Goal: Task Accomplishment & Management: Manage account settings

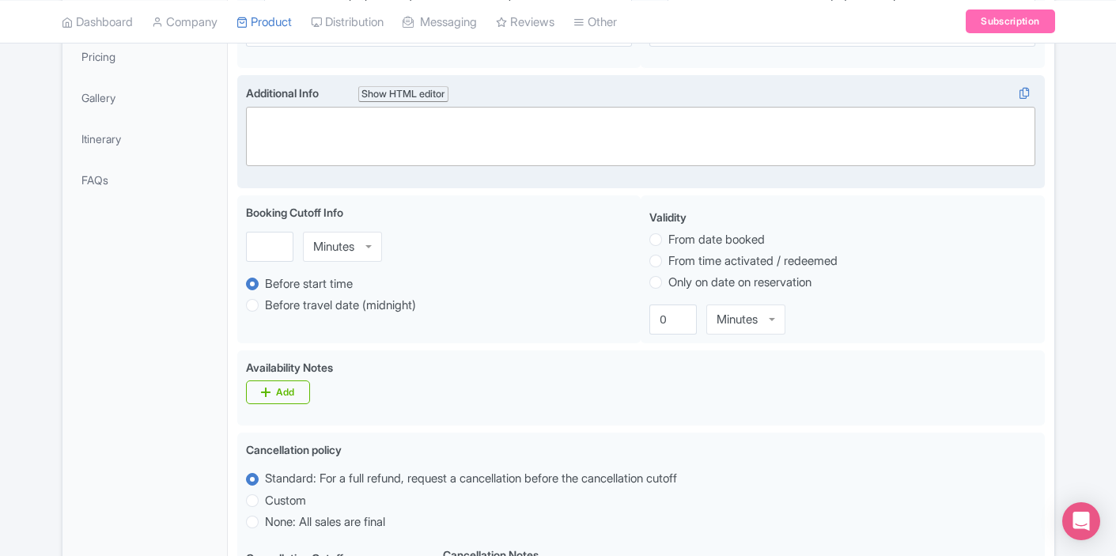
scroll to position [414, 0]
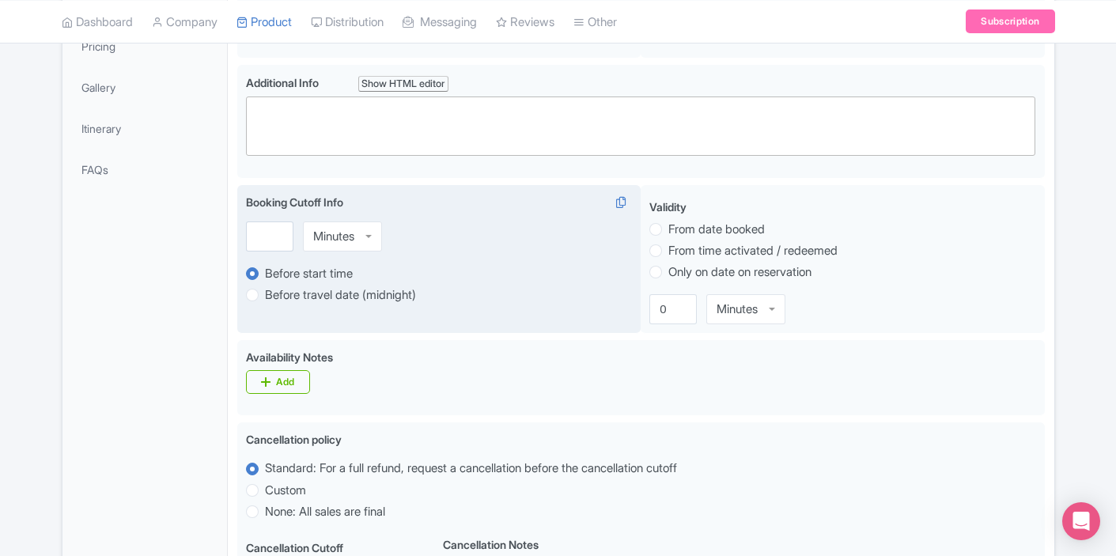
click at [324, 241] on div "Minutes" at bounding box center [333, 236] width 41 height 14
click at [292, 240] on input "number" at bounding box center [269, 236] width 47 height 30
drag, startPoint x: 270, startPoint y: 235, endPoint x: 258, endPoint y: 235, distance: 11.9
click at [258, 235] on input "15" at bounding box center [269, 236] width 47 height 30
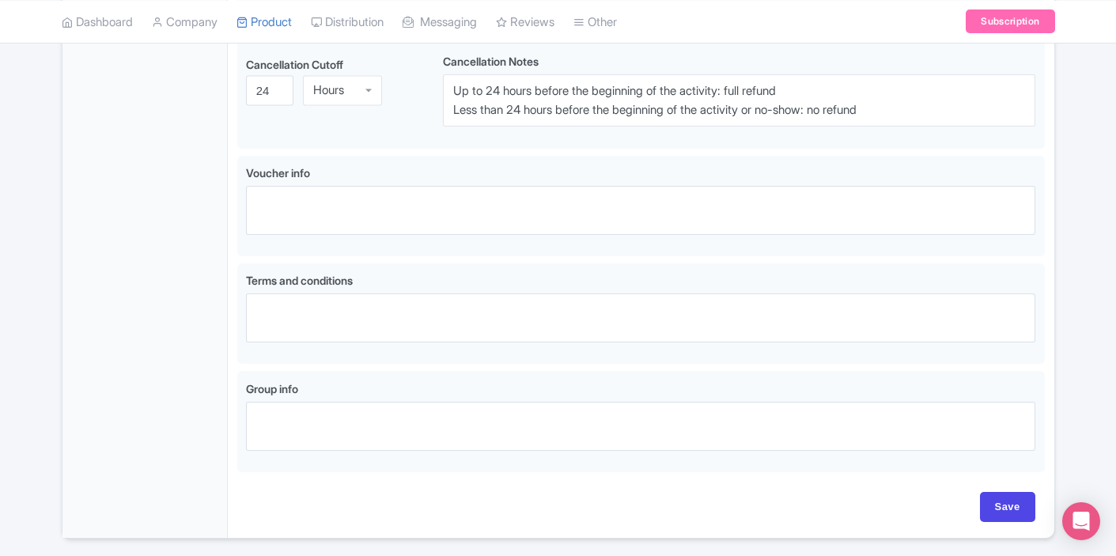
scroll to position [897, 0]
type input "24"
click at [987, 508] on input "Save" at bounding box center [1007, 508] width 55 height 30
type input "Saving..."
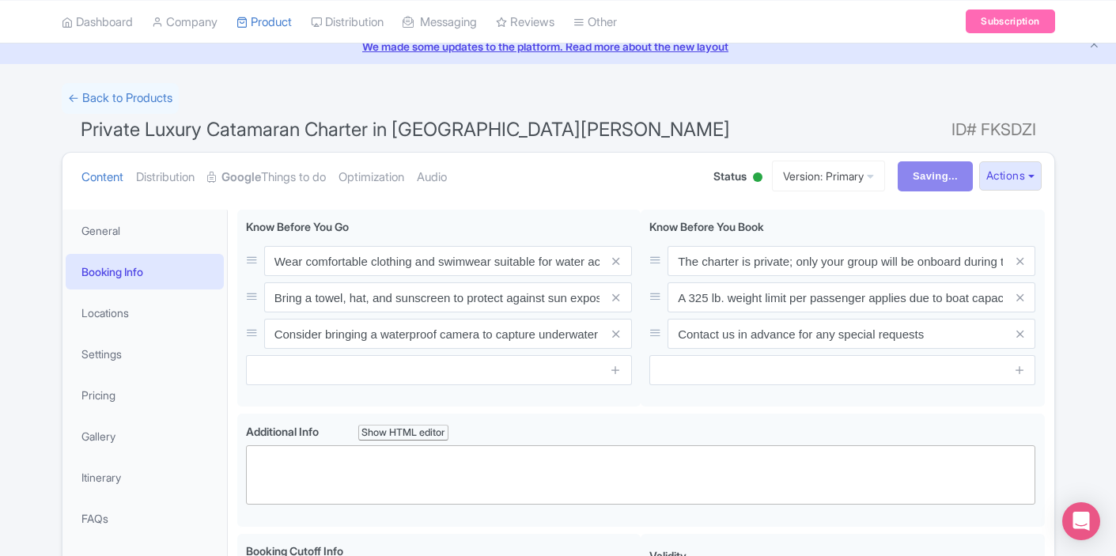
scroll to position [0, 0]
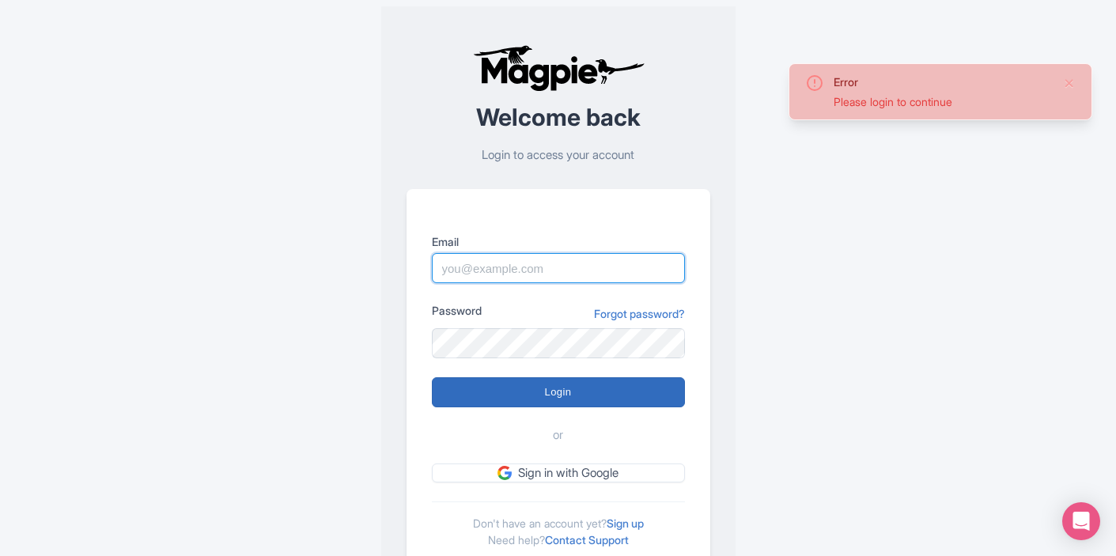
type input "[EMAIL_ADDRESS][DOMAIN_NAME]"
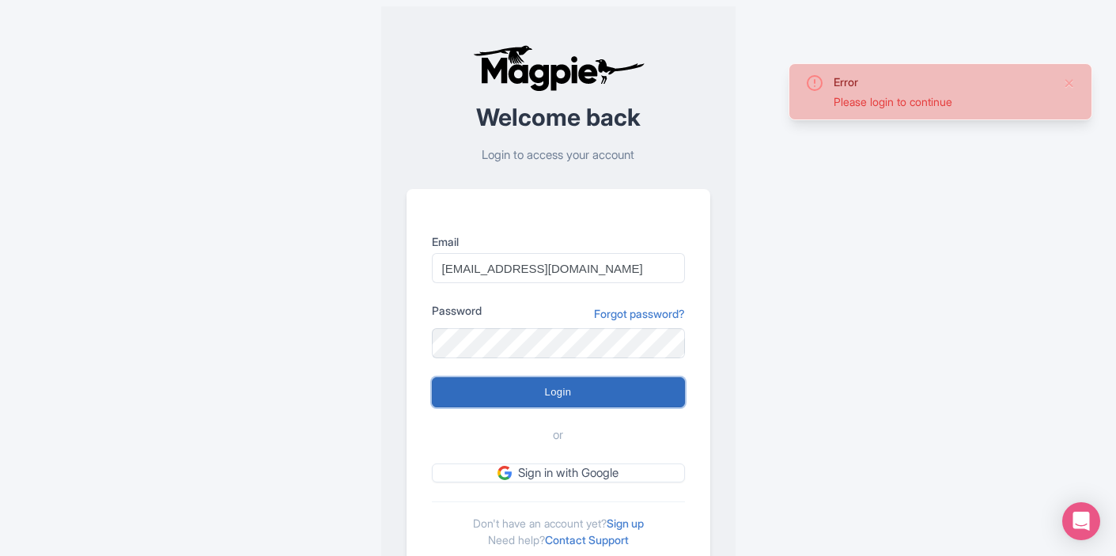
click at [554, 403] on input "Login" at bounding box center [558, 392] width 253 height 30
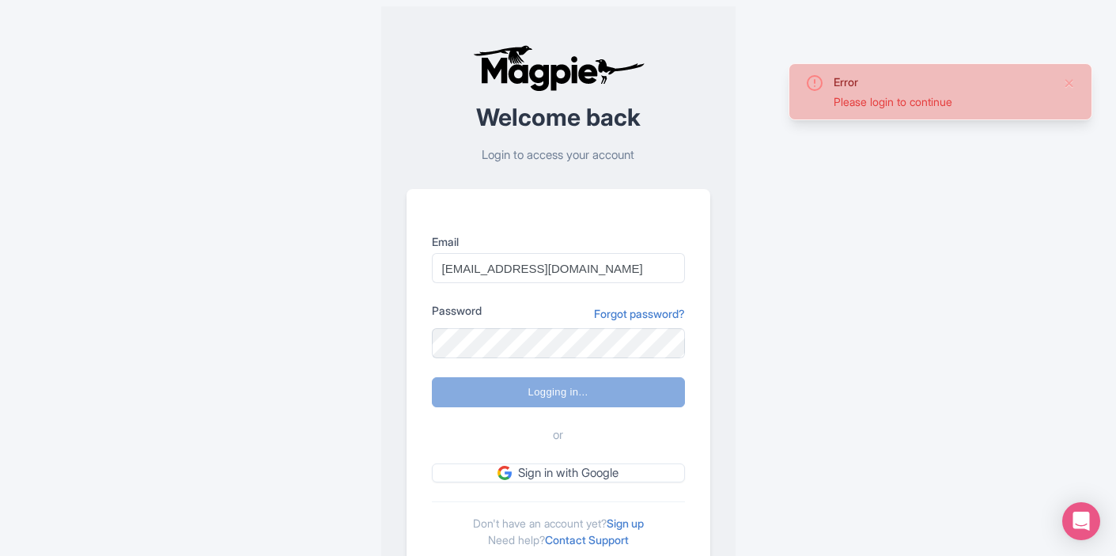
type input "Logging in..."
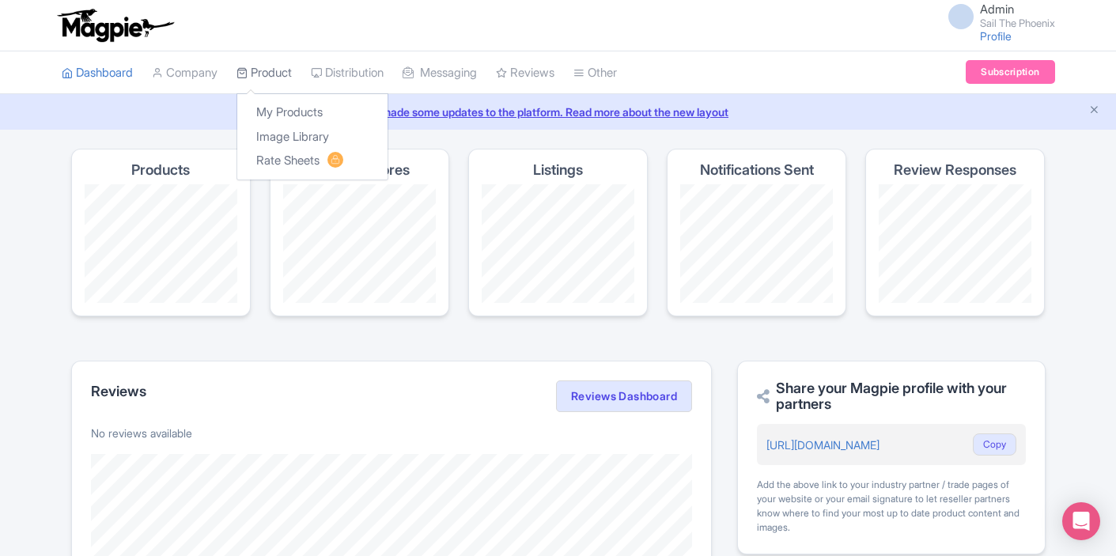
click at [285, 70] on link "Product" at bounding box center [264, 73] width 55 height 44
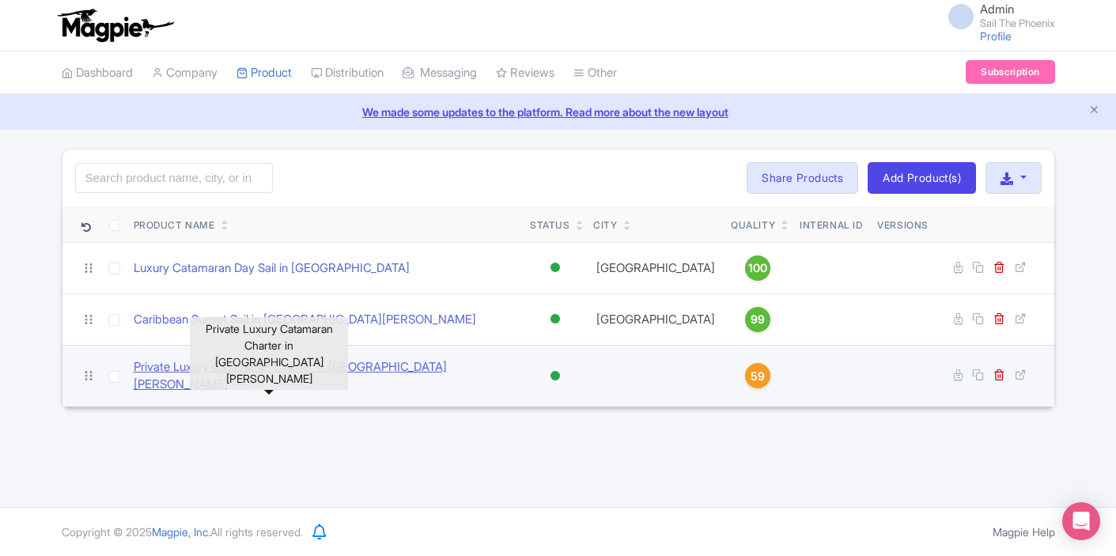
click at [357, 369] on link "Private Luxury Catamaran Charter in St. Maarten" at bounding box center [326, 376] width 384 height 36
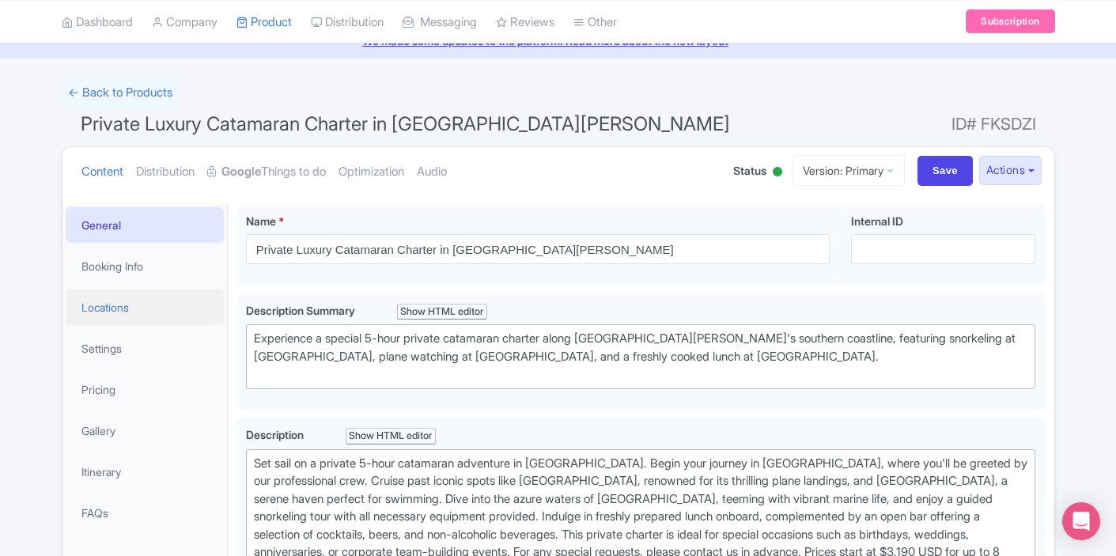
scroll to position [74, 0]
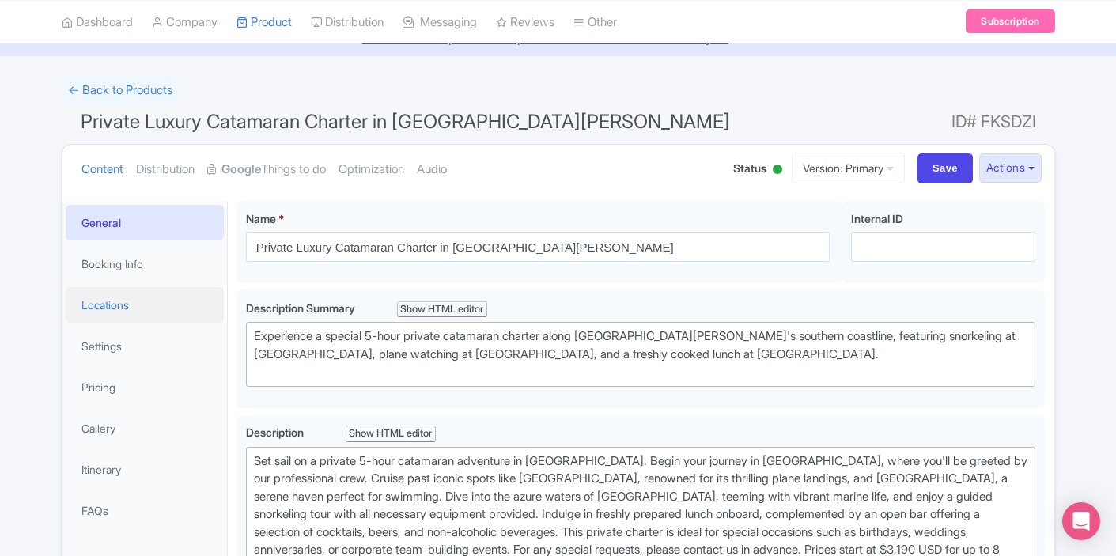
click at [181, 313] on link "Locations" at bounding box center [145, 305] width 158 height 36
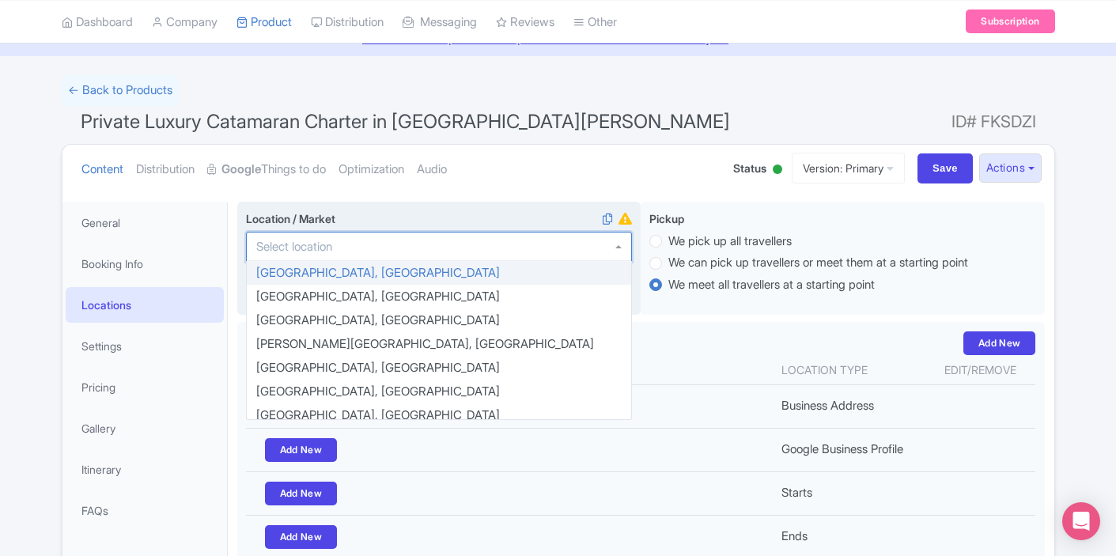
click at [380, 244] on div at bounding box center [439, 247] width 386 height 30
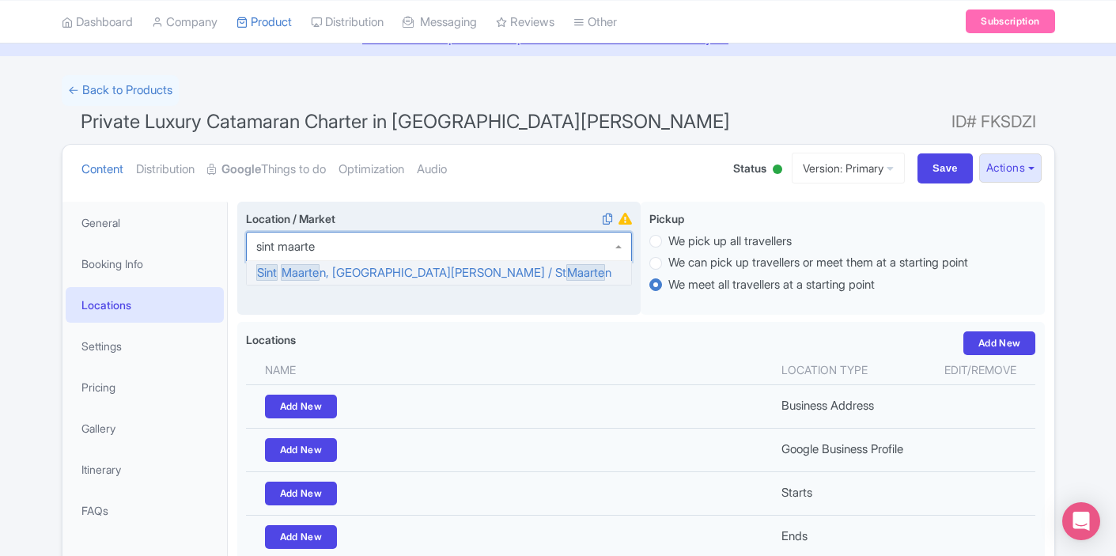
type input "sint maarten"
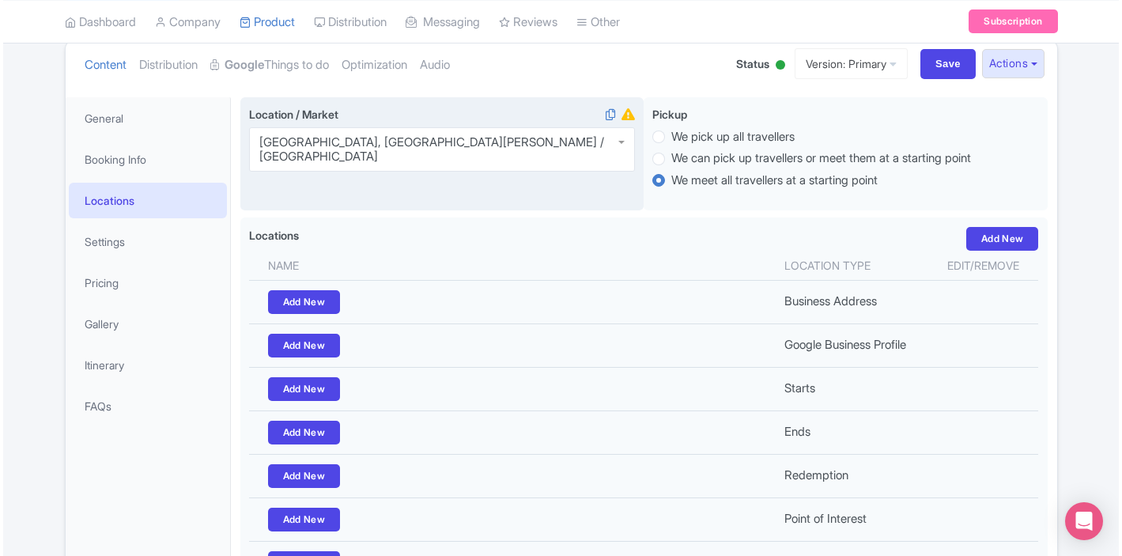
scroll to position [179, 0]
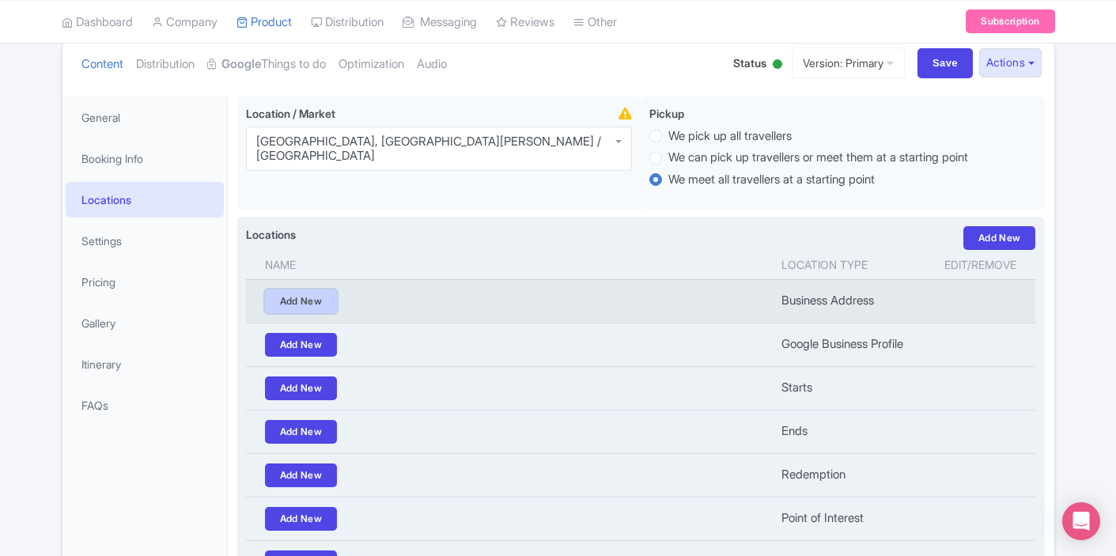
click at [318, 297] on link "Add New" at bounding box center [301, 302] width 73 height 24
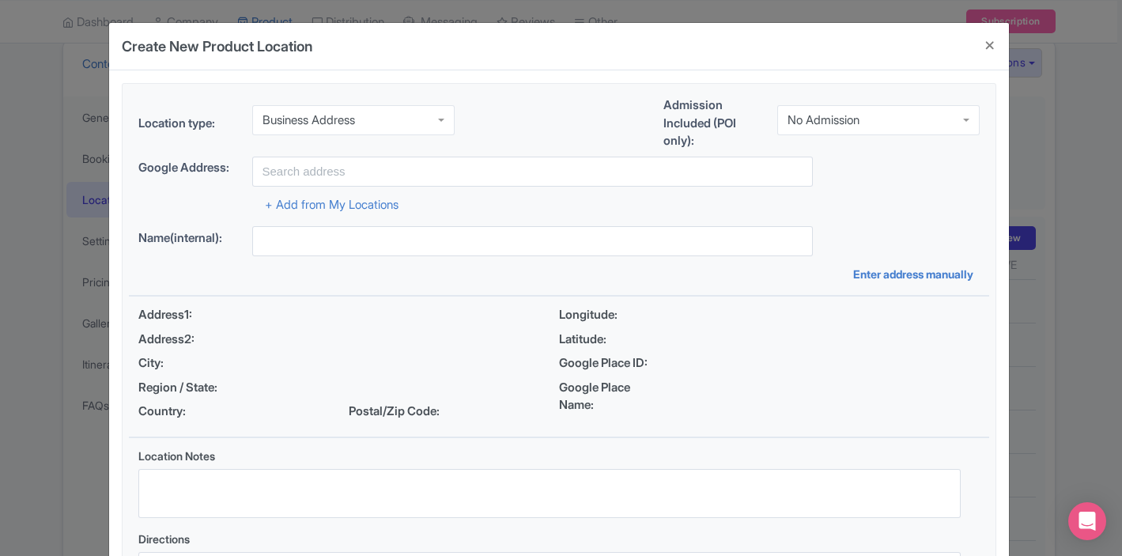
click at [377, 130] on div "Business Address" at bounding box center [353, 120] width 202 height 30
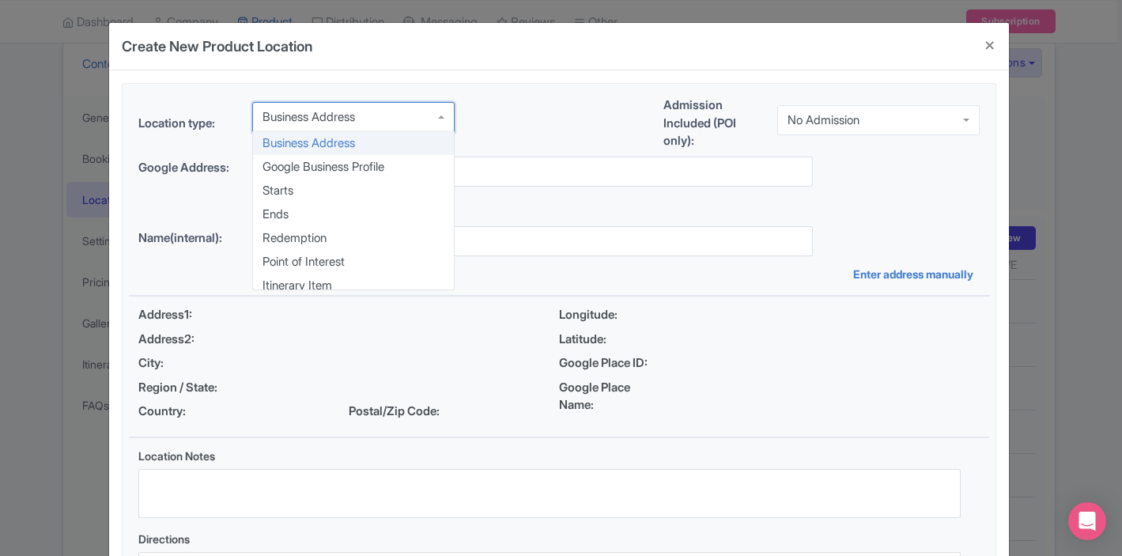
click at [378, 128] on div "Business Address" at bounding box center [353, 117] width 202 height 30
click at [471, 123] on div "Location type: Business Address Business Address Business Address Google Busine…" at bounding box center [559, 127] width 861 height 60
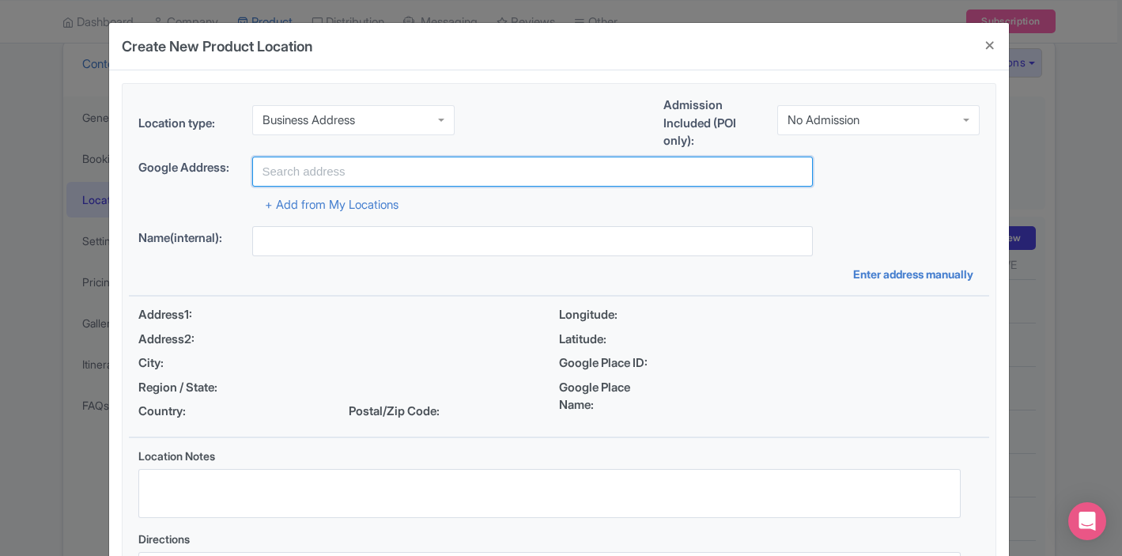
click at [406, 170] on input "text" at bounding box center [532, 172] width 561 height 30
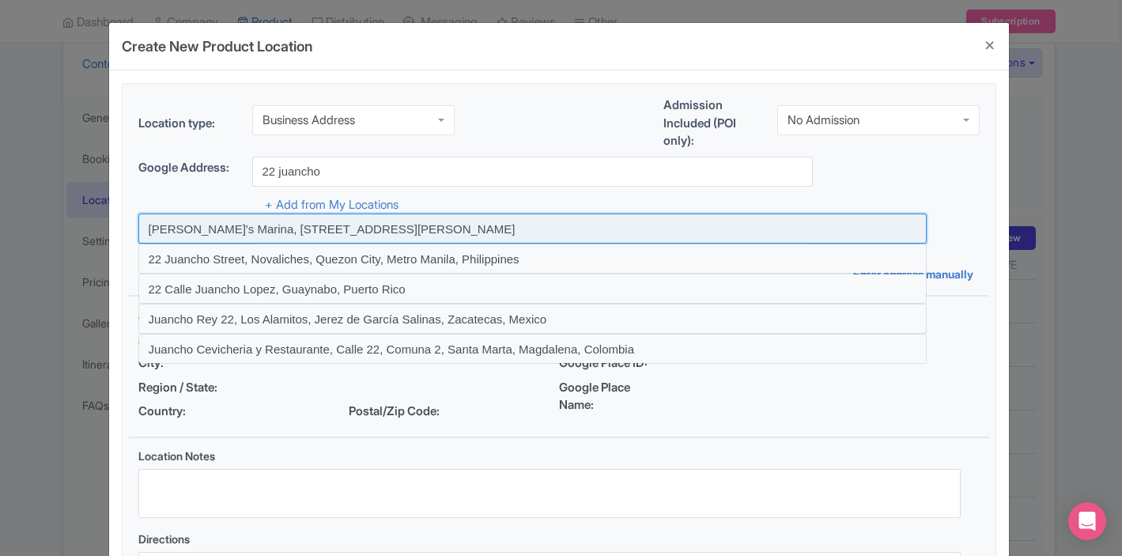
click at [370, 223] on input at bounding box center [532, 229] width 789 height 30
type input "[PERSON_NAME]'s Marina, [STREET_ADDRESS][PERSON_NAME]"
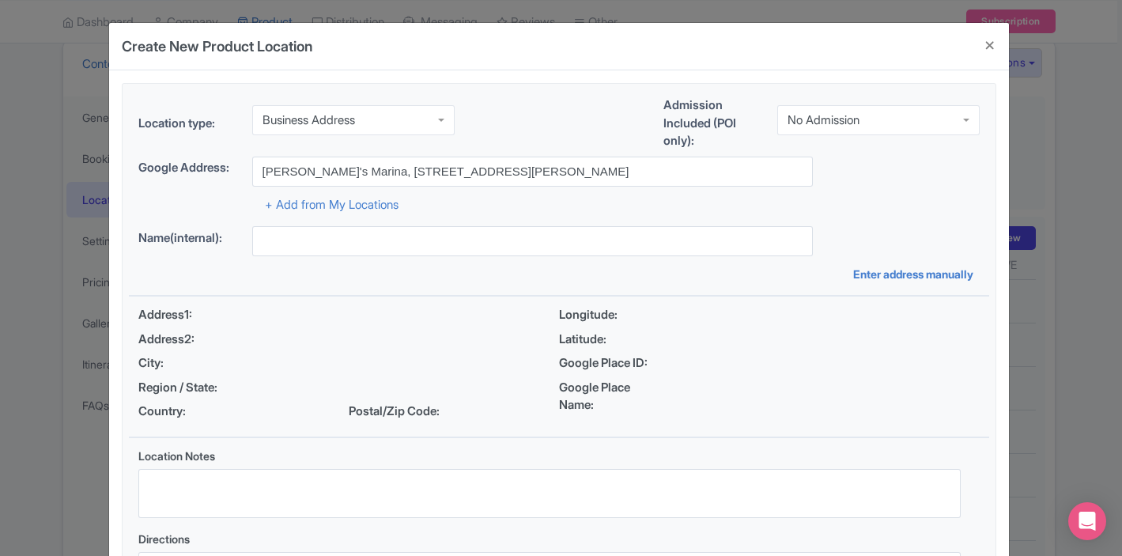
type input "[PERSON_NAME]'s Marina, [STREET_ADDRESS][PERSON_NAME]"
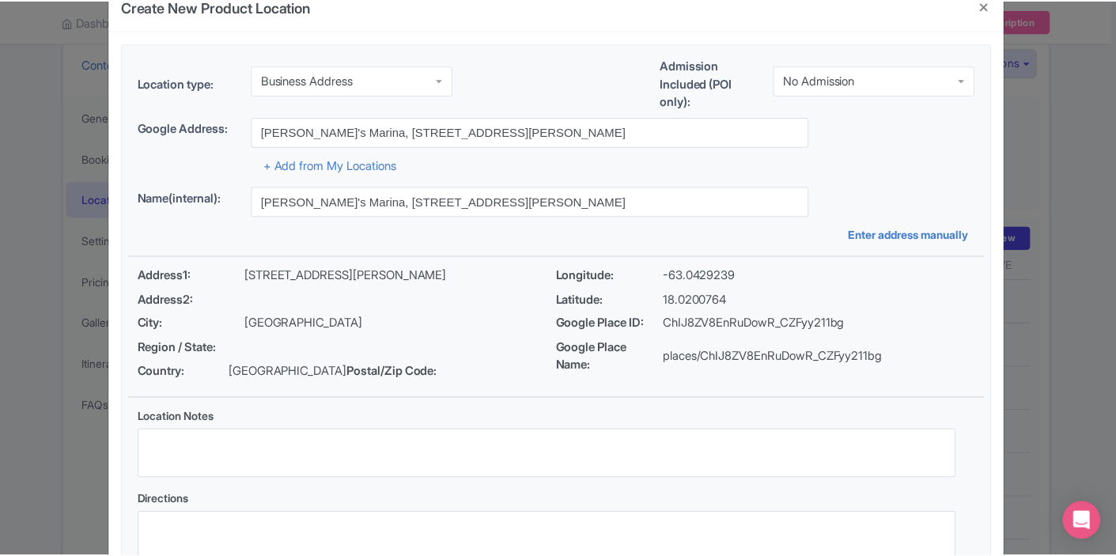
scroll to position [161, 0]
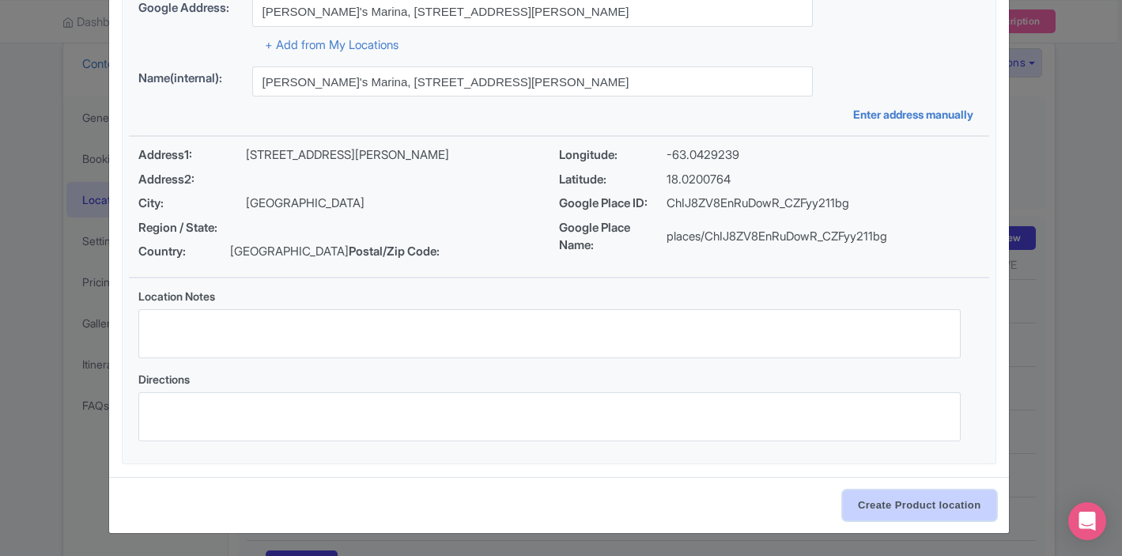
click at [949, 513] on input "Create Product location" at bounding box center [919, 505] width 153 height 30
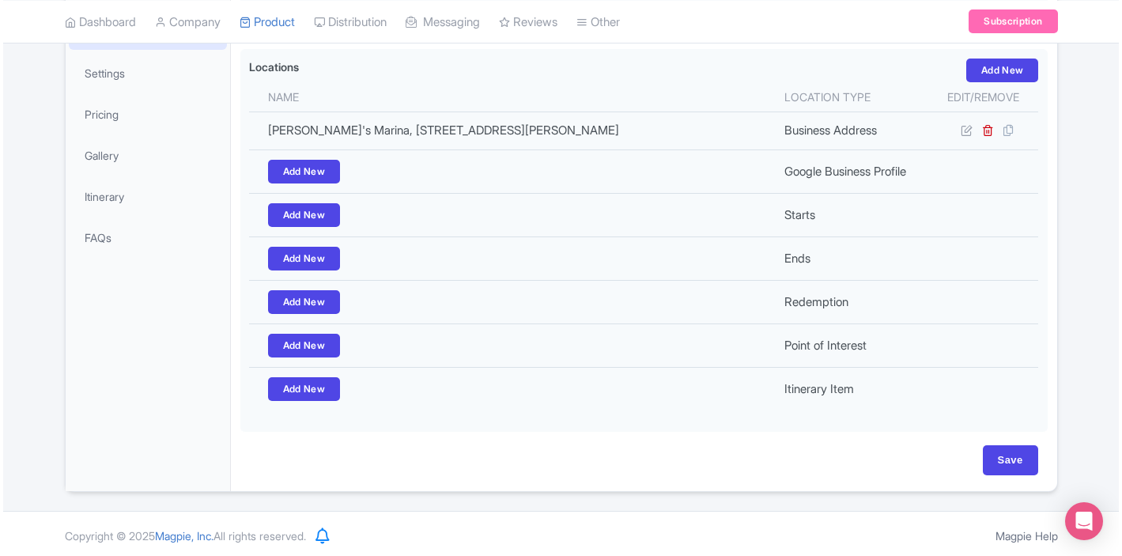
scroll to position [352, 0]
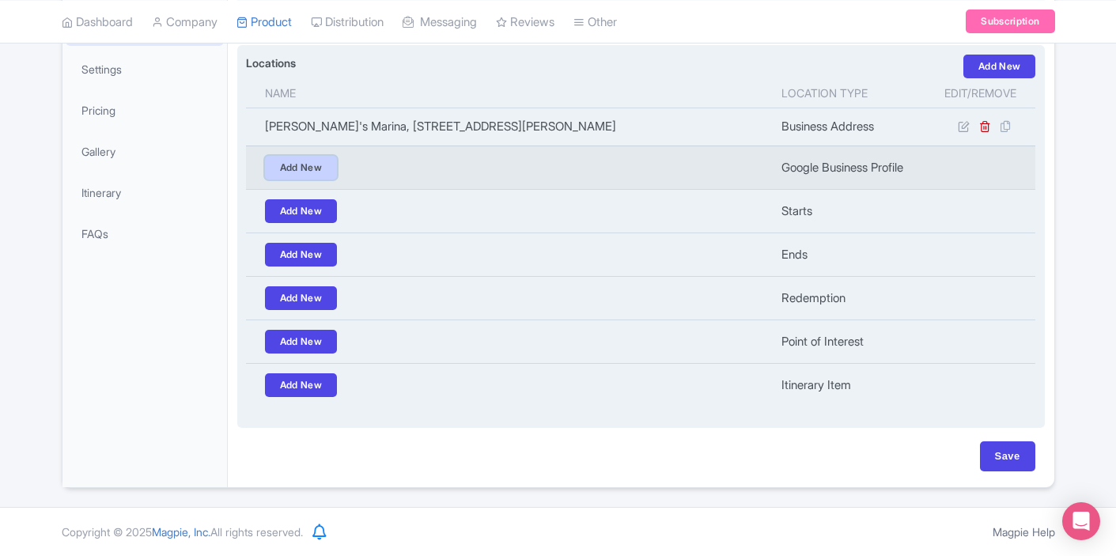
click at [322, 168] on link "Add New" at bounding box center [301, 168] width 73 height 24
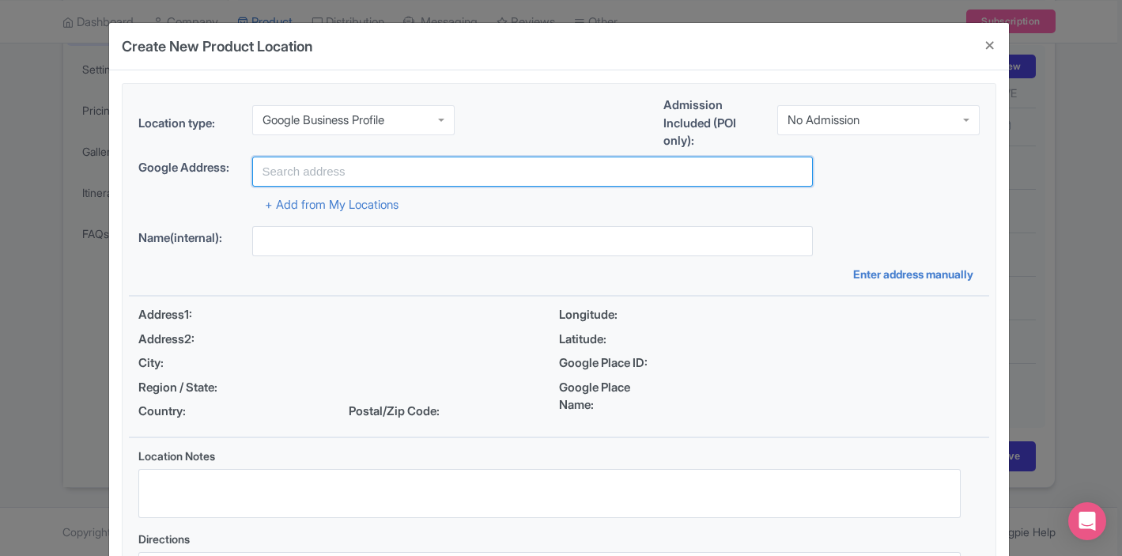
click at [322, 168] on input "text" at bounding box center [532, 172] width 561 height 30
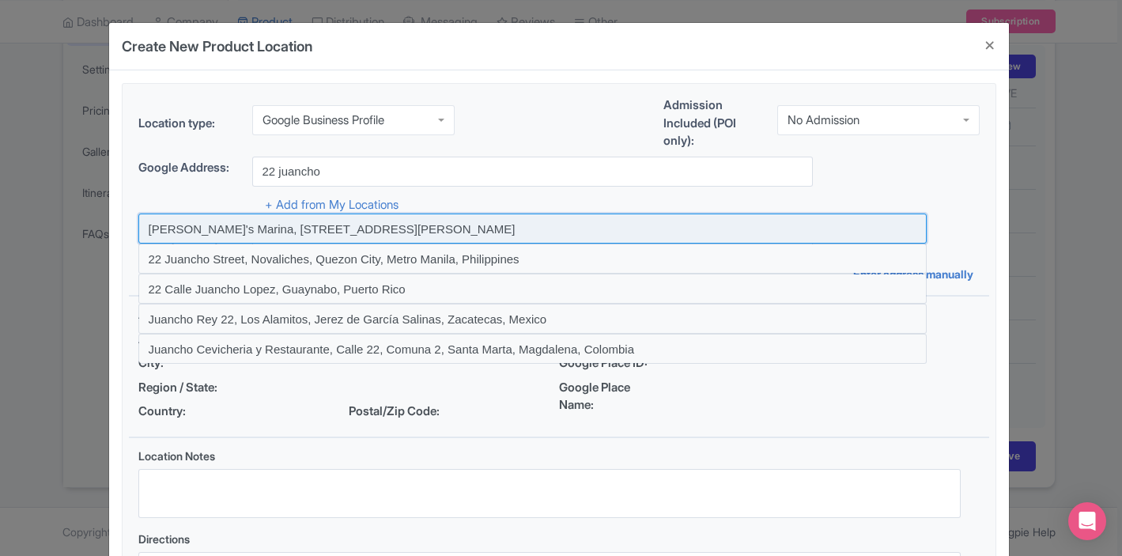
click at [311, 230] on input at bounding box center [532, 229] width 789 height 30
type input "[PERSON_NAME]'s Marina, [STREET_ADDRESS][PERSON_NAME]"
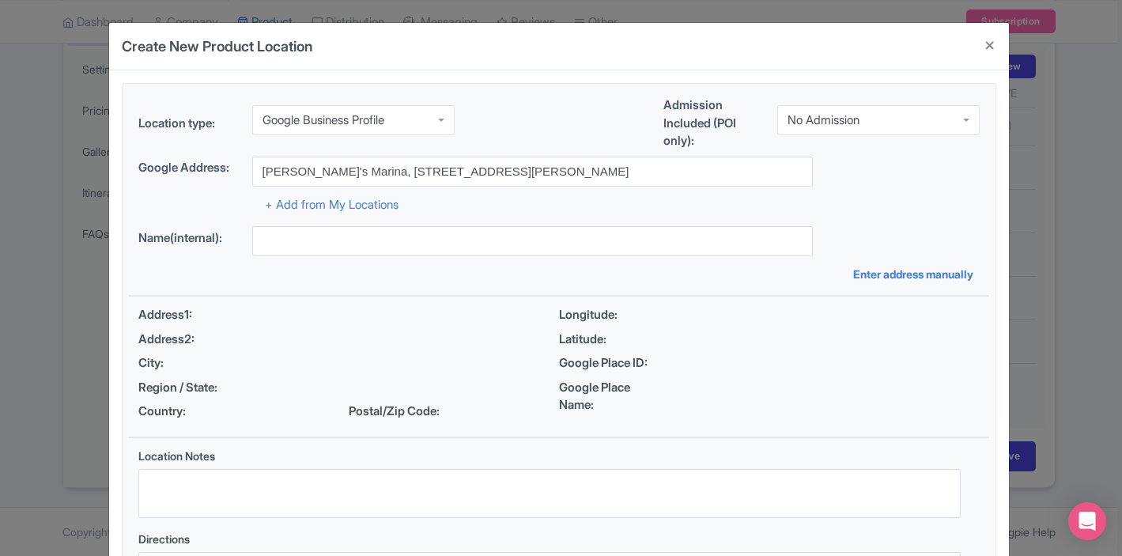
type input "[PERSON_NAME]'s Marina, [STREET_ADDRESS][PERSON_NAME]"
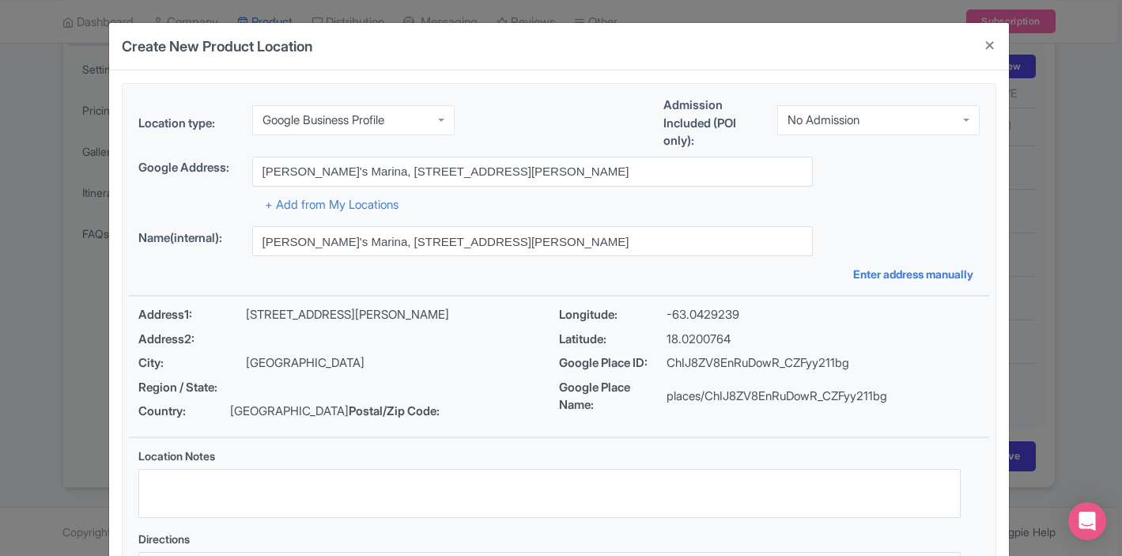
scroll to position [161, 0]
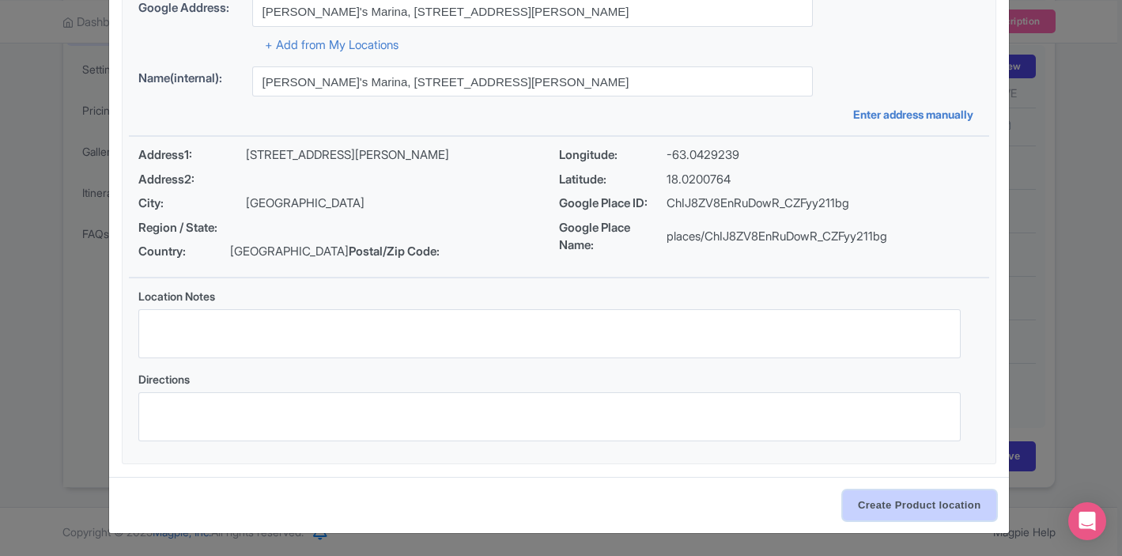
click at [893, 501] on input "Create Product location" at bounding box center [919, 505] width 153 height 30
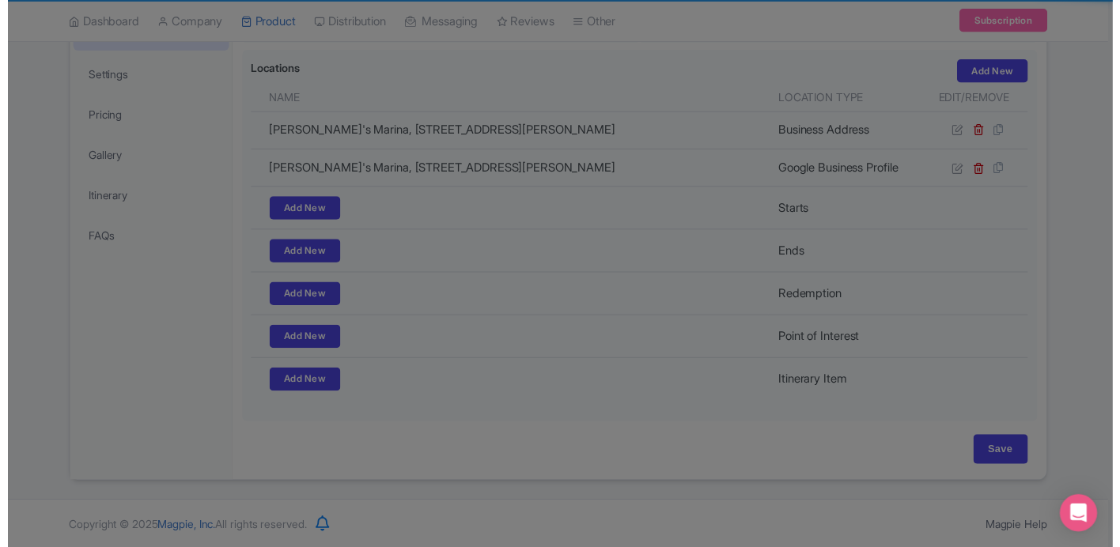
scroll to position [347, 0]
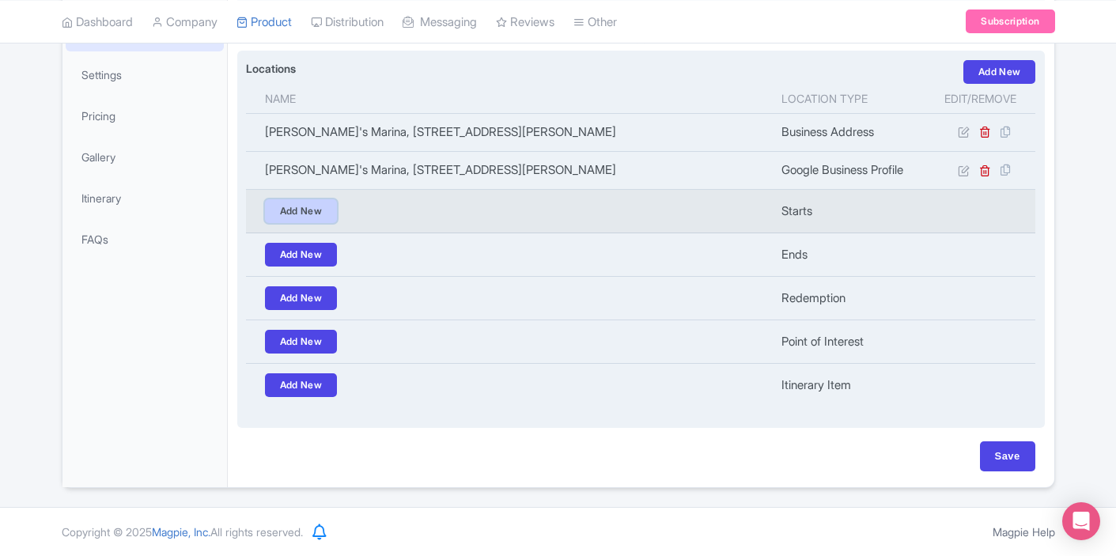
click at [319, 207] on link "Add New" at bounding box center [301, 211] width 73 height 24
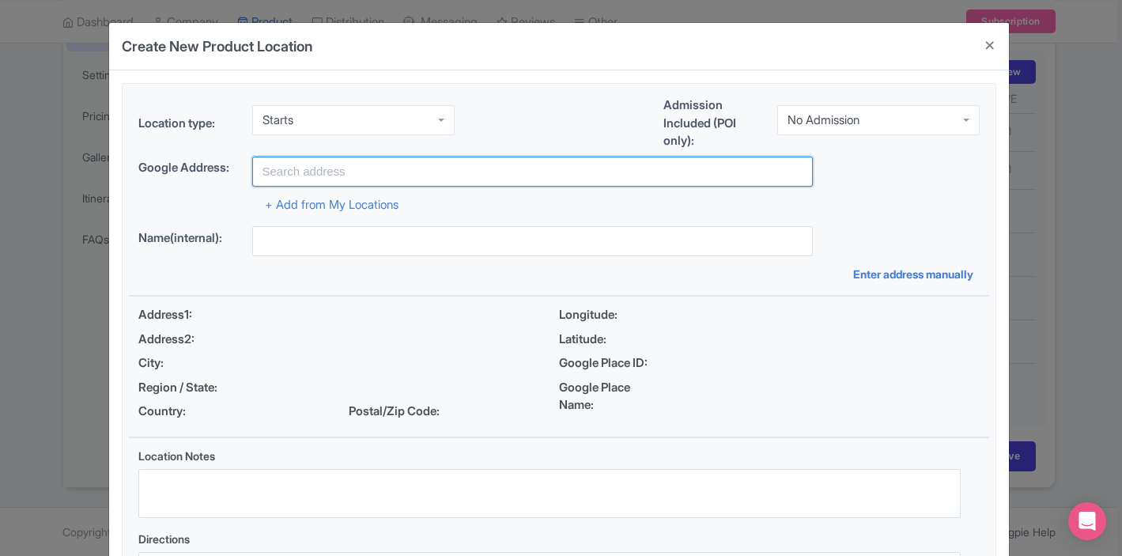
click at [313, 179] on input "text" at bounding box center [532, 172] width 561 height 30
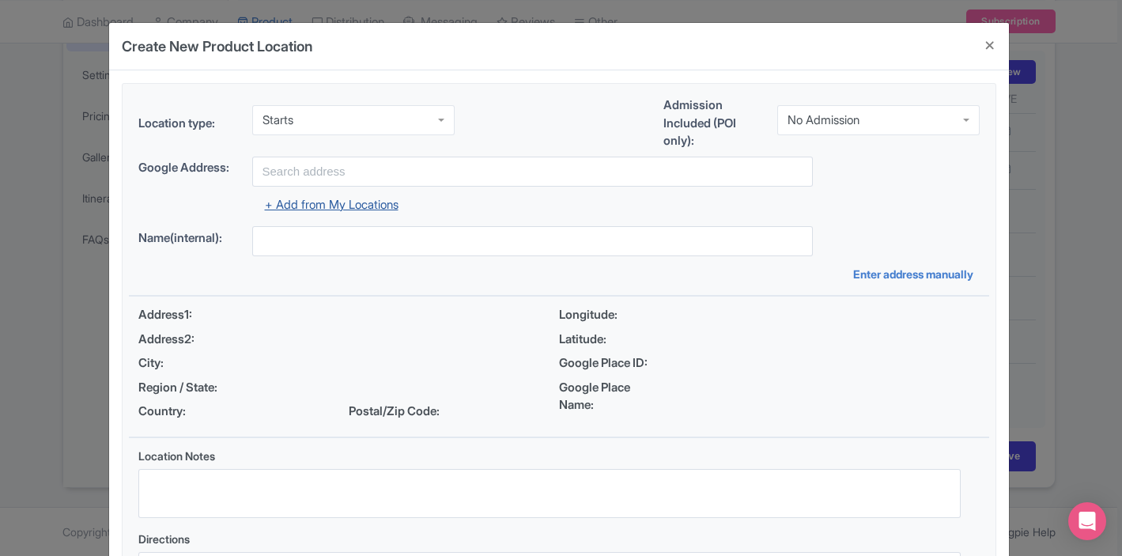
click at [297, 206] on link "+ Add from My Locations" at bounding box center [332, 204] width 134 height 15
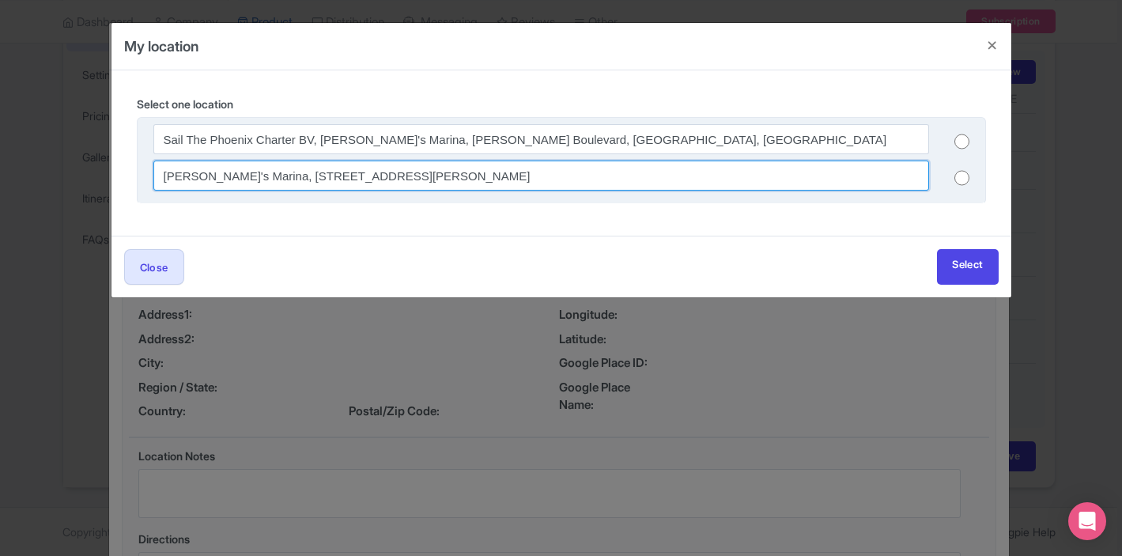
click at [282, 178] on input "[PERSON_NAME]'s Marina, [STREET_ADDRESS][PERSON_NAME]" at bounding box center [541, 176] width 776 height 30
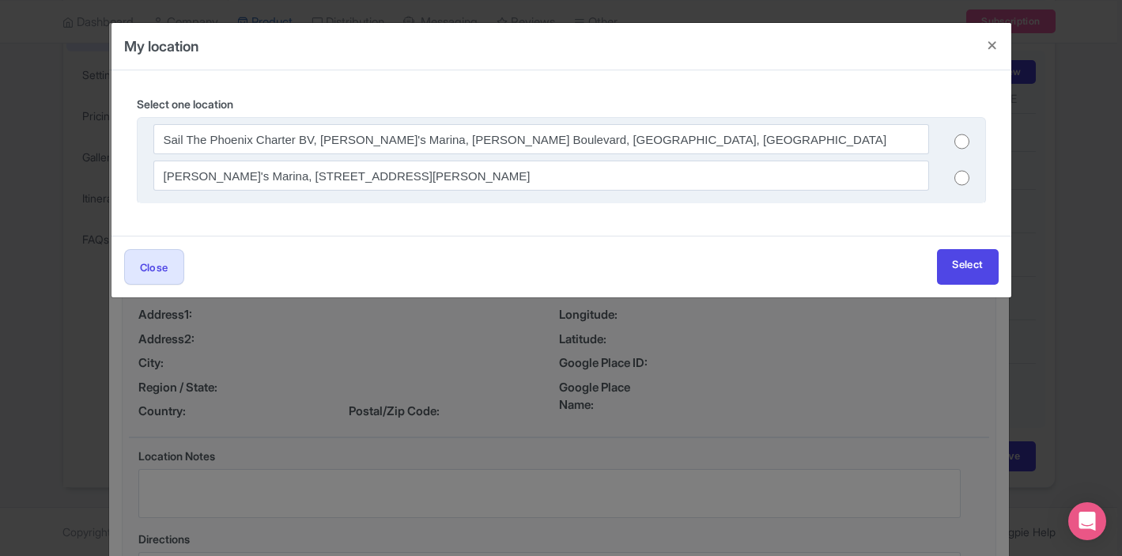
click at [956, 182] on input "radio" at bounding box center [962, 178] width 15 height 16
radio input "true"
click at [970, 252] on link "Select" at bounding box center [967, 267] width 61 height 36
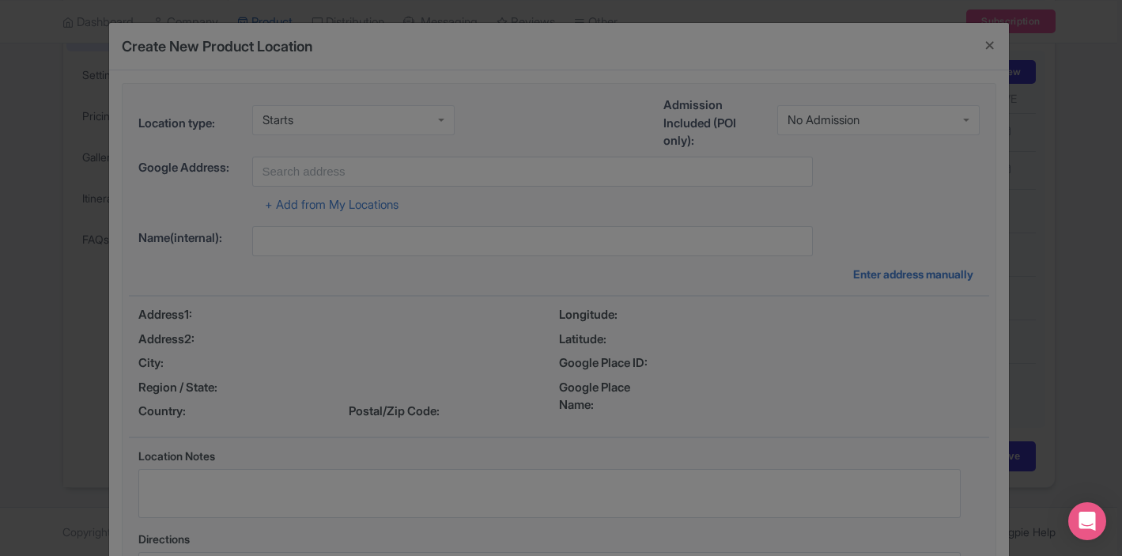
type input "[PERSON_NAME]'s Marina, [STREET_ADDRESS][PERSON_NAME]"
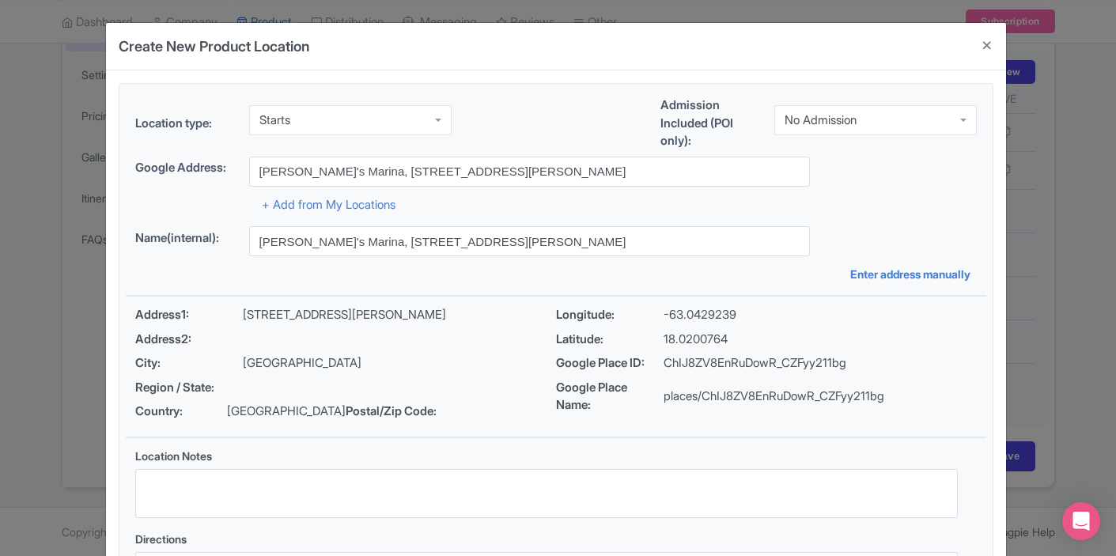
drag, startPoint x: 880, startPoint y: 57, endPoint x: 880, endPoint y: 2, distance: 54.6
click at [880, 2] on div "Create New Product Location Location type: Starts Starts Admission Included (PO…" at bounding box center [558, 278] width 1116 height 556
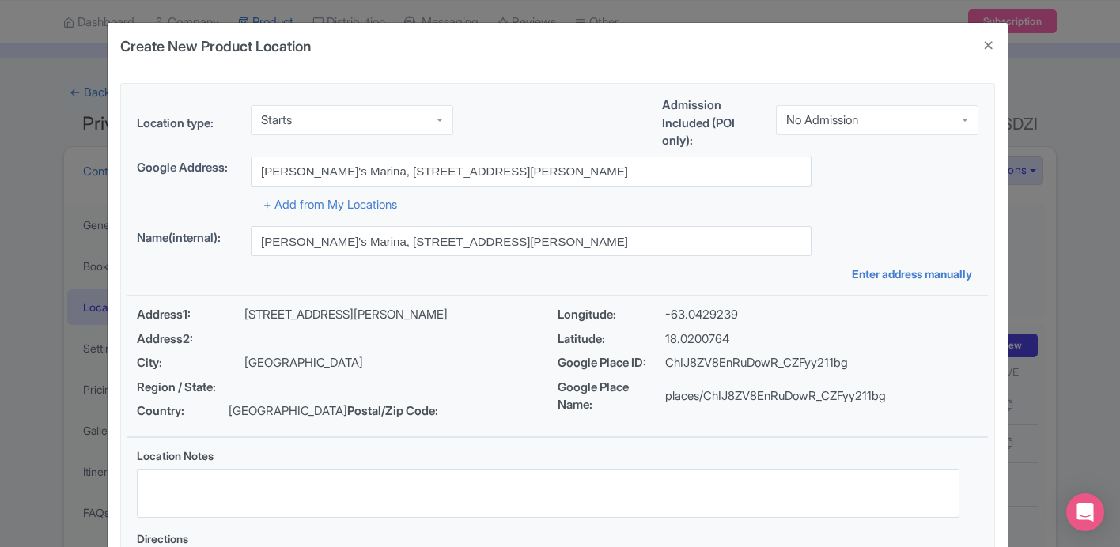
scroll to position [0, 0]
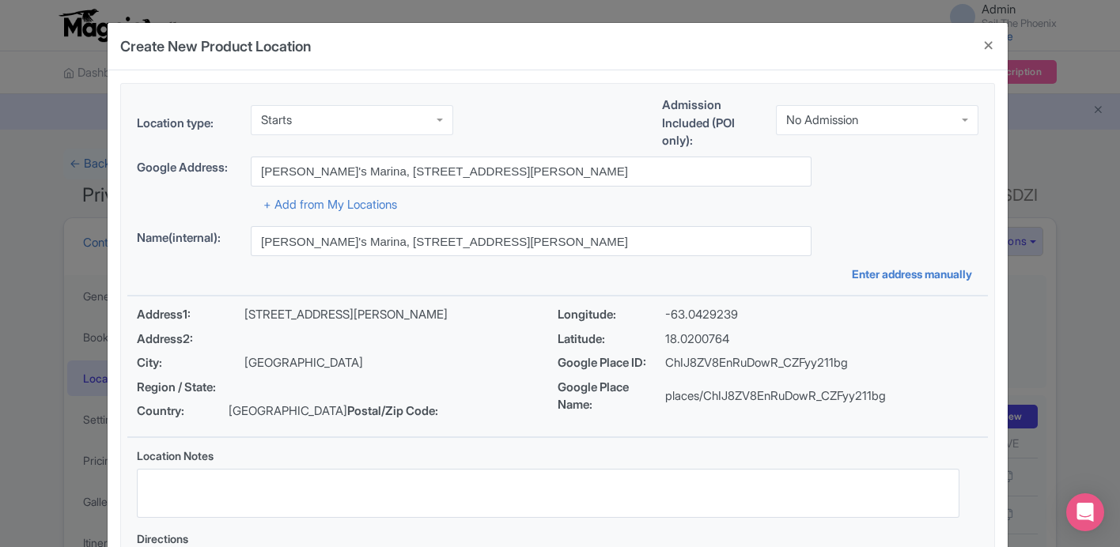
click at [598, 201] on div "+ Add from My Locations" at bounding box center [558, 201] width 842 height 28
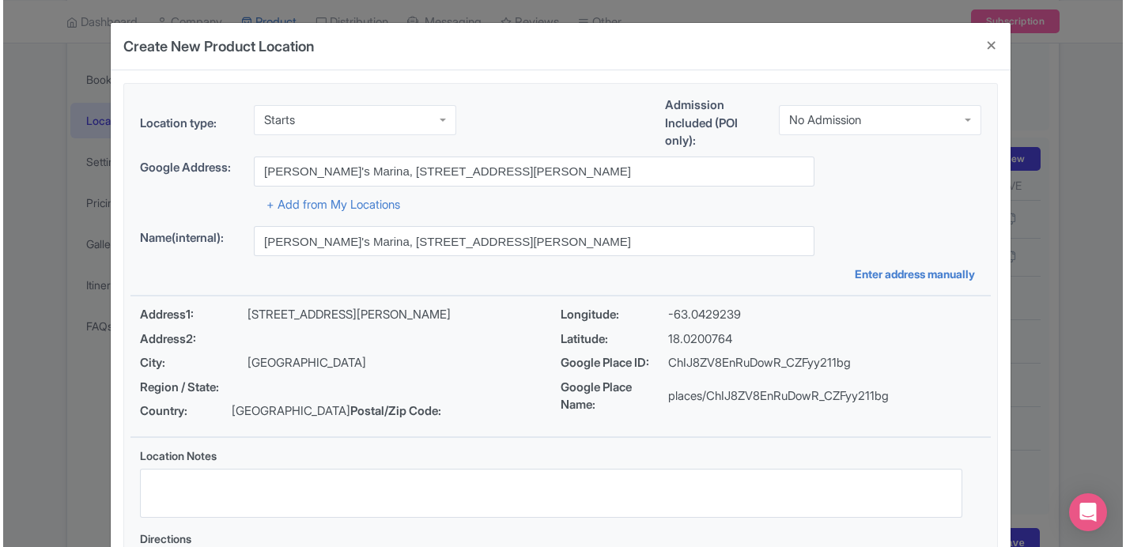
scroll to position [282, 0]
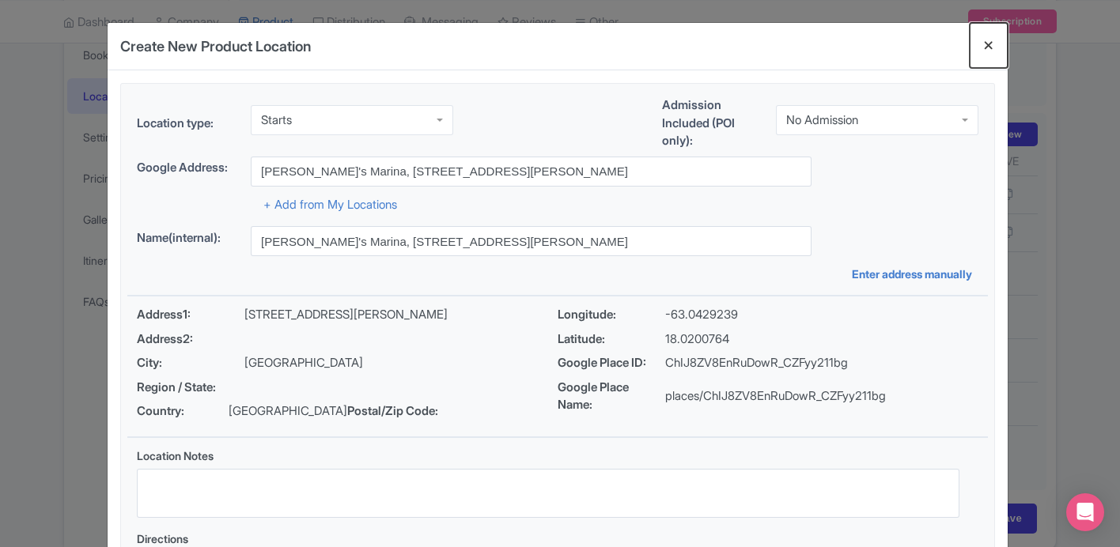
click at [986, 45] on button "Close" at bounding box center [989, 45] width 38 height 45
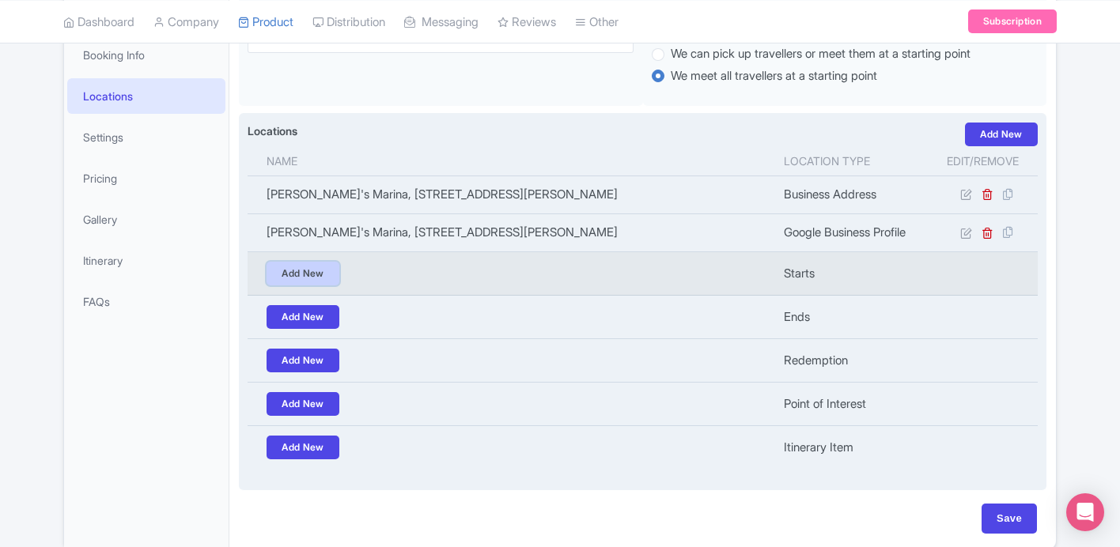
click at [331, 274] on link "Add New" at bounding box center [303, 274] width 73 height 24
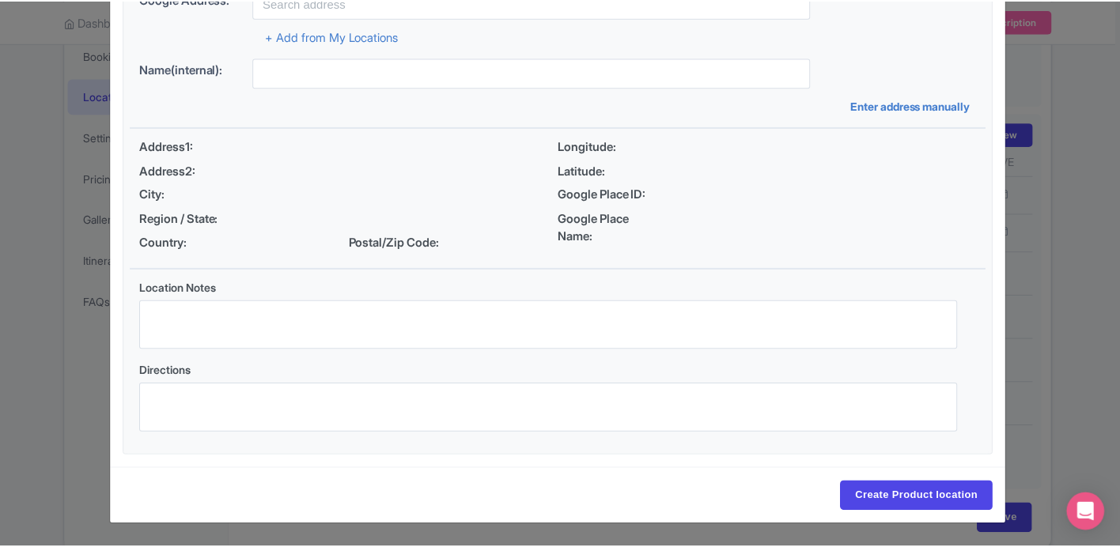
scroll to position [123, 0]
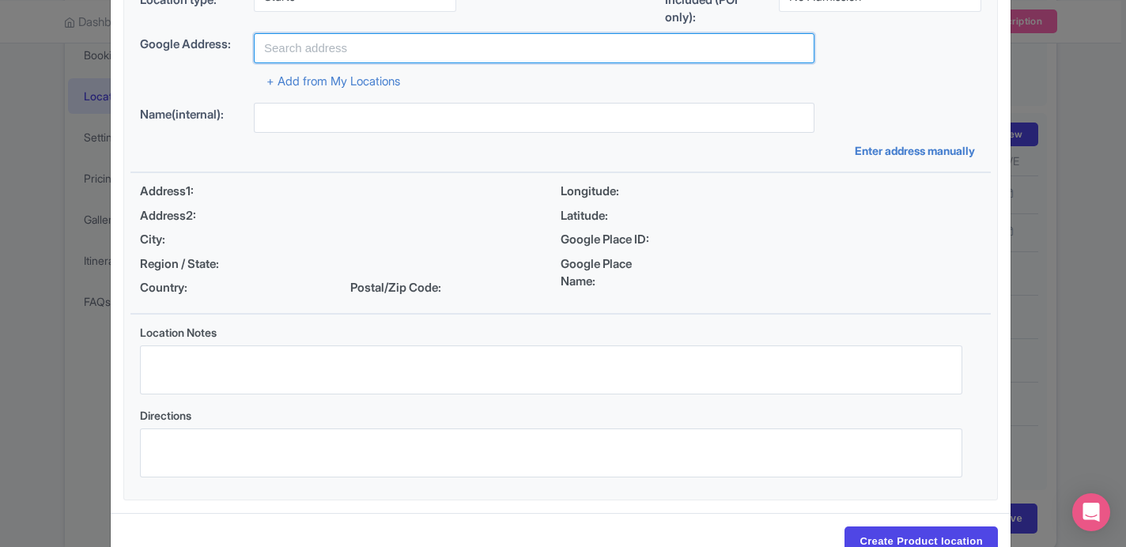
click at [414, 44] on input "text" at bounding box center [534, 48] width 561 height 30
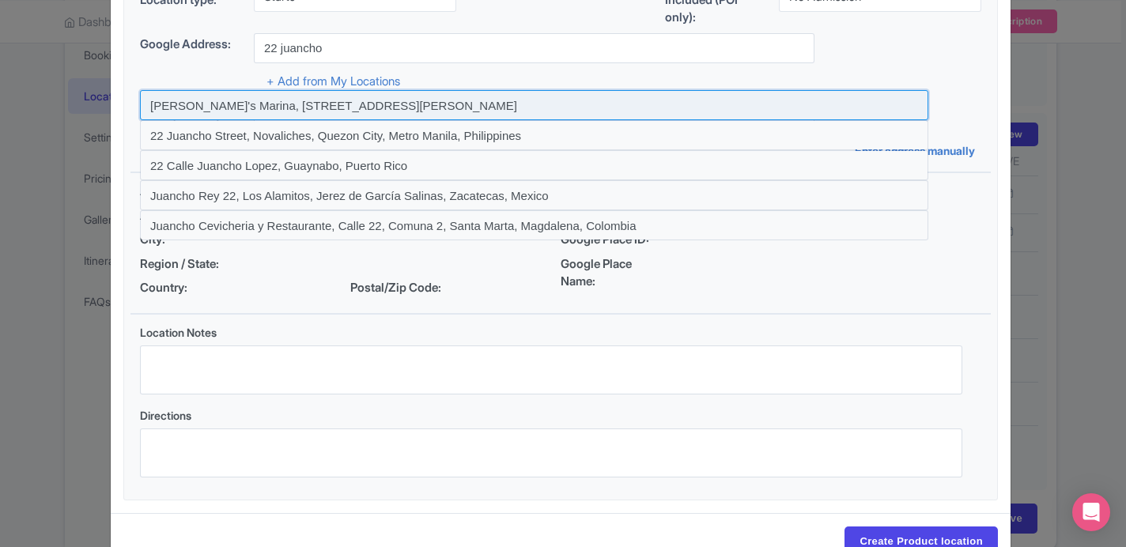
click at [378, 103] on input at bounding box center [534, 105] width 789 height 30
type input "[PERSON_NAME]'s Marina, [STREET_ADDRESS][PERSON_NAME]"
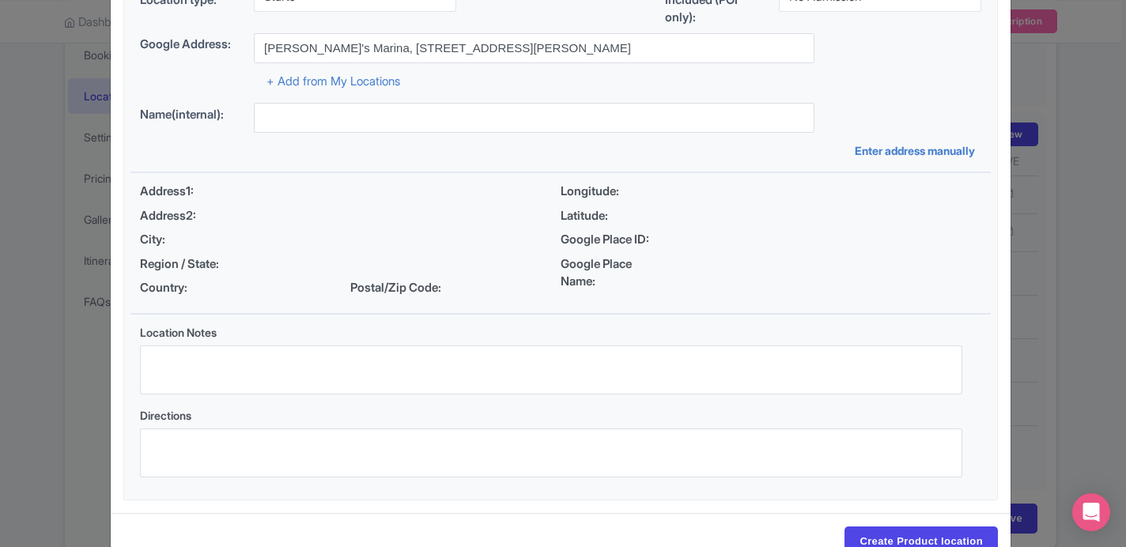
type input "[PERSON_NAME]'s Marina, [STREET_ADDRESS][PERSON_NAME]"
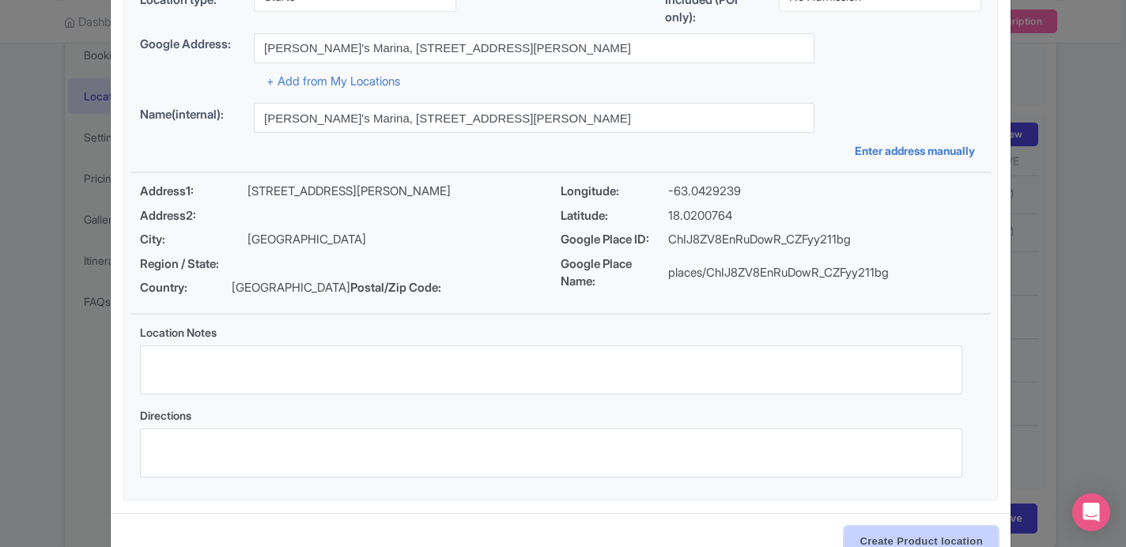
click at [875, 532] on input "Create Product location" at bounding box center [921, 542] width 153 height 30
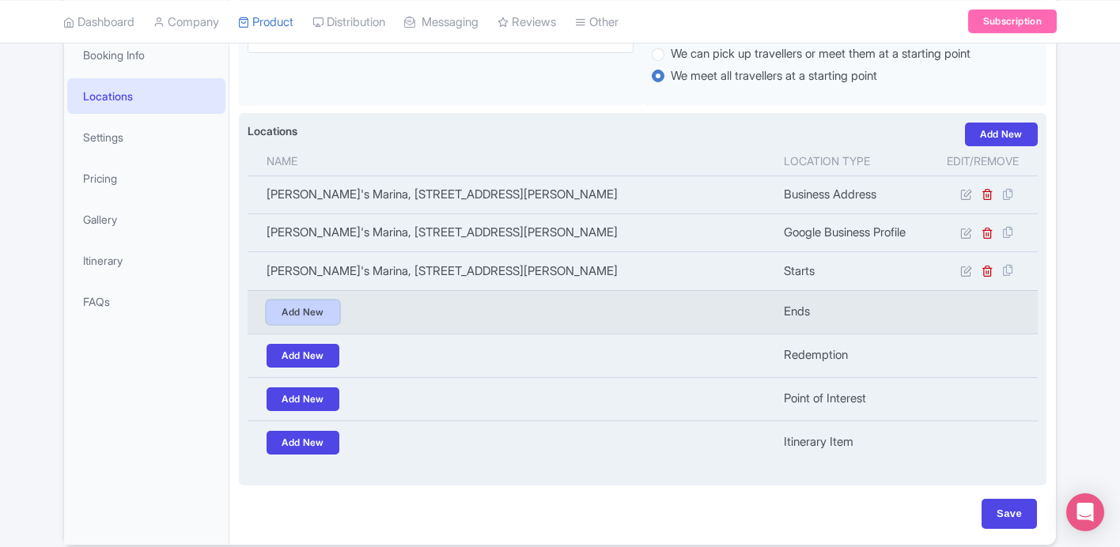
click at [319, 312] on link "Add New" at bounding box center [303, 313] width 73 height 24
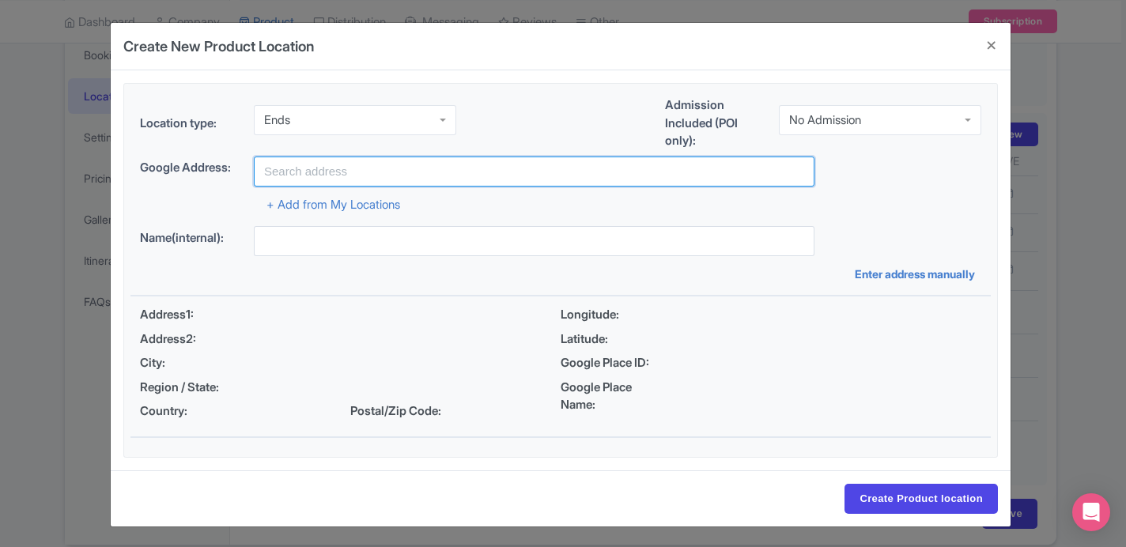
click at [356, 167] on input "text" at bounding box center [534, 172] width 561 height 30
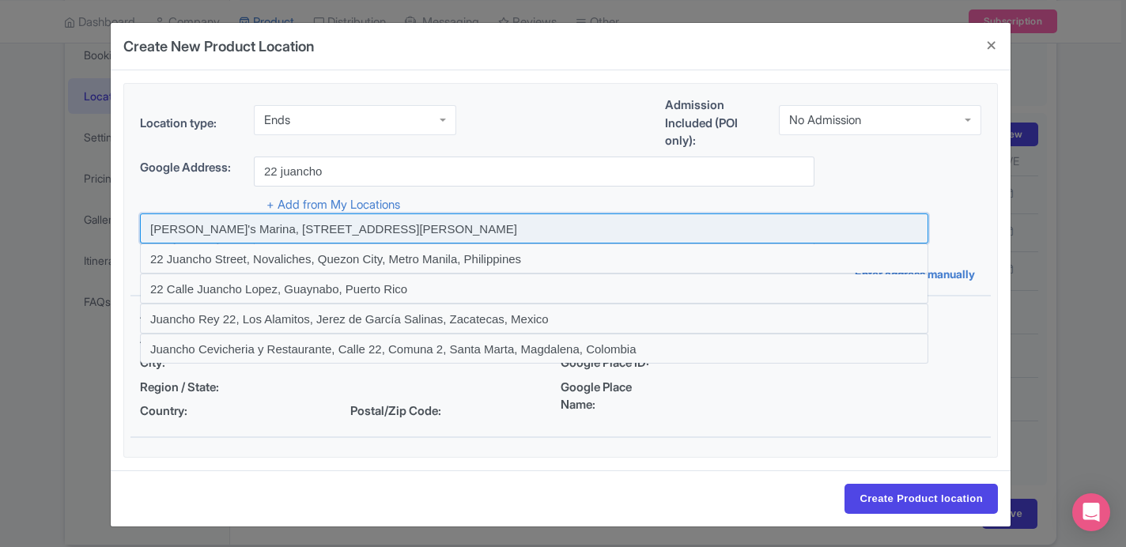
click at [307, 231] on input at bounding box center [534, 229] width 789 height 30
type input "[PERSON_NAME]'s Marina, [STREET_ADDRESS][PERSON_NAME]"
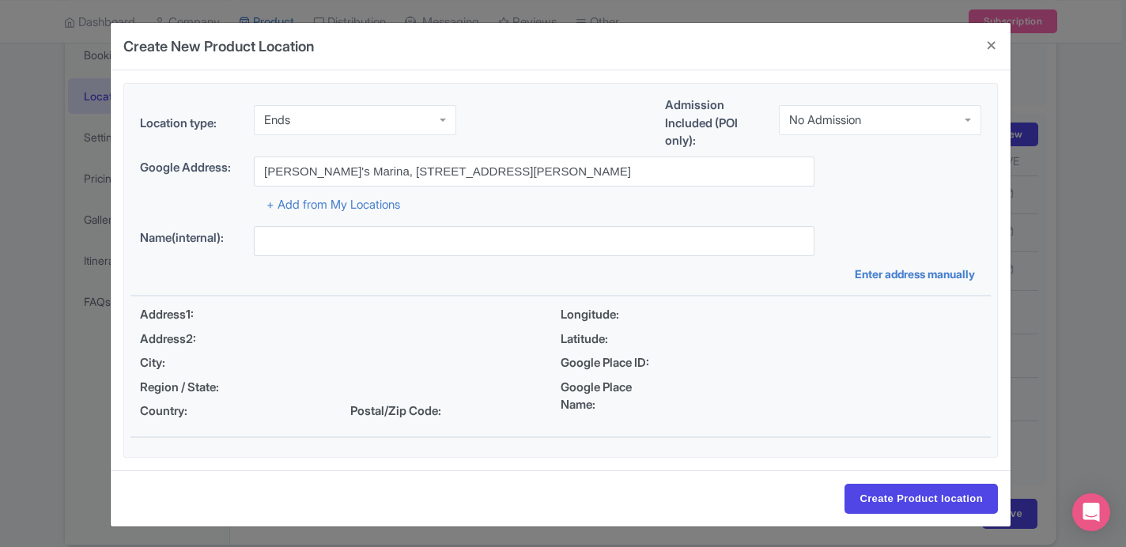
type input "[PERSON_NAME]'s Marina, [STREET_ADDRESS][PERSON_NAME]"
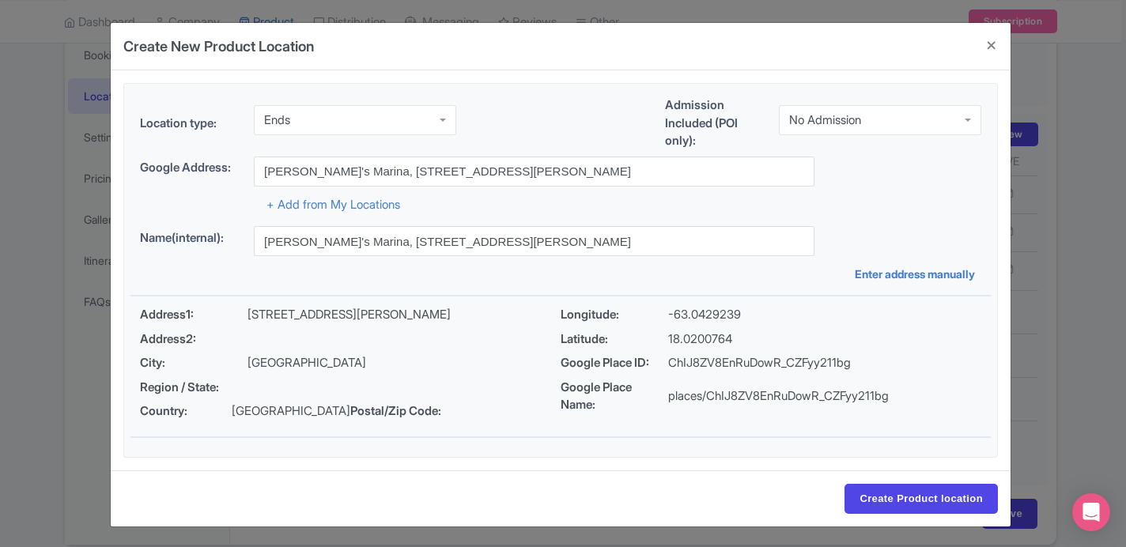
click at [903, 516] on div "Create Product location" at bounding box center [561, 499] width 900 height 56
click at [900, 497] on input "Create Product location" at bounding box center [921, 499] width 153 height 30
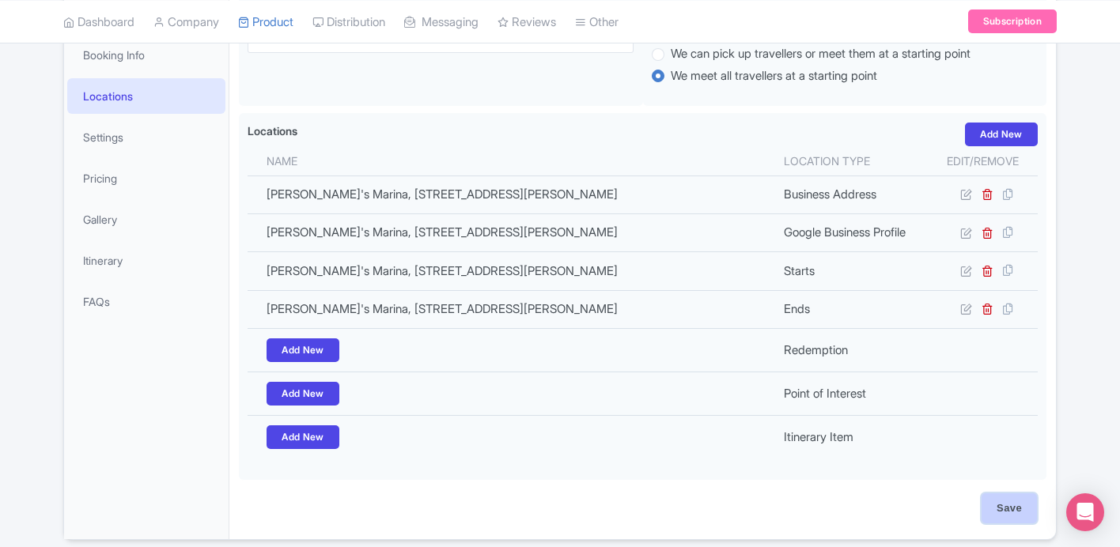
click at [986, 502] on input "Save" at bounding box center [1009, 509] width 55 height 30
type input "Update Product"
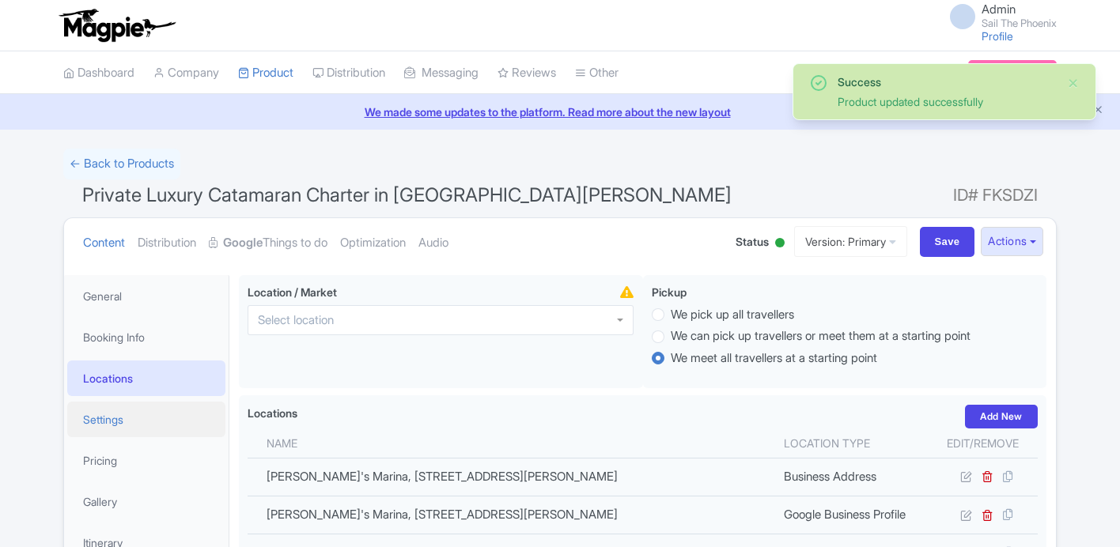
scroll to position [275, 0]
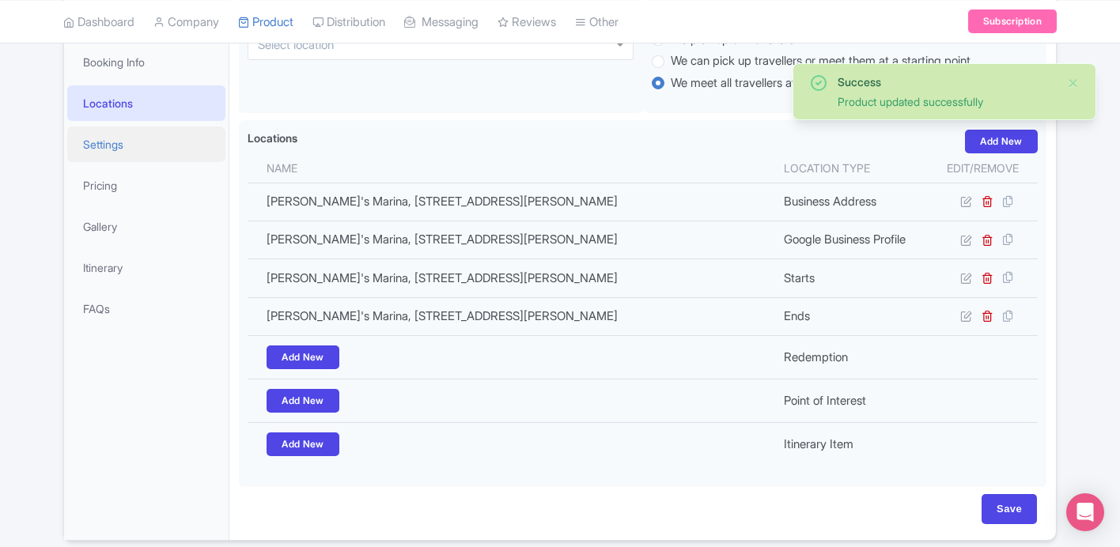
click at [162, 142] on link "Settings" at bounding box center [146, 145] width 158 height 36
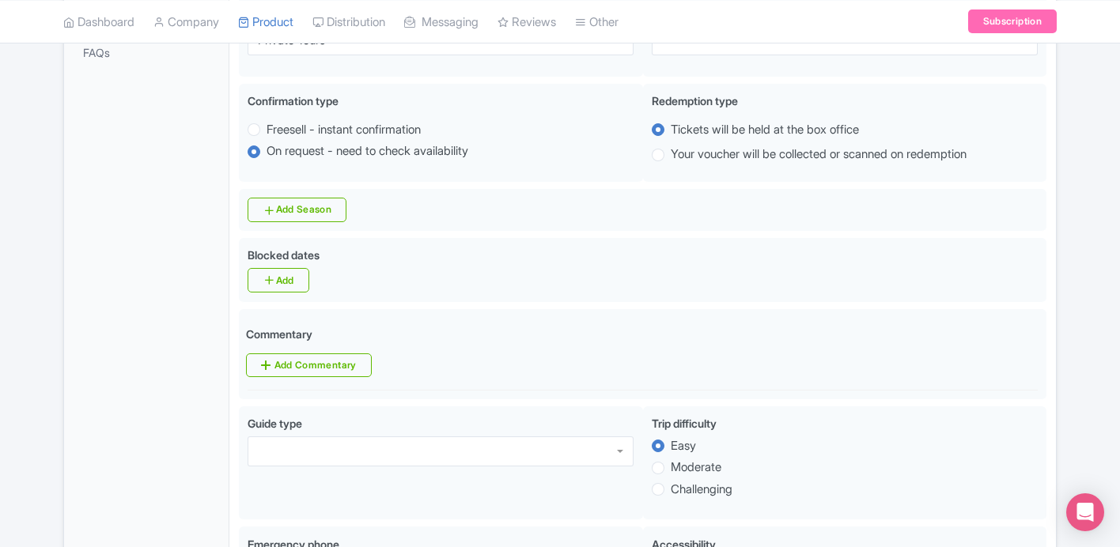
scroll to position [535, 0]
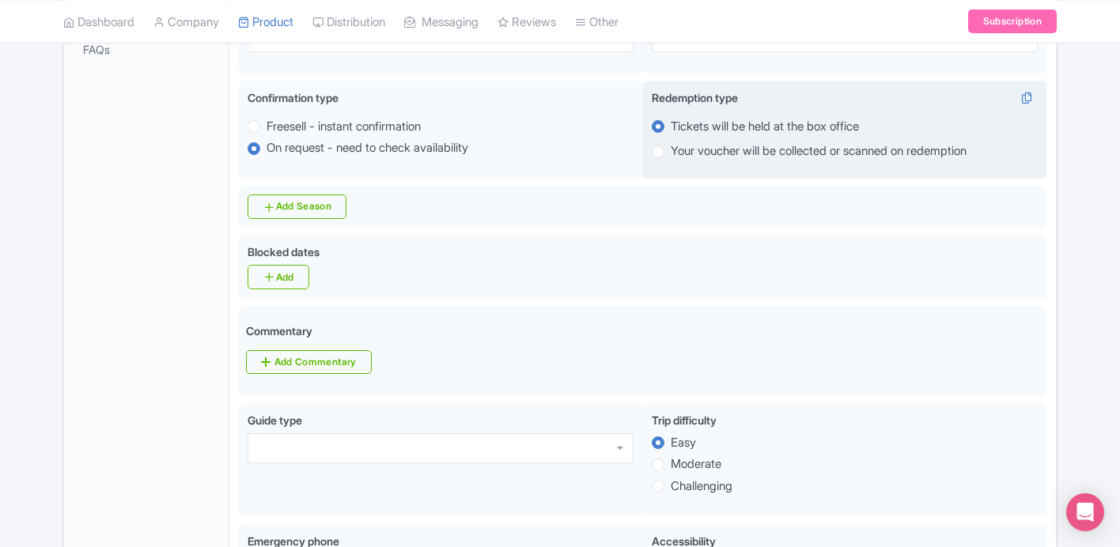
click at [682, 157] on label "Your voucher will be collected or scanned on redemption" at bounding box center [819, 151] width 296 height 18
click at [682, 157] on input "Your voucher will be collected or scanned on redemption" at bounding box center [679, 150] width 16 height 16
radio input "true"
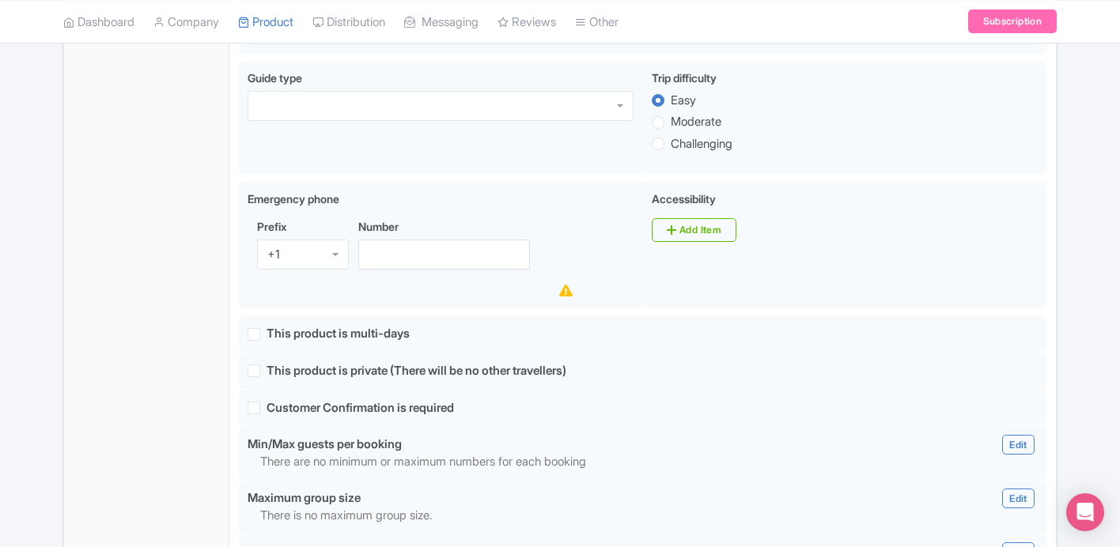
scroll to position [880, 0]
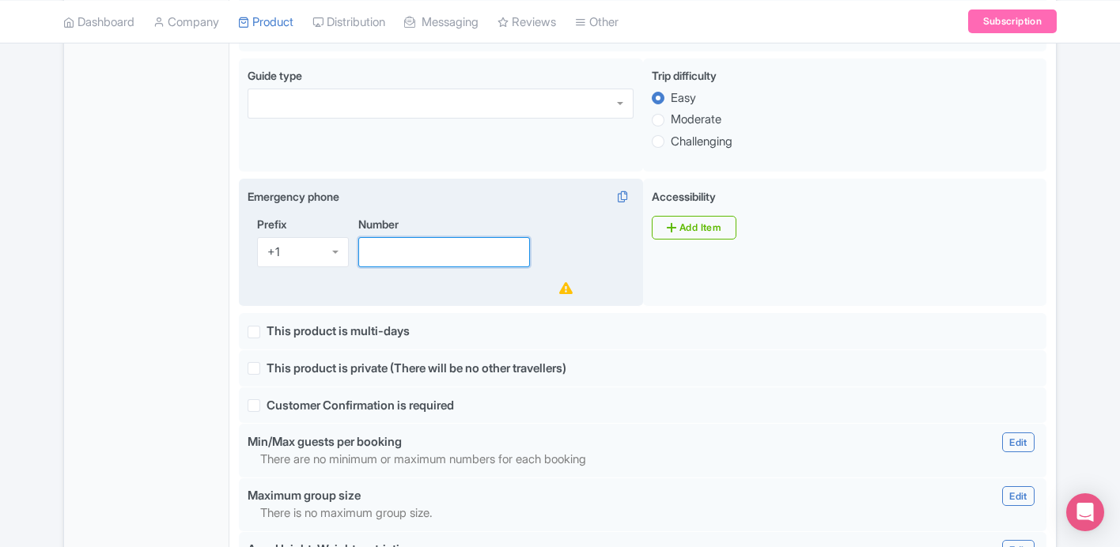
click at [430, 253] on input "Number" at bounding box center [444, 252] width 172 height 30
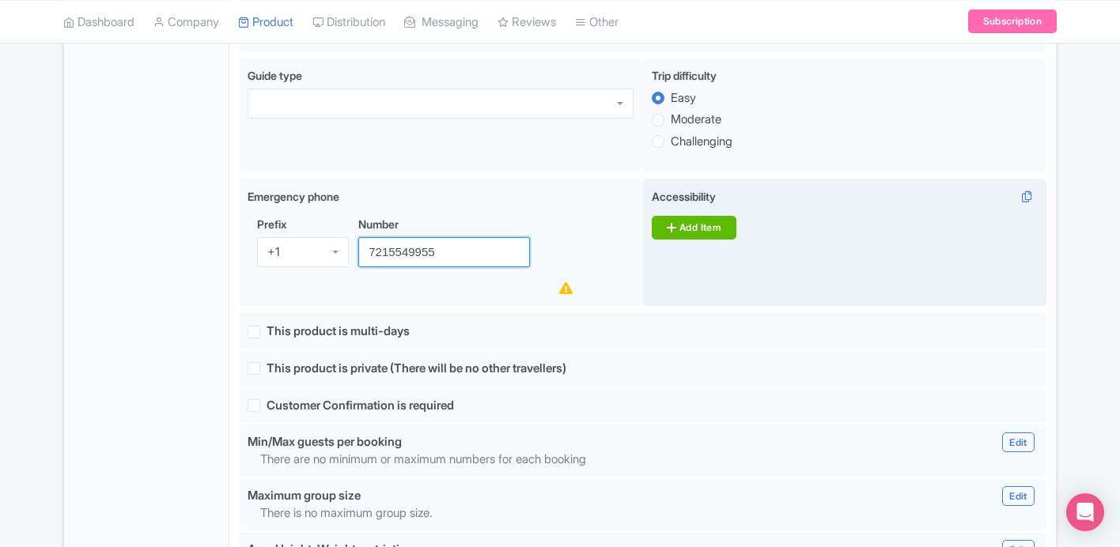
type input "7215549955"
click at [707, 240] on link "Add Item" at bounding box center [694, 228] width 85 height 24
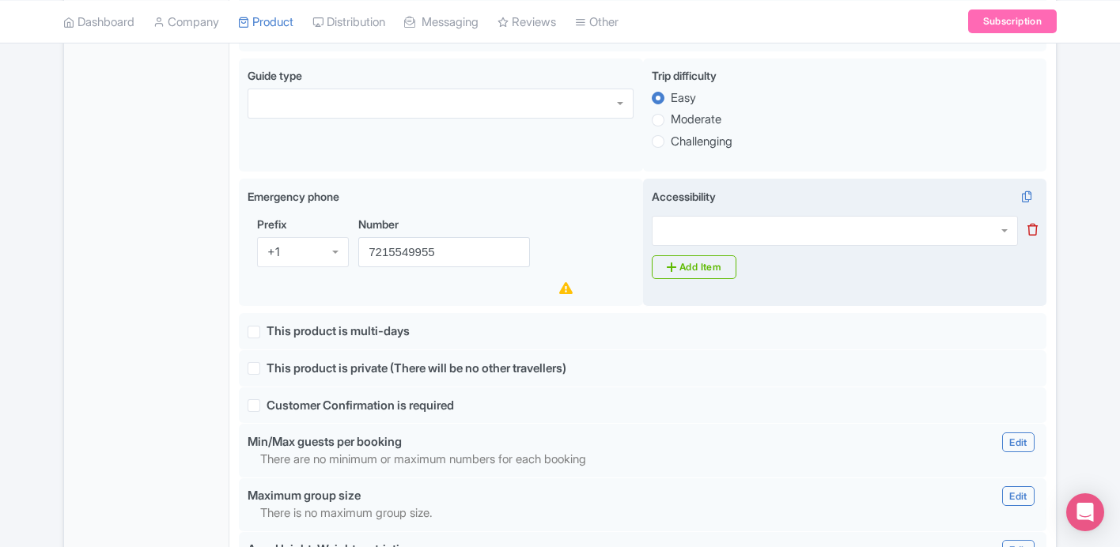
click at [705, 241] on div at bounding box center [835, 231] width 366 height 30
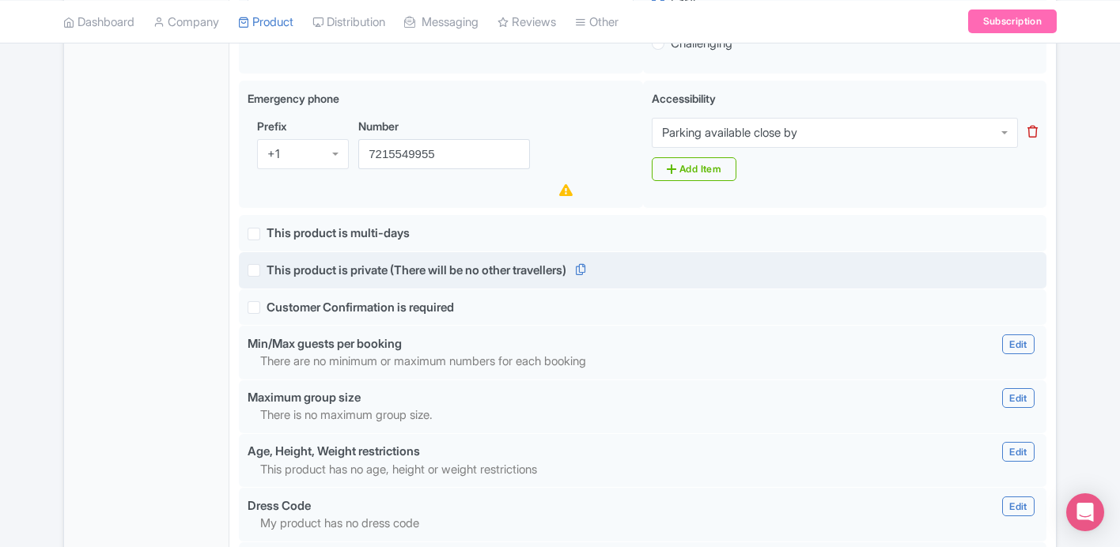
scroll to position [987, 0]
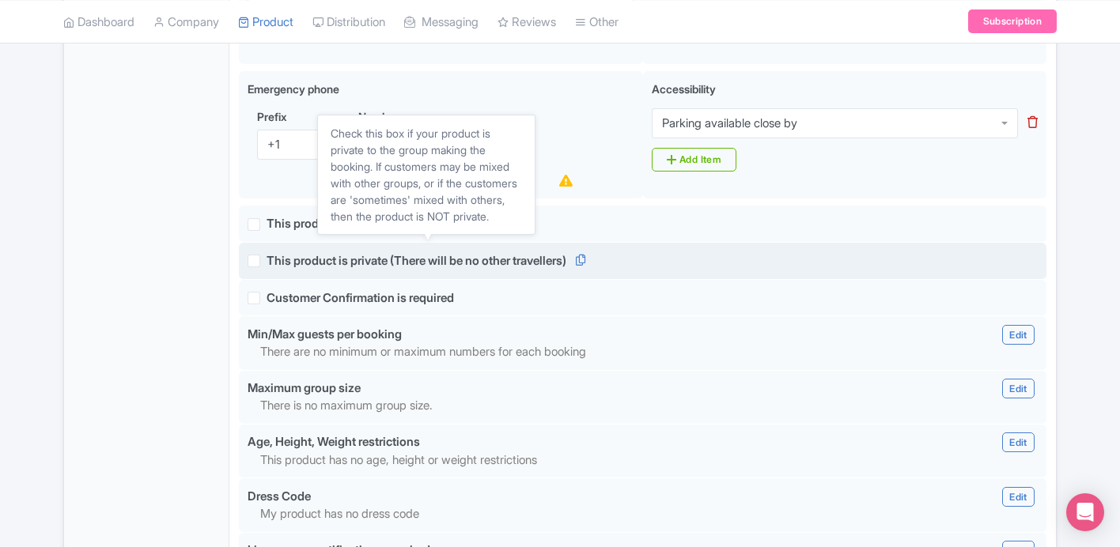
click at [271, 266] on span "This product is private (There will be no other travellers)" at bounding box center [417, 260] width 300 height 15
click at [271, 262] on input "This product is private (There will be no other travellers)" at bounding box center [272, 257] width 10 height 10
checkbox input "true"
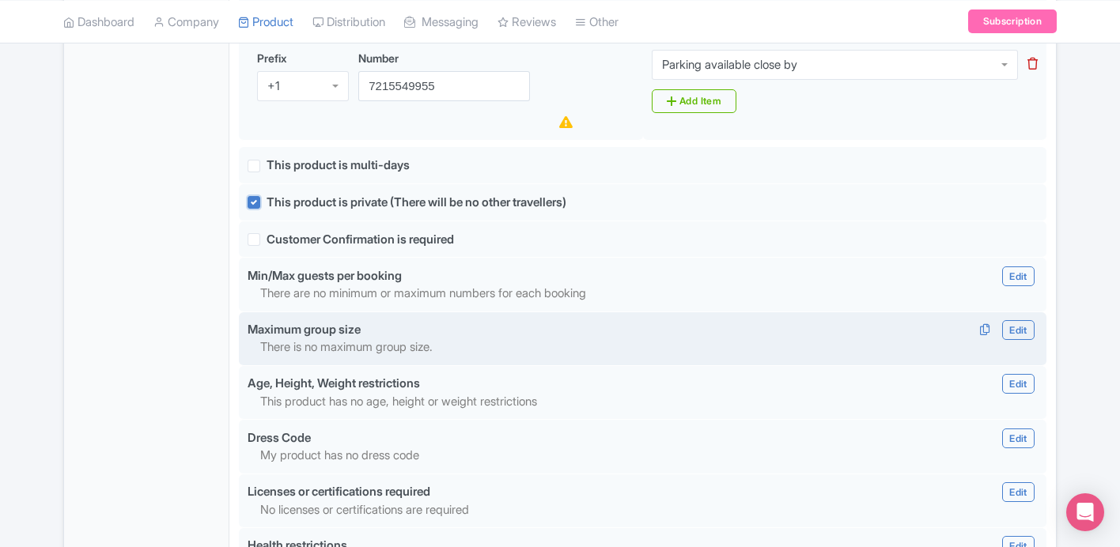
scroll to position [1050, 0]
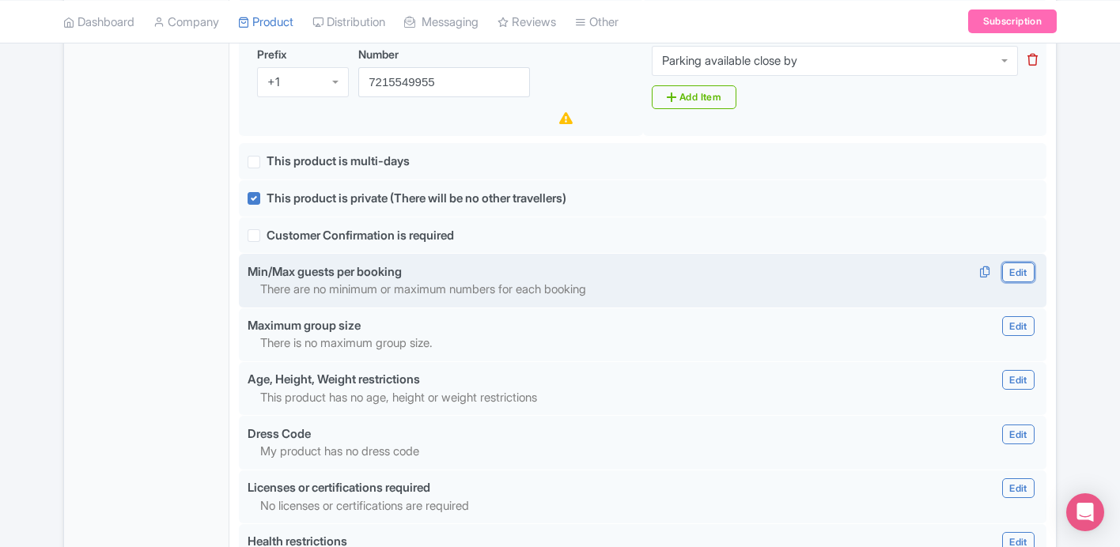
click at [1009, 281] on link "Edit" at bounding box center [1018, 273] width 32 height 20
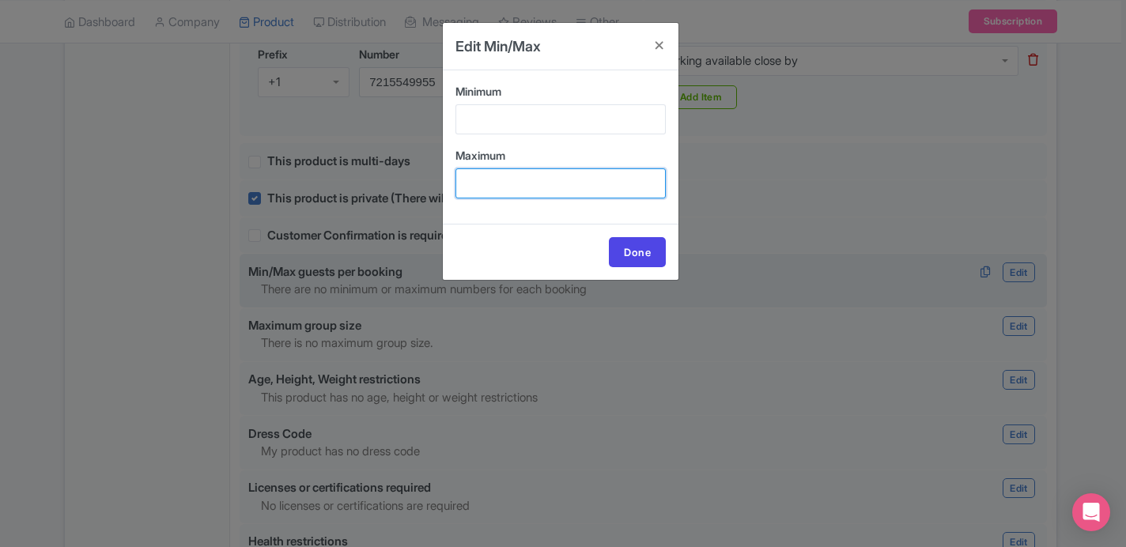
click at [540, 186] on input "Maximum" at bounding box center [561, 183] width 210 height 30
type input "50"
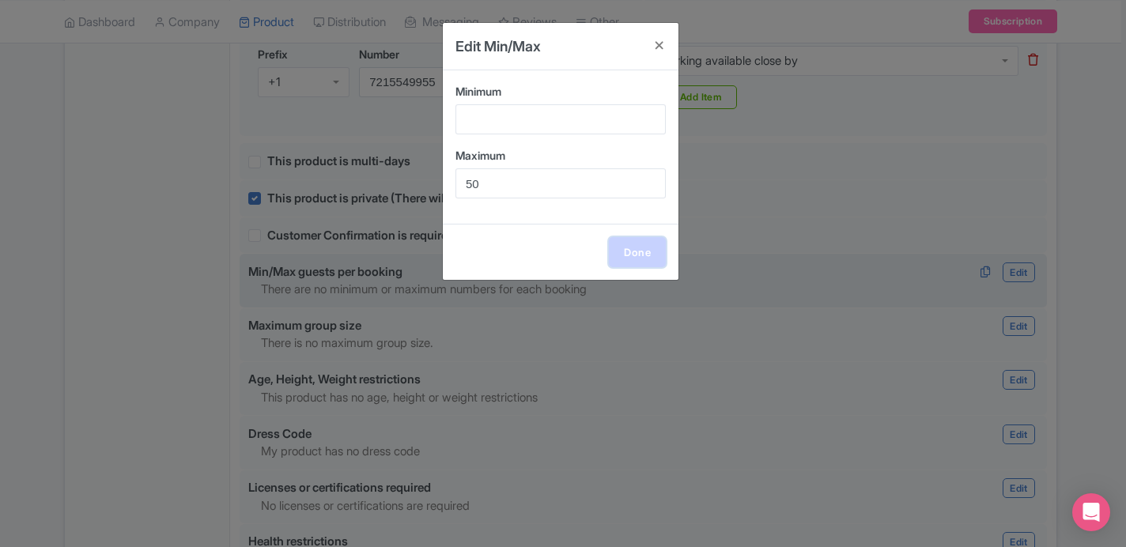
click at [626, 249] on link "Done" at bounding box center [637, 252] width 57 height 30
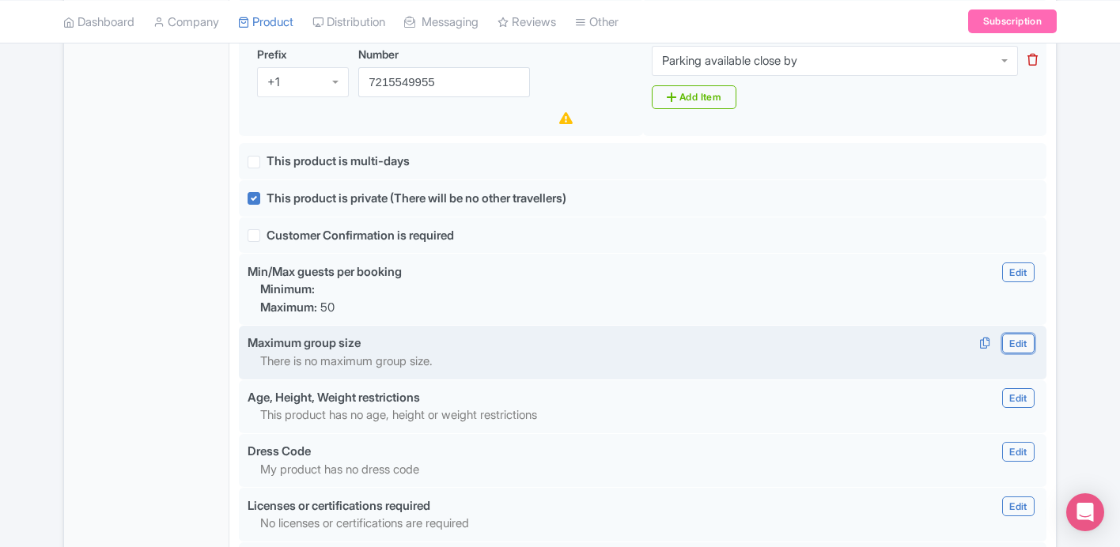
click at [1013, 352] on link "Edit" at bounding box center [1018, 344] width 32 height 20
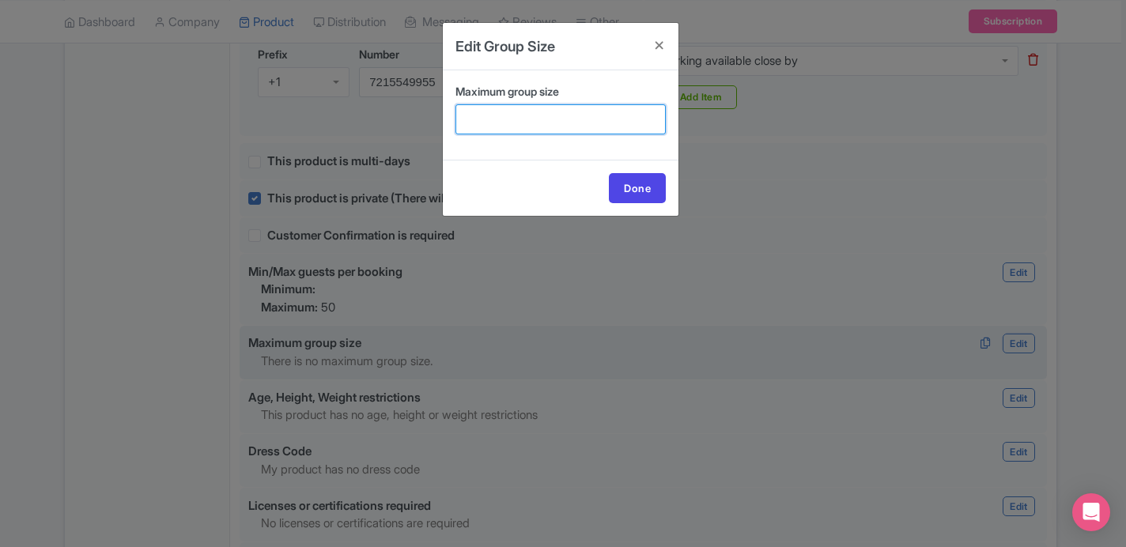
click at [605, 121] on input "Maximum group size" at bounding box center [561, 119] width 210 height 30
type input "50"
click at [637, 195] on link "Done" at bounding box center [637, 188] width 57 height 30
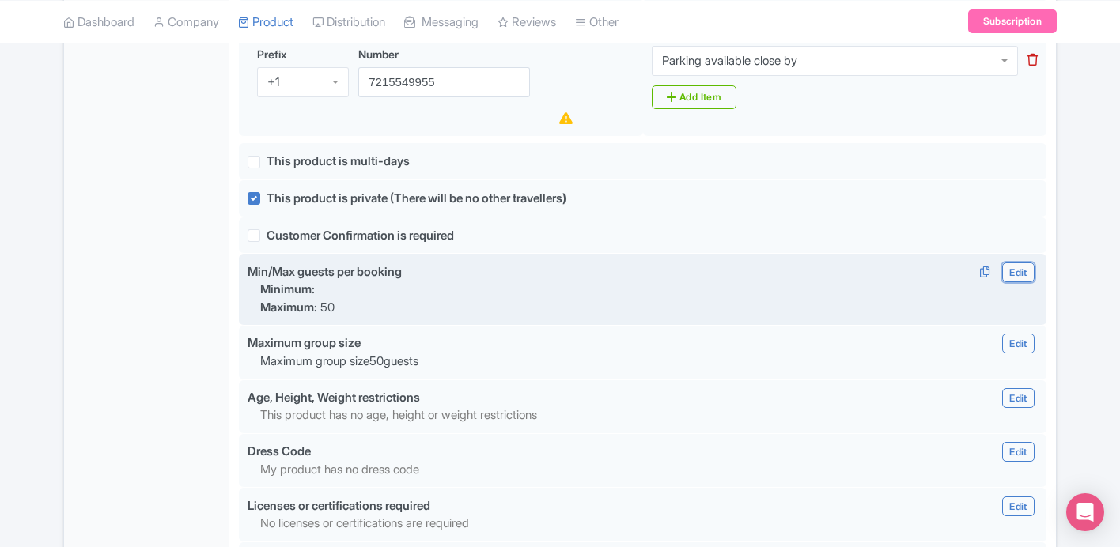
click at [1019, 274] on link "Edit" at bounding box center [1018, 273] width 32 height 20
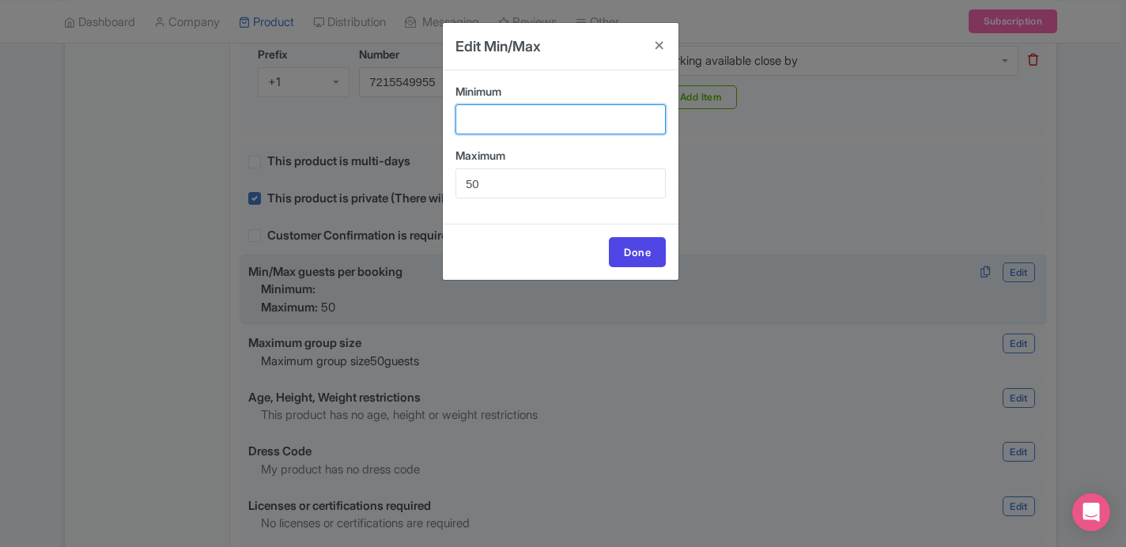
click at [517, 123] on input "Minimum" at bounding box center [561, 119] width 210 height 30
type input "1"
click at [654, 252] on link "Done" at bounding box center [637, 252] width 57 height 30
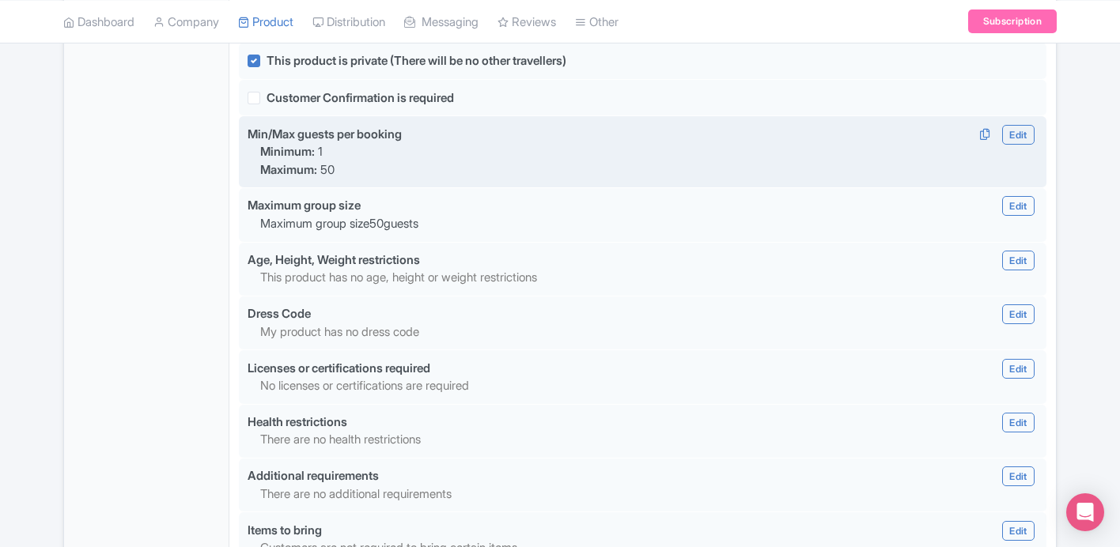
scroll to position [1215, 0]
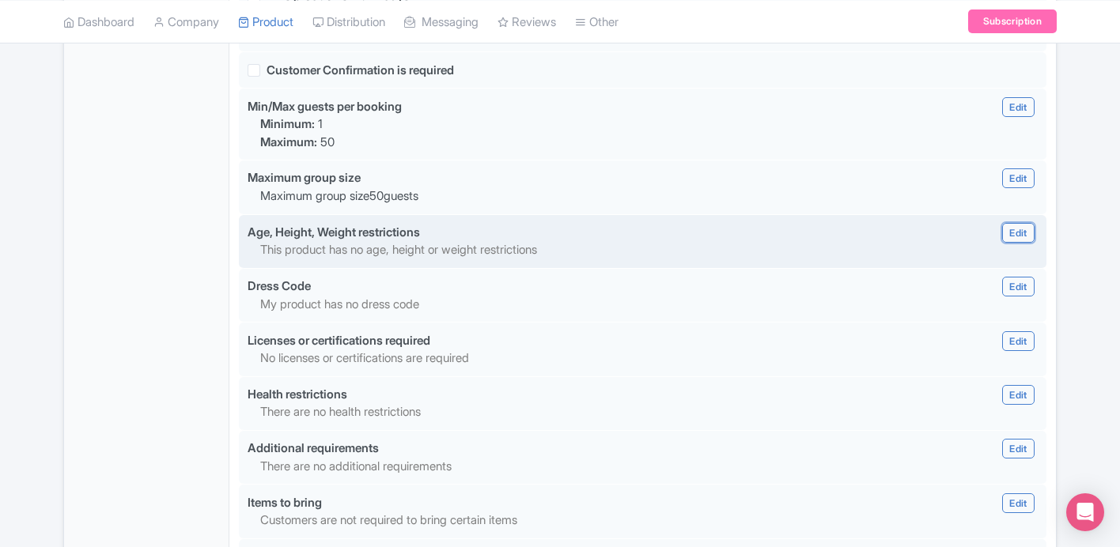
click at [1009, 243] on link "Edit" at bounding box center [1018, 233] width 32 height 20
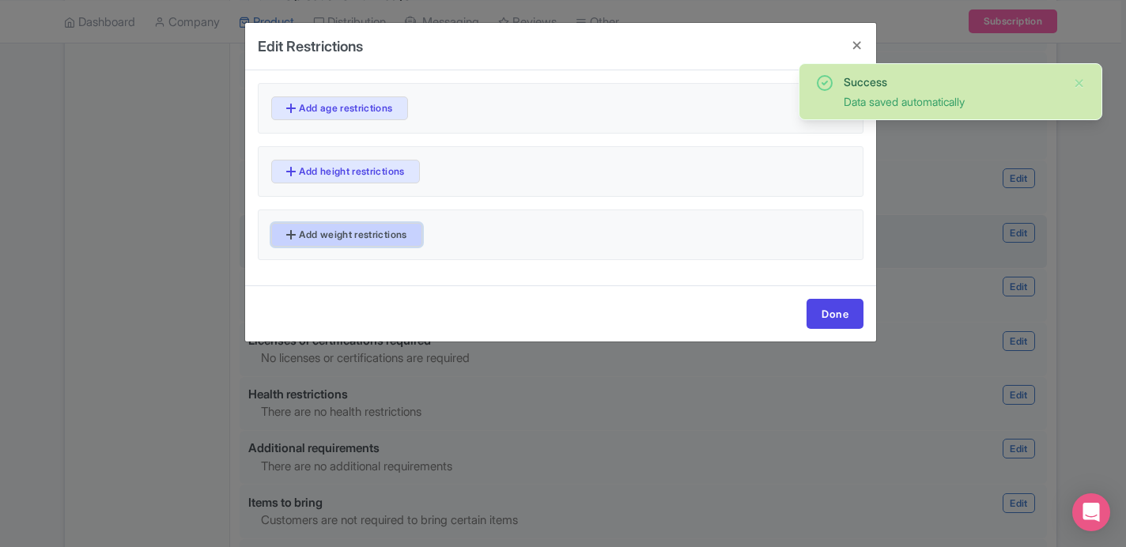
click at [361, 230] on link "Add weight restrictions" at bounding box center [346, 235] width 151 height 24
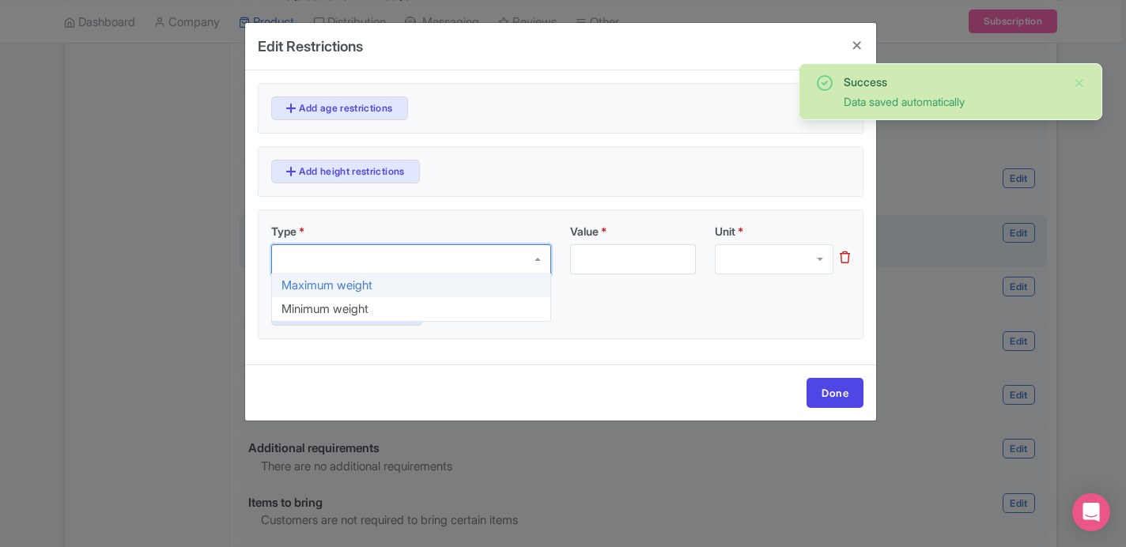
click at [339, 261] on div at bounding box center [411, 259] width 280 height 30
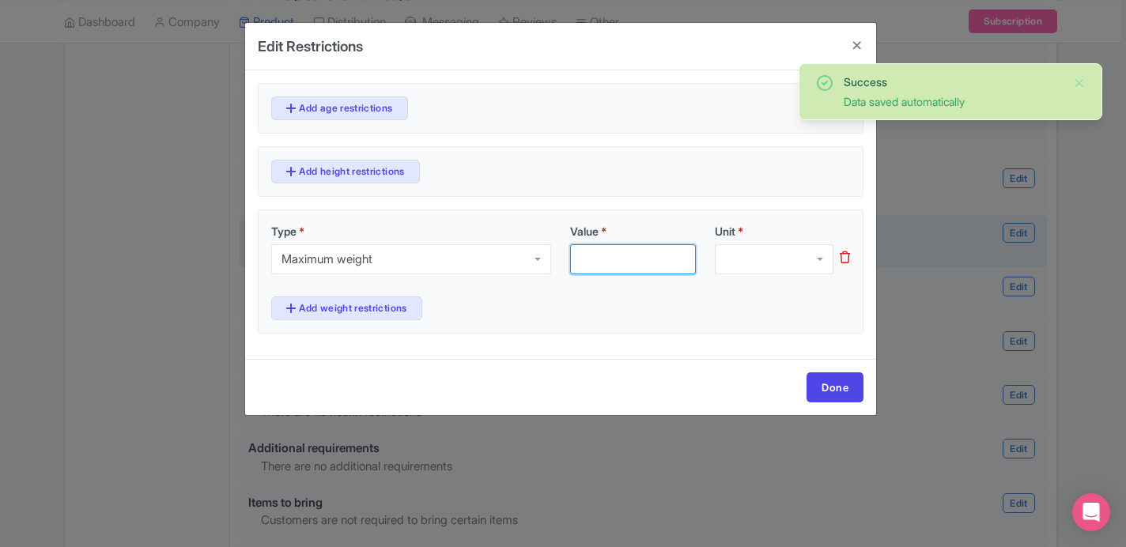
click at [609, 256] on input "Value *" at bounding box center [633, 259] width 126 height 30
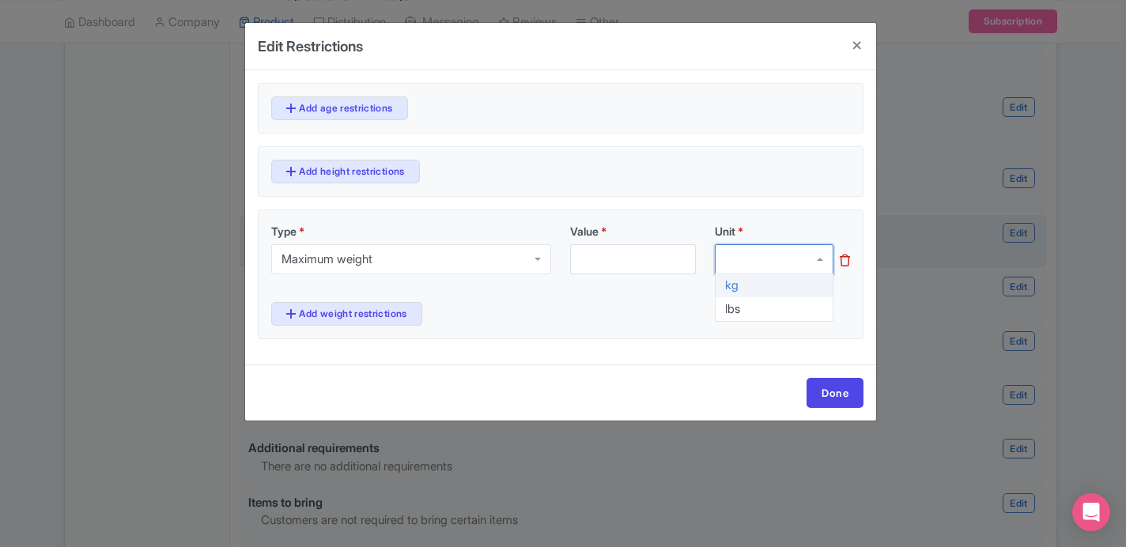
click at [756, 250] on div at bounding box center [774, 259] width 119 height 30
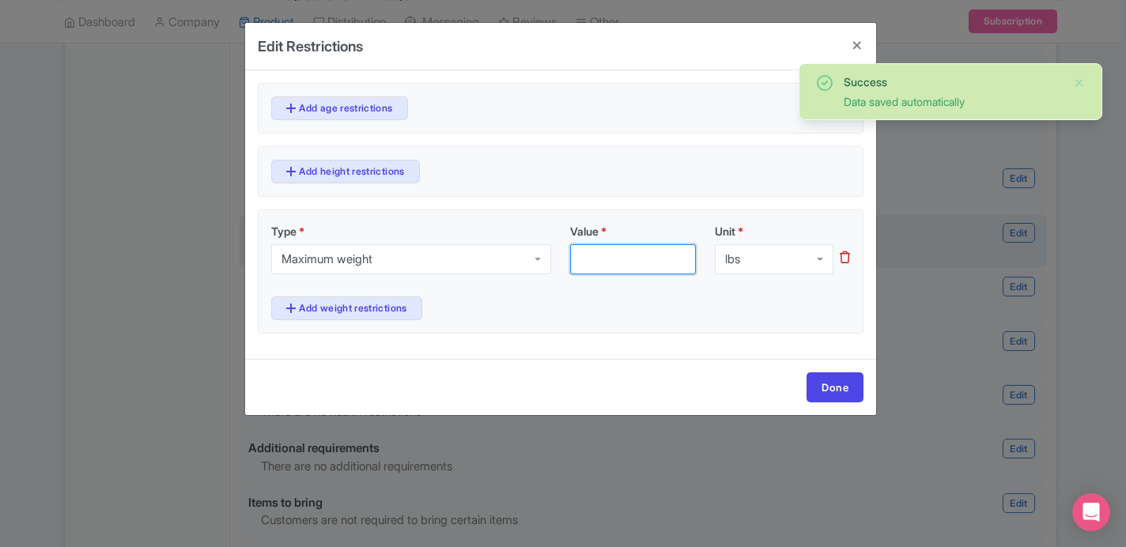
click at [635, 275] on div "Type * Maximum weight Maximum weight Maximum weight Minimum weight Value * Unit…" at bounding box center [560, 255] width 579 height 64
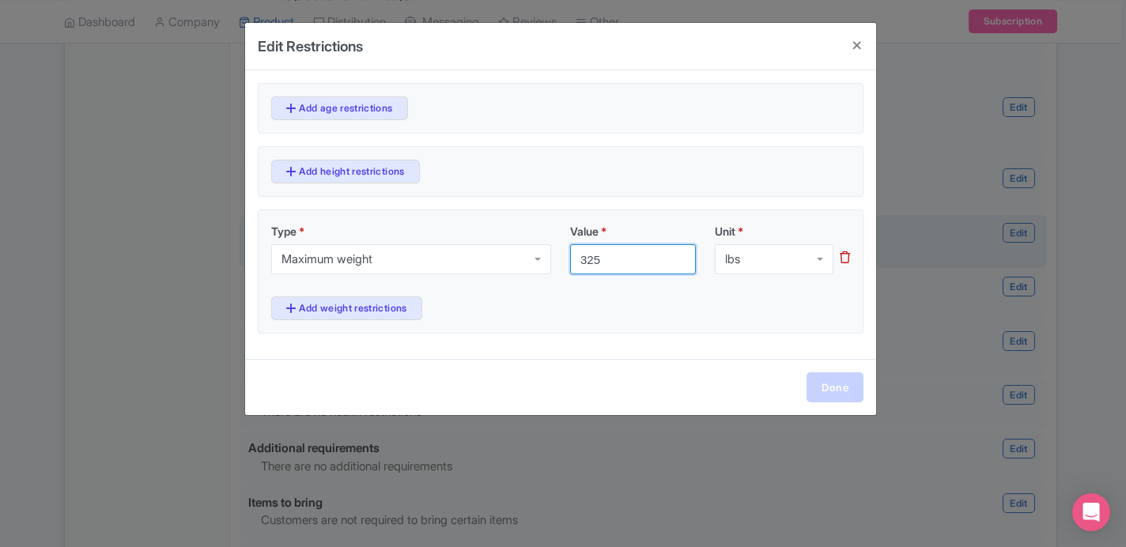
type input "325"
click at [831, 377] on link "Done" at bounding box center [835, 388] width 57 height 30
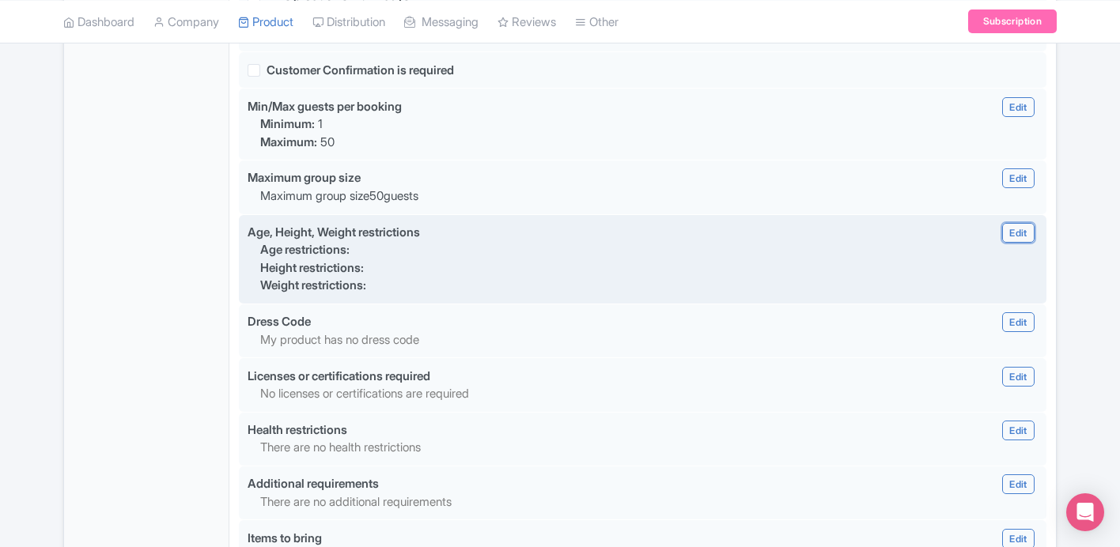
click at [1016, 243] on link "Edit" at bounding box center [1018, 233] width 32 height 20
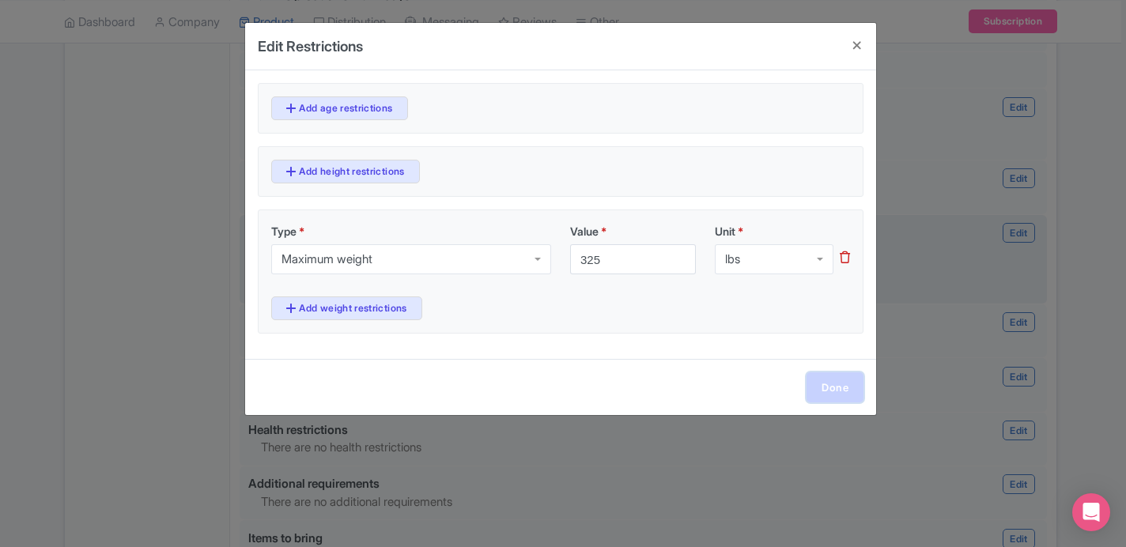
click at [818, 375] on link "Done" at bounding box center [835, 388] width 57 height 30
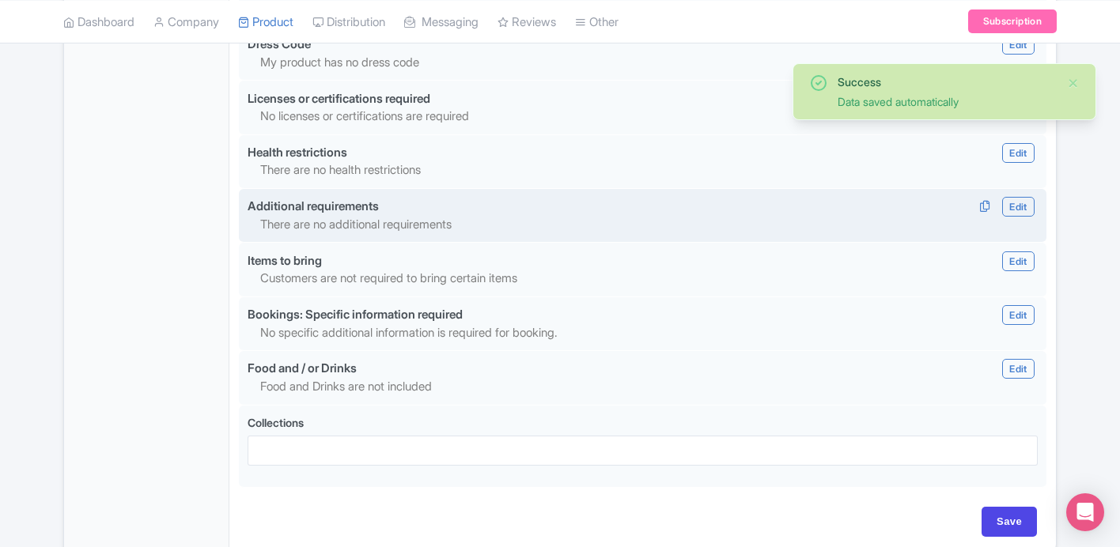
scroll to position [1494, 0]
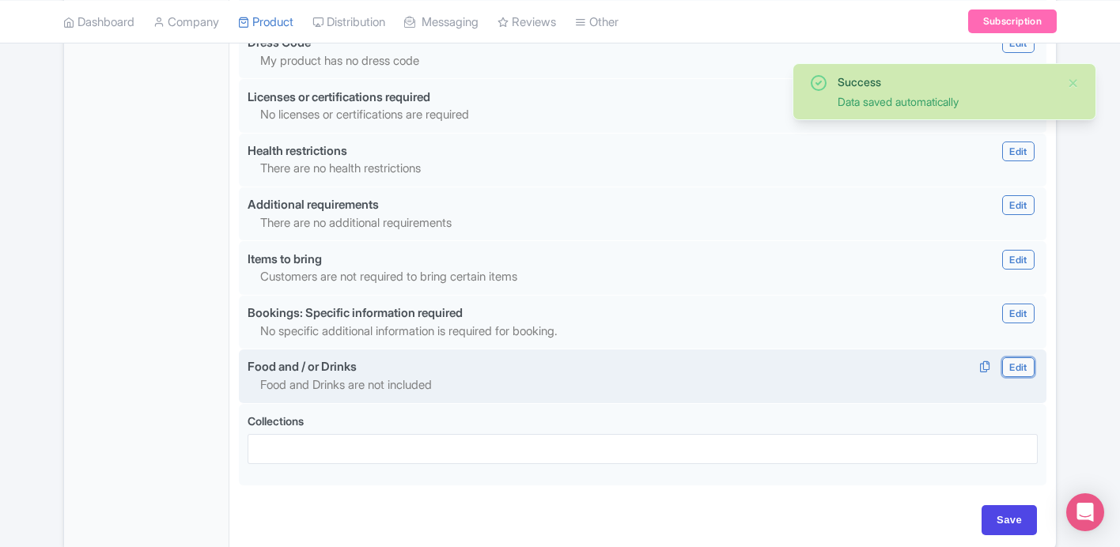
click at [1023, 375] on link "Edit" at bounding box center [1018, 368] width 32 height 20
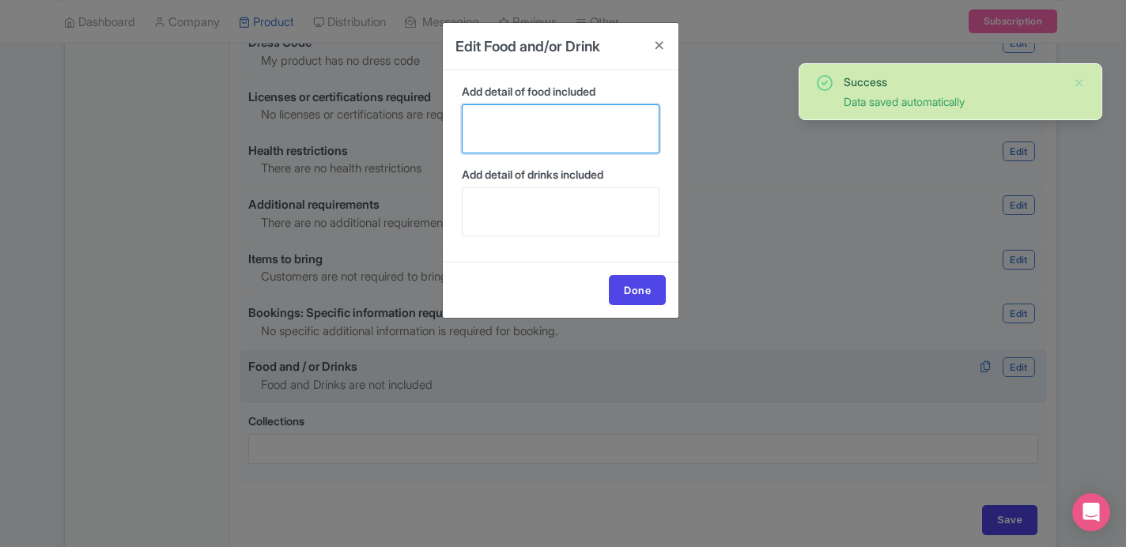
click at [599, 139] on textarea "Add detail of food included" at bounding box center [561, 128] width 198 height 49
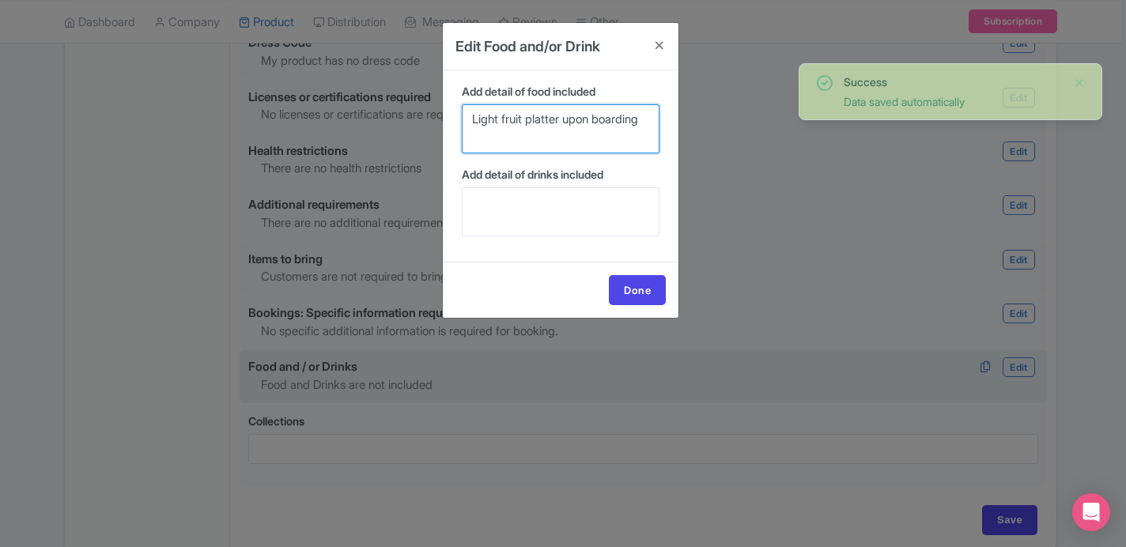
click at [529, 124] on textarea "Light fruit platter upon boarding" at bounding box center [561, 128] width 198 height 49
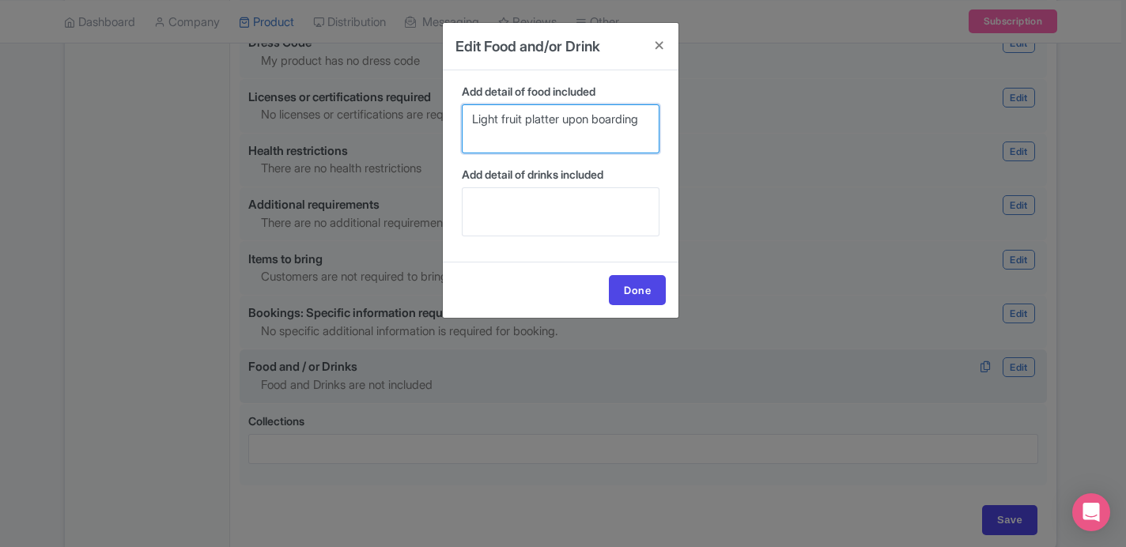
click at [566, 119] on textarea "Light fruit platter upon boarding" at bounding box center [561, 128] width 198 height 49
click at [572, 135] on textarea "Light fruit platter with cakes upon boarding" at bounding box center [561, 128] width 198 height 49
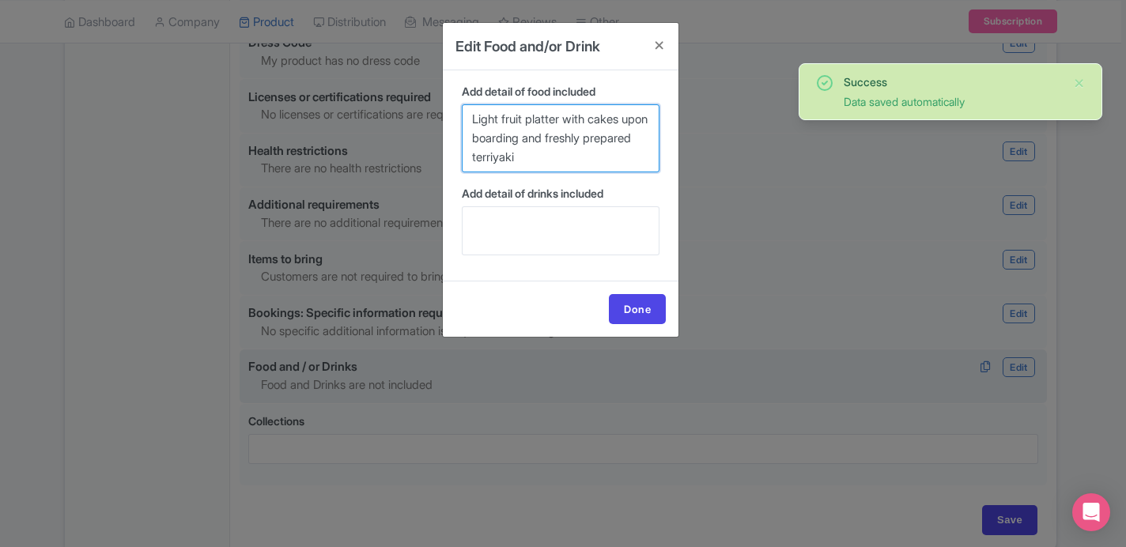
click at [548, 161] on textarea "Light fruit platter with cakes upon boarding and freshly prepared terriyaki" at bounding box center [561, 138] width 198 height 68
click at [584, 157] on textarea "Light fruit platter with cakes upon boarding and freshly prepared teriyaki" at bounding box center [561, 138] width 198 height 68
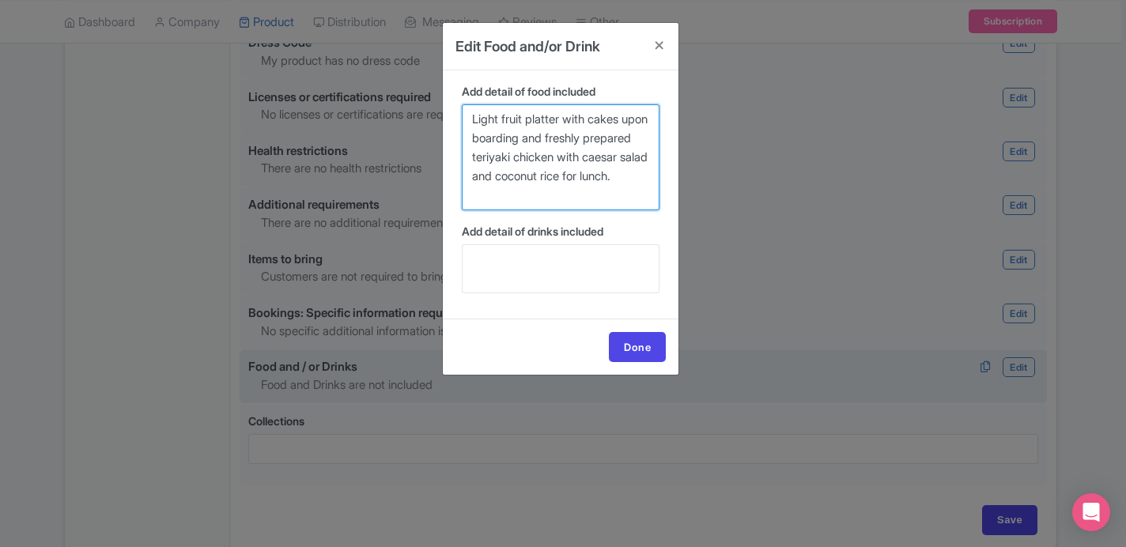
type textarea "Light fruit platter with cakes upon boarding and freshly prepared teriyaki chic…"
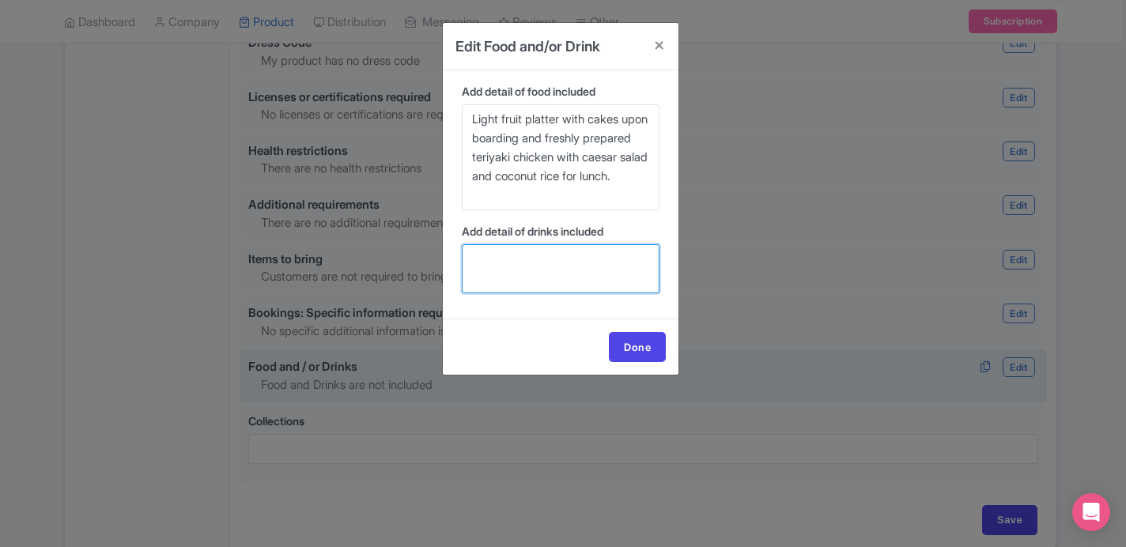
click at [551, 269] on textarea "Add detail of drinks included" at bounding box center [561, 268] width 198 height 49
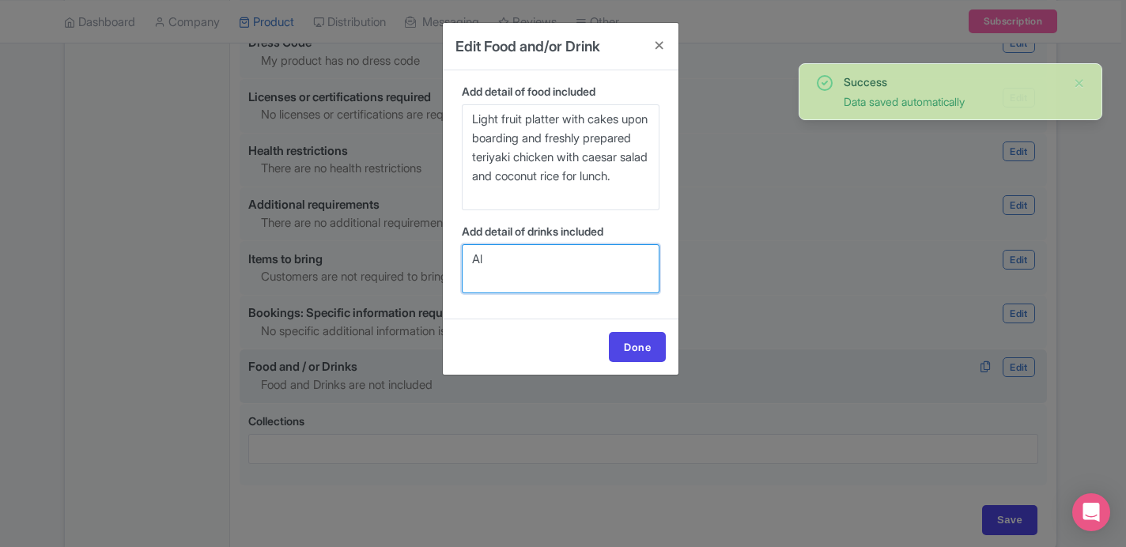
type textarea "A"
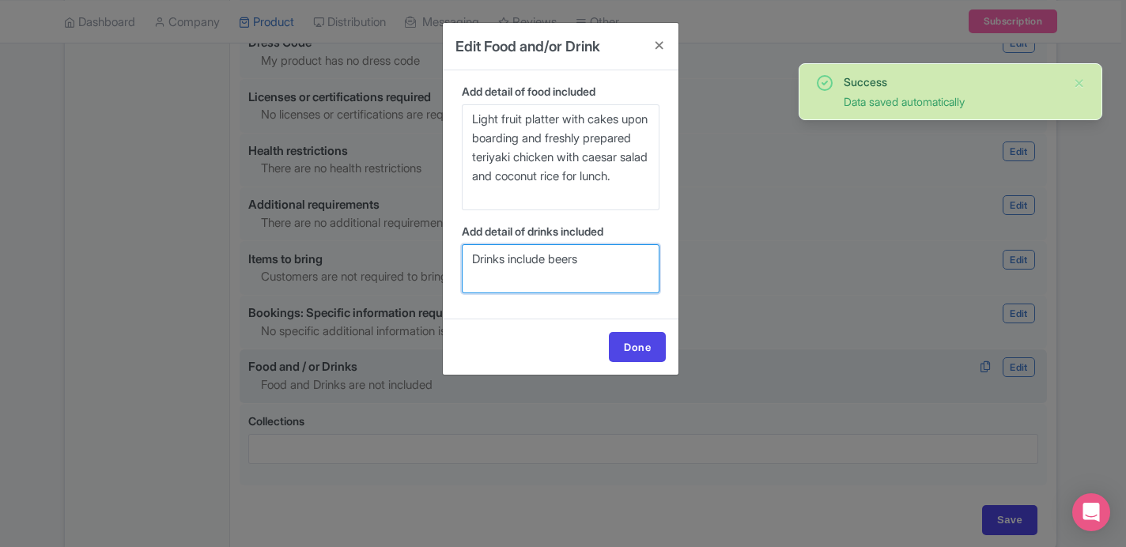
drag, startPoint x: 590, startPoint y: 262, endPoint x: 466, endPoint y: 260, distance: 124.2
click at [466, 260] on textarea "Drinks include beers" at bounding box center [561, 268] width 198 height 49
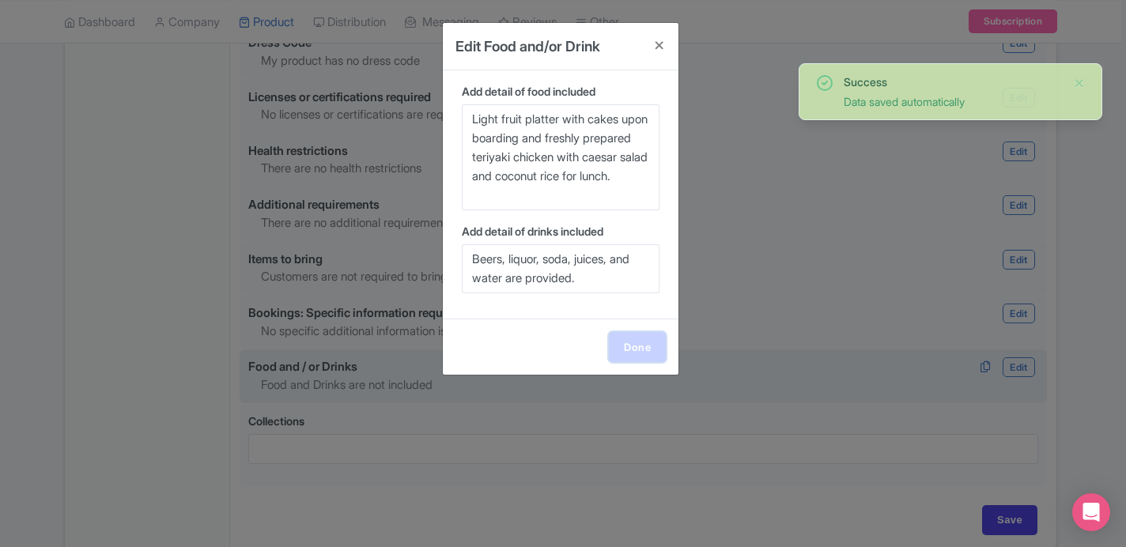
click at [632, 346] on link "Done" at bounding box center [637, 347] width 57 height 30
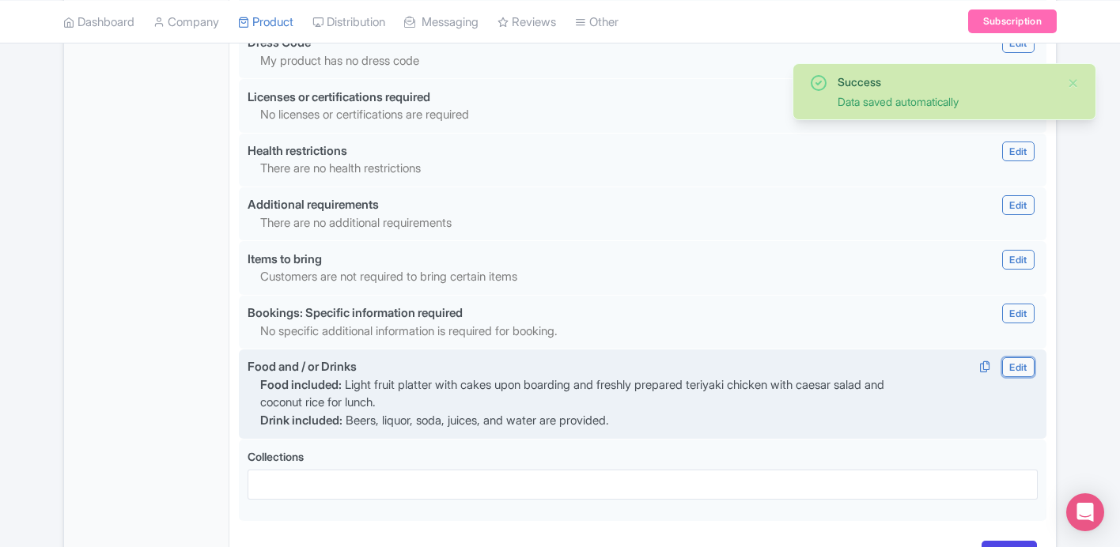
click at [1024, 377] on link "Edit" at bounding box center [1018, 368] width 32 height 20
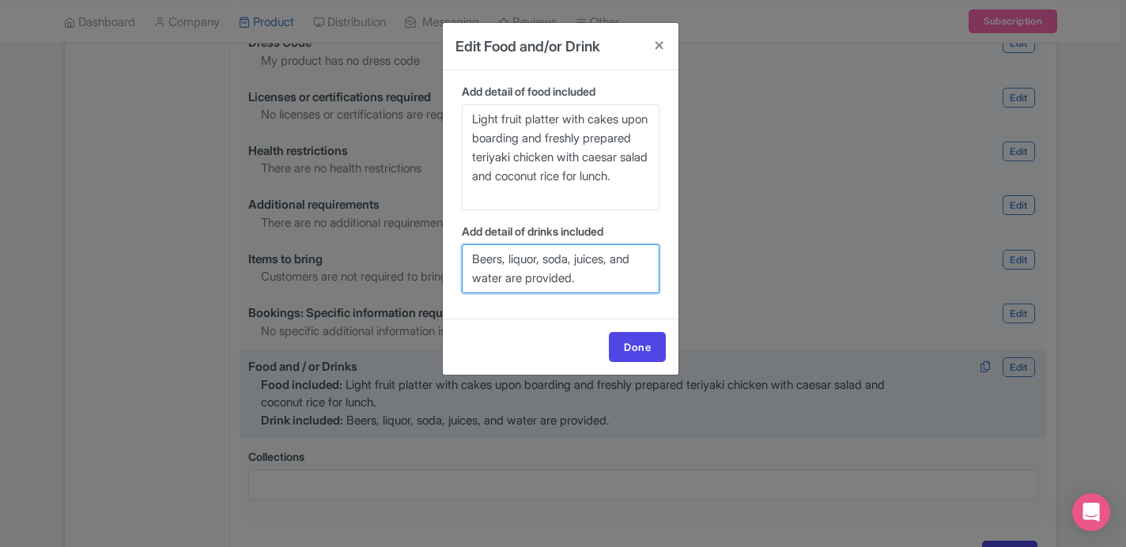
drag, startPoint x: 601, startPoint y: 277, endPoint x: 505, endPoint y: 281, distance: 96.6
click at [505, 281] on textarea "Beers, liquor, soda, juices, and water are provided." at bounding box center [561, 268] width 198 height 49
type textarea "Beers, liquor, soda, juices, and water."
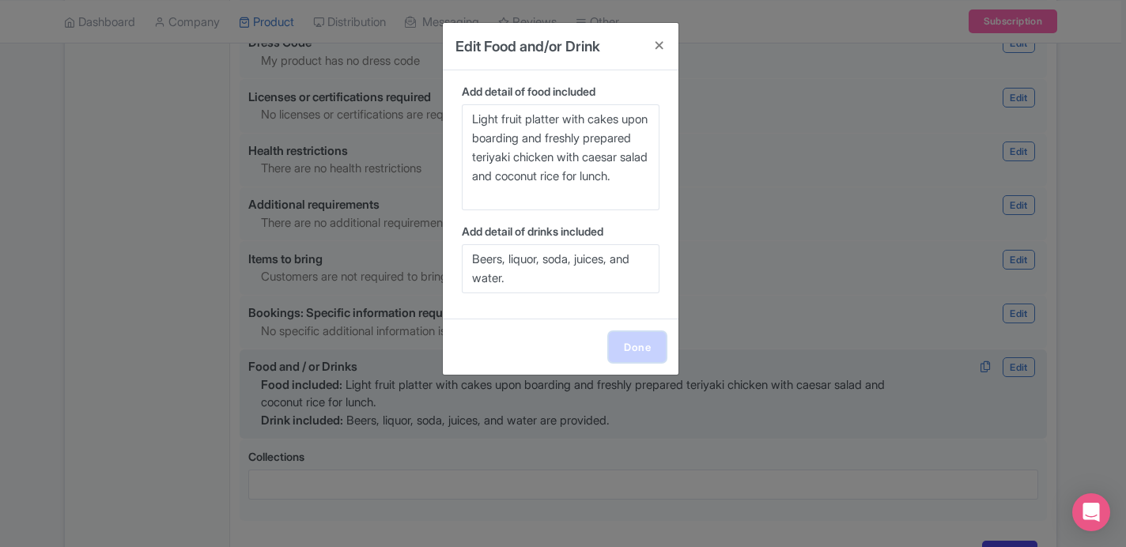
click at [619, 336] on link "Done" at bounding box center [637, 347] width 57 height 30
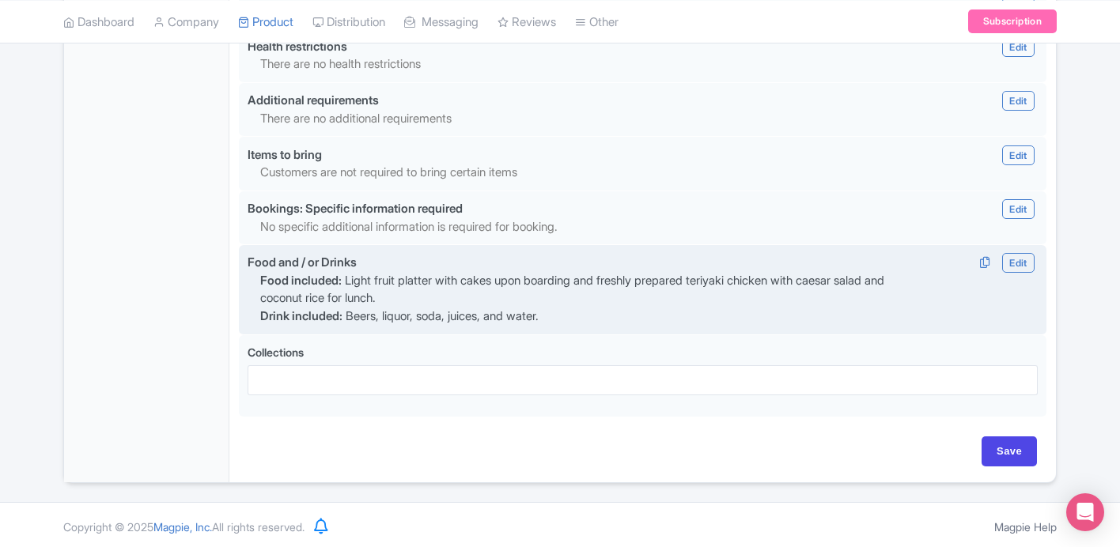
scroll to position [1608, 0]
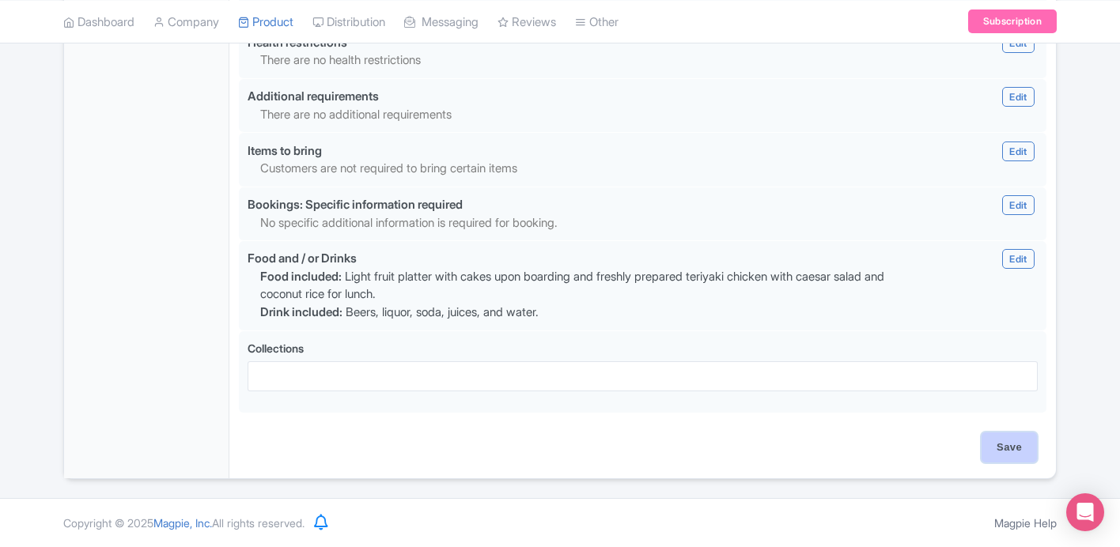
click at [994, 447] on input "Save" at bounding box center [1009, 448] width 55 height 30
type input "Saving..."
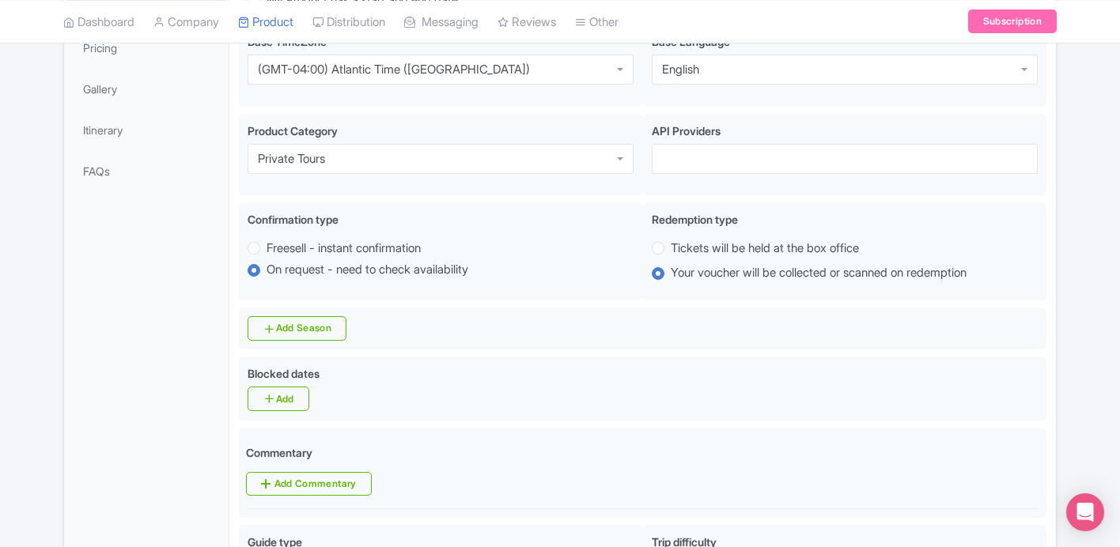
scroll to position [0, 0]
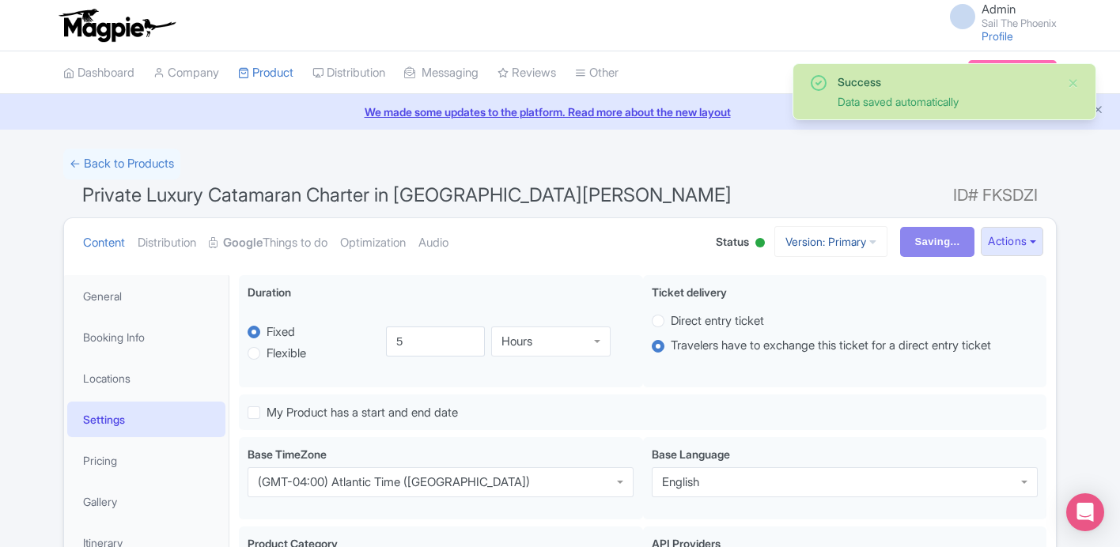
click at [804, 242] on link "Version: Primary" at bounding box center [830, 241] width 113 height 31
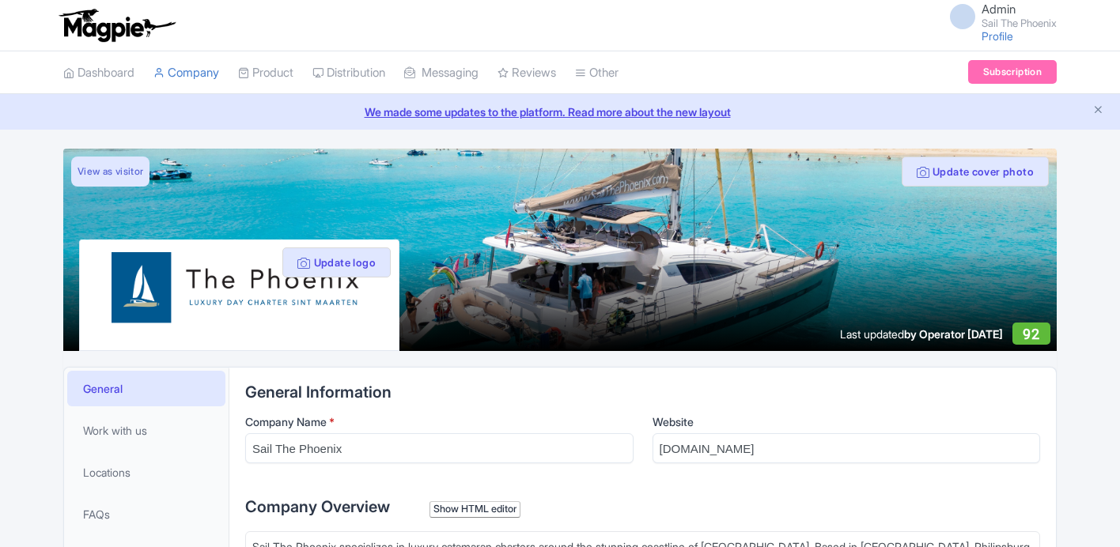
scroll to position [384, 0]
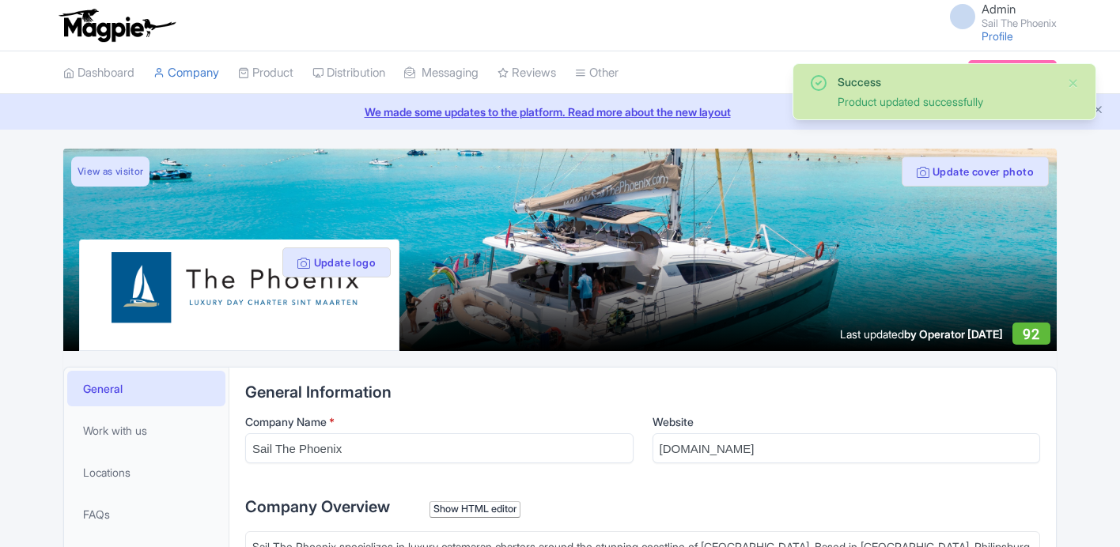
scroll to position [384, 0]
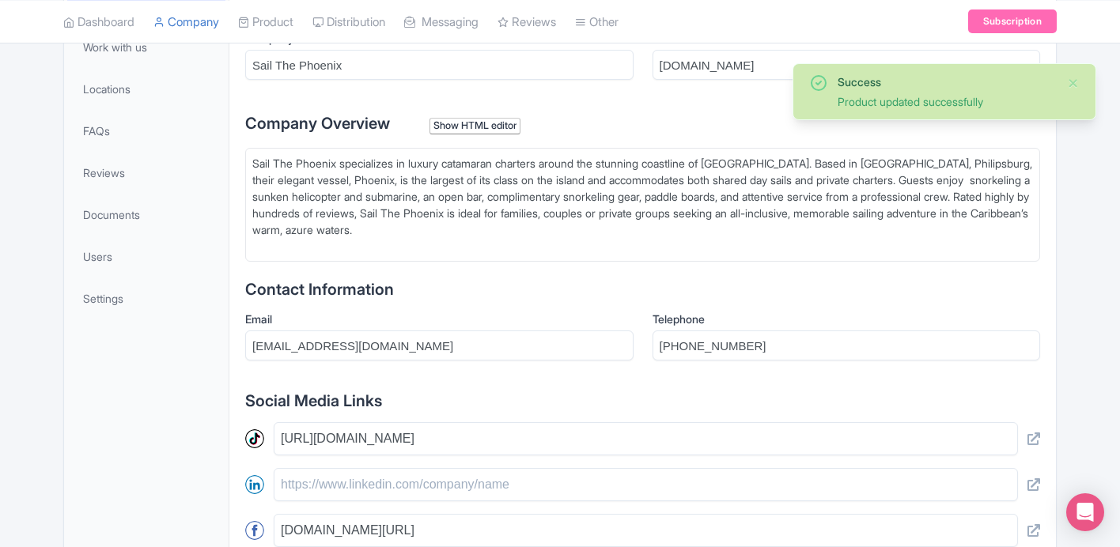
click at [646, 96] on div "General Information Company Name * Sail The Phoenix Website [DOMAIN_NAME] Compa…" at bounding box center [642, 404] width 795 height 808
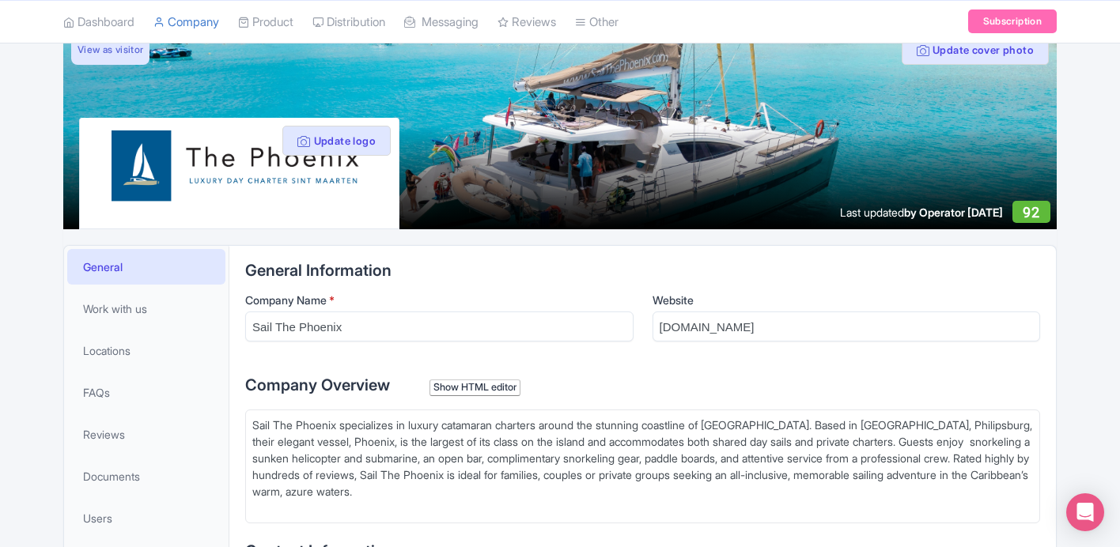
scroll to position [0, 0]
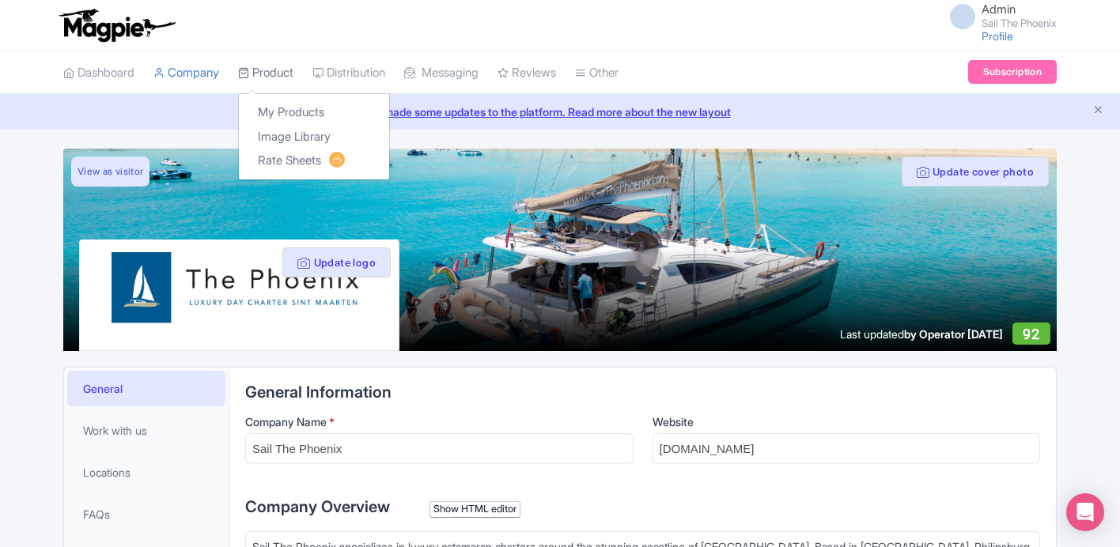
click at [274, 78] on link "Product" at bounding box center [265, 73] width 55 height 44
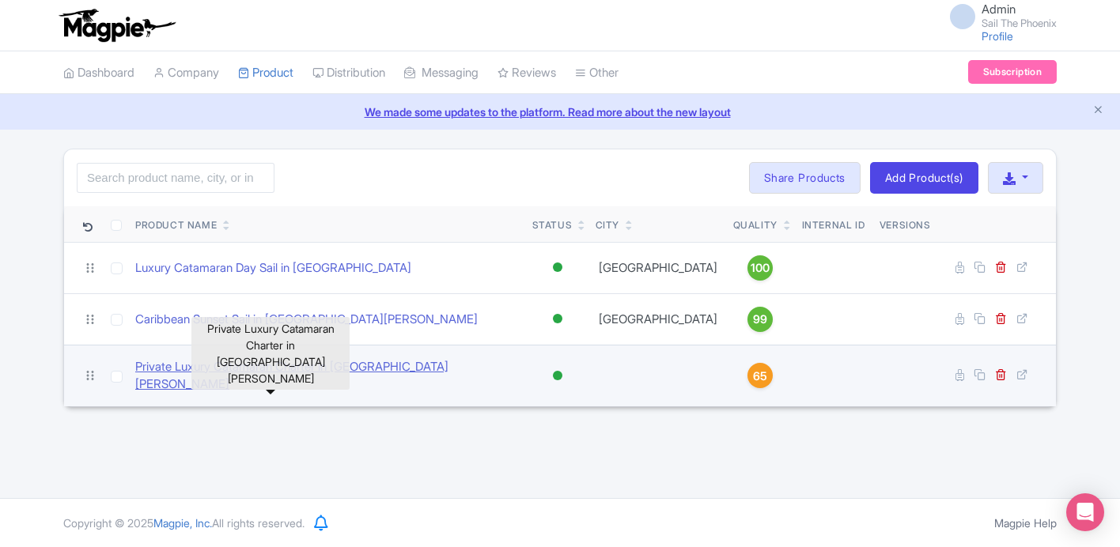
click at [303, 365] on link "Private Luxury Catamaran Charter in [GEOGRAPHIC_DATA][PERSON_NAME]" at bounding box center [327, 376] width 384 height 36
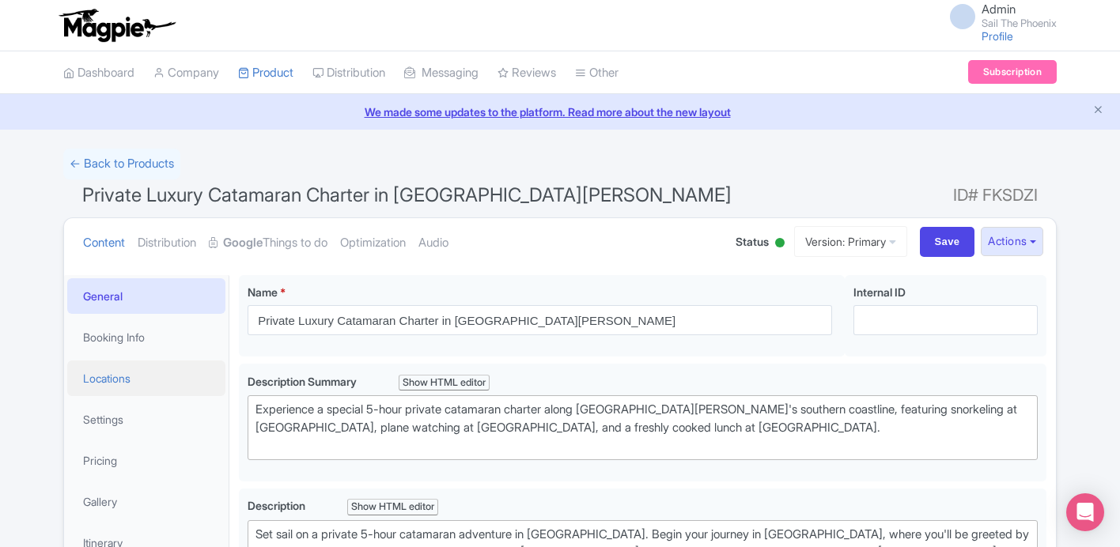
click at [146, 387] on link "Locations" at bounding box center [146, 379] width 158 height 36
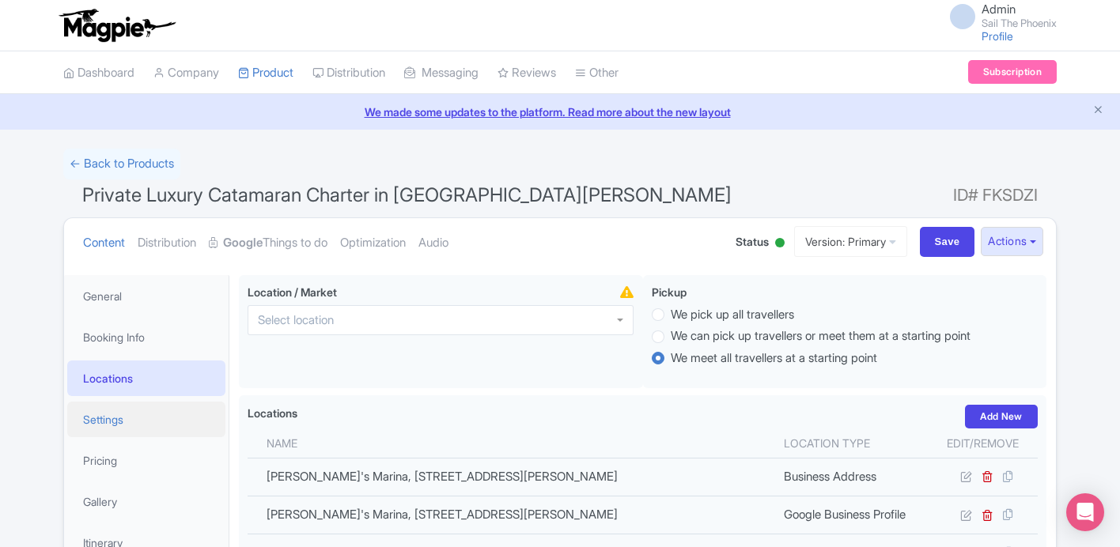
click at [135, 416] on link "Settings" at bounding box center [146, 420] width 158 height 36
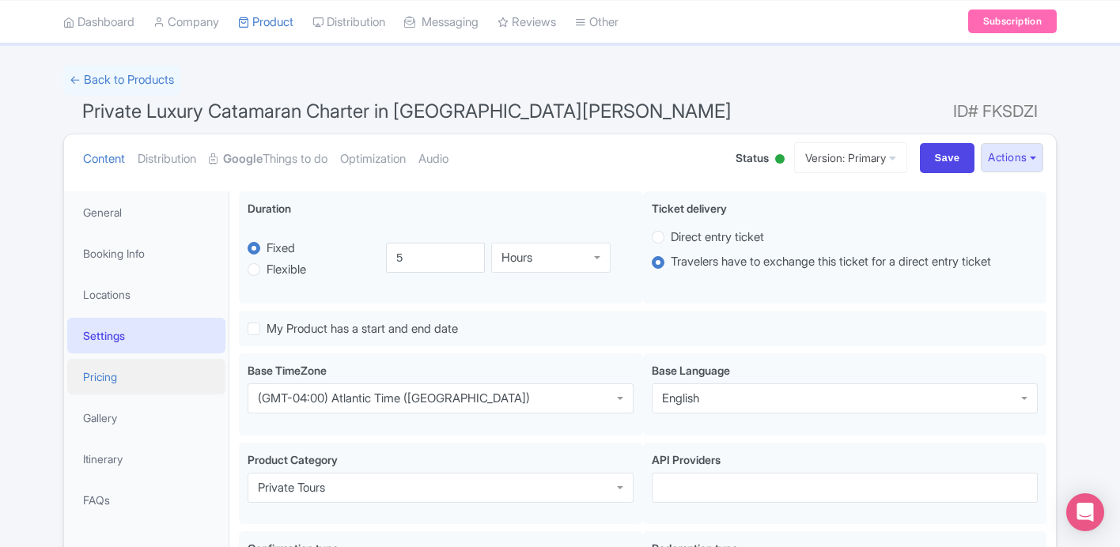
scroll to position [123, 0]
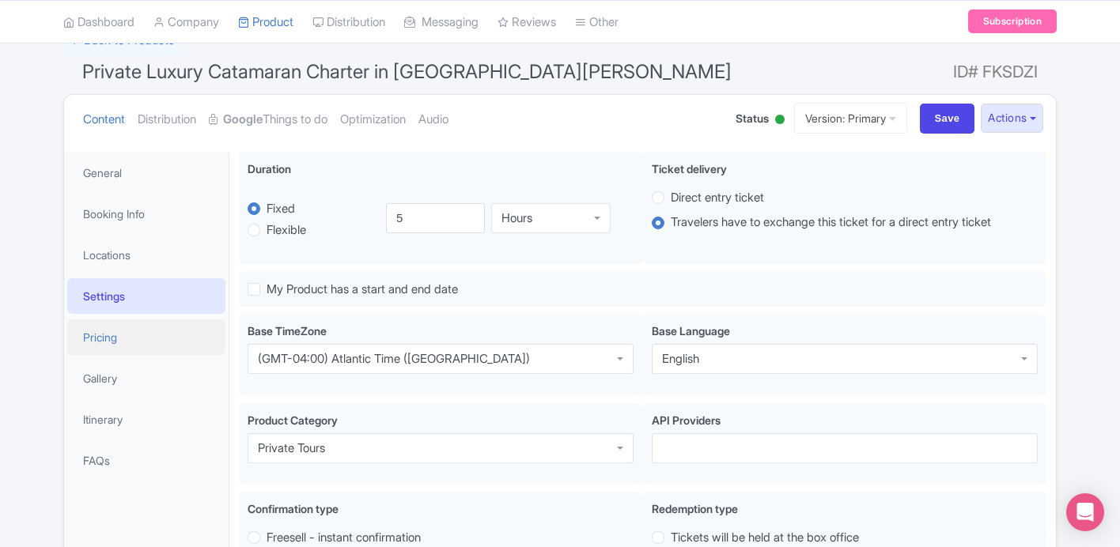
click at [146, 326] on link "Pricing" at bounding box center [146, 338] width 158 height 36
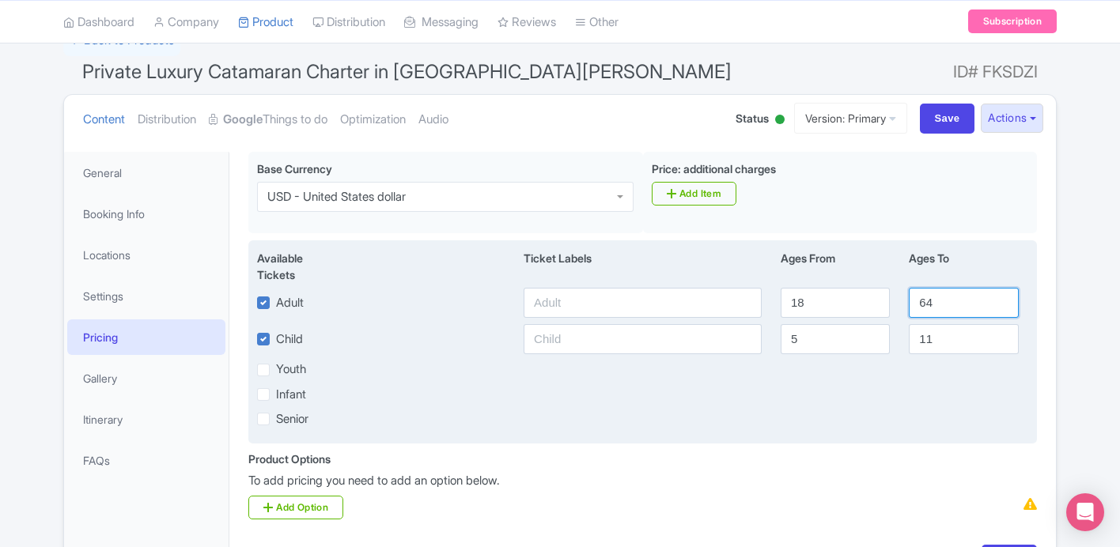
drag, startPoint x: 940, startPoint y: 305, endPoint x: 912, endPoint y: 304, distance: 27.7
click at [912, 304] on input "64" at bounding box center [963, 303] width 109 height 30
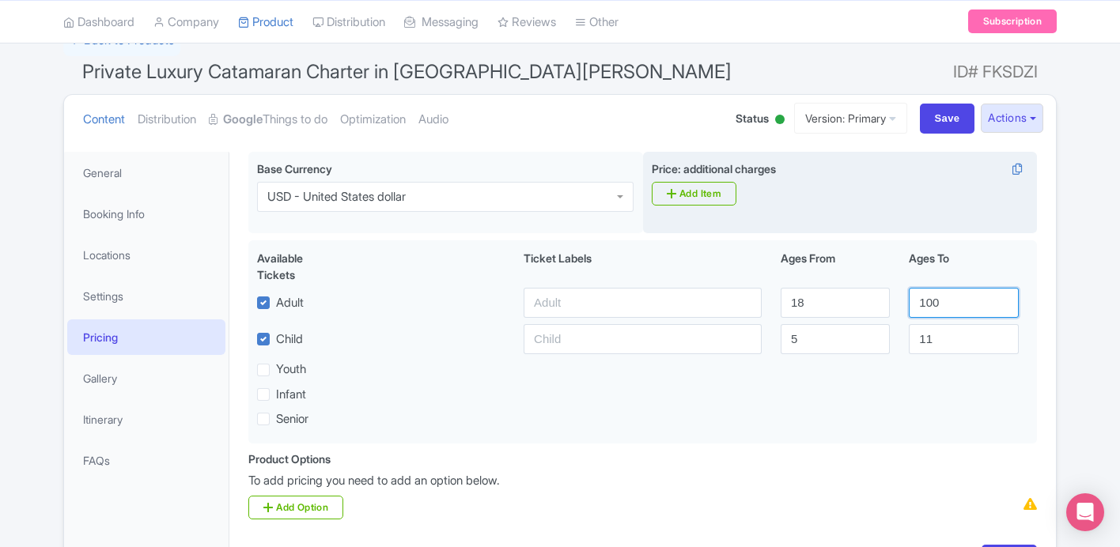
type input "100"
click at [836, 225] on div "Price: additional charges i Add Item" at bounding box center [840, 193] width 395 height 82
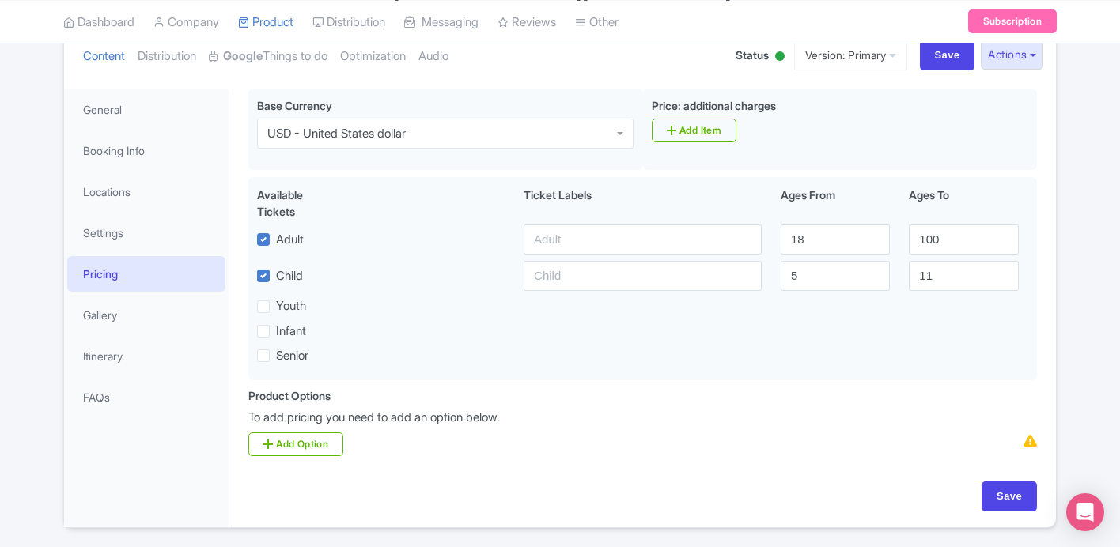
scroll to position [238, 0]
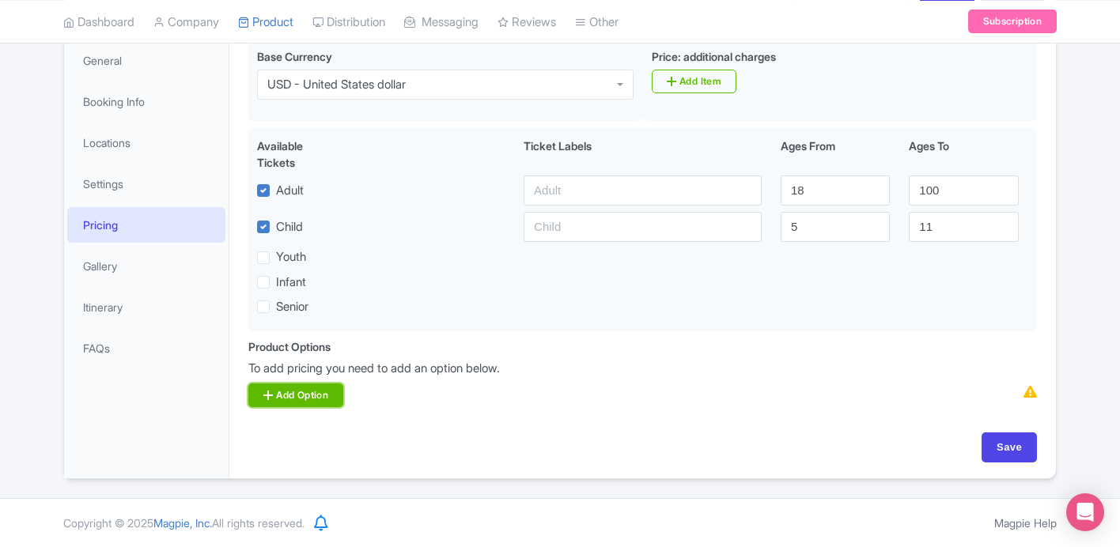
click at [322, 397] on link "Add Option" at bounding box center [295, 396] width 95 height 24
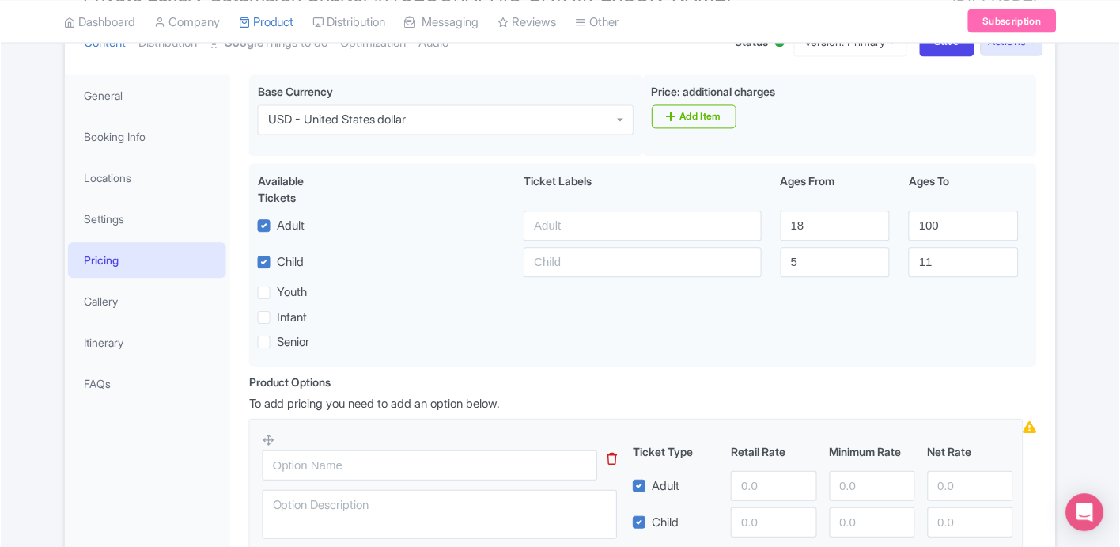
scroll to position [196, 0]
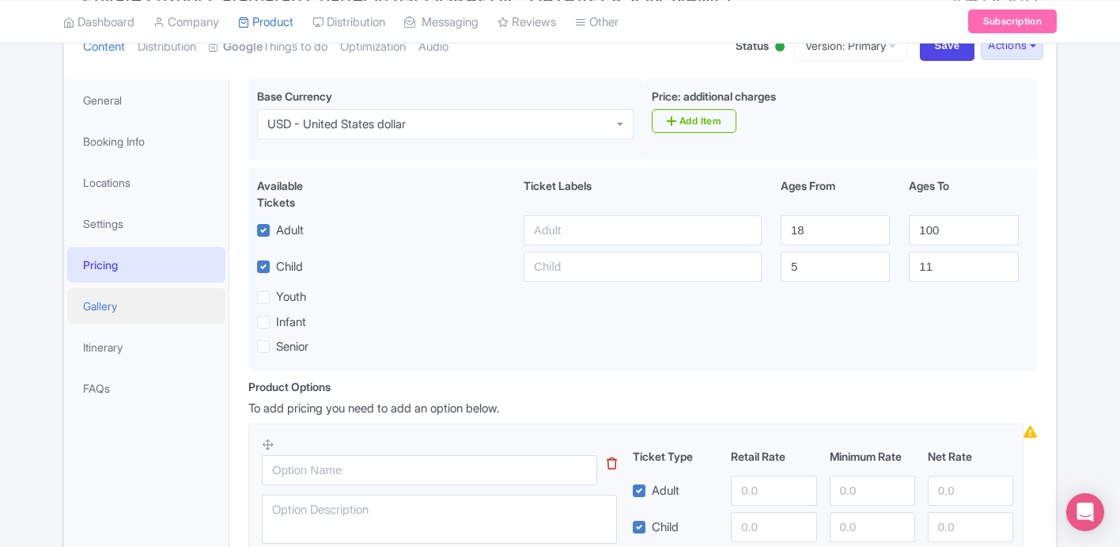
click at [102, 308] on link "Gallery" at bounding box center [146, 306] width 158 height 36
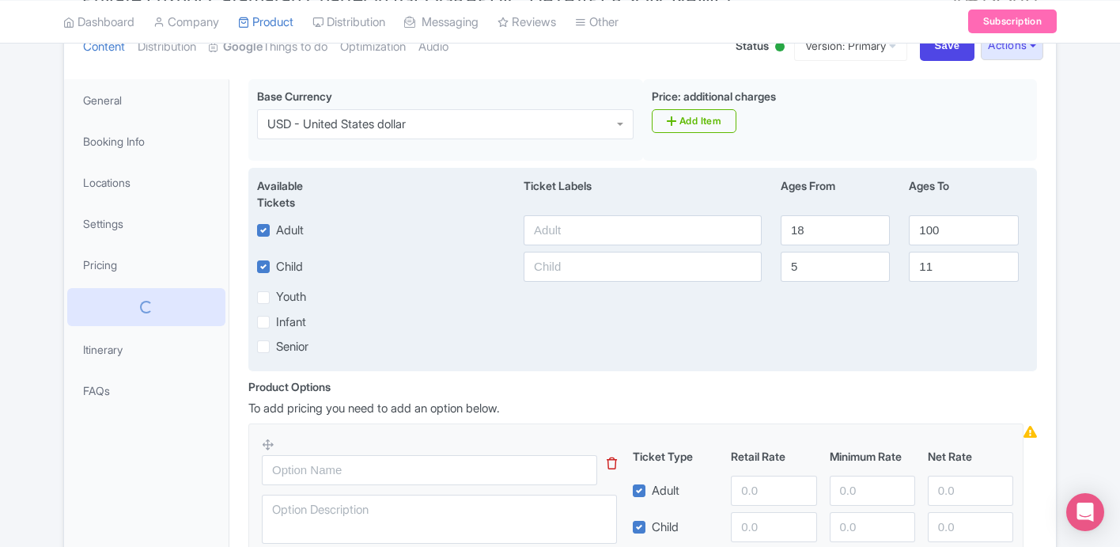
scroll to position [146, 0]
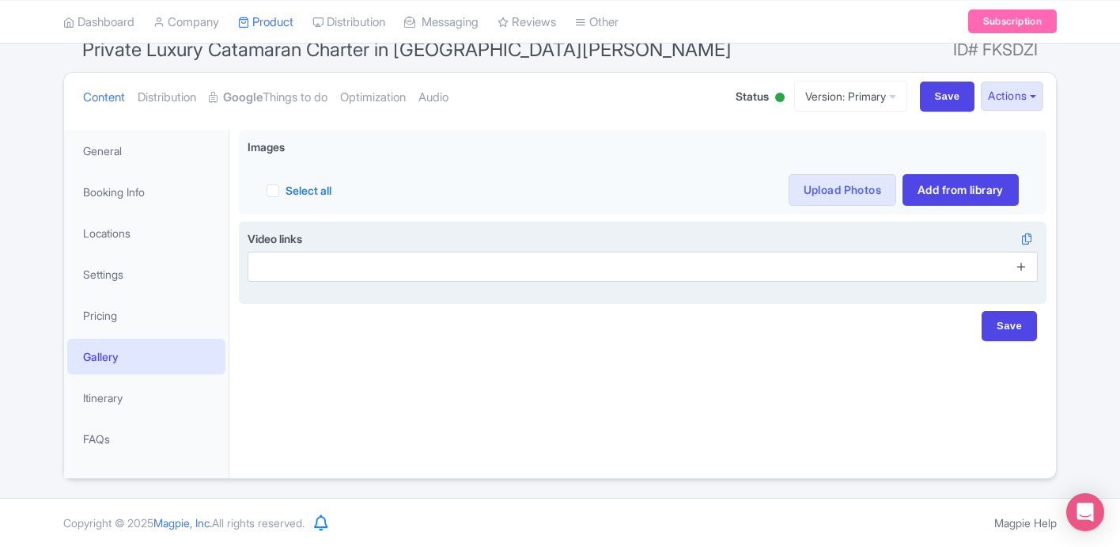
click at [1025, 264] on icon at bounding box center [1022, 266] width 12 height 12
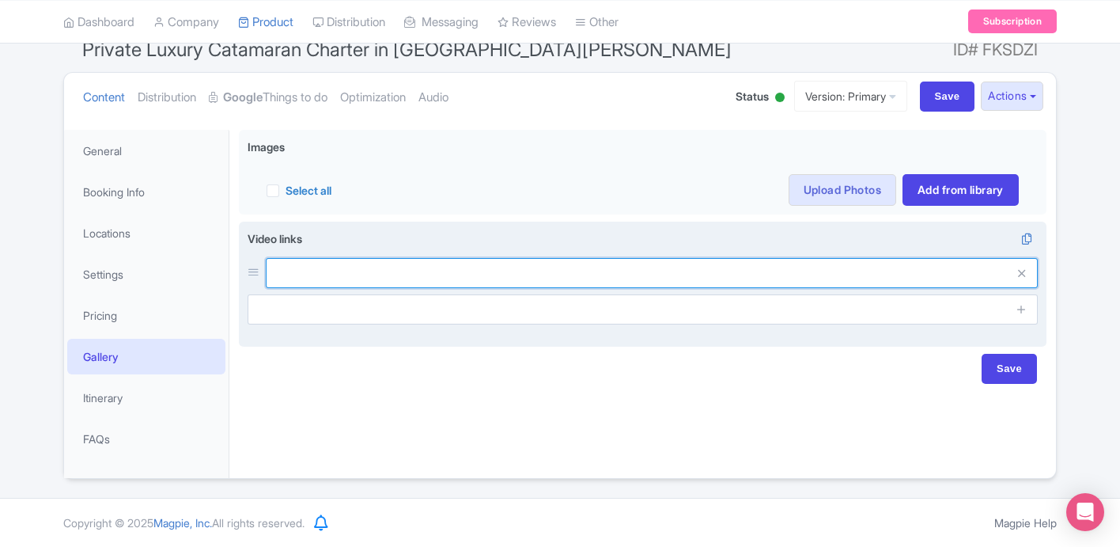
click at [365, 275] on input "text" at bounding box center [652, 273] width 772 height 30
click at [467, 278] on input "https://www.youtube.com/watch?v=ngkb1TZZQTw" at bounding box center [652, 273] width 772 height 30
paste input "youtu.be/iA4Ta362UXg?si=HI9NBHpUf0ct4iJm"
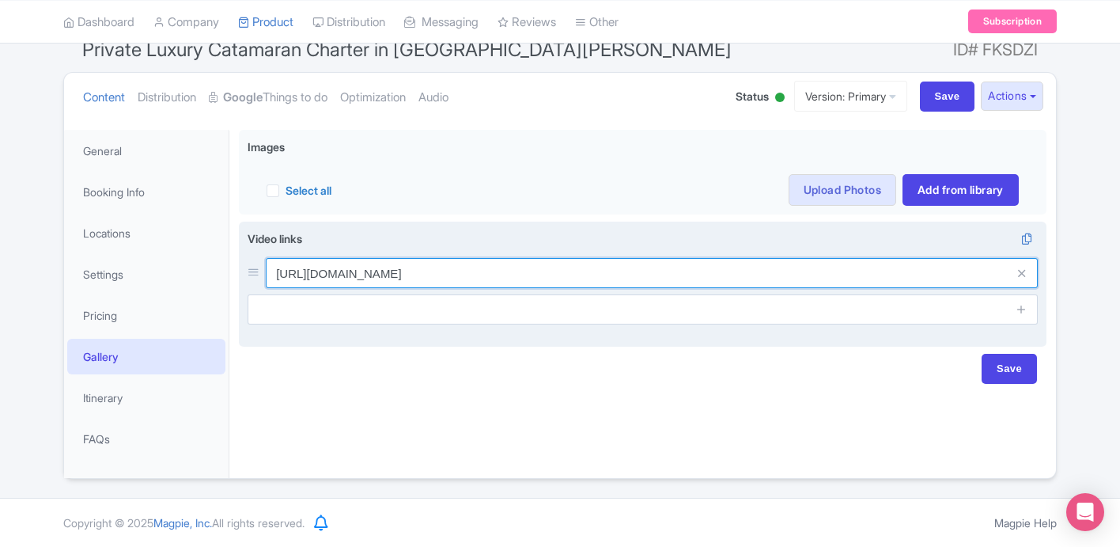
type input "https://youtu.be/iA4Ta362UXg?si=HI9NBHpUf0ct4iJm"
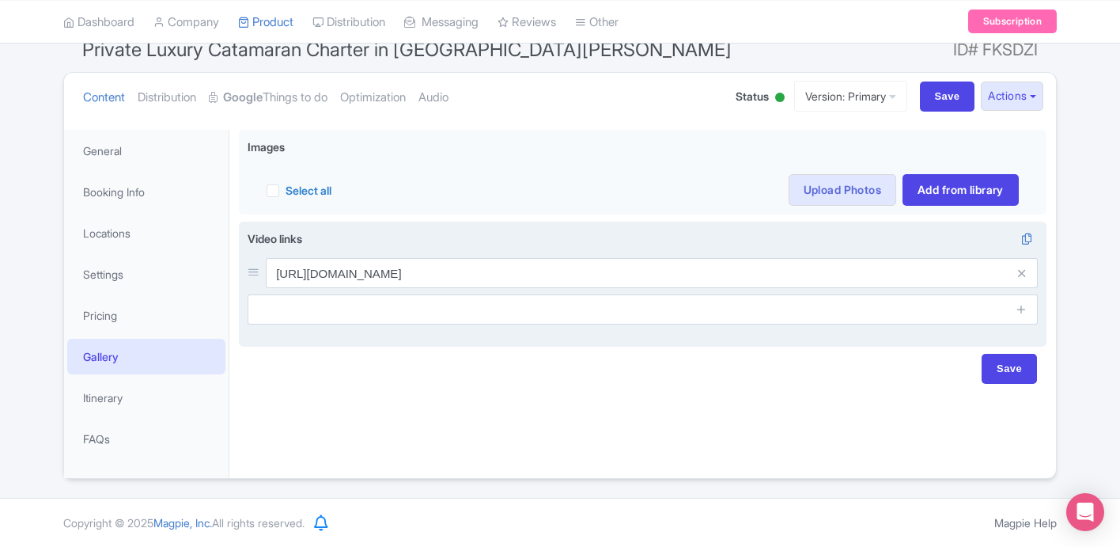
click at [1012, 314] on span at bounding box center [1022, 309] width 32 height 30
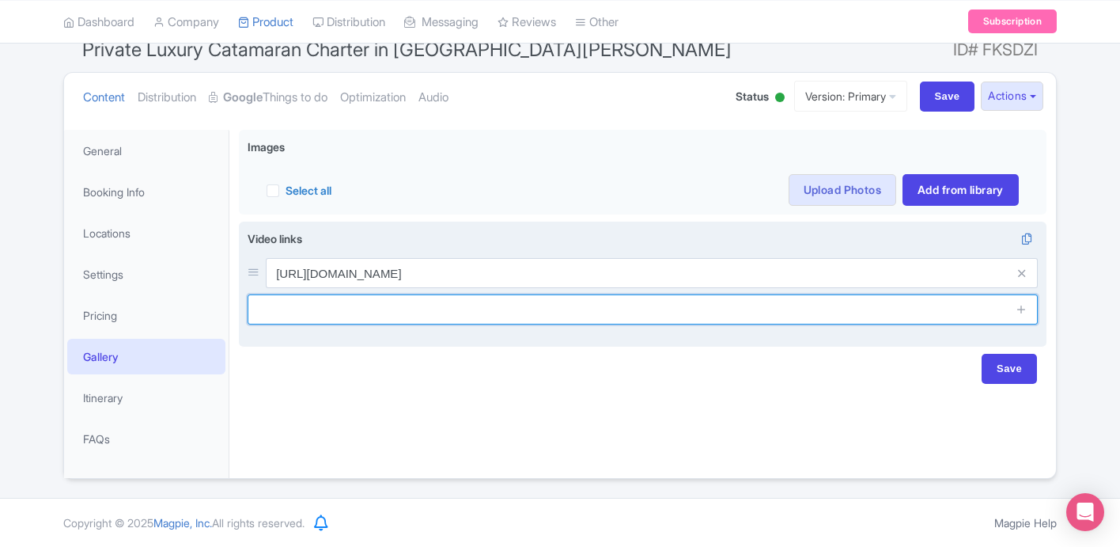
click at [486, 315] on input "text" at bounding box center [643, 309] width 790 height 30
paste input "https://youtu.be/Fk3BgMUBHDg?si=uPokajmh0iqcb2mw"
type input "https://youtu.be/Fk3BgMUBHDg?si=uPokajmh0iqcb2mw"
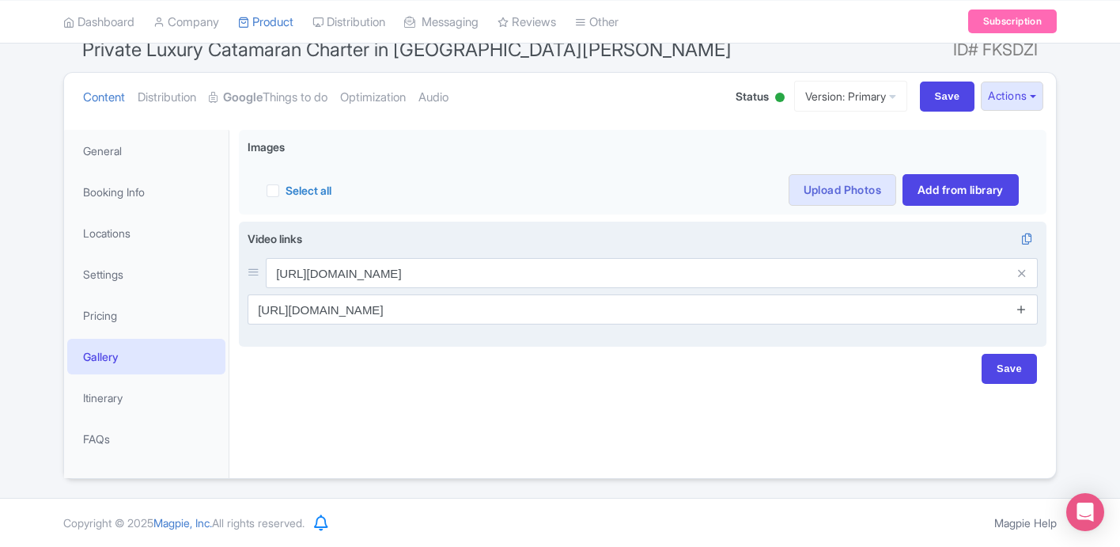
click at [1020, 309] on icon at bounding box center [1022, 309] width 12 height 12
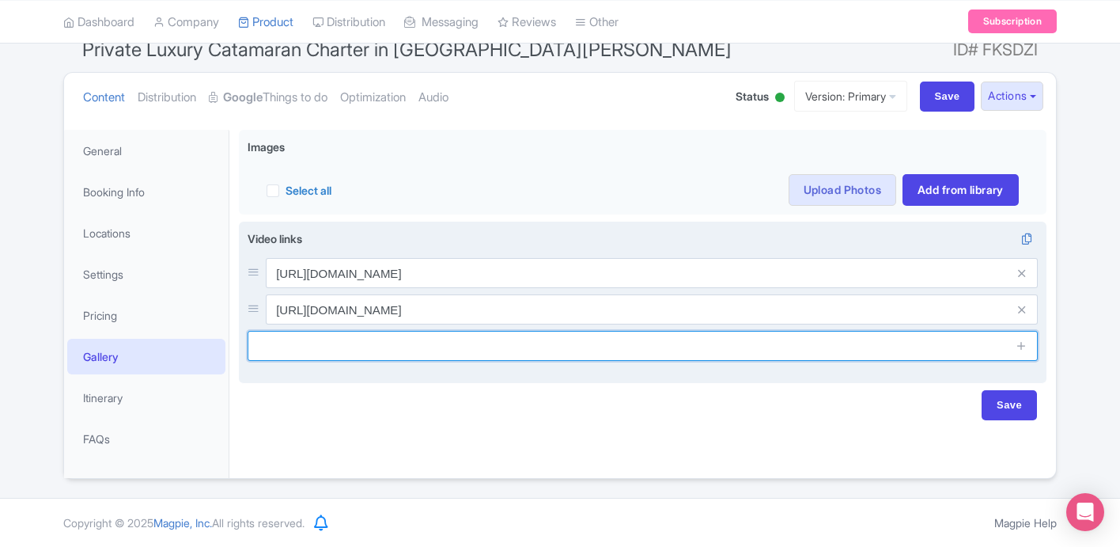
click at [577, 351] on input "text" at bounding box center [643, 346] width 790 height 30
paste input "[URL][DOMAIN_NAME]"
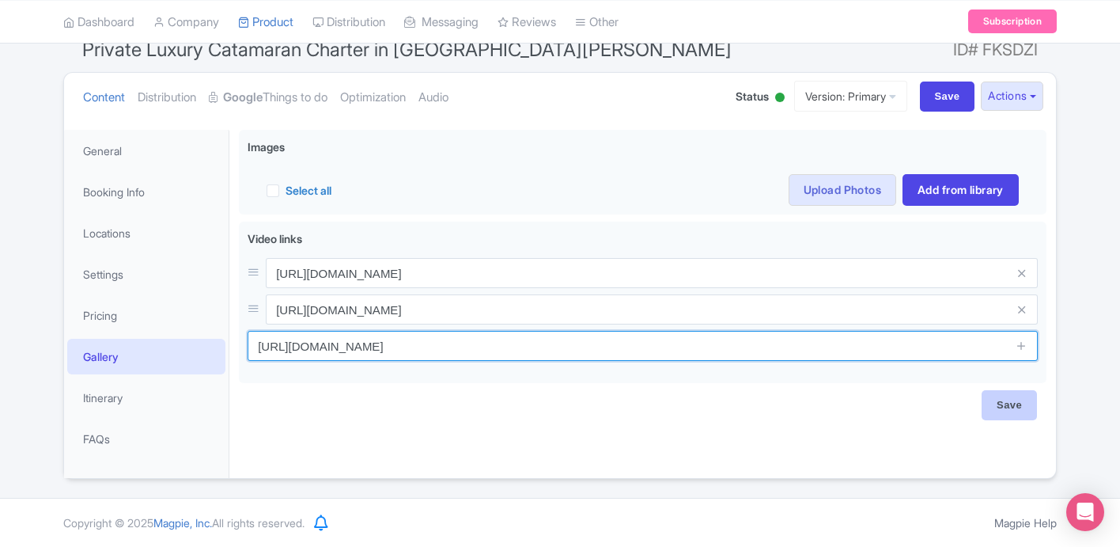
type input "https://youtu.be/ngkb1TZZQTw?si=tHEeDyr0EJnCz4jB"
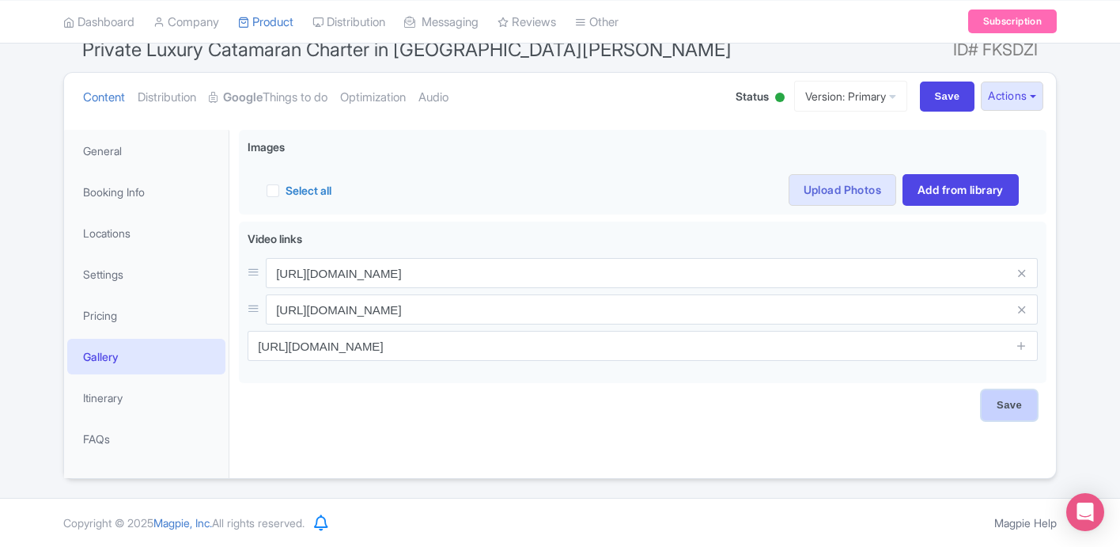
click at [1023, 391] on input "Save" at bounding box center [1009, 405] width 55 height 30
type input "Saving..."
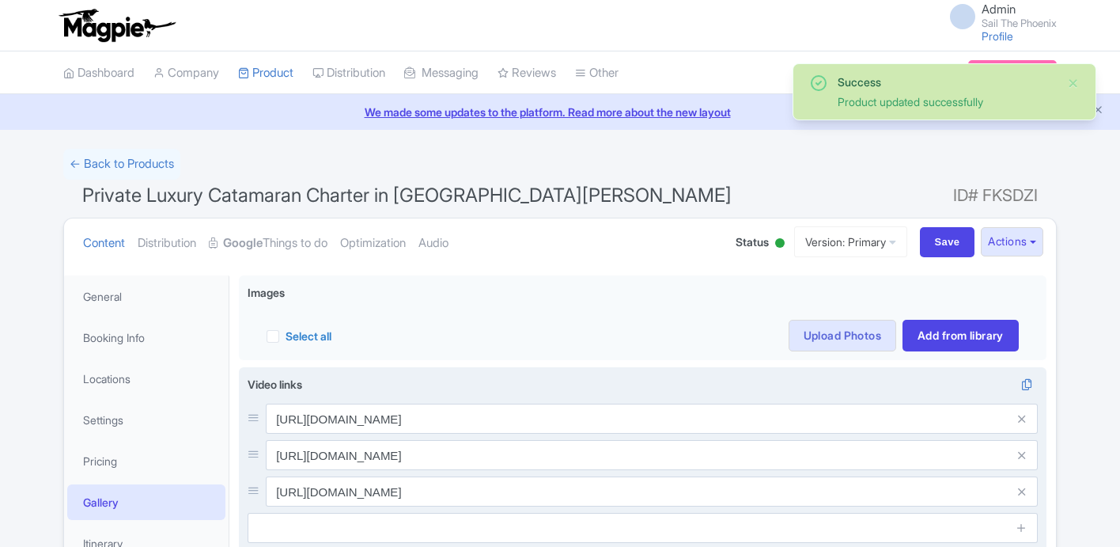
scroll to position [146, 0]
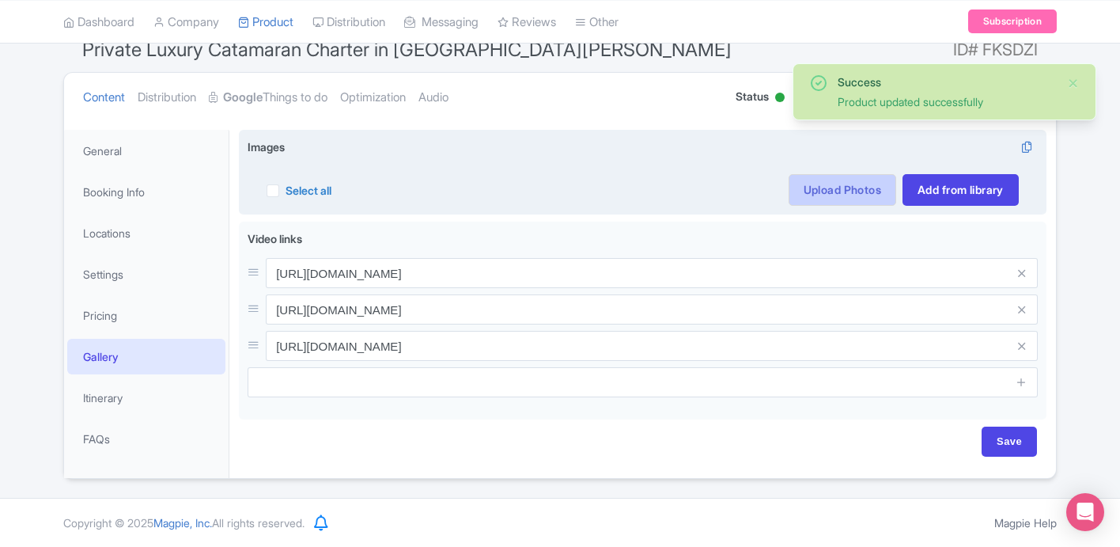
click at [849, 197] on link "Upload Photos" at bounding box center [843, 190] width 108 height 32
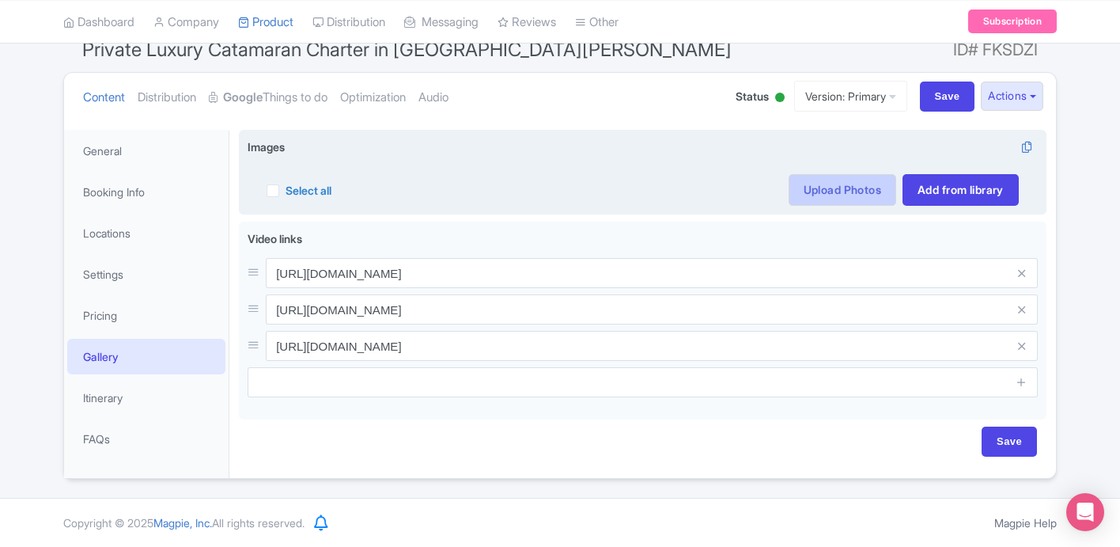
click at [848, 188] on link "Upload Photos" at bounding box center [843, 190] width 108 height 32
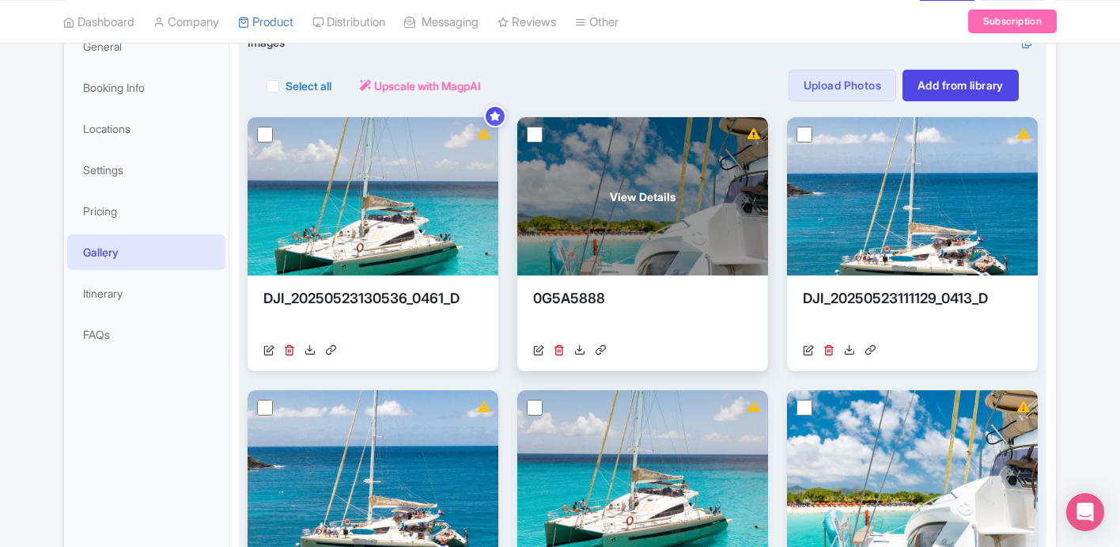
scroll to position [255, 0]
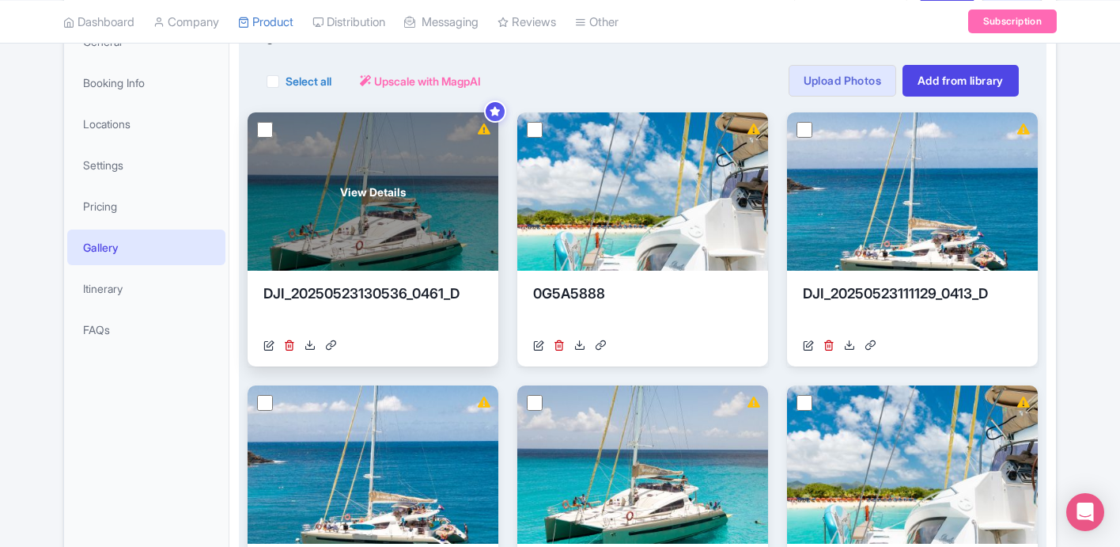
click at [259, 130] on input "checkbox" at bounding box center [265, 130] width 16 height 16
checkbox input "true"
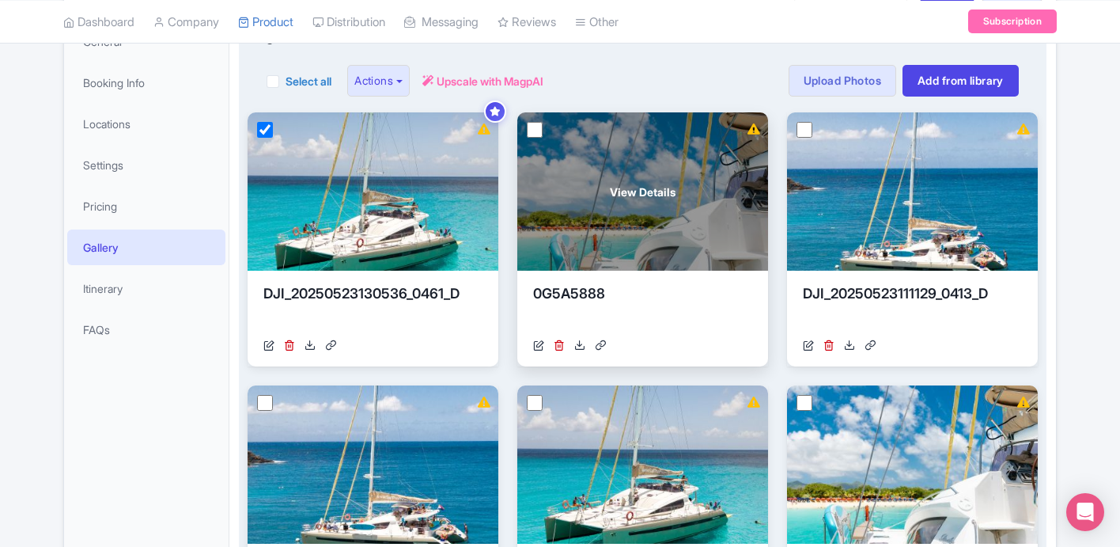
click at [535, 126] on input "checkbox" at bounding box center [535, 130] width 16 height 16
checkbox input "true"
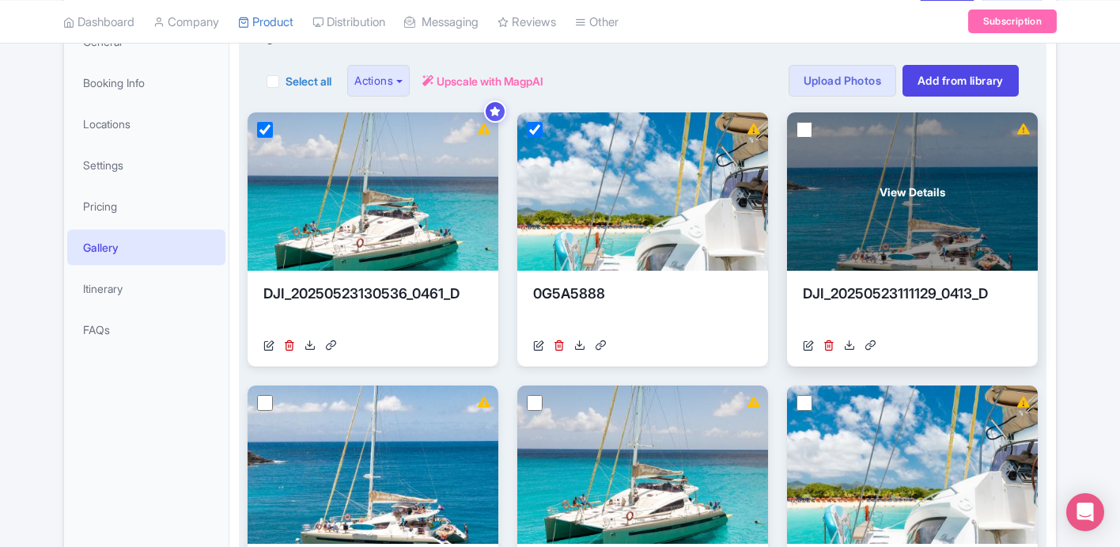
click at [797, 131] on input "checkbox" at bounding box center [805, 130] width 16 height 16
checkbox input "true"
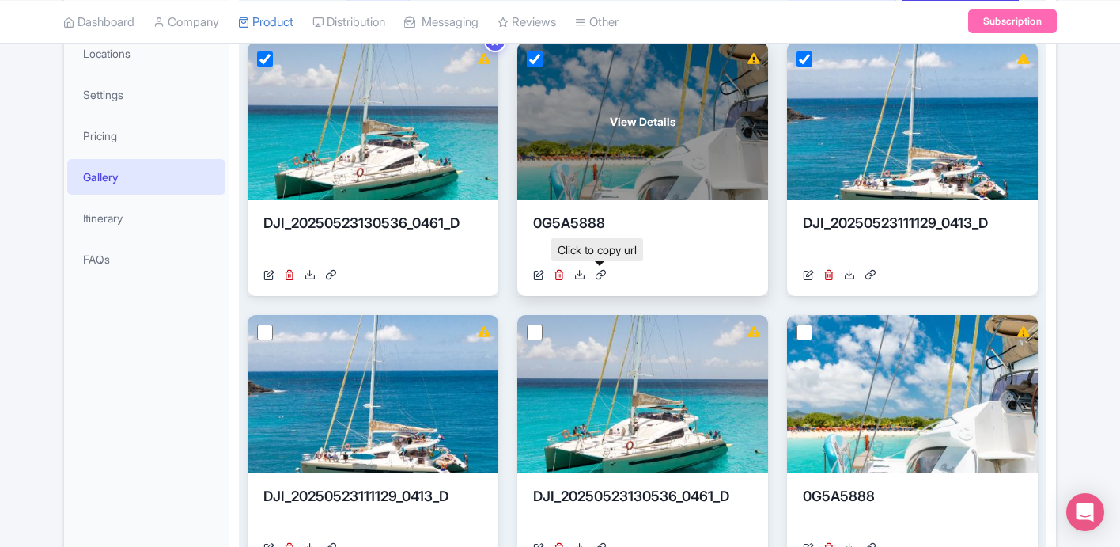
scroll to position [331, 0]
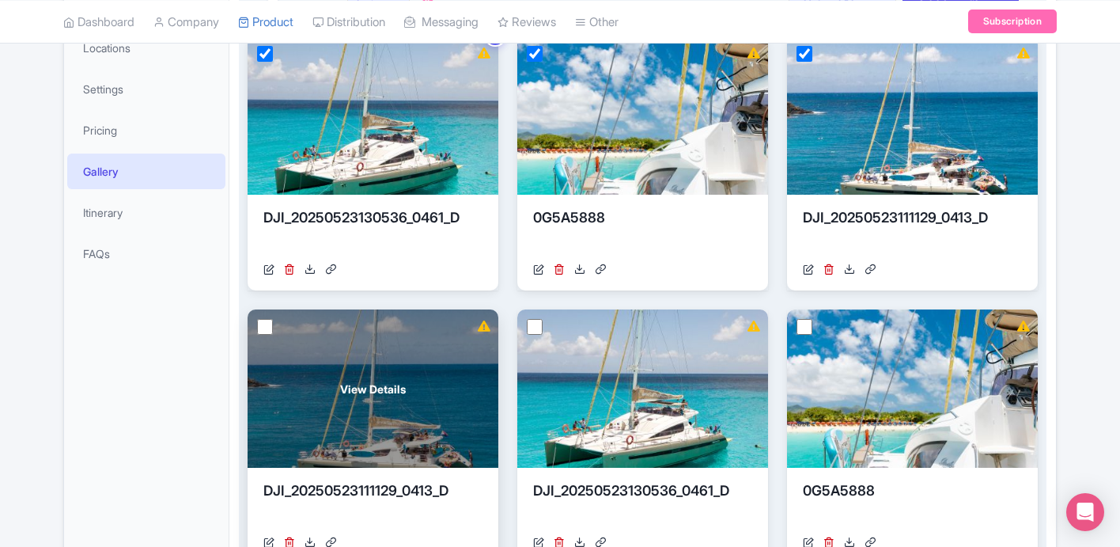
click at [259, 331] on input "checkbox" at bounding box center [265, 327] width 16 height 16
checkbox input "true"
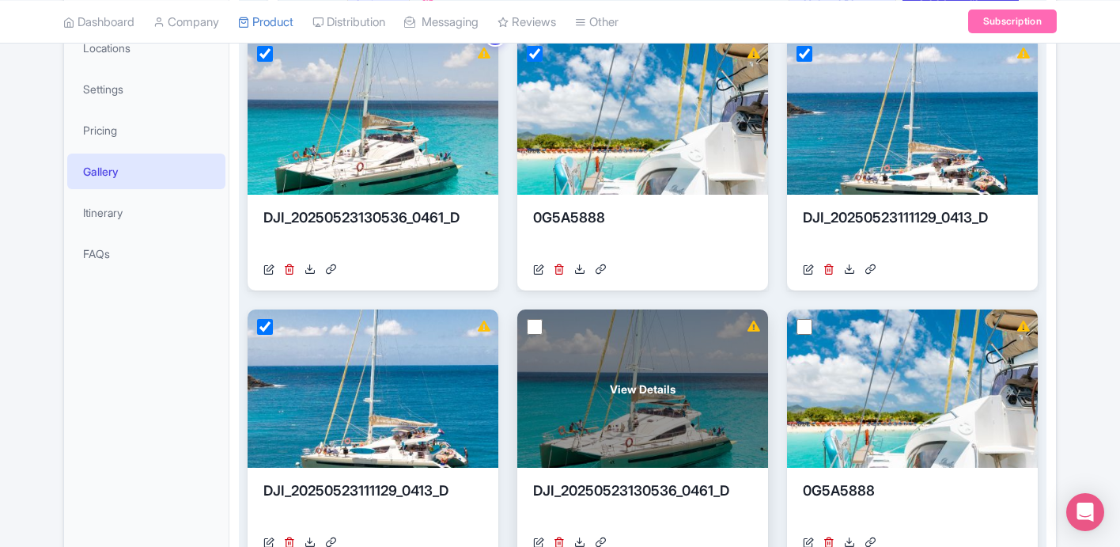
click at [521, 327] on div "View Details" at bounding box center [642, 388] width 251 height 158
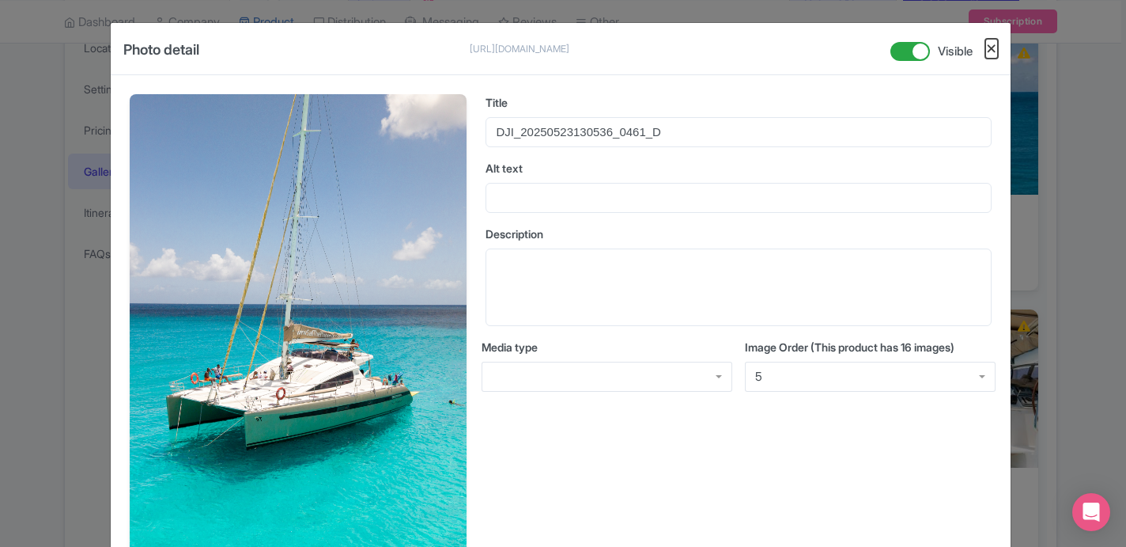
click at [991, 44] on button "Close" at bounding box center [992, 49] width 13 height 20
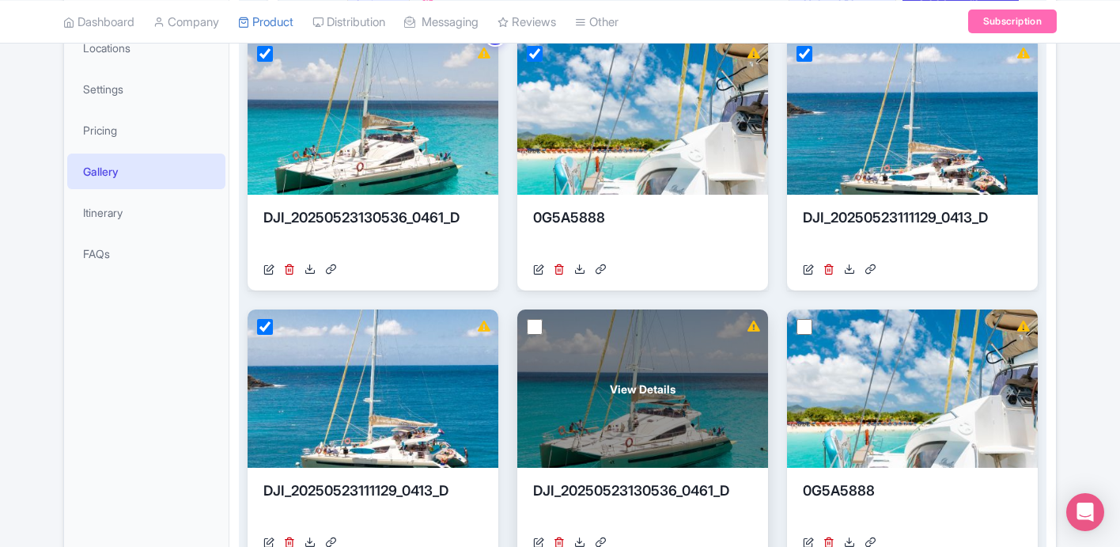
click at [541, 331] on input "checkbox" at bounding box center [535, 327] width 16 height 16
checkbox input "true"
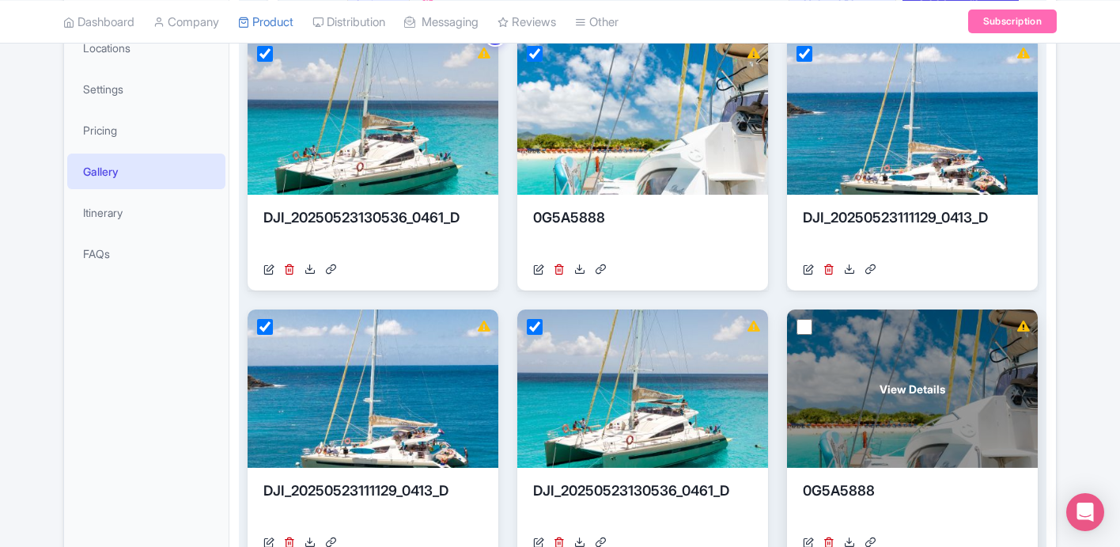
click at [811, 326] on input "checkbox" at bounding box center [805, 327] width 16 height 16
checkbox input "true"
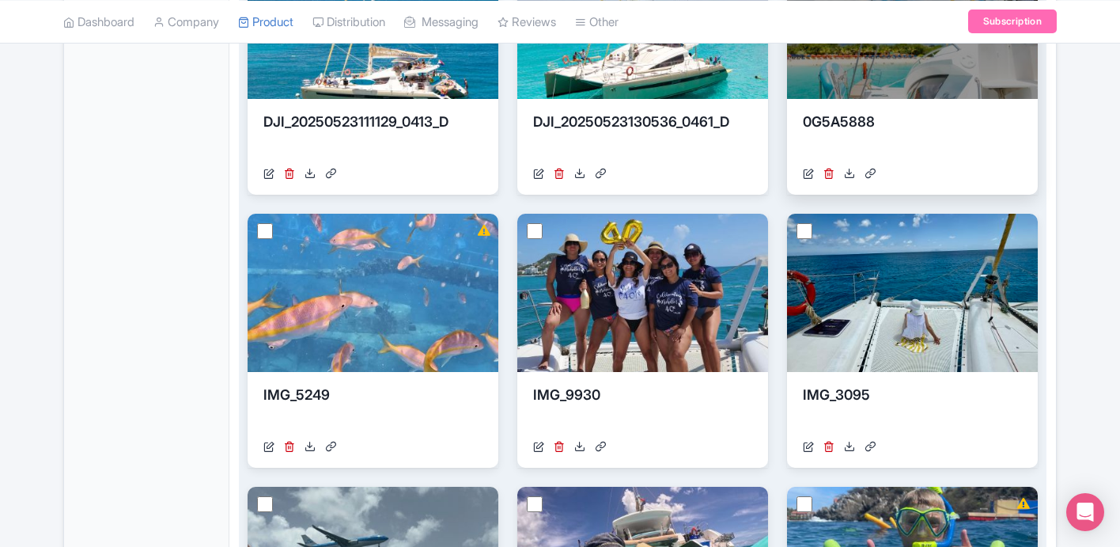
scroll to position [702, 0]
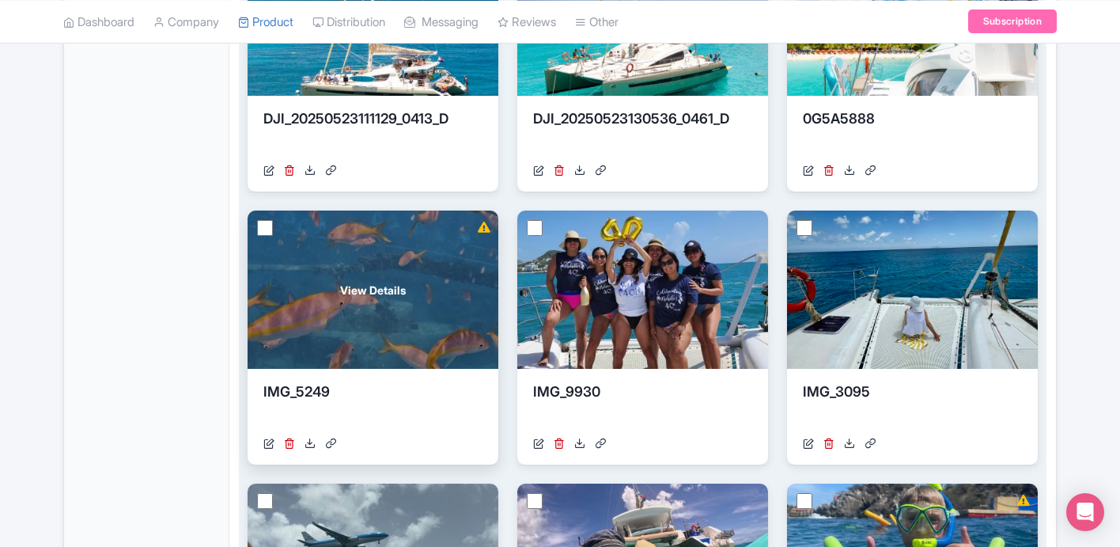
click at [263, 227] on input "checkbox" at bounding box center [265, 228] width 16 height 16
checkbox input "true"
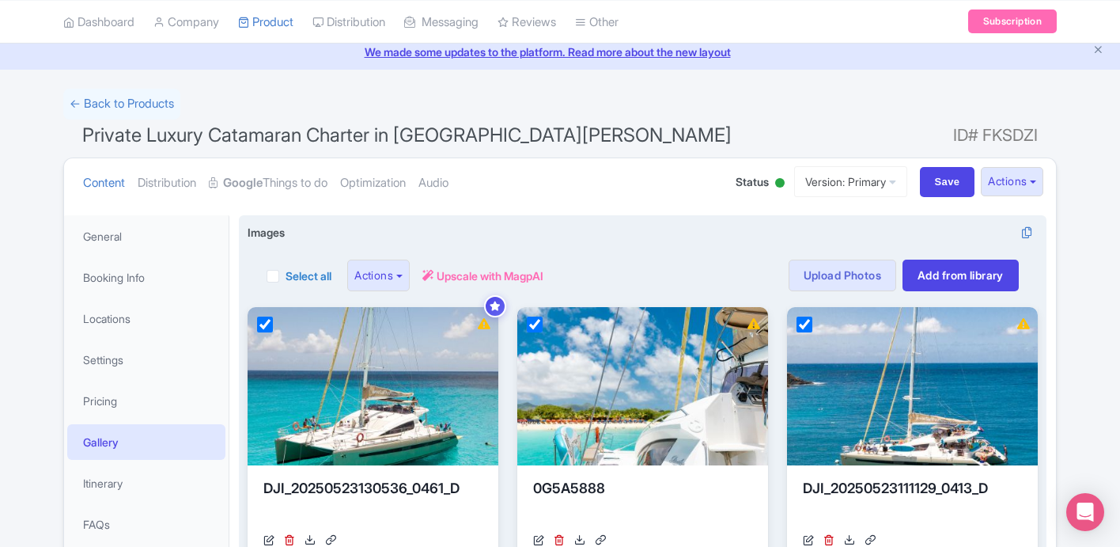
scroll to position [0, 0]
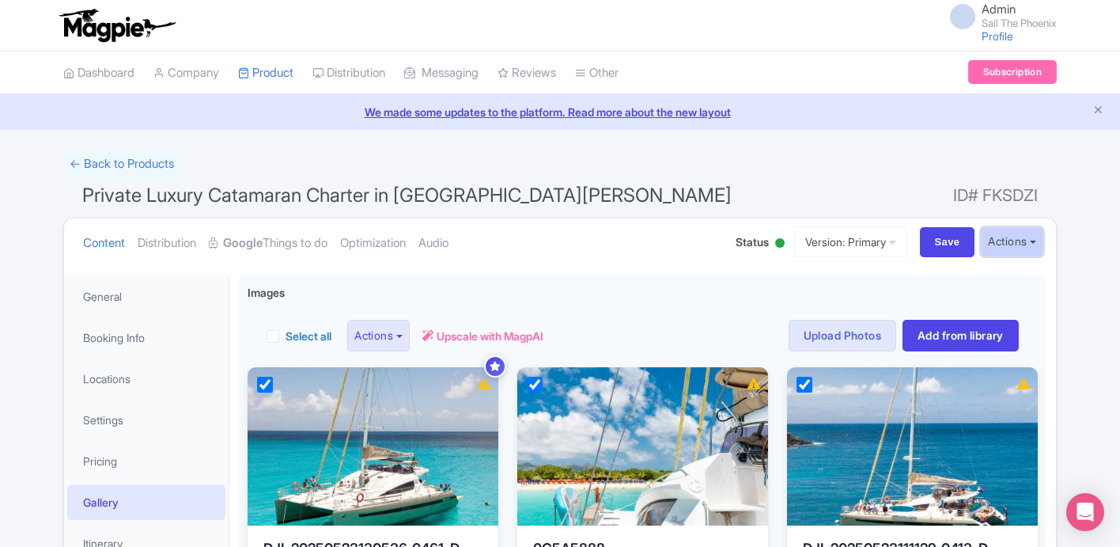
click at [998, 241] on button "Actions" at bounding box center [1012, 241] width 62 height 29
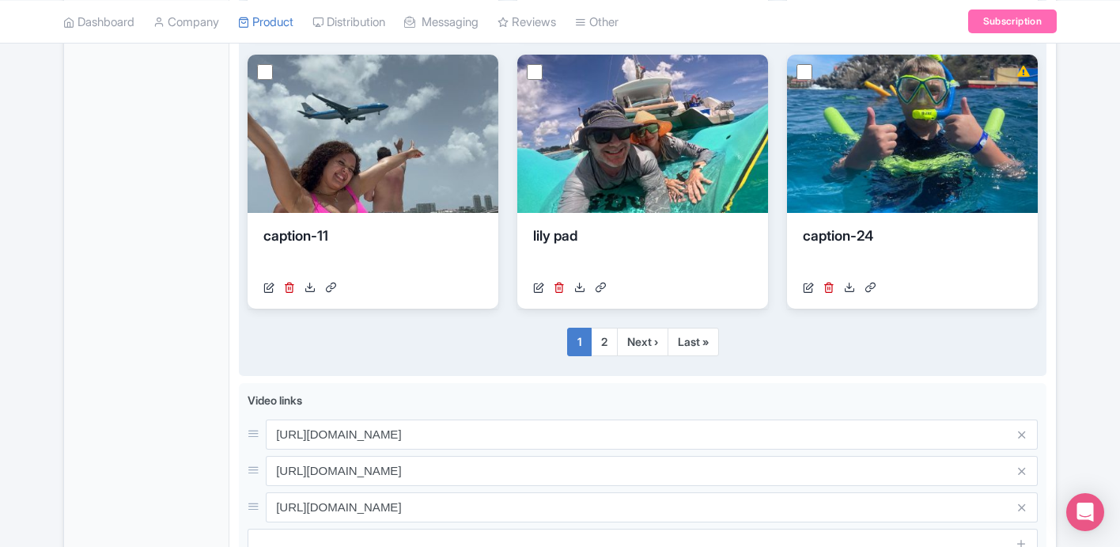
scroll to position [1154, 0]
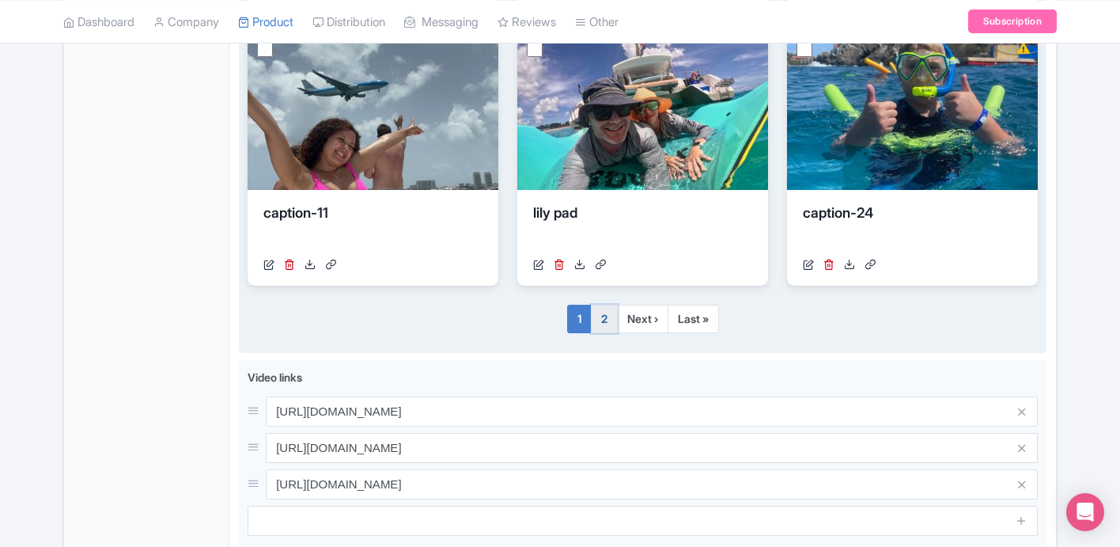
click at [604, 312] on link "2" at bounding box center [604, 319] width 27 height 28
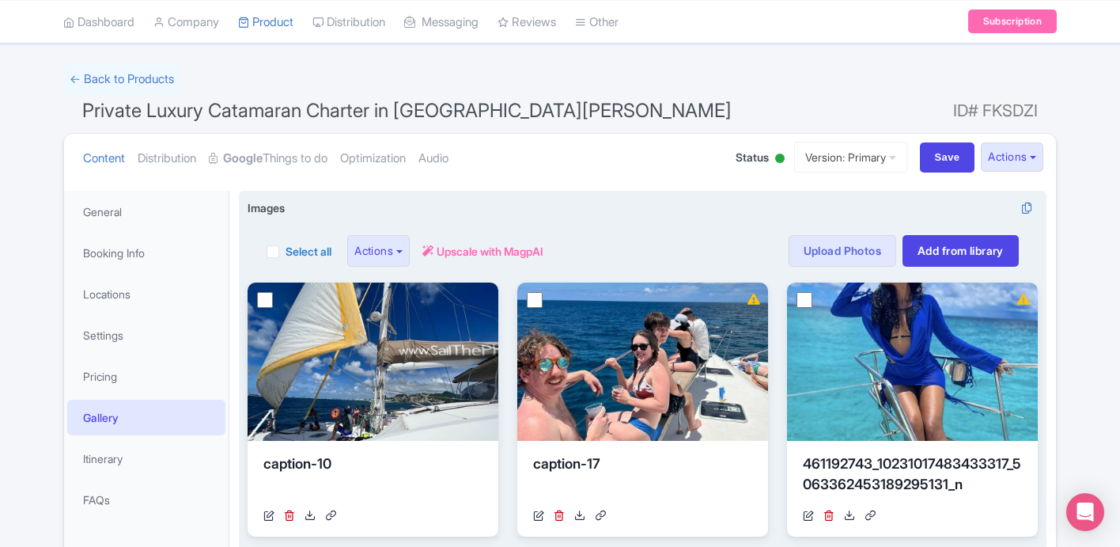
scroll to position [84, 0]
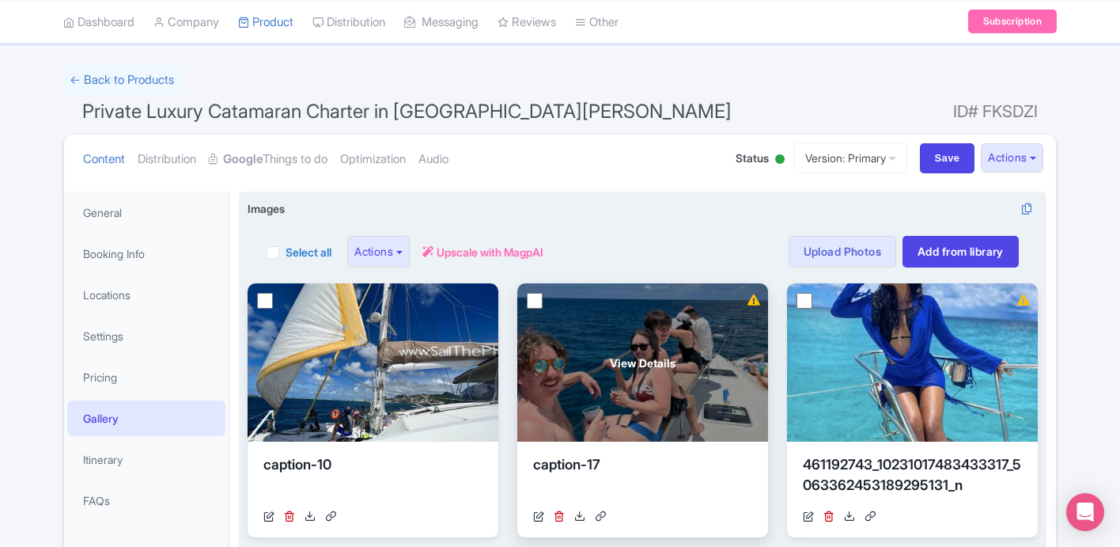
click at [533, 299] on input "checkbox" at bounding box center [535, 301] width 16 height 16
checkbox input "true"
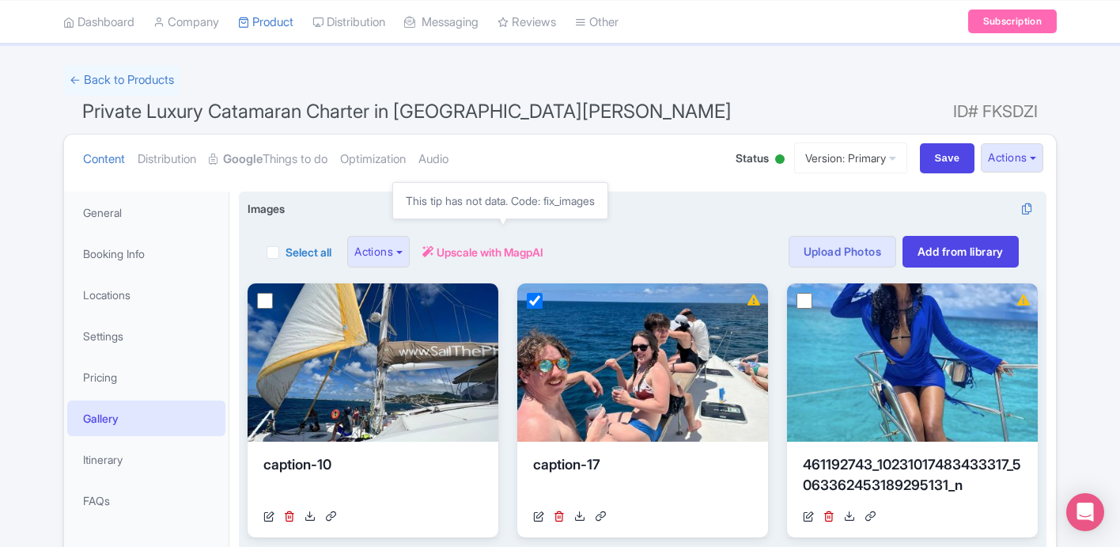
click at [492, 254] on span "Upscale with MagpAI" at bounding box center [490, 252] width 107 height 17
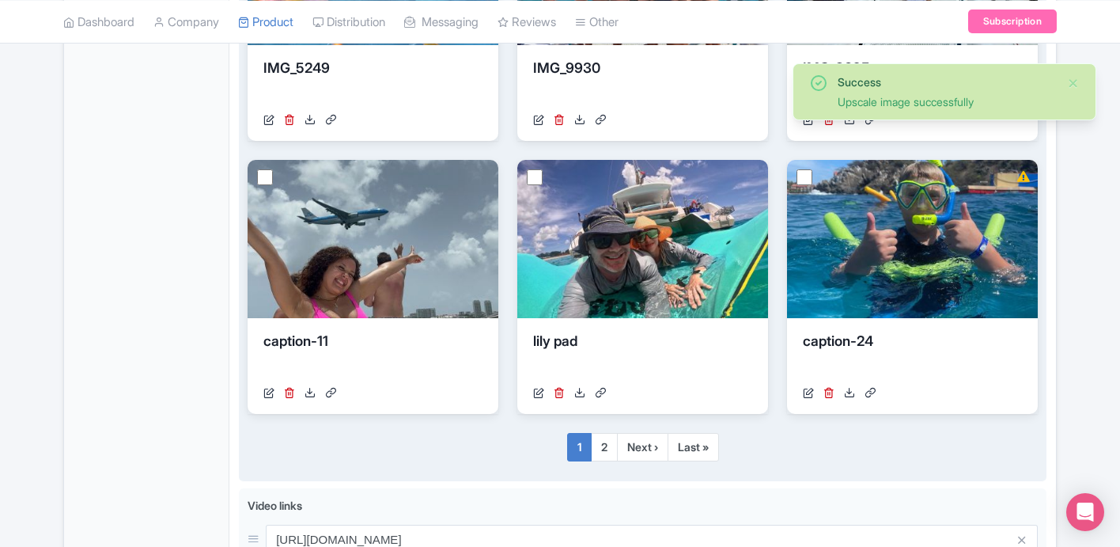
scroll to position [1287, 0]
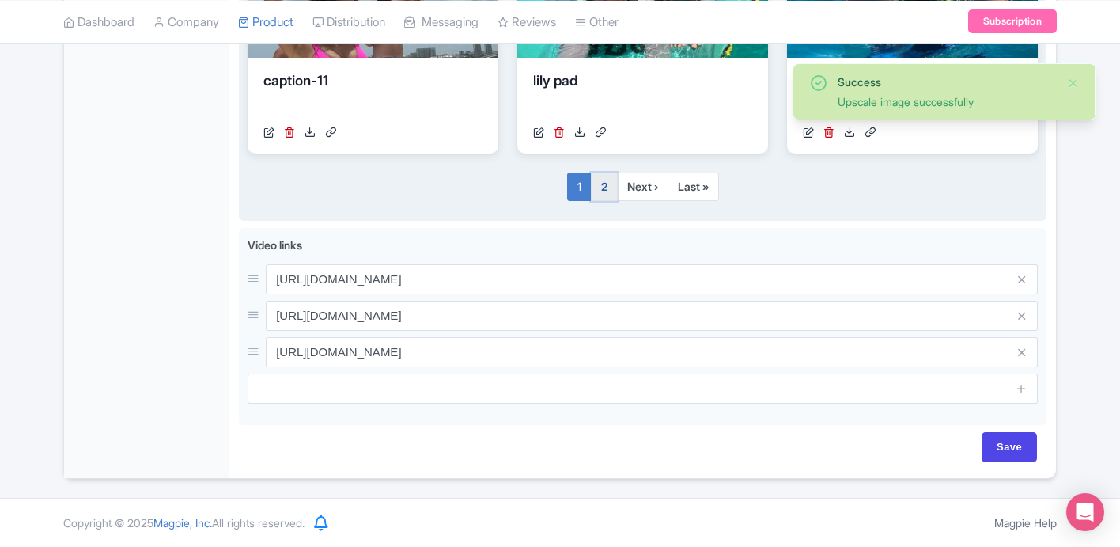
click at [600, 182] on link "2" at bounding box center [604, 186] width 27 height 28
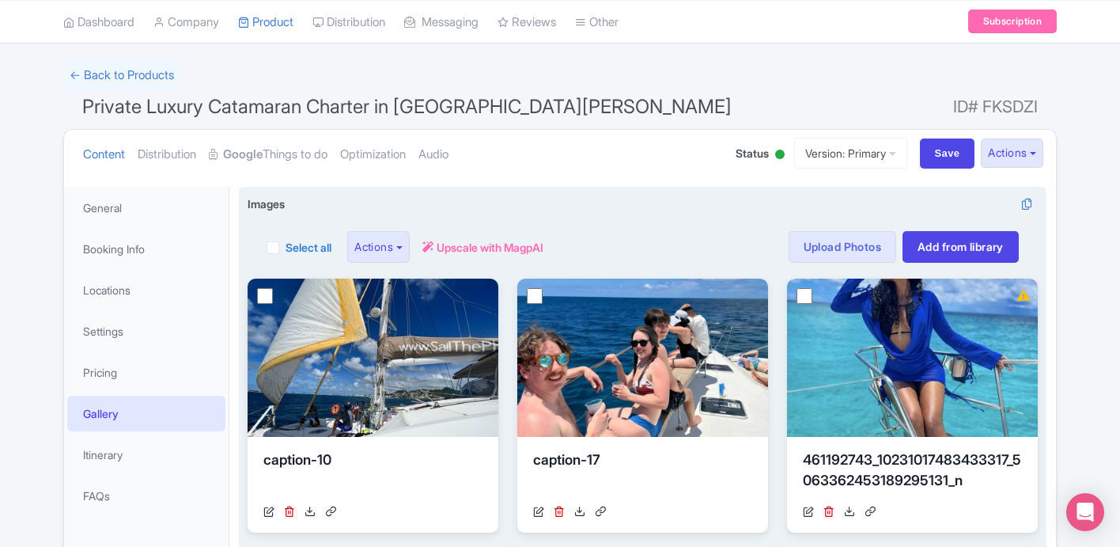
scroll to position [116, 0]
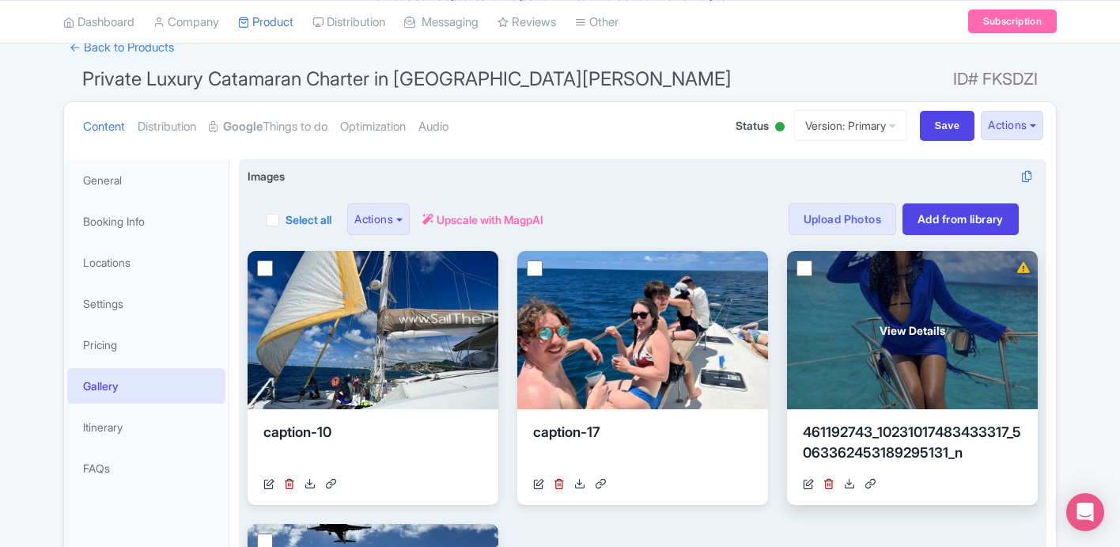
click at [808, 266] on input "checkbox" at bounding box center [805, 268] width 16 height 16
checkbox input "true"
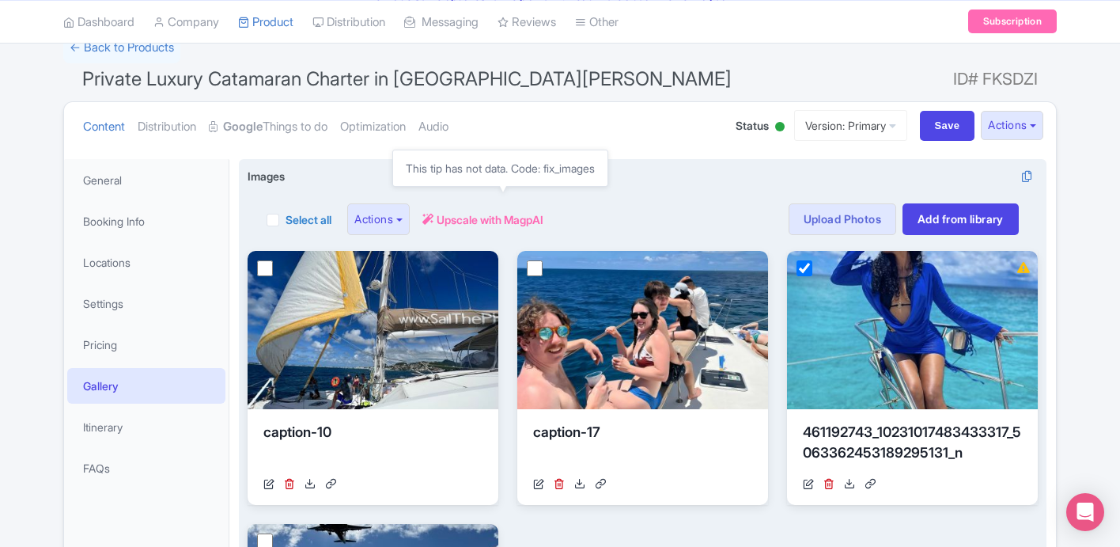
click at [457, 218] on span "Upscale with MagpAI" at bounding box center [490, 219] width 107 height 17
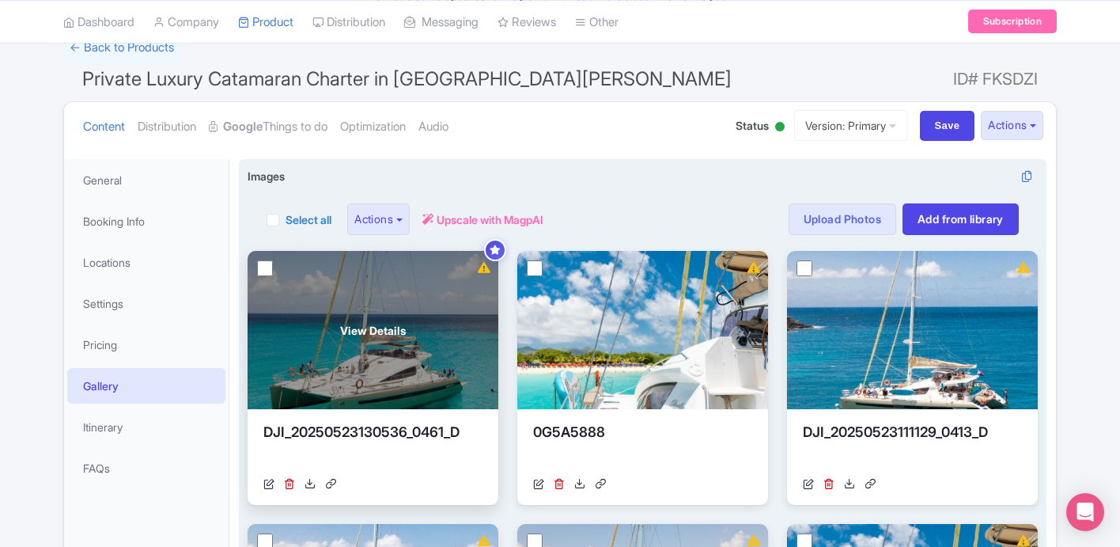
click at [273, 267] on div "View Details" at bounding box center [373, 330] width 251 height 158
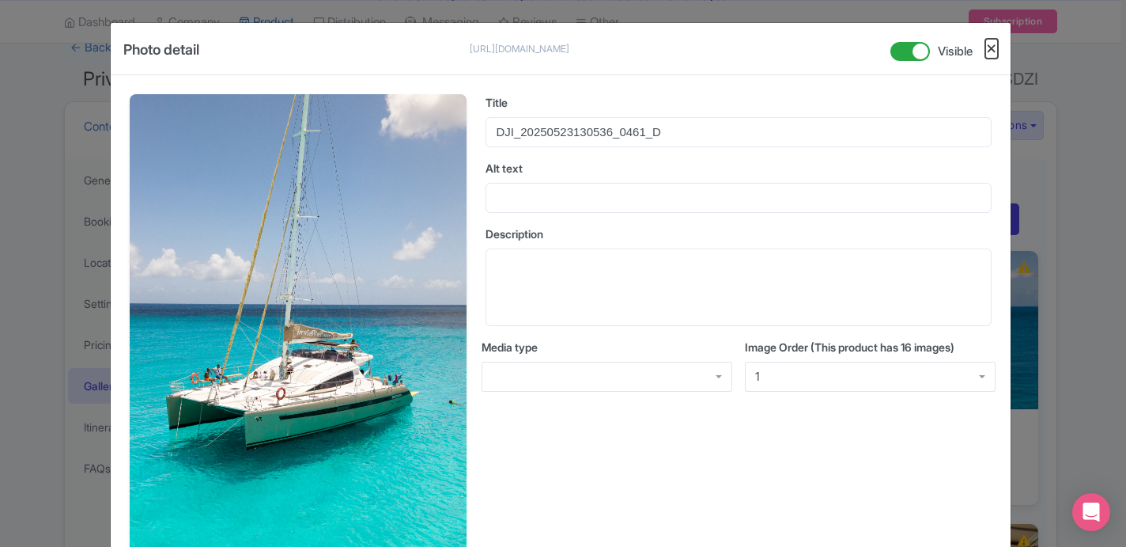
click at [990, 47] on button "Close" at bounding box center [992, 49] width 13 height 20
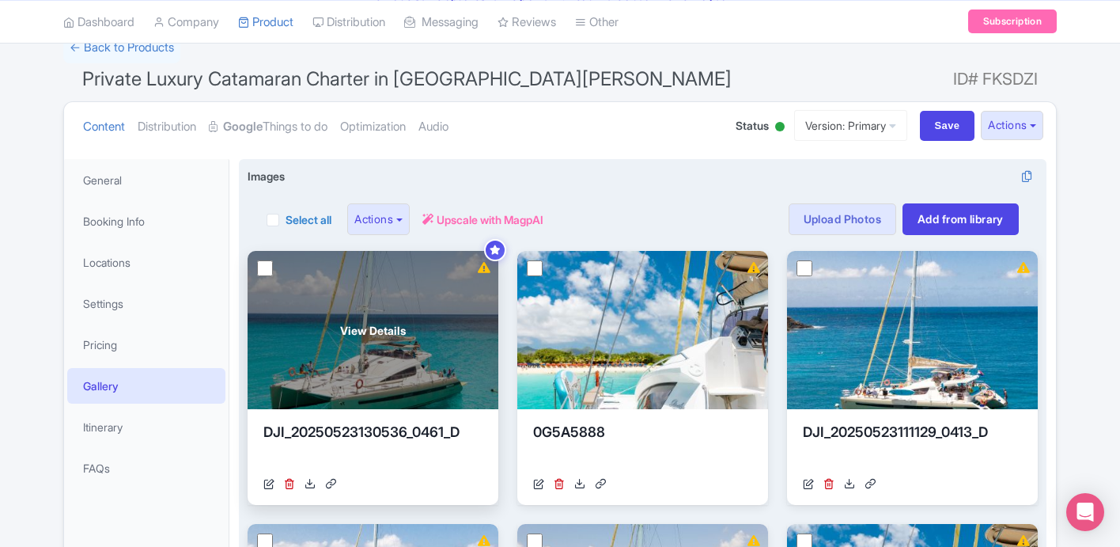
click at [262, 264] on input "checkbox" at bounding box center [265, 268] width 16 height 16
checkbox input "true"
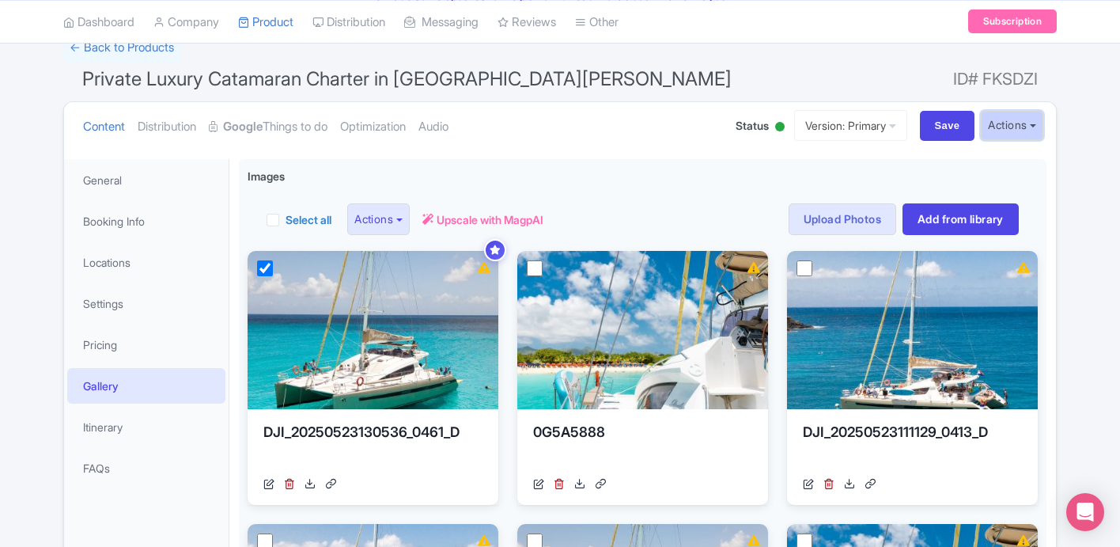
click at [1009, 129] on button "Actions" at bounding box center [1012, 125] width 62 height 29
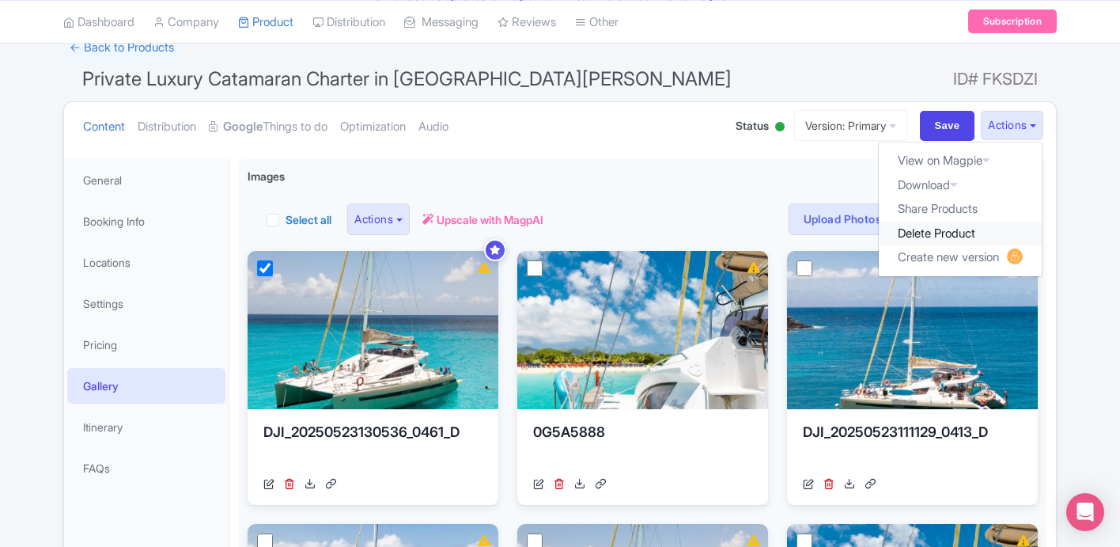
click at [947, 229] on link "Delete Product" at bounding box center [960, 233] width 163 height 25
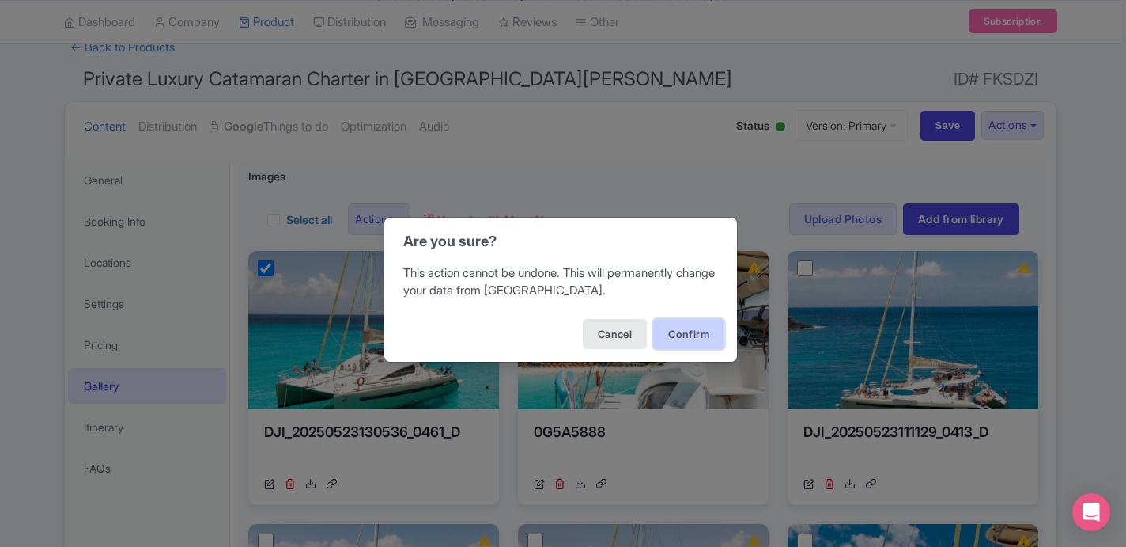
click at [695, 335] on button "Confirm" at bounding box center [688, 334] width 71 height 30
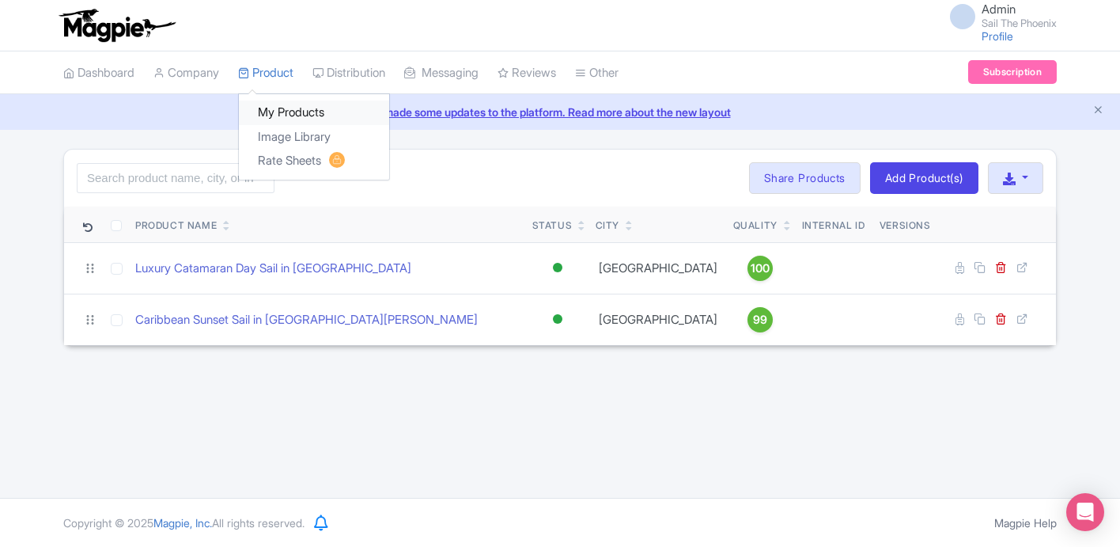
click at [274, 108] on link "My Products" at bounding box center [314, 112] width 150 height 25
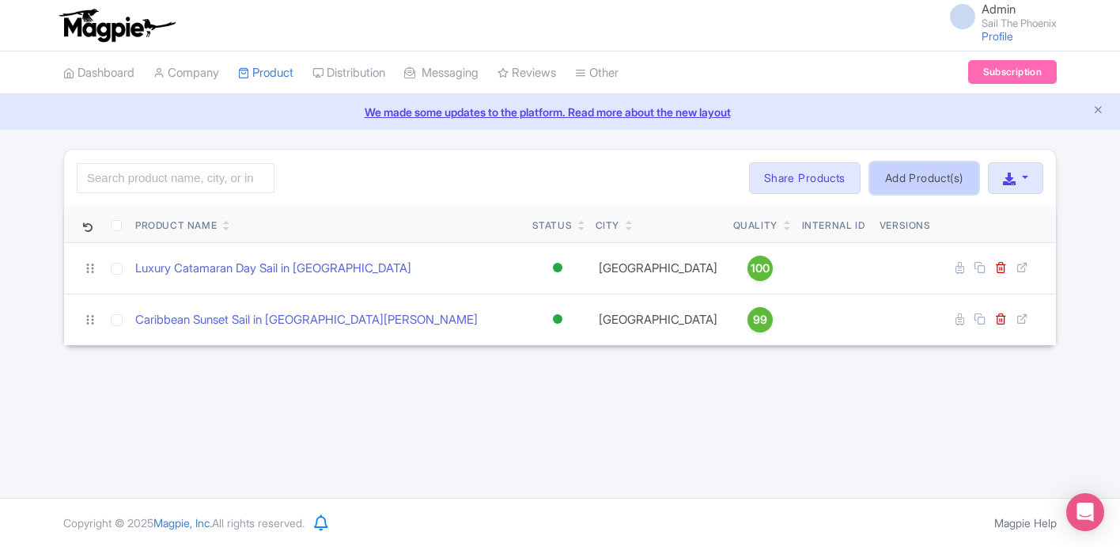
click at [923, 191] on link "Add Product(s)" at bounding box center [924, 178] width 108 height 32
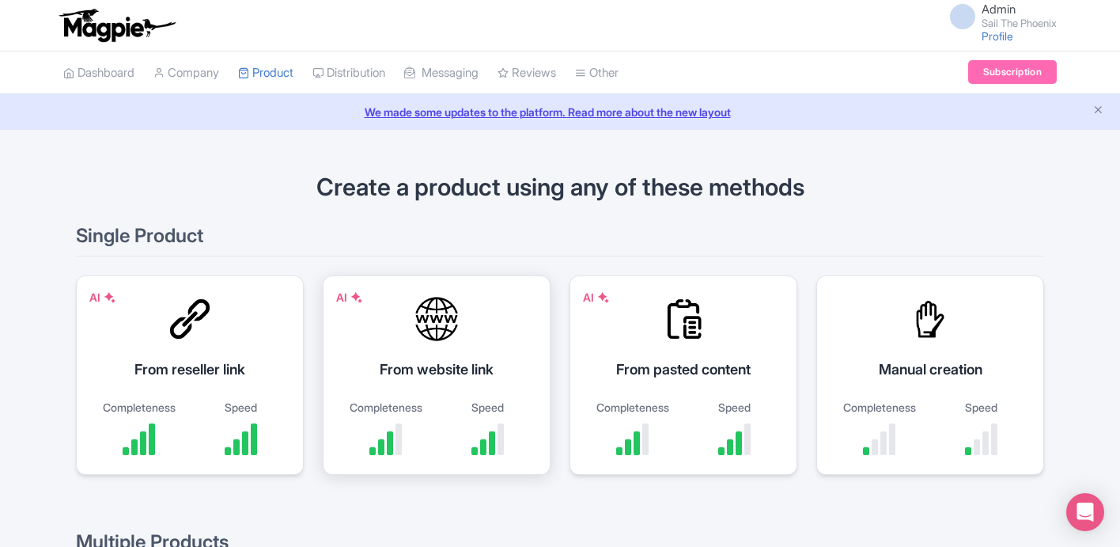
click at [482, 368] on div "From website link" at bounding box center [437, 368] width 188 height 21
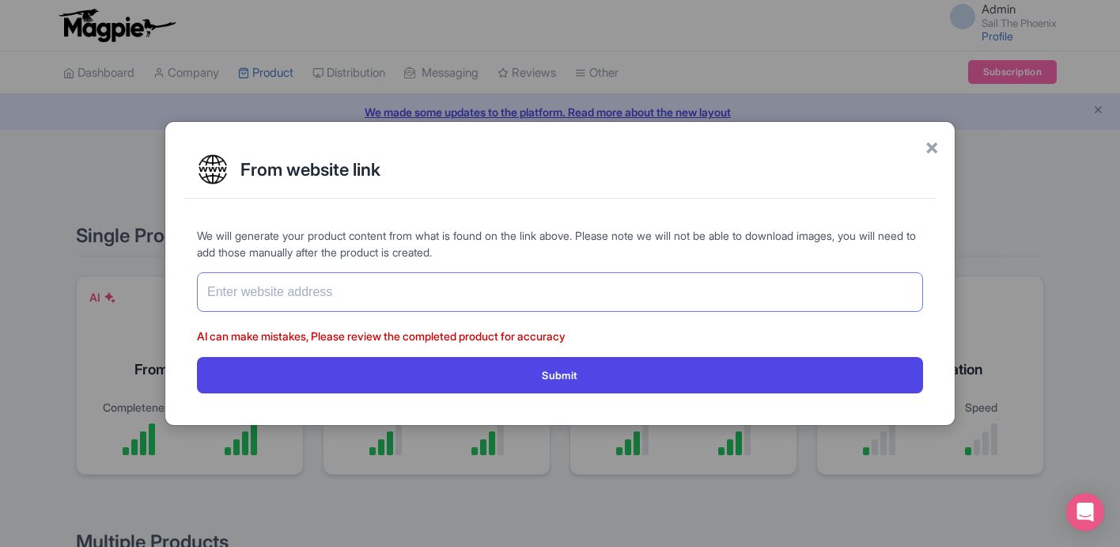
click at [418, 293] on input "text" at bounding box center [560, 292] width 726 height 40
type input "[URL][DOMAIN_NAME]"
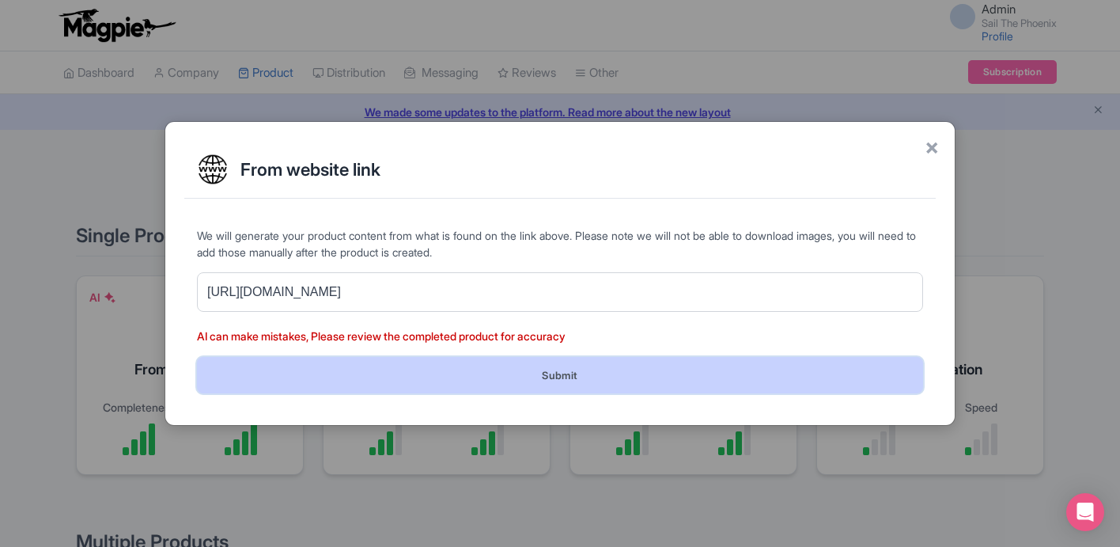
click at [372, 378] on button "Submit" at bounding box center [560, 375] width 726 height 36
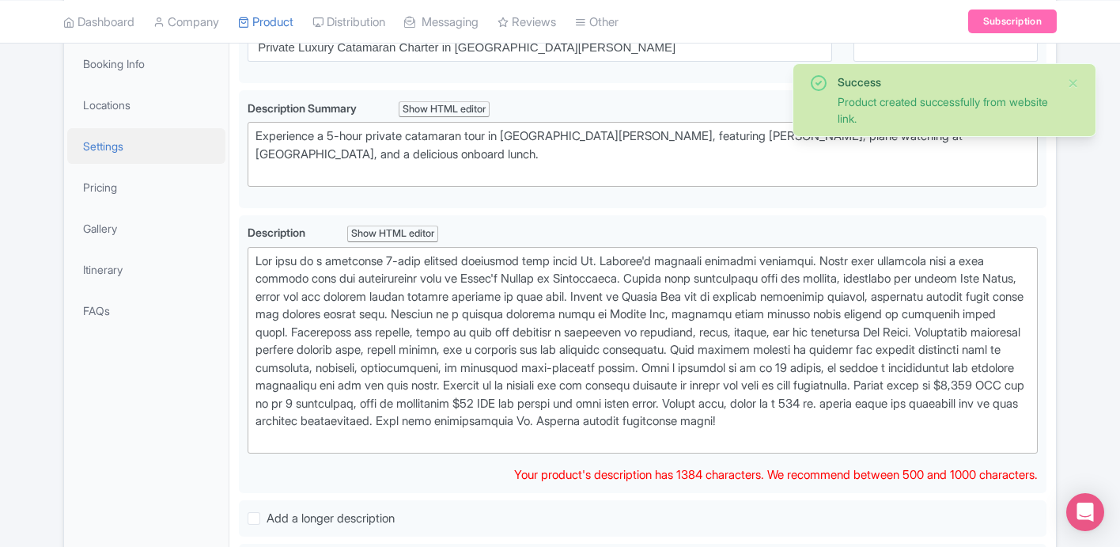
scroll to position [276, 0]
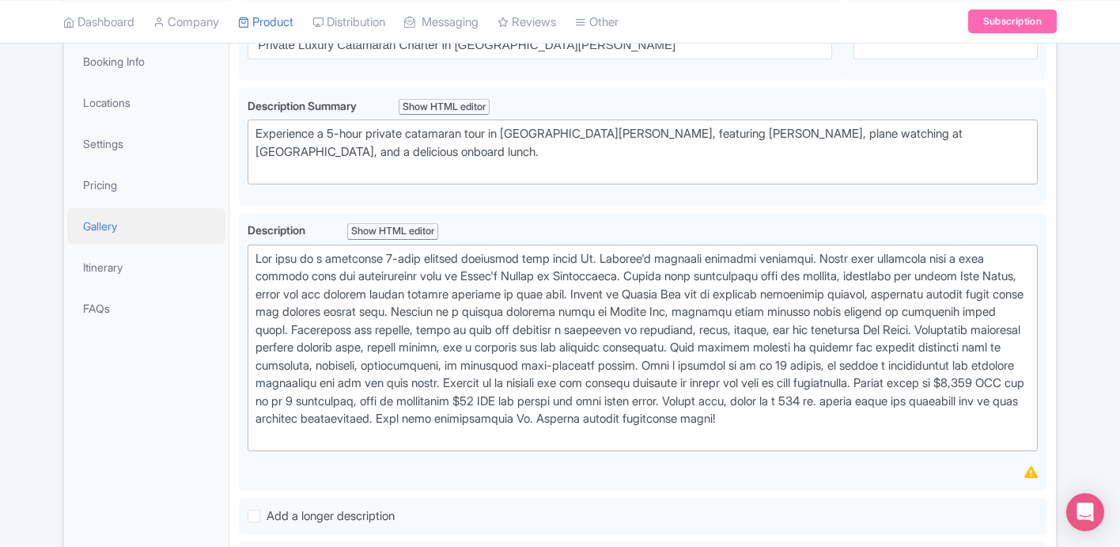
click at [108, 231] on link "Gallery" at bounding box center [146, 226] width 158 height 36
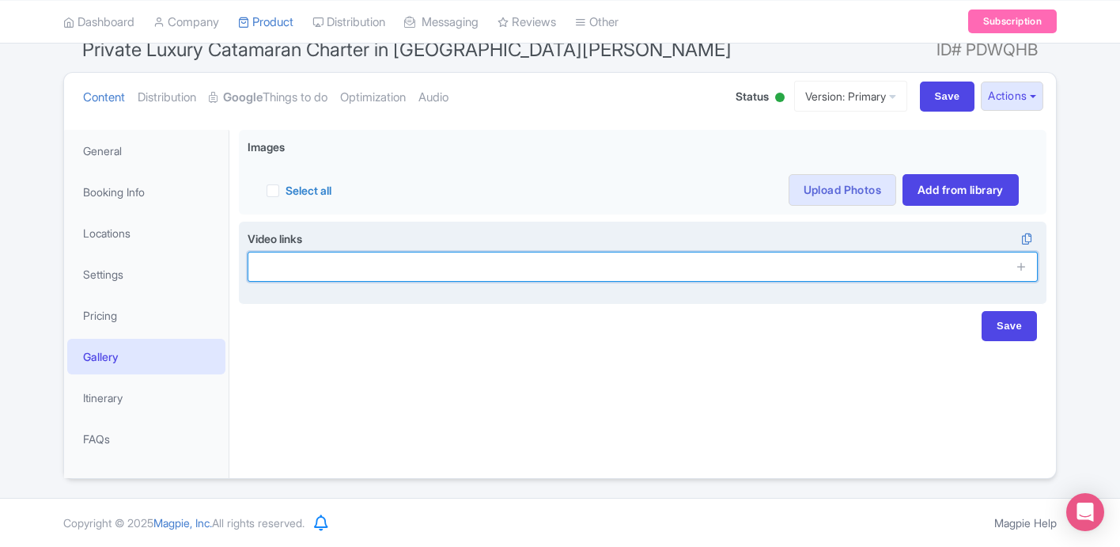
click at [454, 263] on input "text" at bounding box center [643, 267] width 790 height 30
click at [427, 263] on input "text" at bounding box center [643, 267] width 790 height 30
paste input "[URL][DOMAIN_NAME]"
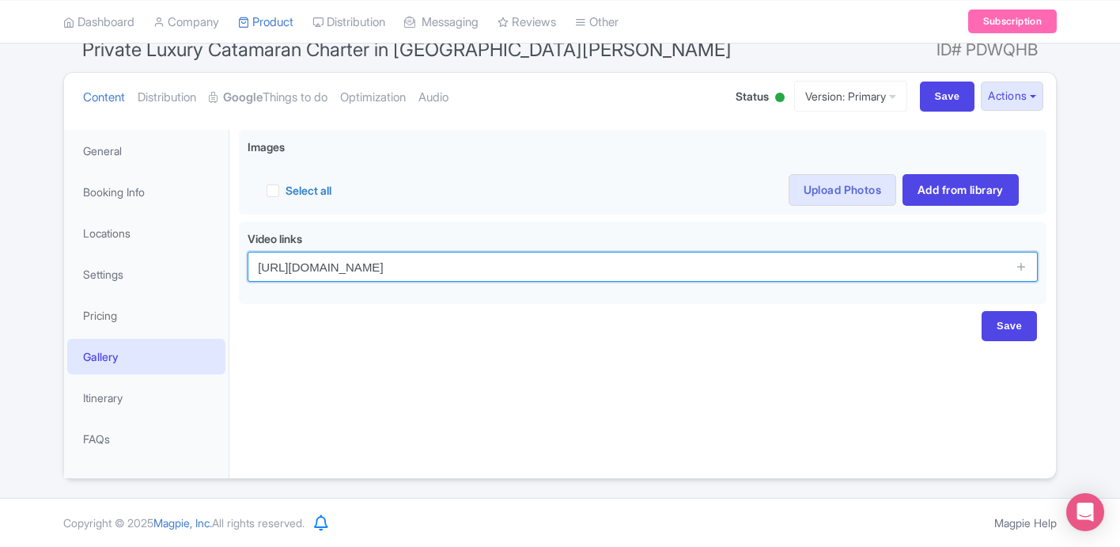
type input "[URL][DOMAIN_NAME]"
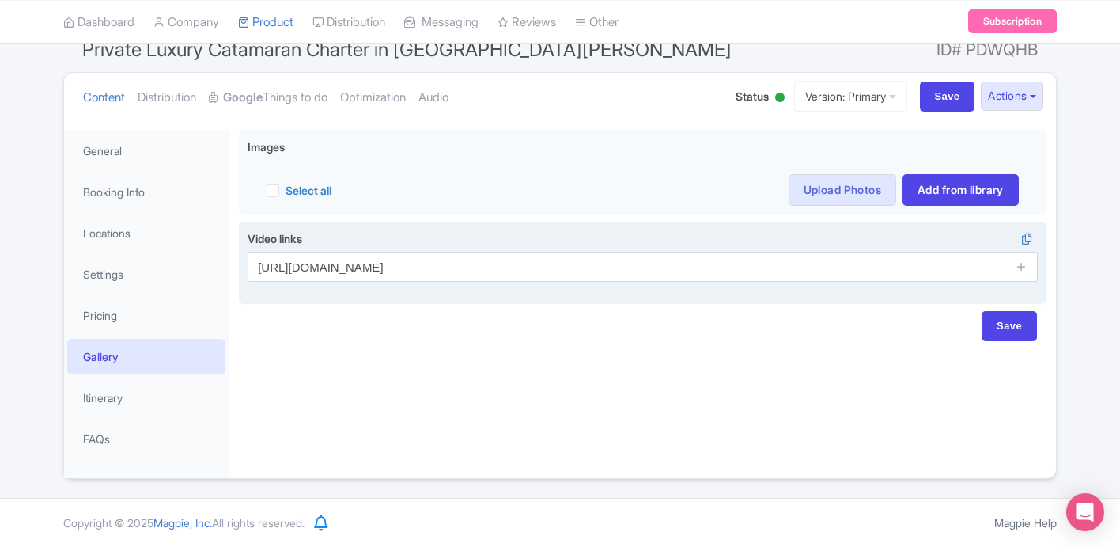
click at [1028, 262] on span at bounding box center [1022, 267] width 32 height 30
click at [1014, 267] on span at bounding box center [1022, 267] width 32 height 30
click at [1016, 267] on icon at bounding box center [1022, 266] width 12 height 12
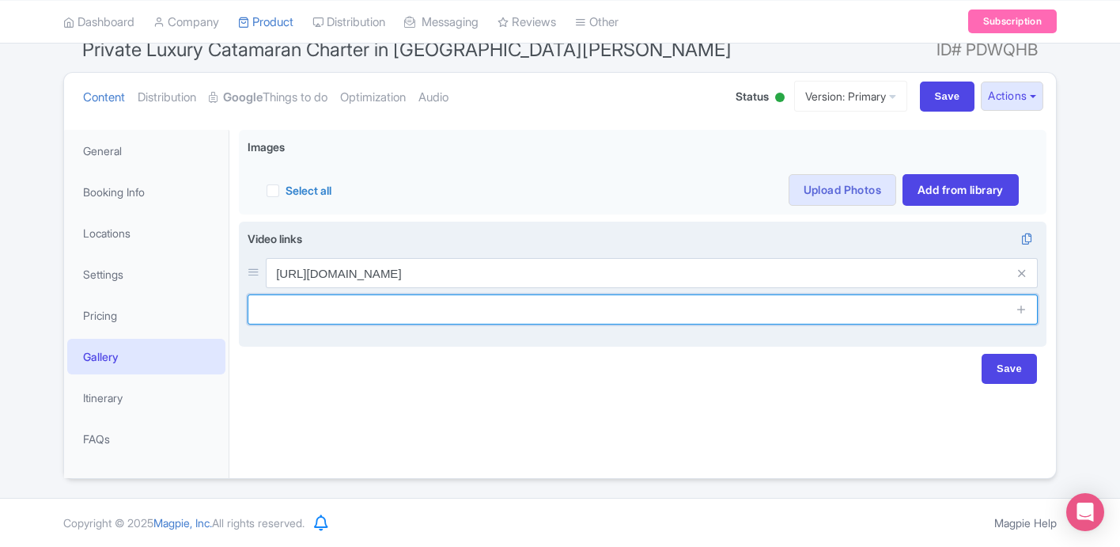
click at [717, 308] on input "text" at bounding box center [643, 309] width 790 height 30
paste input "[URL][DOMAIN_NAME]"
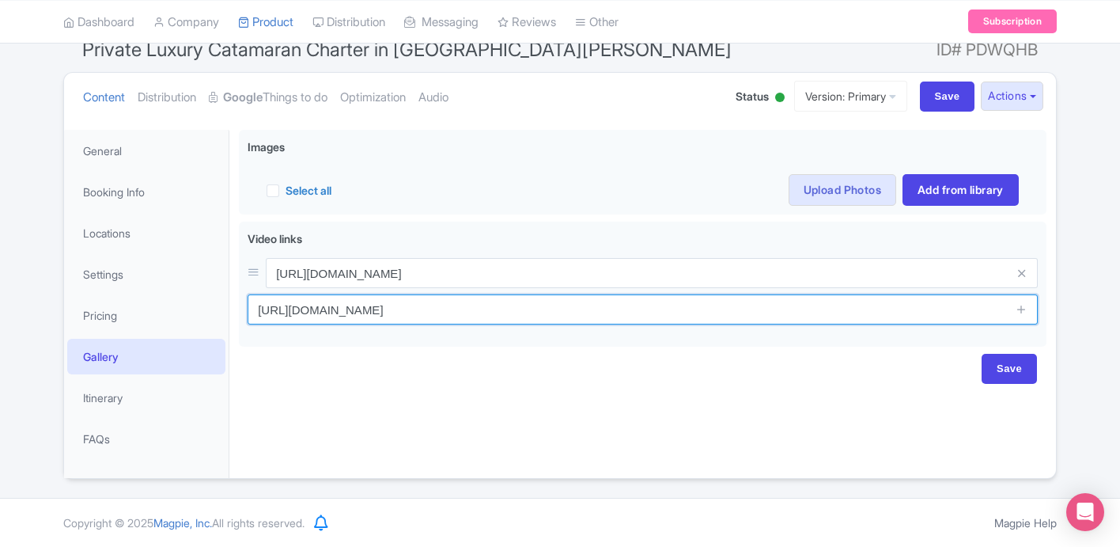
type input "[URL][DOMAIN_NAME]"
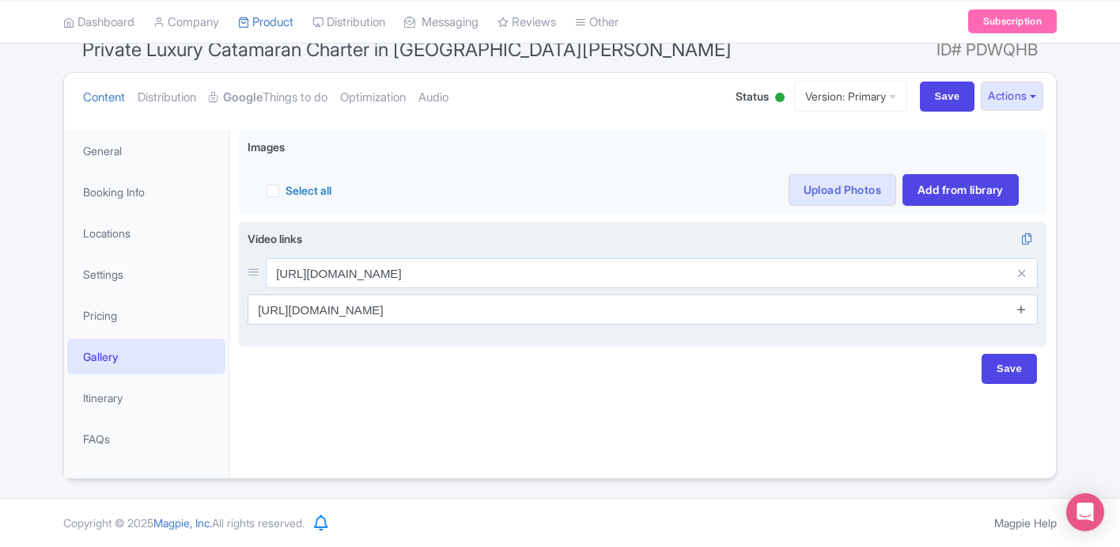
click at [1021, 309] on icon at bounding box center [1022, 309] width 12 height 12
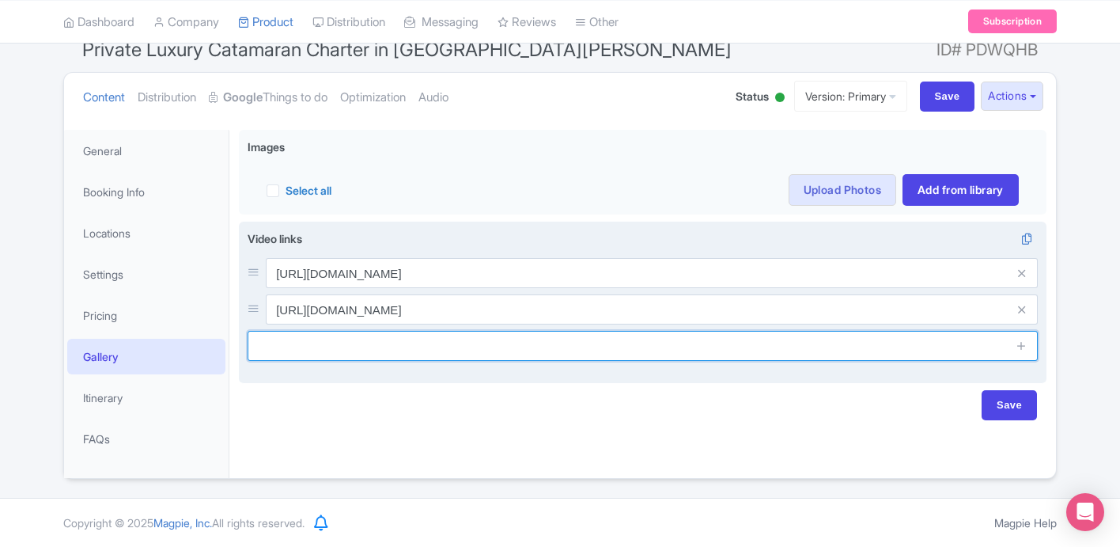
click at [675, 354] on input "text" at bounding box center [643, 346] width 790 height 30
paste input "[URL][DOMAIN_NAME]"
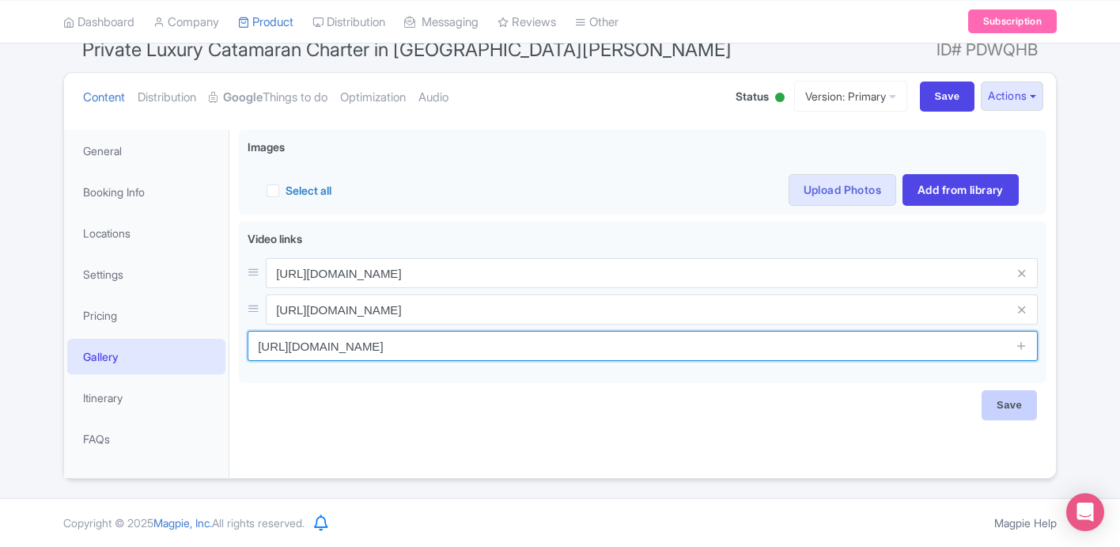
type input "[URL][DOMAIN_NAME]"
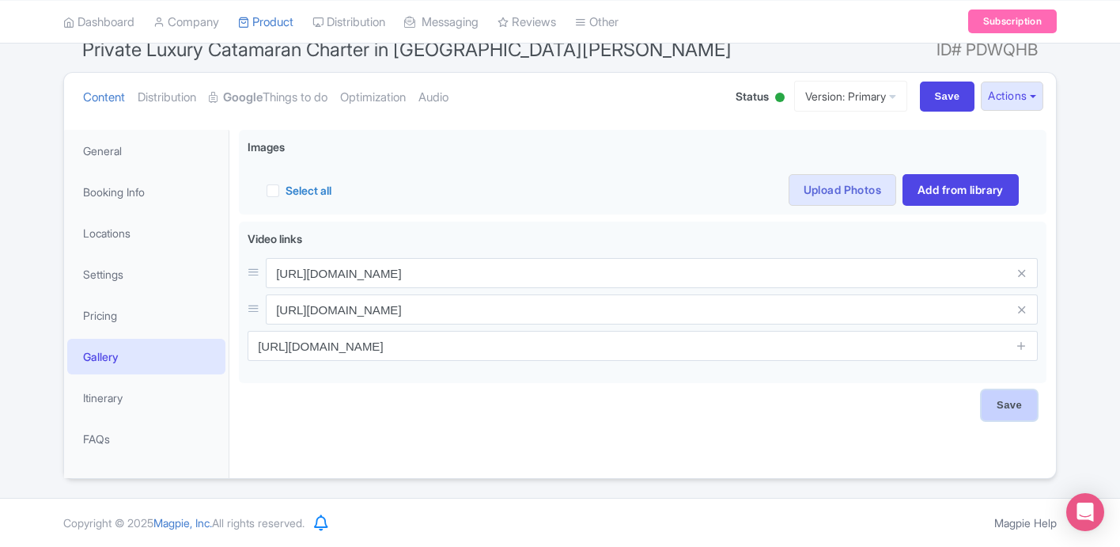
click at [1028, 409] on input "Save" at bounding box center [1009, 405] width 55 height 30
type input "Saving..."
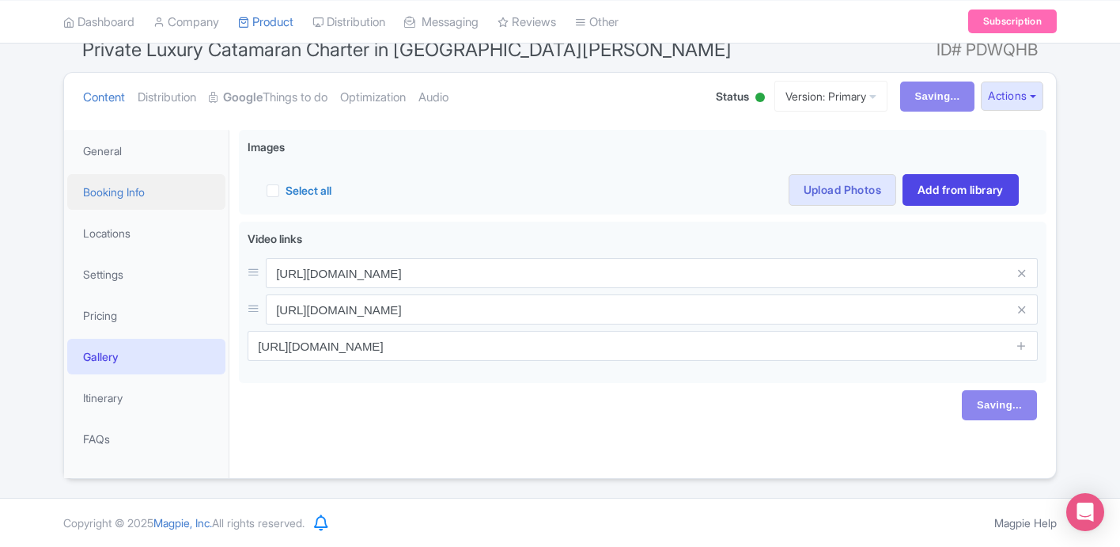
click at [140, 199] on link "Booking Info" at bounding box center [146, 192] width 158 height 36
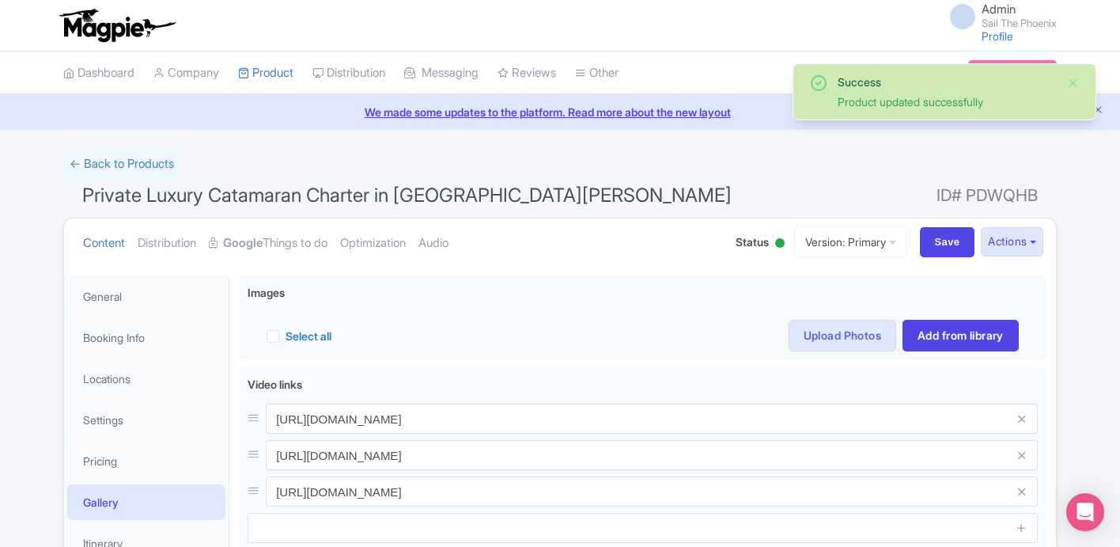
scroll to position [146, 0]
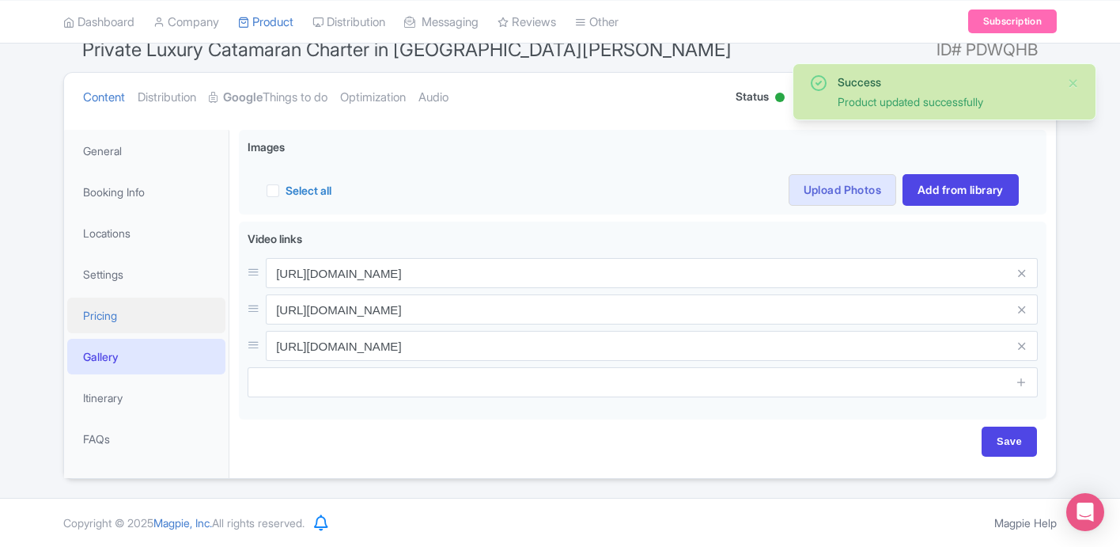
click at [108, 308] on link "Pricing" at bounding box center [146, 315] width 158 height 36
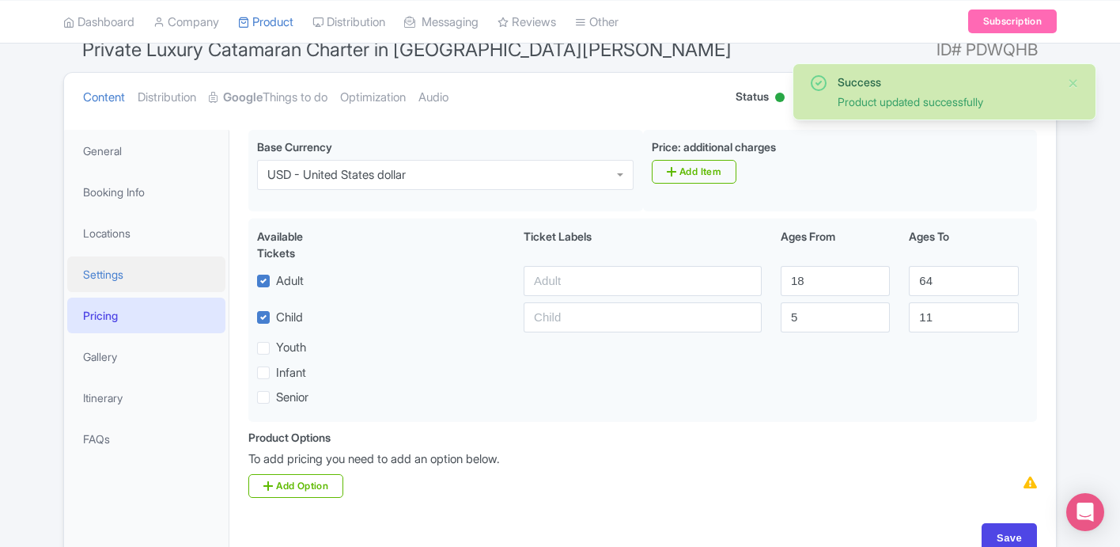
click at [108, 279] on link "Settings" at bounding box center [146, 274] width 158 height 36
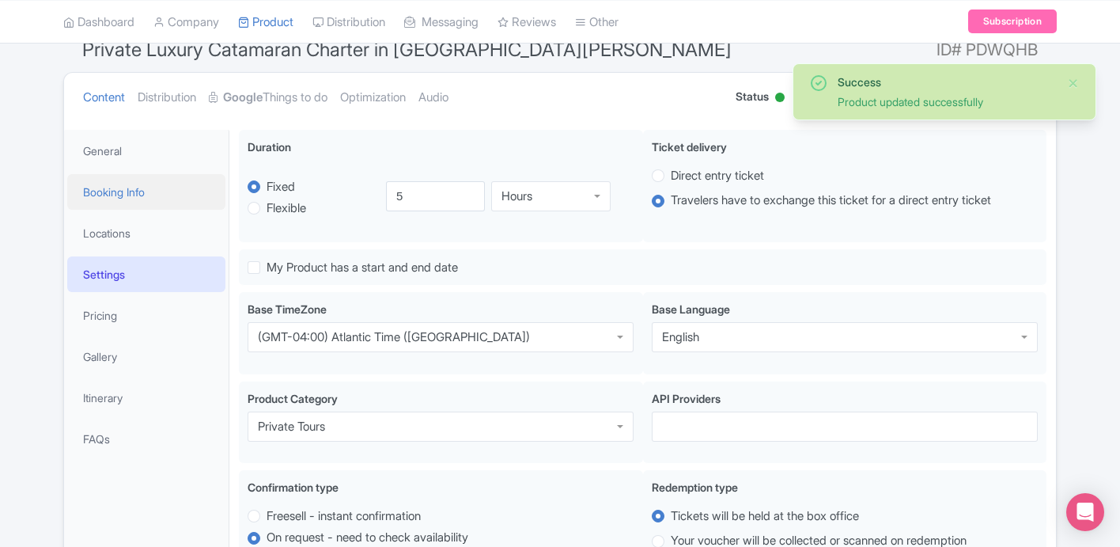
click at [115, 183] on link "Booking Info" at bounding box center [146, 192] width 158 height 36
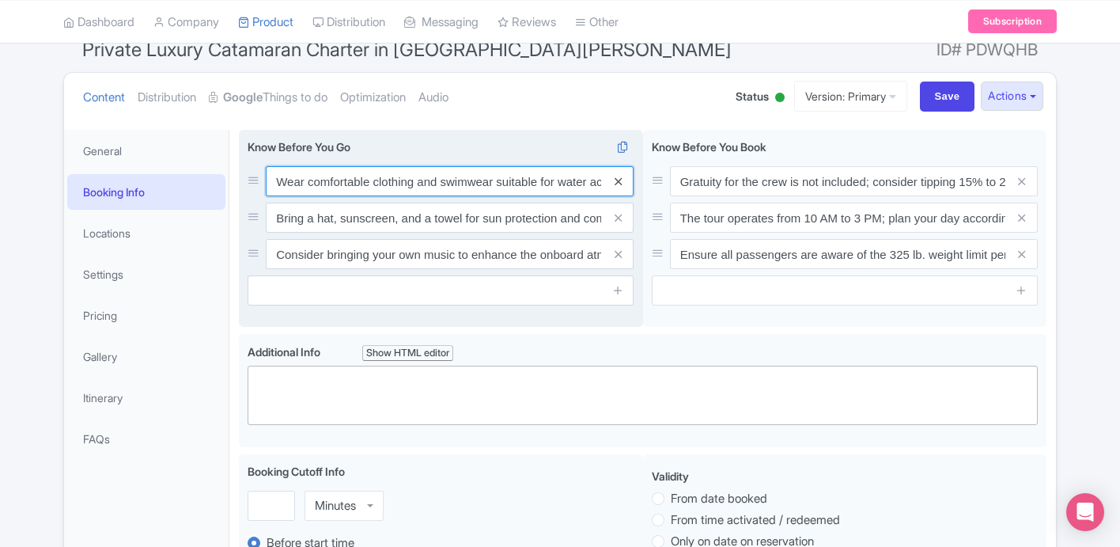
scroll to position [0, 37]
drag, startPoint x: 399, startPoint y: 187, endPoint x: 626, endPoint y: 183, distance: 227.9
click at [626, 183] on div "Wear comfortable clothing and swimwear suitable for water activities." at bounding box center [450, 181] width 368 height 30
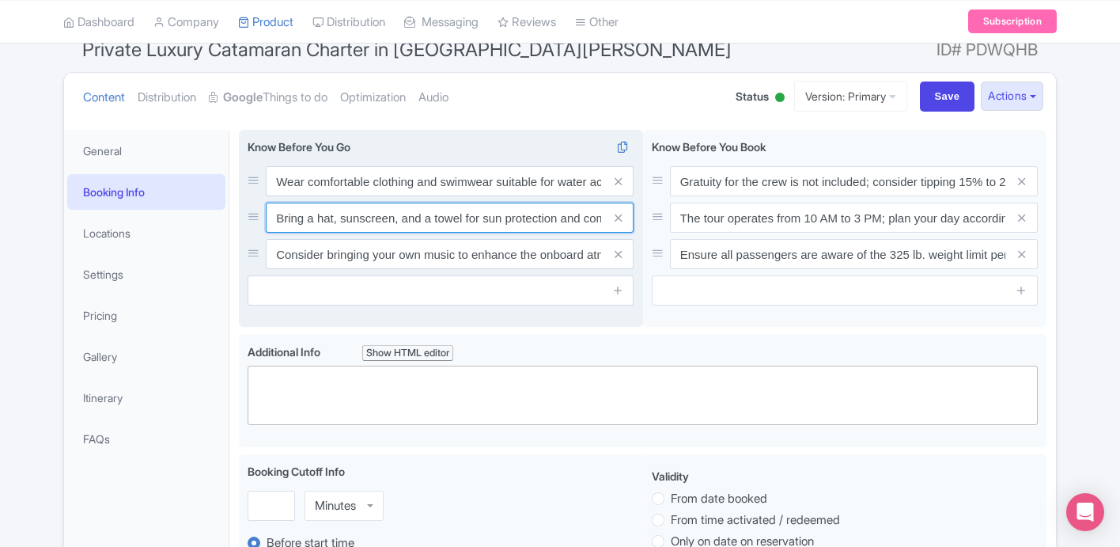
scroll to position [0, 25]
drag, startPoint x: 393, startPoint y: 221, endPoint x: 630, endPoint y: 225, distance: 236.6
click at [630, 225] on div "Bring a hat, sunscreen, and a towel for sun protection and comfort." at bounding box center [450, 217] width 368 height 30
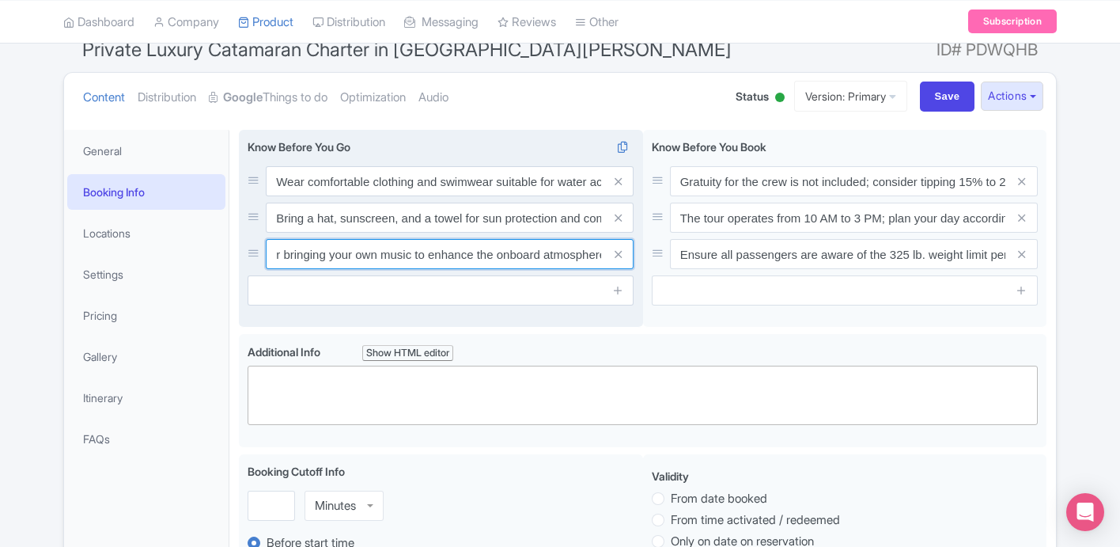
scroll to position [0, 51]
drag, startPoint x: 407, startPoint y: 258, endPoint x: 615, endPoint y: 260, distance: 208.0
click at [615, 260] on div "Consider bringing your own music to enhance the onboard atmosphere." at bounding box center [450, 254] width 368 height 30
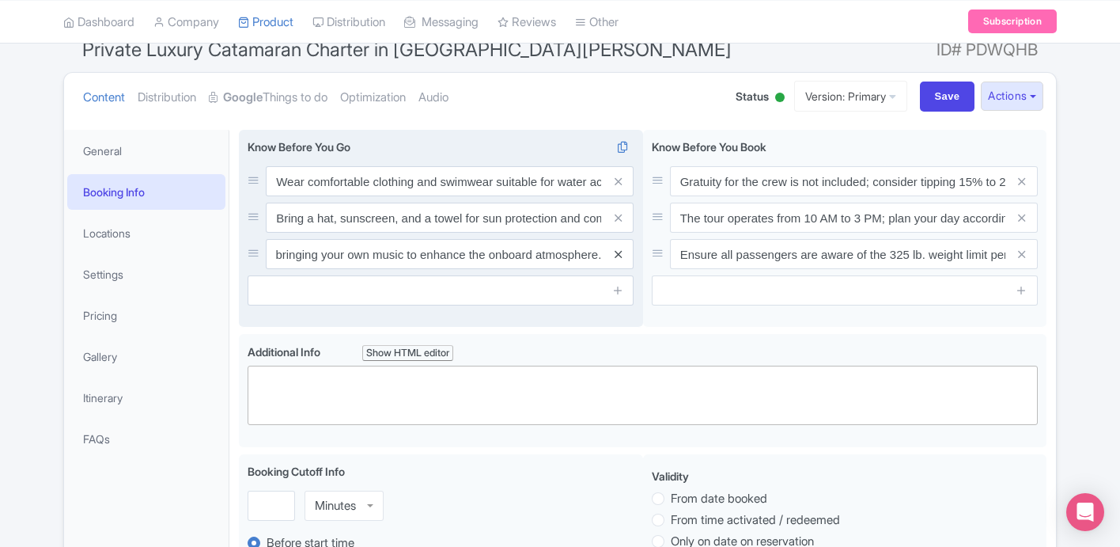
click at [618, 255] on icon at bounding box center [618, 254] width 7 height 12
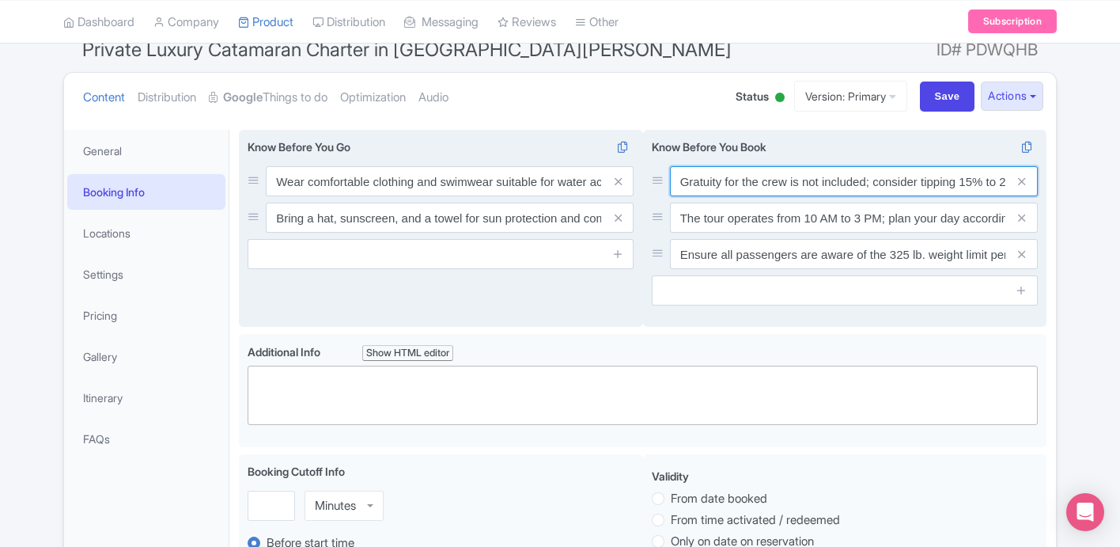
drag, startPoint x: 694, startPoint y: 173, endPoint x: 945, endPoint y: 177, distance: 251.6
click at [945, 177] on input "Gratuity for the crew is not included; consider tipping 15% to 20% based on you…" at bounding box center [854, 181] width 368 height 30
click at [919, 176] on input "Gratuity for the crew is not included; consider tipping 15% to 20% based on you…" at bounding box center [854, 181] width 368 height 30
drag, startPoint x: 899, startPoint y: 182, endPoint x: 1041, endPoint y: 195, distance: 142.2
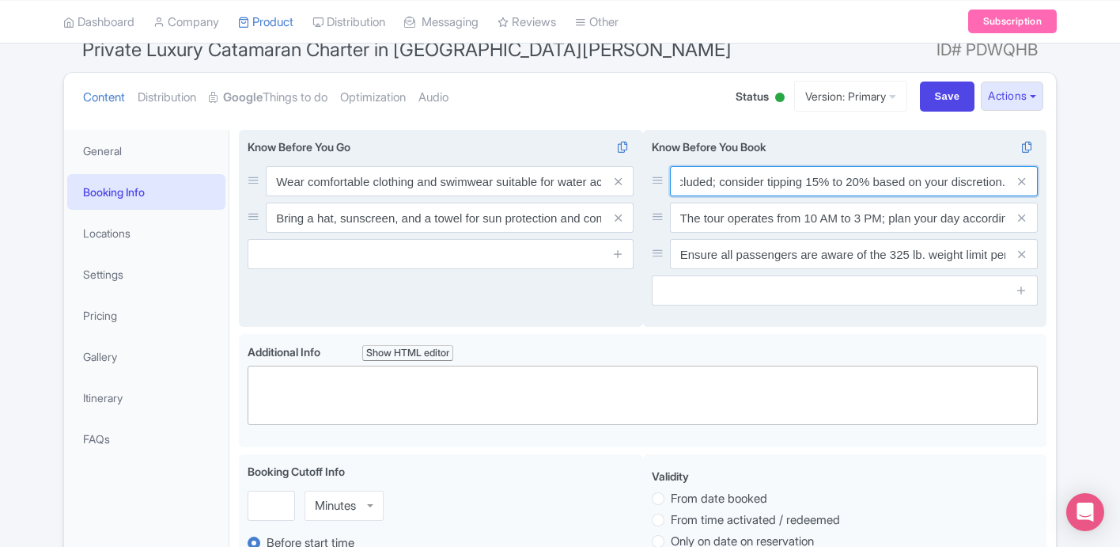
click at [1041, 195] on div "Gratuity for the crew is not included; consider tipping 15% to 20% based on you…" at bounding box center [845, 229] width 404 height 198
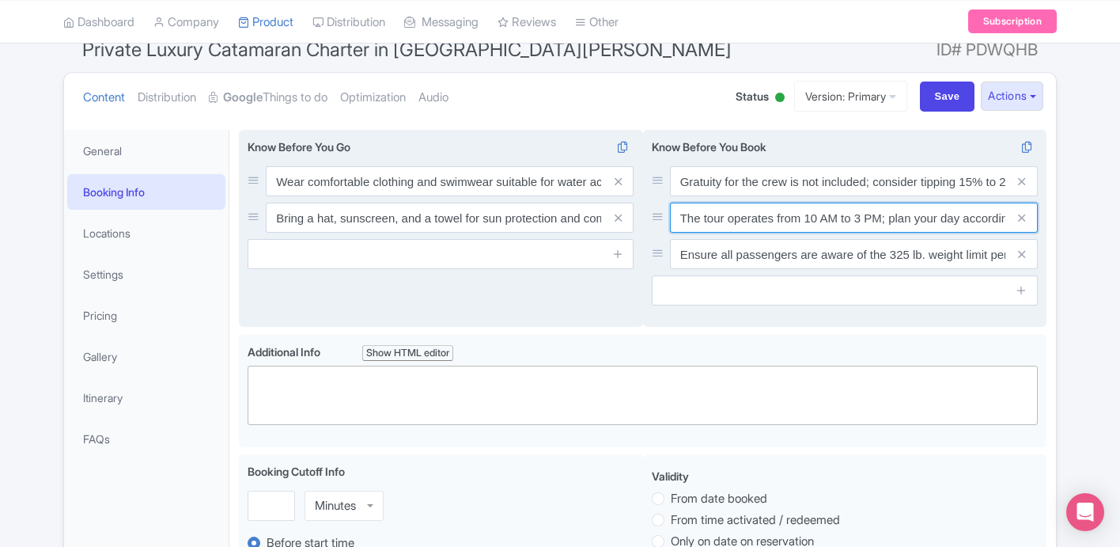
scroll to position [0, 20]
drag, startPoint x: 770, startPoint y: 220, endPoint x: 1030, endPoint y: 227, distance: 260.3
click at [1030, 227] on div "The tour operates from 10 AM to 3 PM; plan your day accordingly." at bounding box center [854, 217] width 368 height 30
click at [847, 219] on input "The tour operates from 10 AM to 3 PM; plan your day accordingly." at bounding box center [854, 217] width 368 height 30
drag, startPoint x: 1004, startPoint y: 217, endPoint x: 862, endPoint y: 215, distance: 141.6
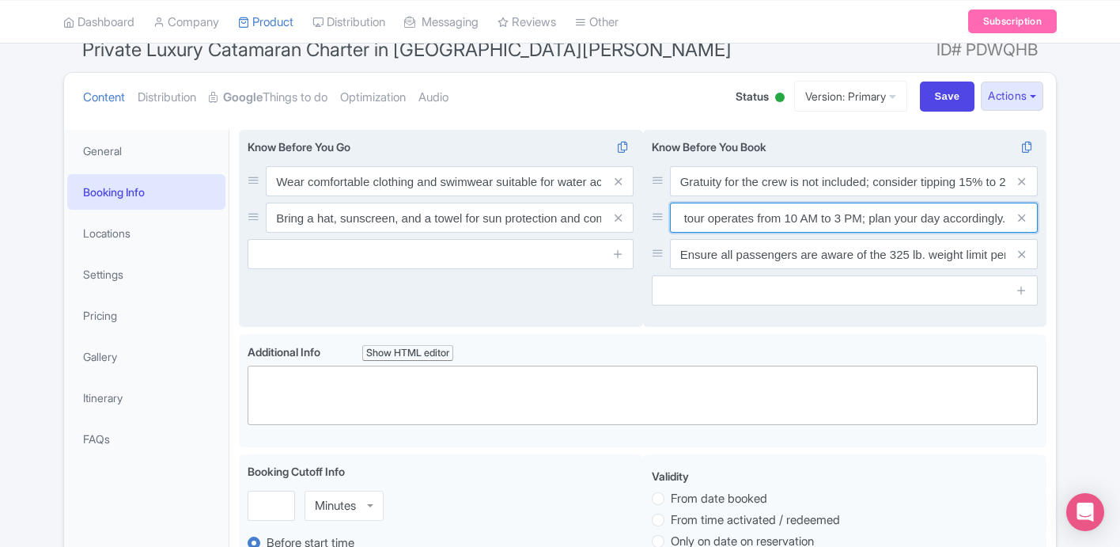
click at [862, 215] on input "The tour operates from 10 AM to 3 PM; plan your day accordingly." at bounding box center [854, 217] width 368 height 30
type input "The tour operates from 10 AM to 3 PM"
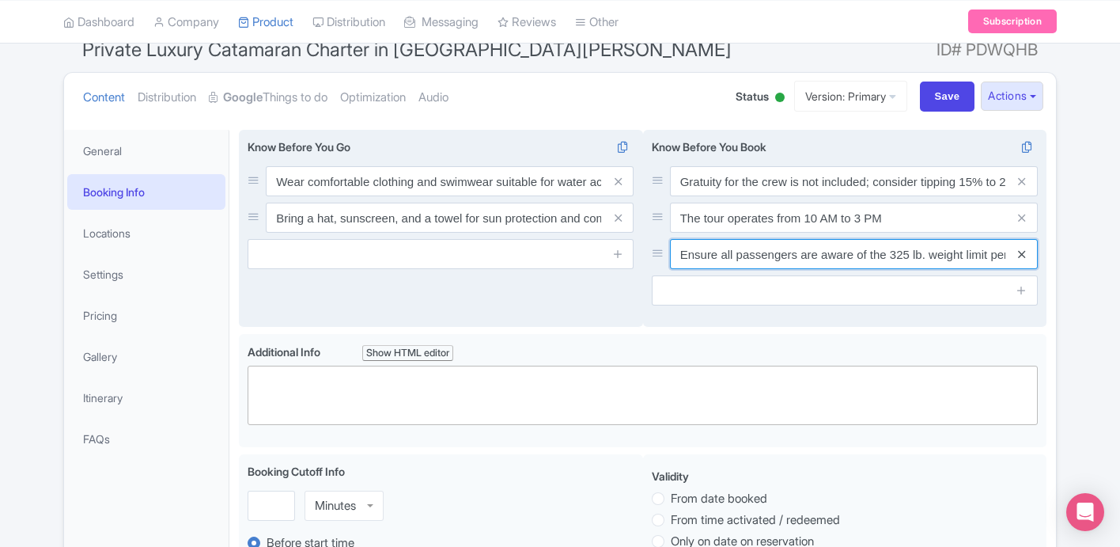
scroll to position [0, 45]
drag, startPoint x: 776, startPoint y: 259, endPoint x: 1022, endPoint y: 258, distance: 246.0
click at [1022, 258] on div "Ensure all passengers are aware of the 325 lb. weight limit per person." at bounding box center [854, 254] width 368 height 30
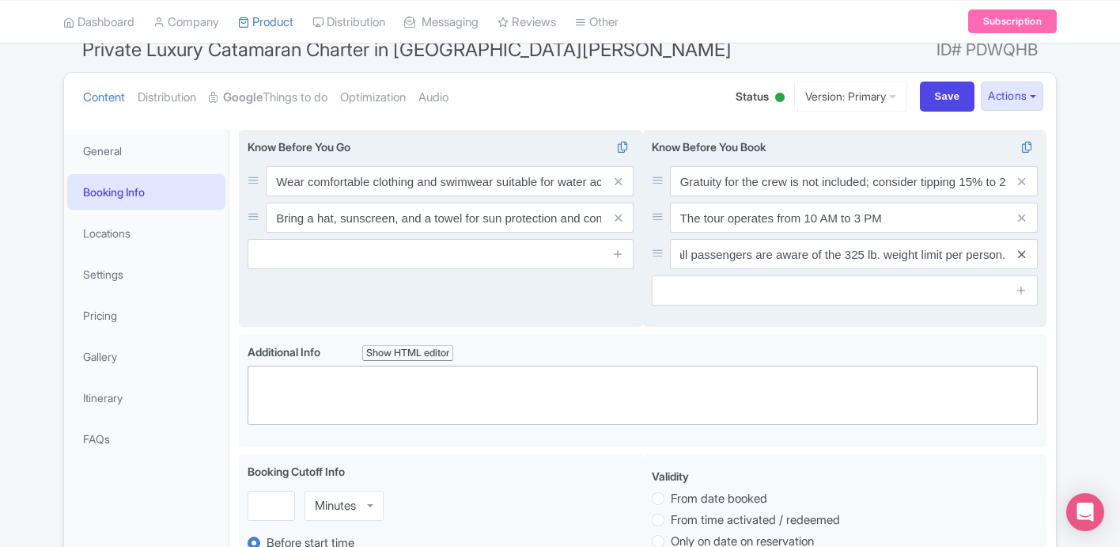
click at [1023, 257] on icon at bounding box center [1021, 254] width 7 height 12
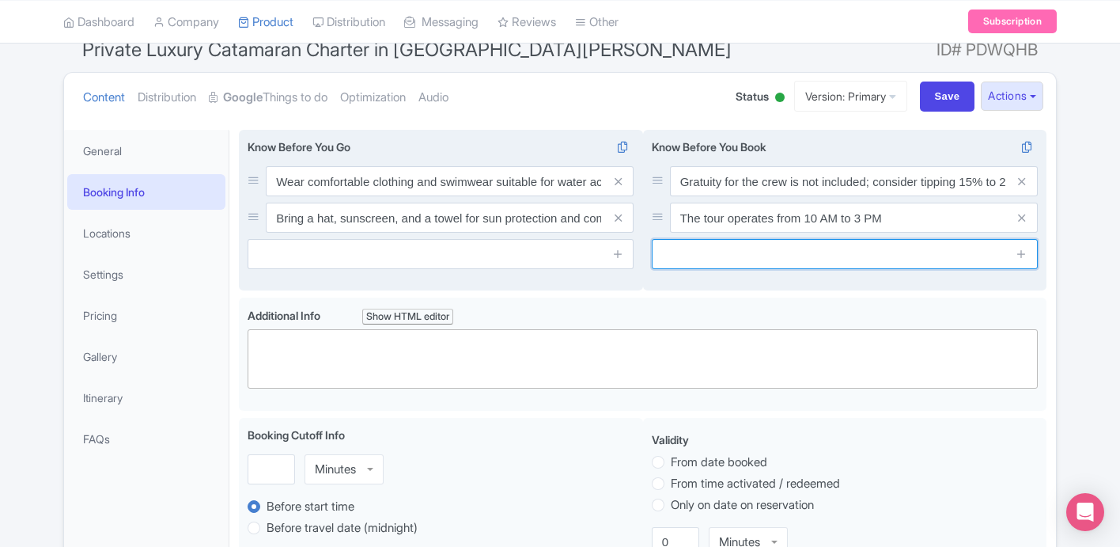
click at [789, 249] on input "text" at bounding box center [845, 254] width 386 height 30
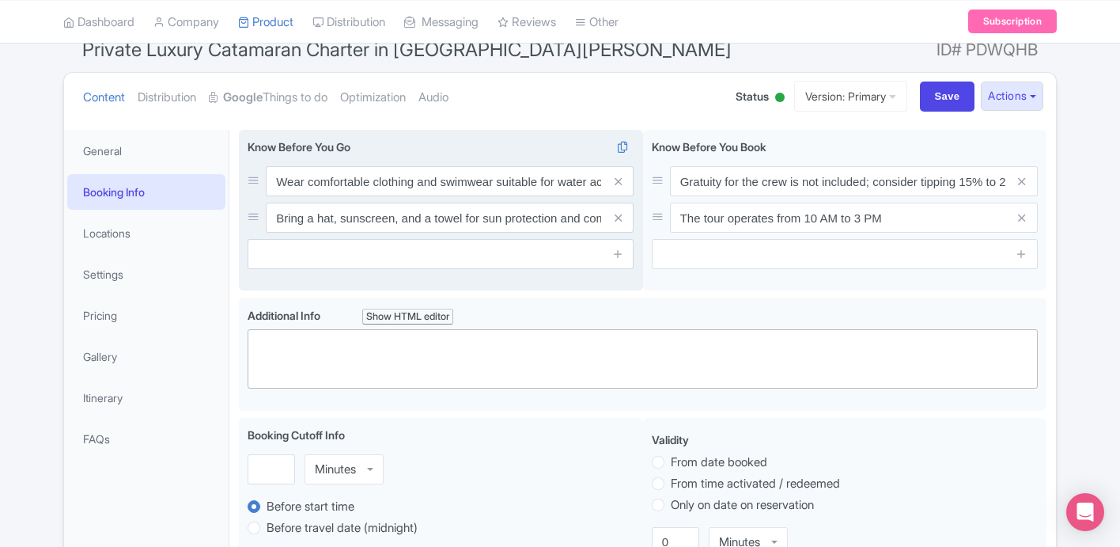
click at [585, 291] on div "Wear comfortable clothing and swimwear suitable for water activities. Bring a h…" at bounding box center [441, 210] width 404 height 161
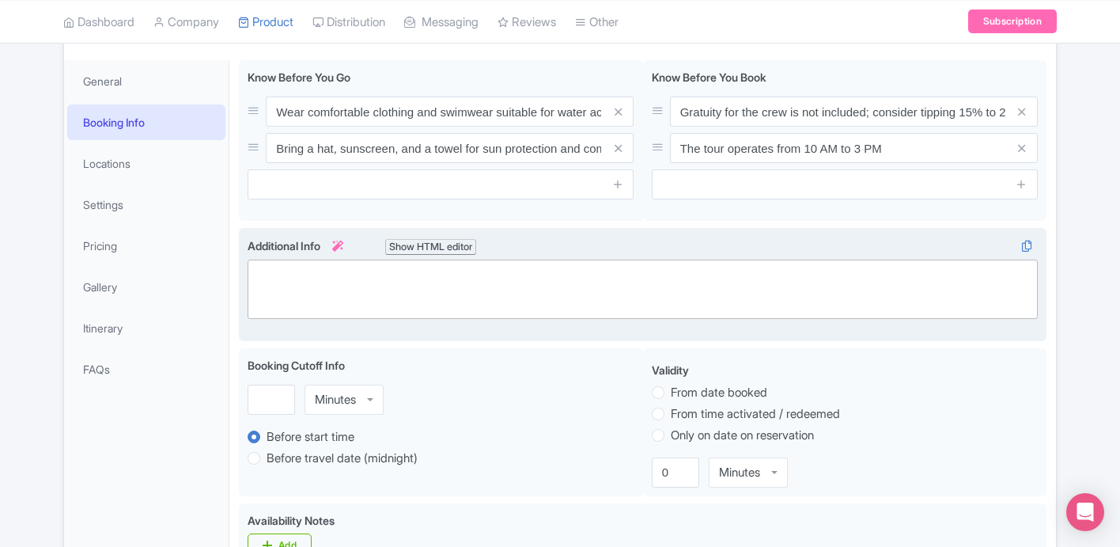
scroll to position [255, 0]
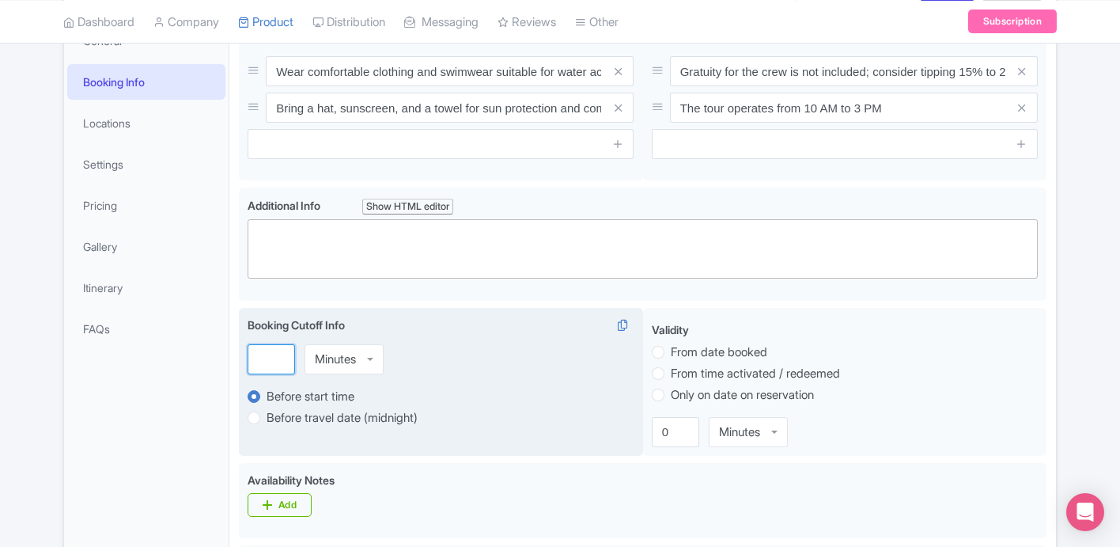
click at [284, 350] on input "number" at bounding box center [271, 359] width 47 height 30
type input "24"
click at [317, 358] on div "Minutes" at bounding box center [335, 359] width 41 height 14
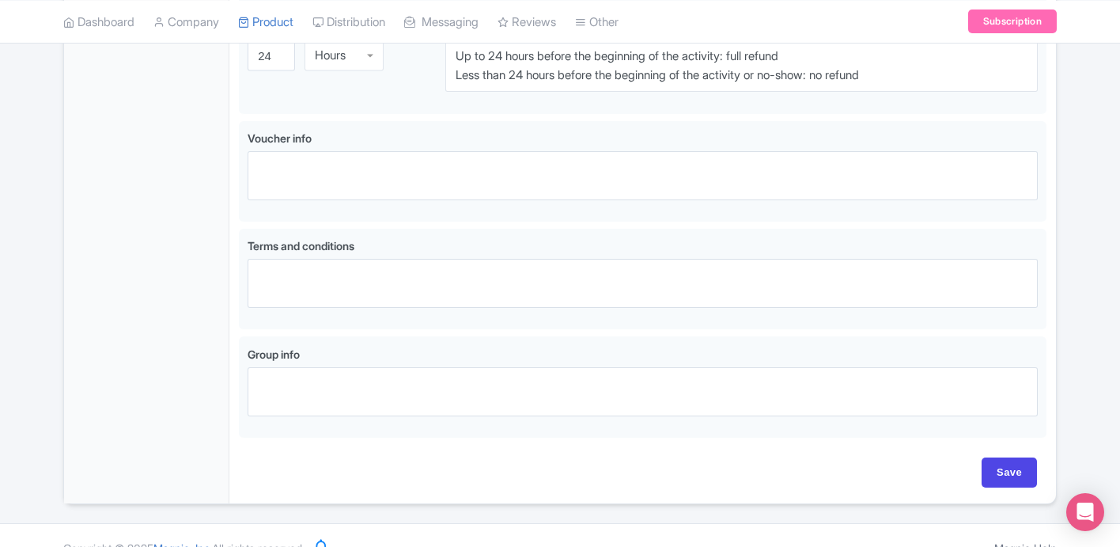
scroll to position [924, 0]
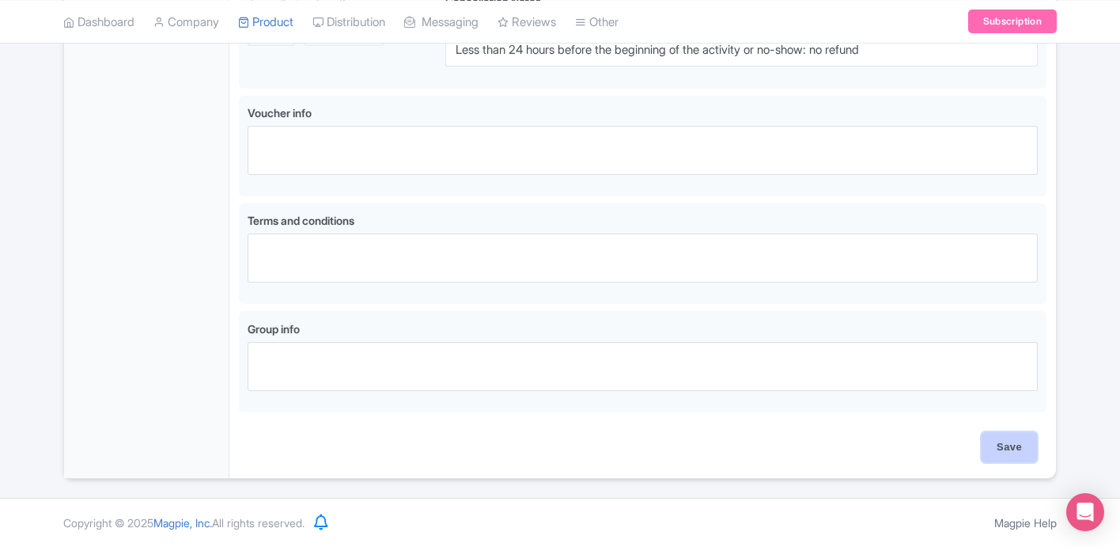
click at [994, 458] on input "Save" at bounding box center [1009, 447] width 55 height 30
type input "Saving..."
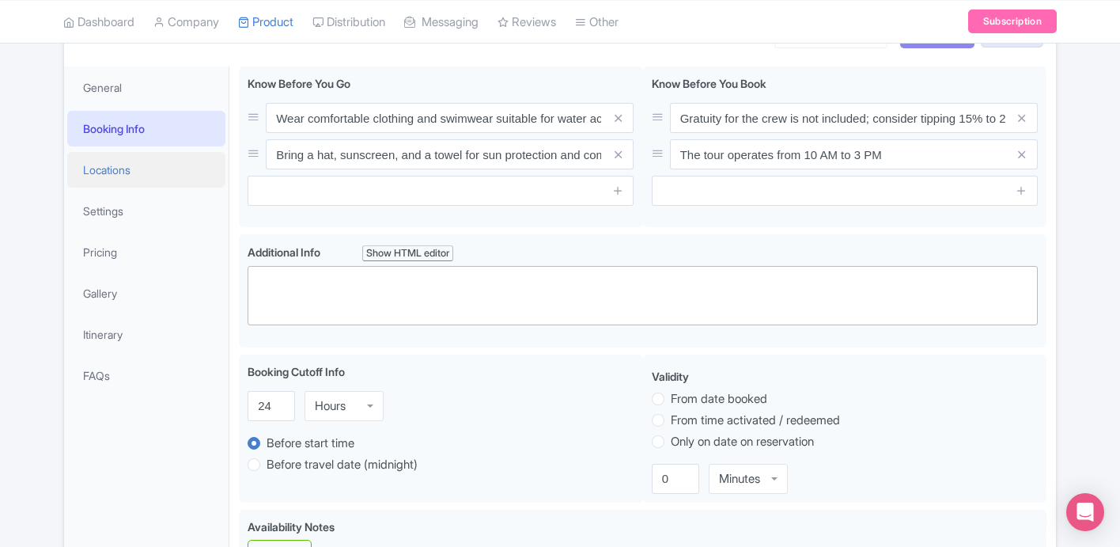
scroll to position [119, 0]
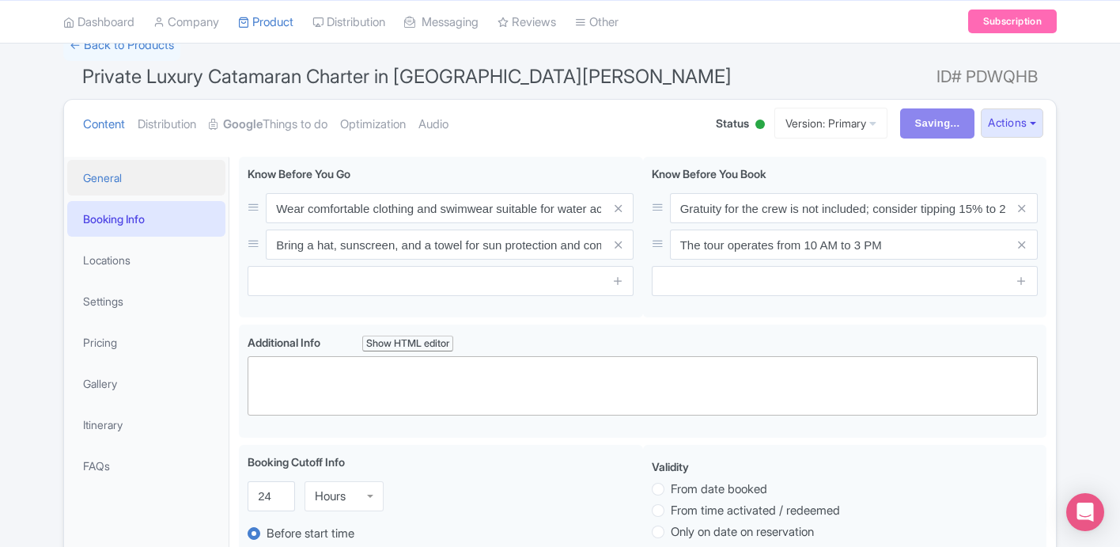
click at [136, 187] on link "General" at bounding box center [146, 178] width 158 height 36
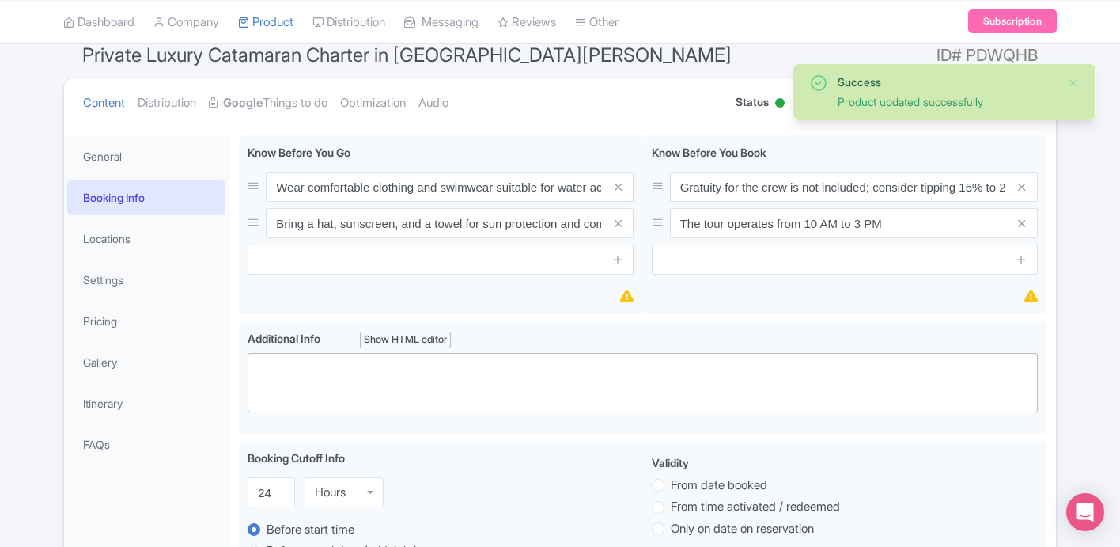
scroll to position [109, 0]
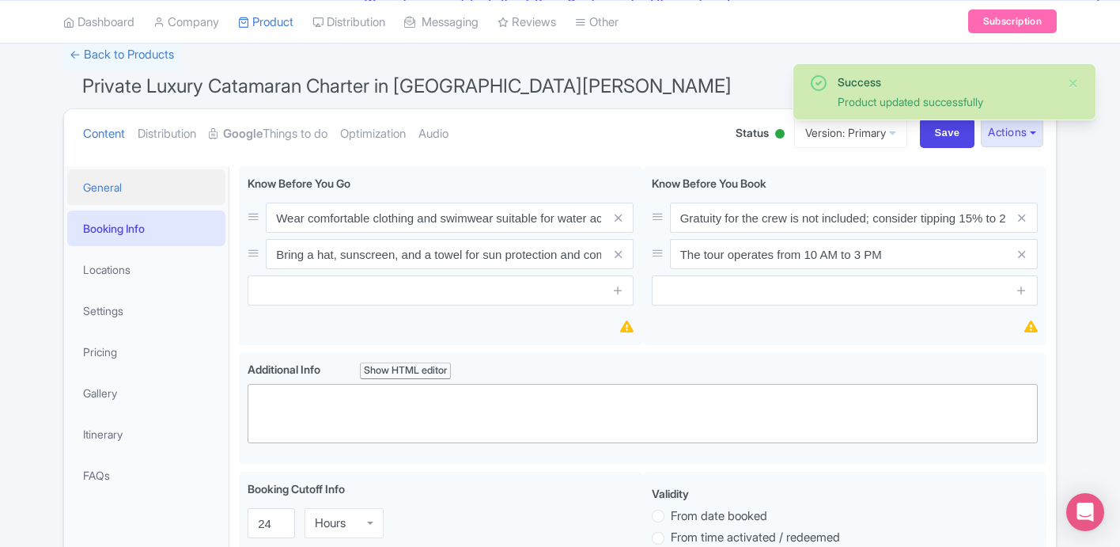
click at [144, 193] on link "General" at bounding box center [146, 187] width 158 height 36
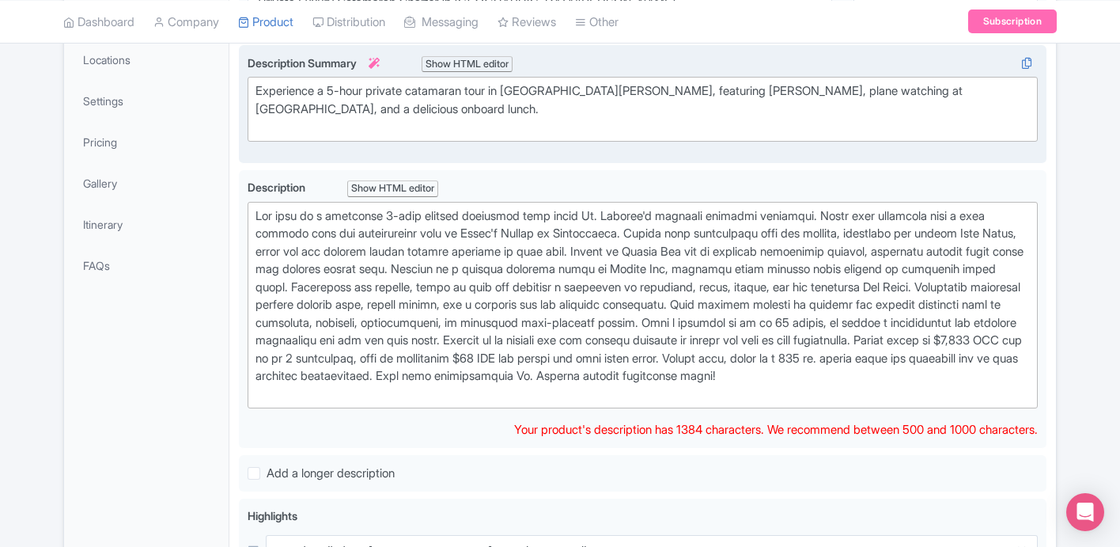
scroll to position [324, 0]
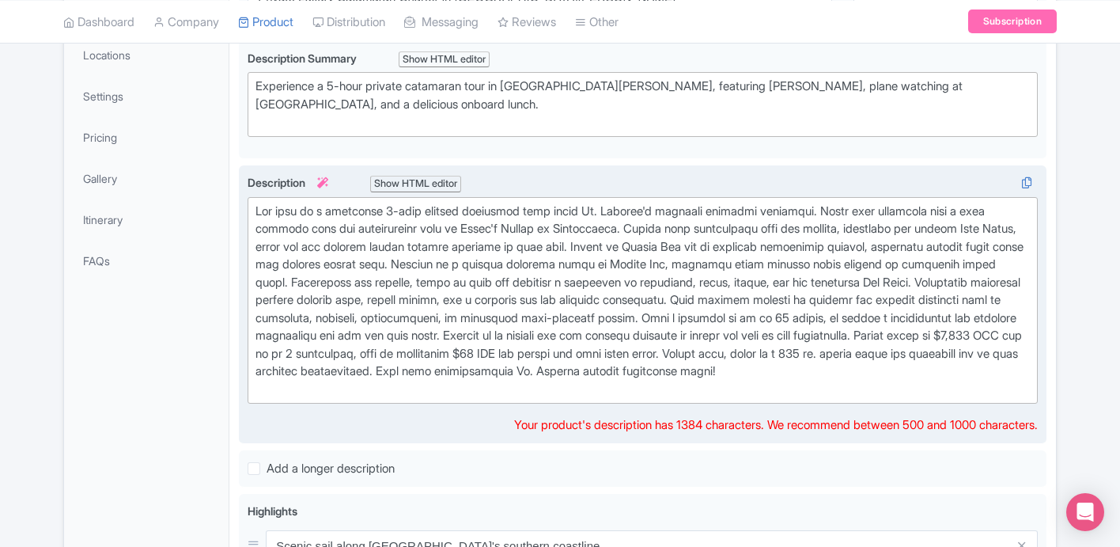
click at [564, 229] on div at bounding box center [642, 300] width 774 height 196
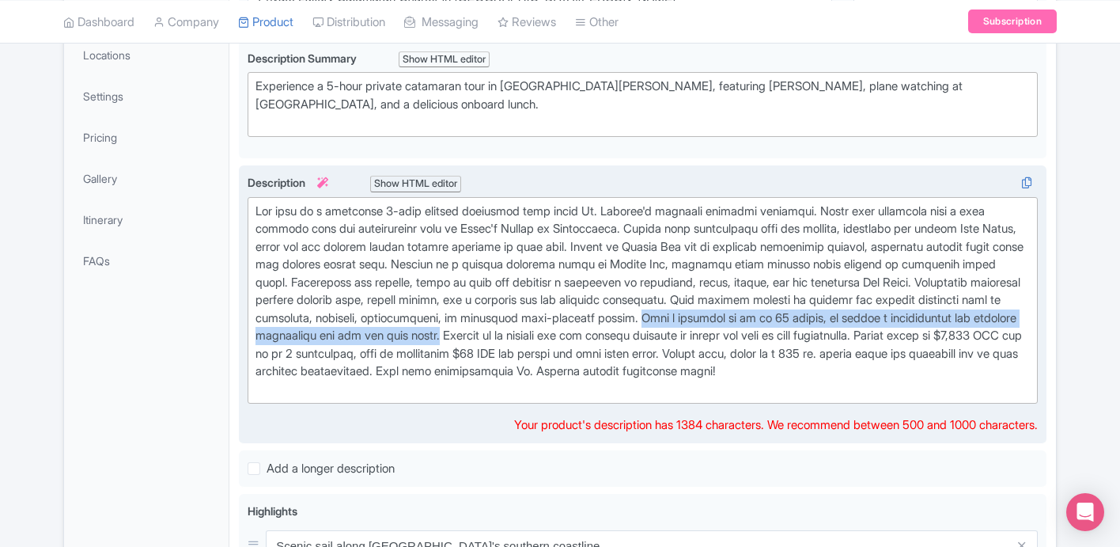
drag, startPoint x: 868, startPoint y: 315, endPoint x: 710, endPoint y: 339, distance: 160.1
click at [710, 339] on div at bounding box center [642, 300] width 774 height 196
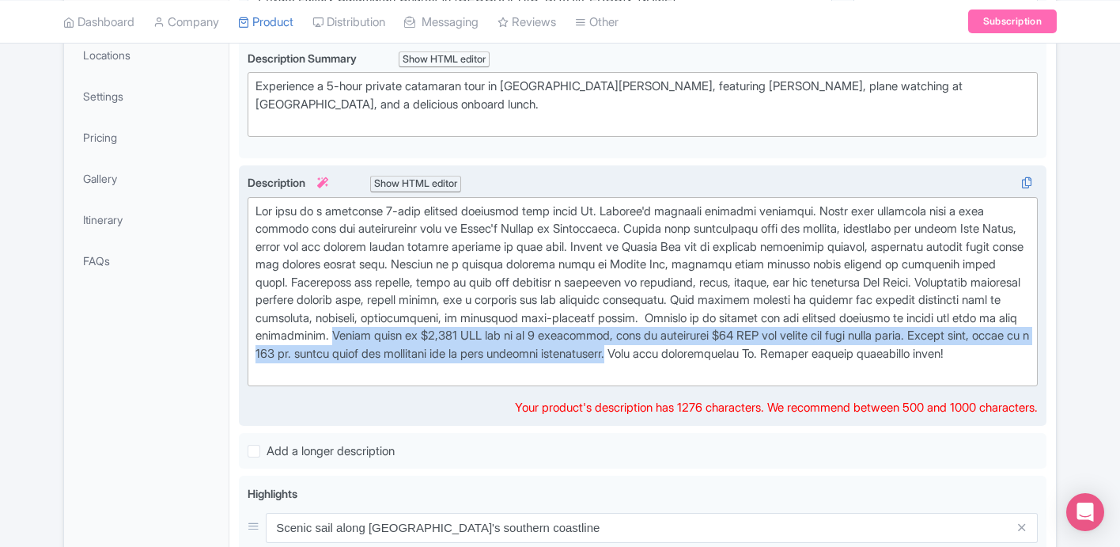
drag, startPoint x: 582, startPoint y: 332, endPoint x: 942, endPoint y: 357, distance: 360.7
click at [942, 357] on div at bounding box center [642, 291] width 774 height 178
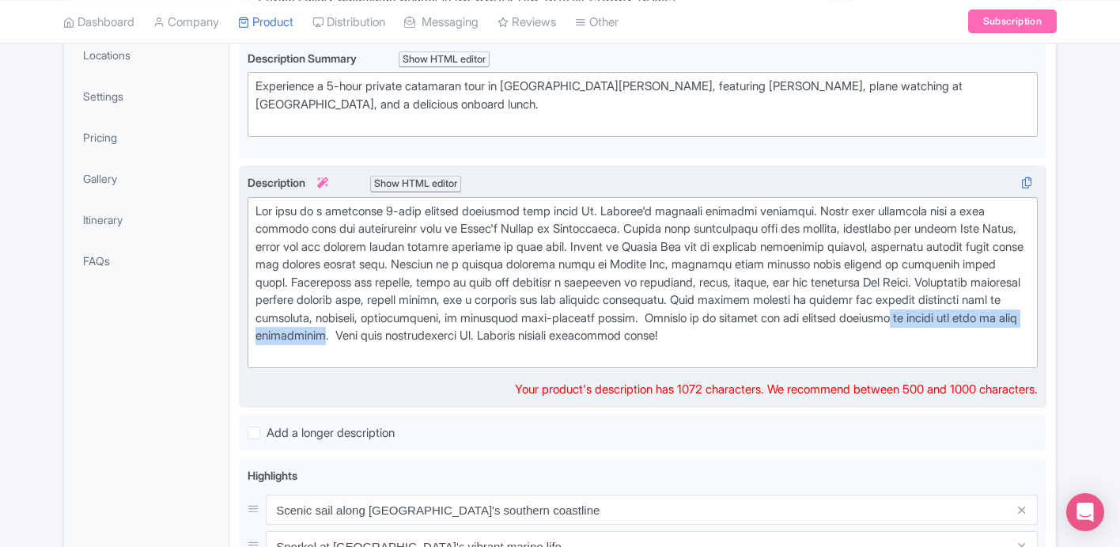
drag, startPoint x: 574, startPoint y: 334, endPoint x: 369, endPoint y: 339, distance: 204.9
click at [369, 339] on div at bounding box center [642, 282] width 774 height 161
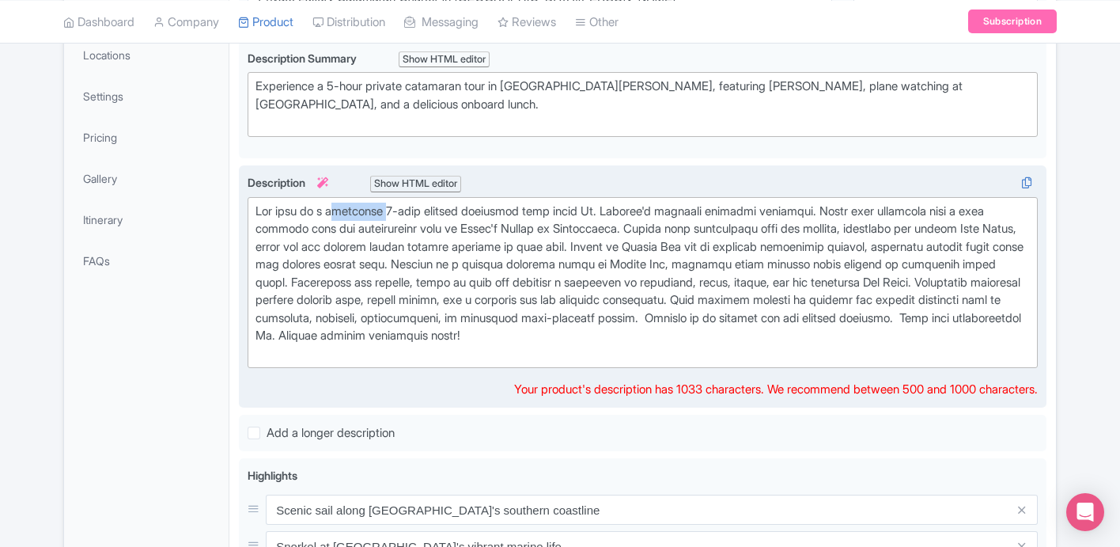
drag, startPoint x: 380, startPoint y: 208, endPoint x: 328, endPoint y: 212, distance: 52.4
click at [328, 212] on div at bounding box center [642, 282] width 774 height 161
drag, startPoint x: 411, startPoint y: 266, endPoint x: 314, endPoint y: 265, distance: 96.5
click at [314, 265] on div at bounding box center [642, 282] width 774 height 161
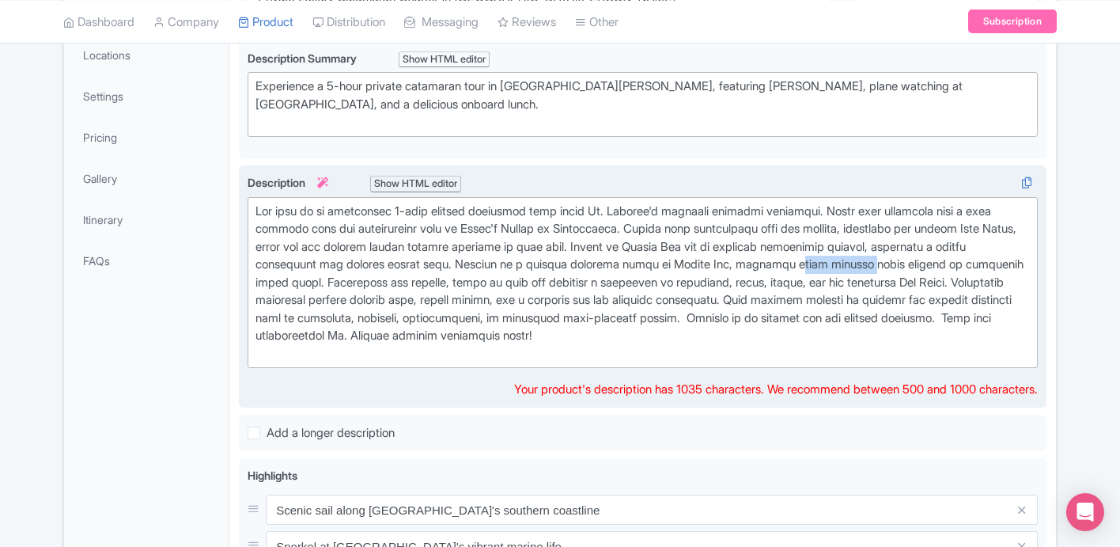
drag, startPoint x: 950, startPoint y: 265, endPoint x: 885, endPoint y: 264, distance: 64.9
click at [885, 264] on div at bounding box center [642, 282] width 774 height 161
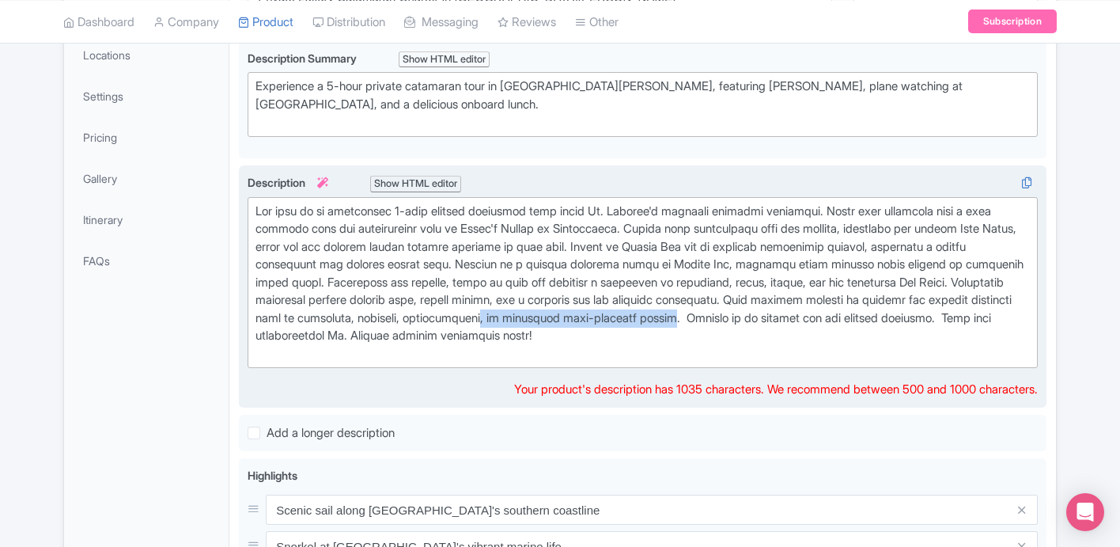
drag, startPoint x: 915, startPoint y: 320, endPoint x: 717, endPoint y: 319, distance: 197.8
click at [717, 319] on div at bounding box center [642, 282] width 774 height 161
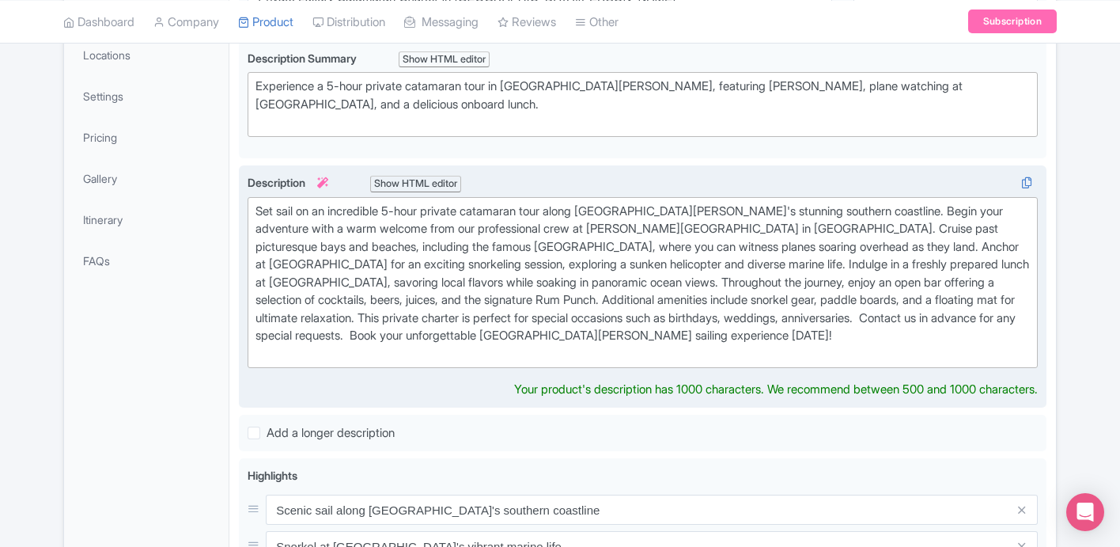
click at [648, 315] on div "Set sail on an incredible 5-hour private catamaran tour along St. Maarten's stu…" at bounding box center [642, 282] width 774 height 161
drag, startPoint x: 598, startPoint y: 335, endPoint x: 563, endPoint y: 334, distance: 34.8
click at [563, 334] on div "Set sail on an incredible 5-hour private catamaran tour along St. Maarten's stu…" at bounding box center [642, 282] width 774 height 161
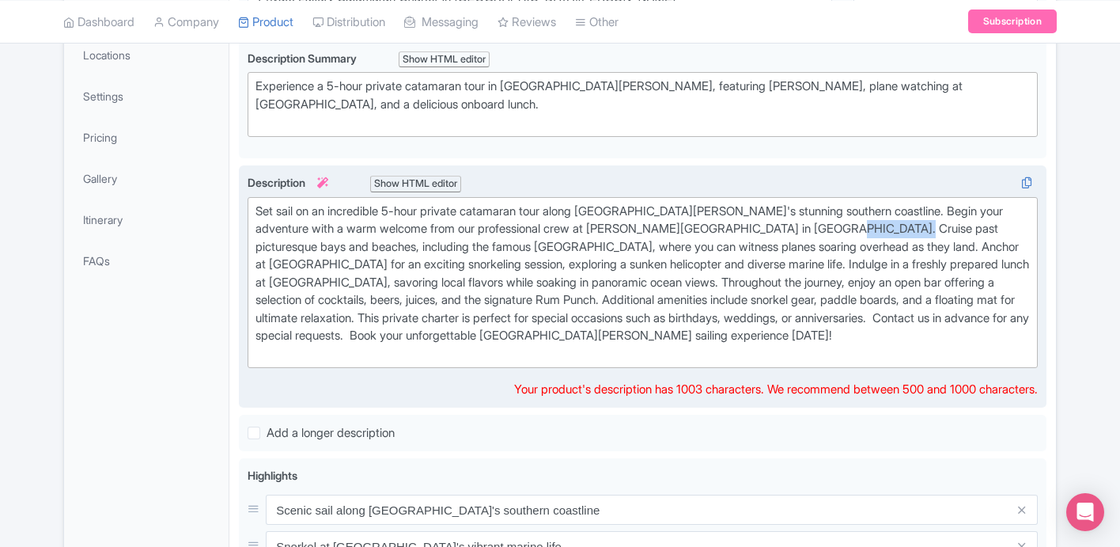
drag, startPoint x: 888, startPoint y: 228, endPoint x: 813, endPoint y: 231, distance: 75.2
click at [813, 231] on div "Set sail on an incredible 5-hour private catamaran tour along St. Maarten's stu…" at bounding box center [642, 282] width 774 height 161
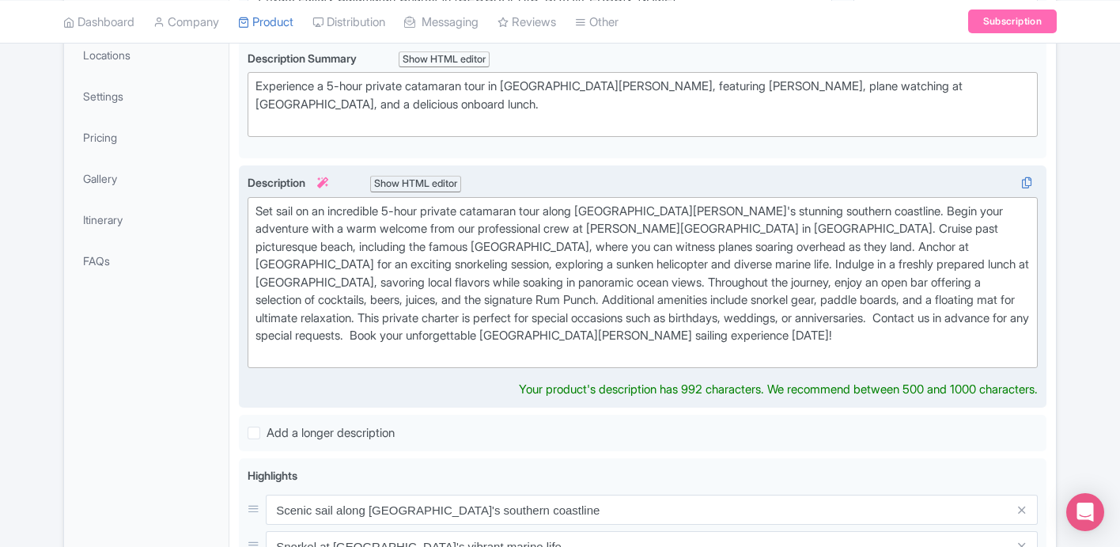
type trix-editor "<div>Set sail on an incredible 5-hour private catamaran tour along St. Maarten'…"
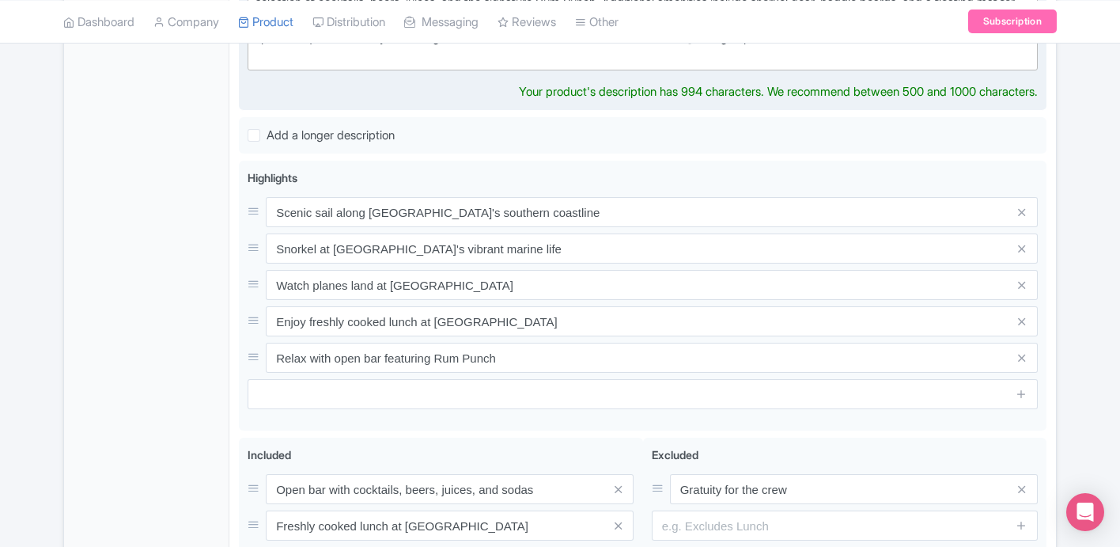
scroll to position [622, 0]
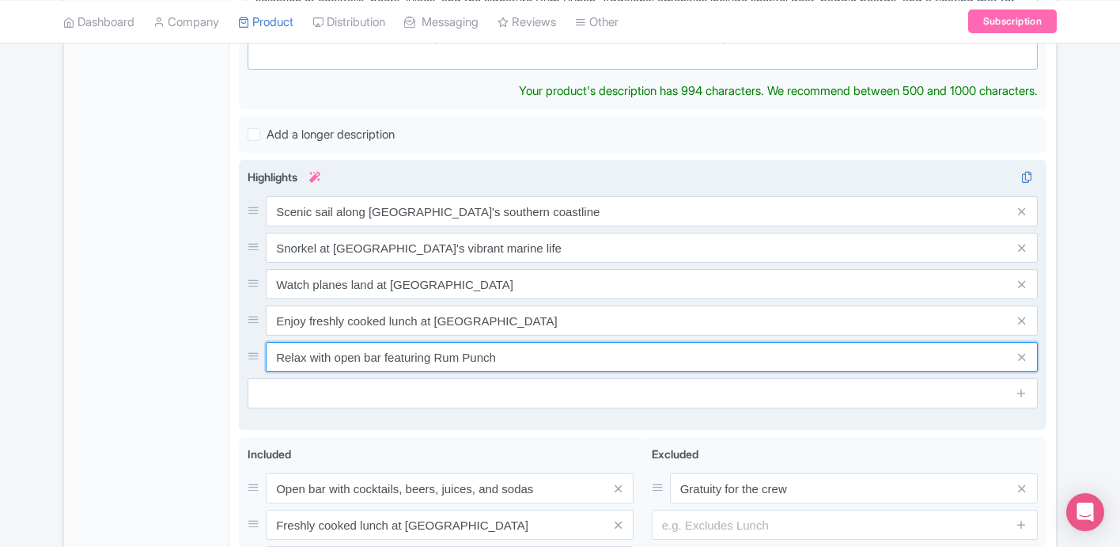
click at [437, 356] on input "Relax with open bar featuring Rum Punch" at bounding box center [652, 357] width 772 height 30
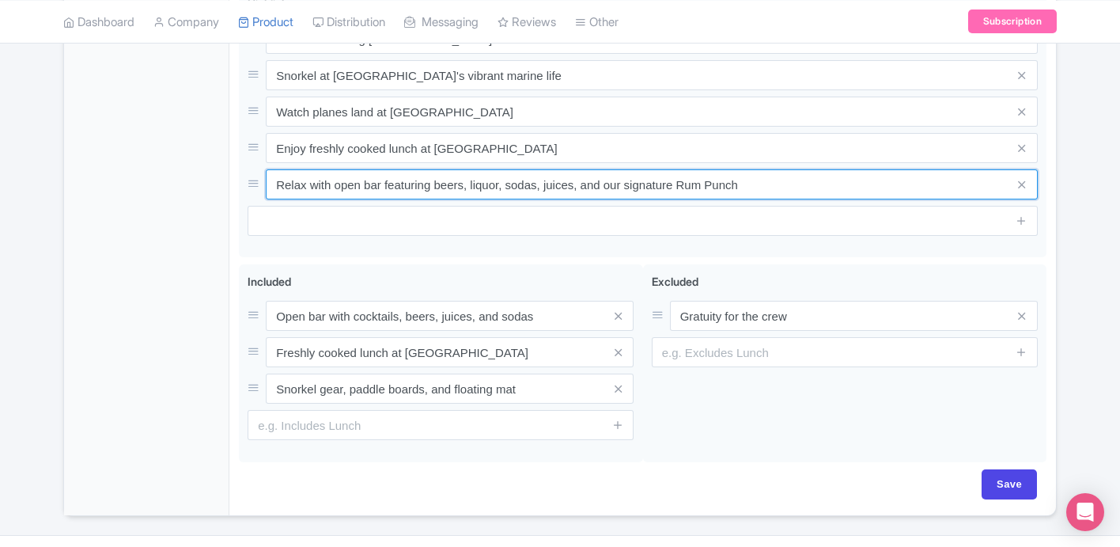
scroll to position [797, 0]
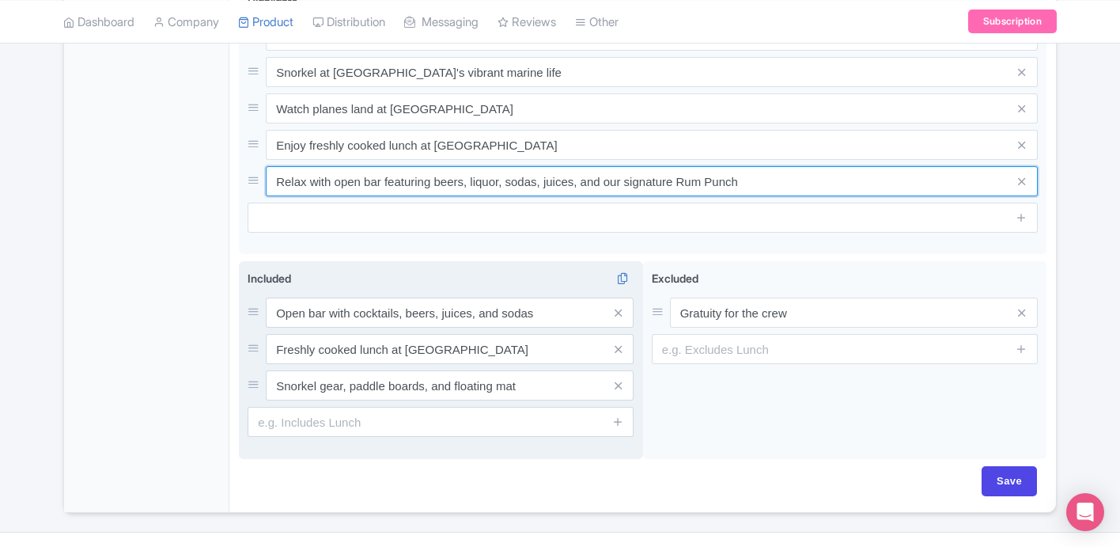
type input "Relax with open bar featuring beers, liquor, sodas, juices, and our signature R…"
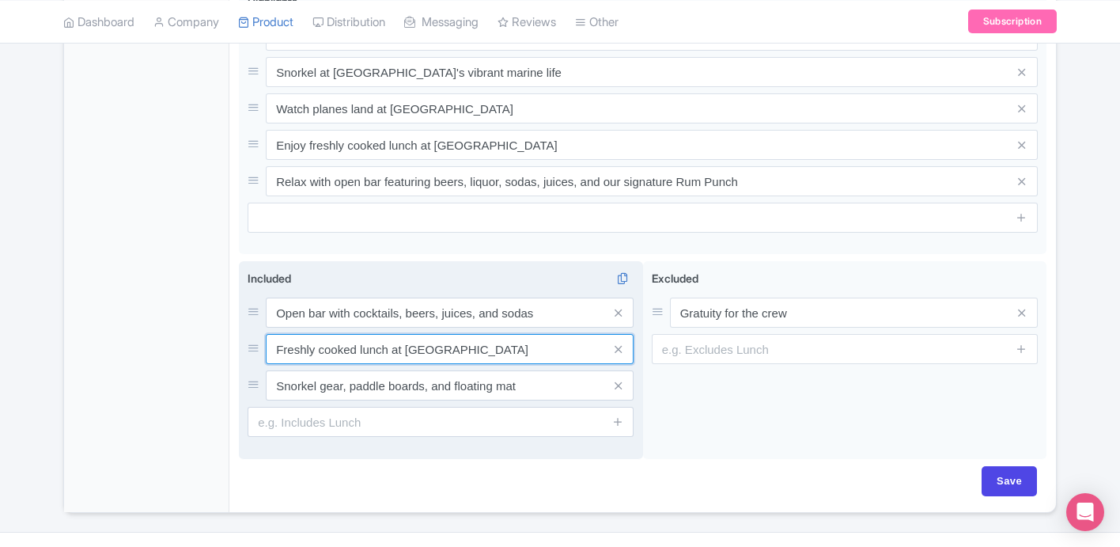
drag, startPoint x: 470, startPoint y: 350, endPoint x: 387, endPoint y: 350, distance: 83.1
click at [387, 350] on input "Freshly cooked lunch at Mullet Bay" at bounding box center [450, 349] width 368 height 30
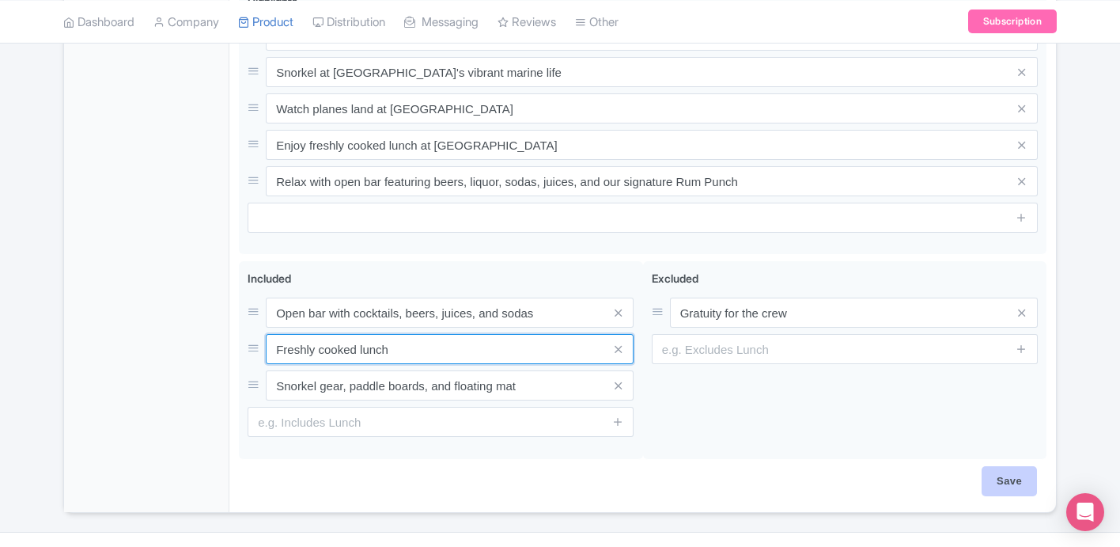
type input "Freshly cooked lunch"
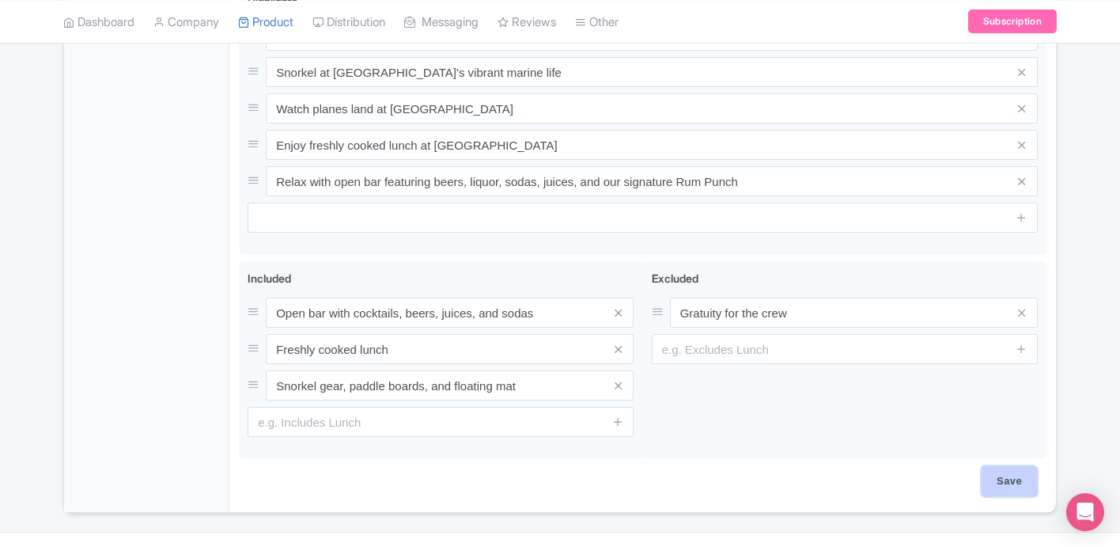
click at [1004, 476] on input "Save" at bounding box center [1009, 481] width 55 height 30
type input "Saving..."
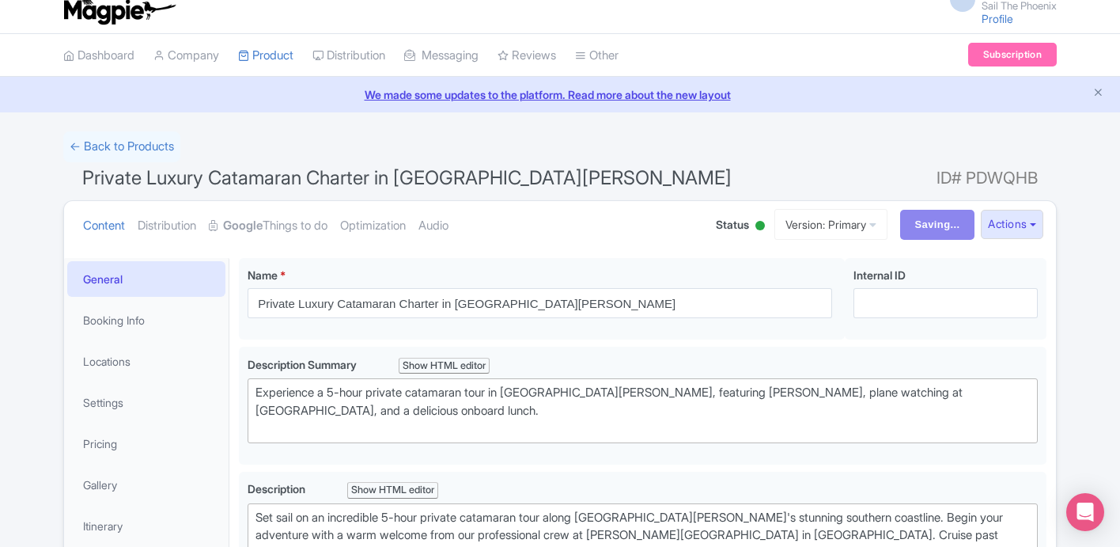
scroll to position [0, 0]
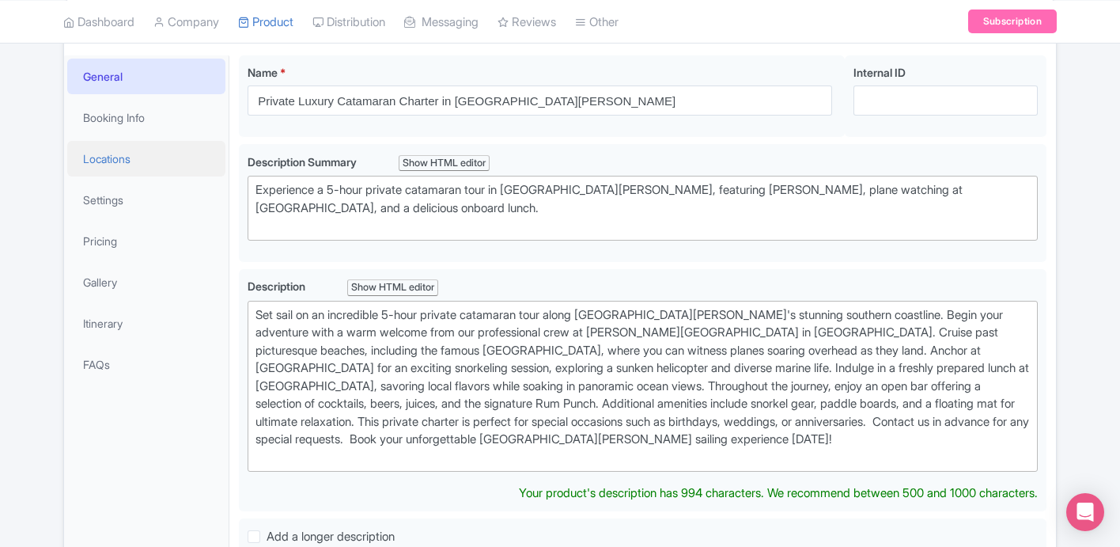
scroll to position [202, 0]
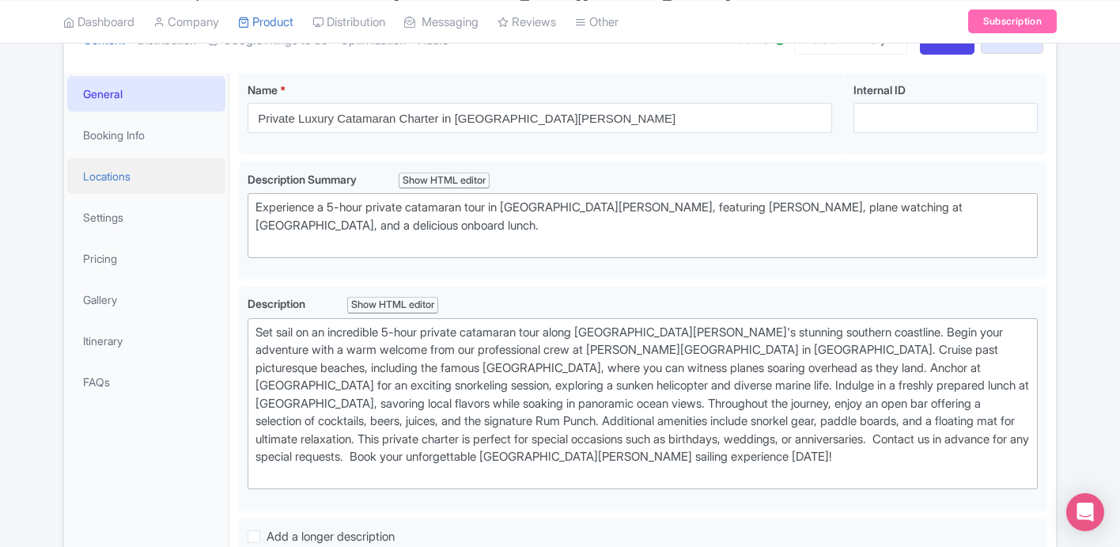
click at [120, 176] on link "Locations" at bounding box center [146, 176] width 158 height 36
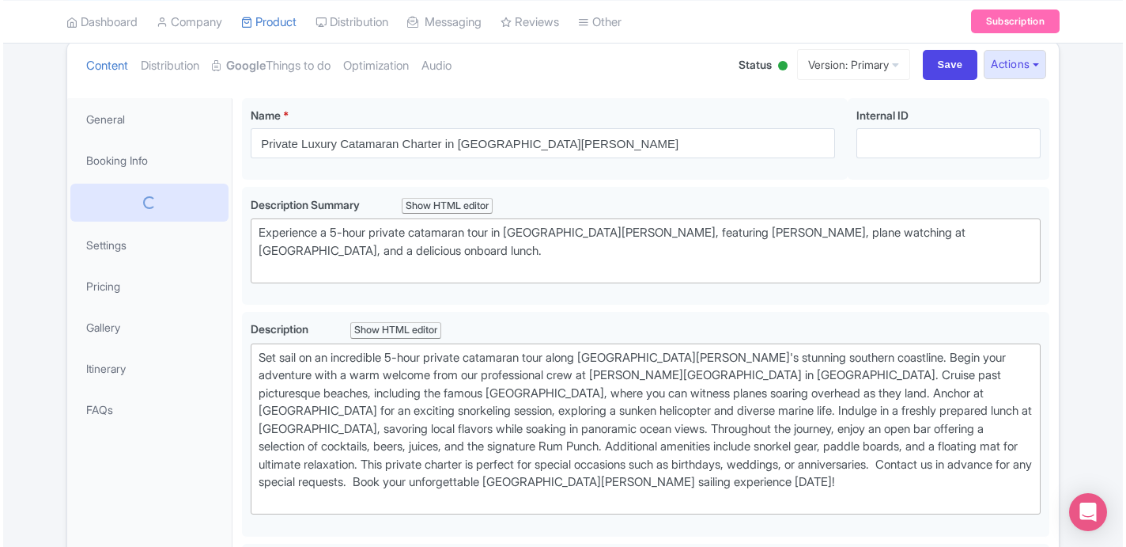
scroll to position [182, 0]
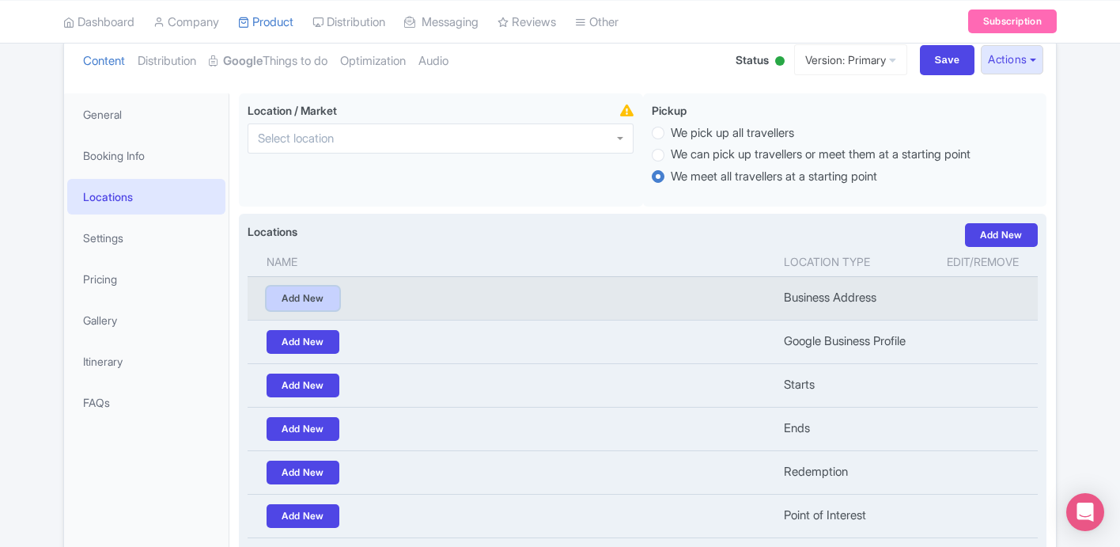
click at [287, 293] on link "Add New" at bounding box center [303, 298] width 73 height 24
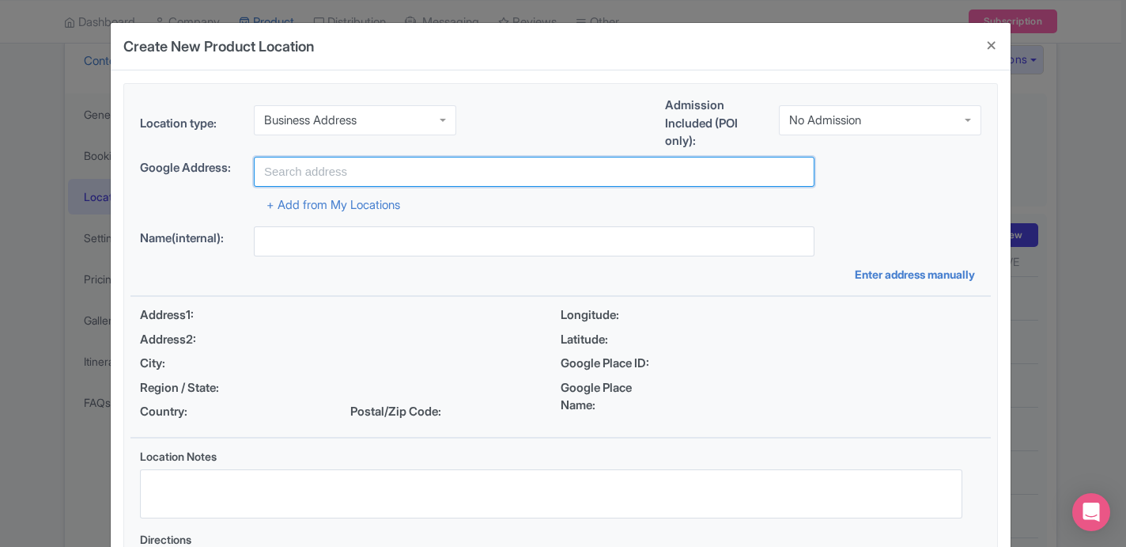
click at [366, 176] on input "text" at bounding box center [534, 172] width 561 height 30
click at [361, 176] on input "text" at bounding box center [534, 172] width 561 height 30
click at [407, 174] on input "22 juancho" at bounding box center [534, 172] width 561 height 30
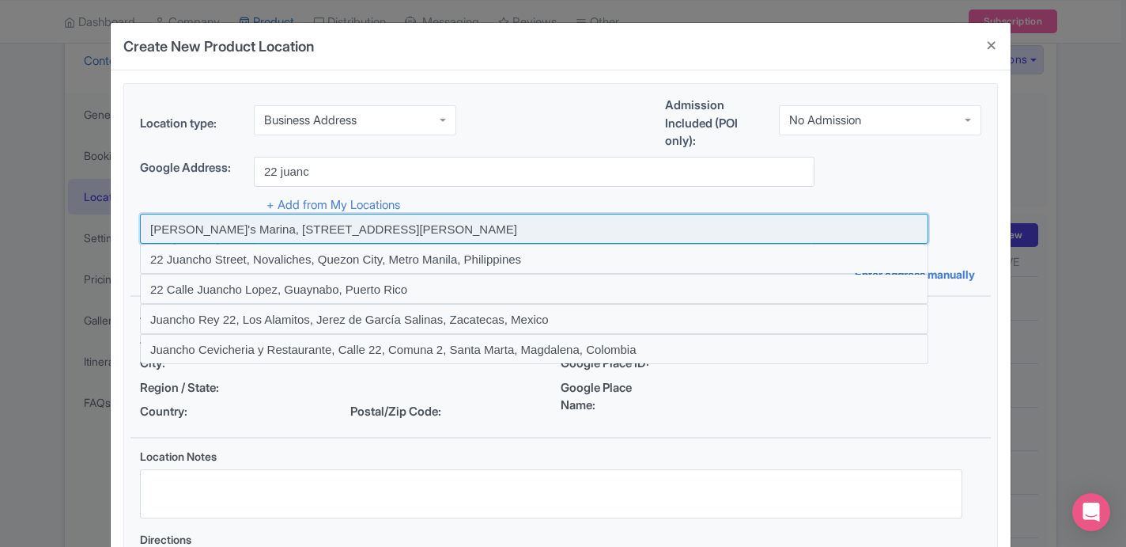
click at [389, 225] on input at bounding box center [534, 229] width 789 height 30
type input "[PERSON_NAME]'s Marina, [STREET_ADDRESS][PERSON_NAME]"
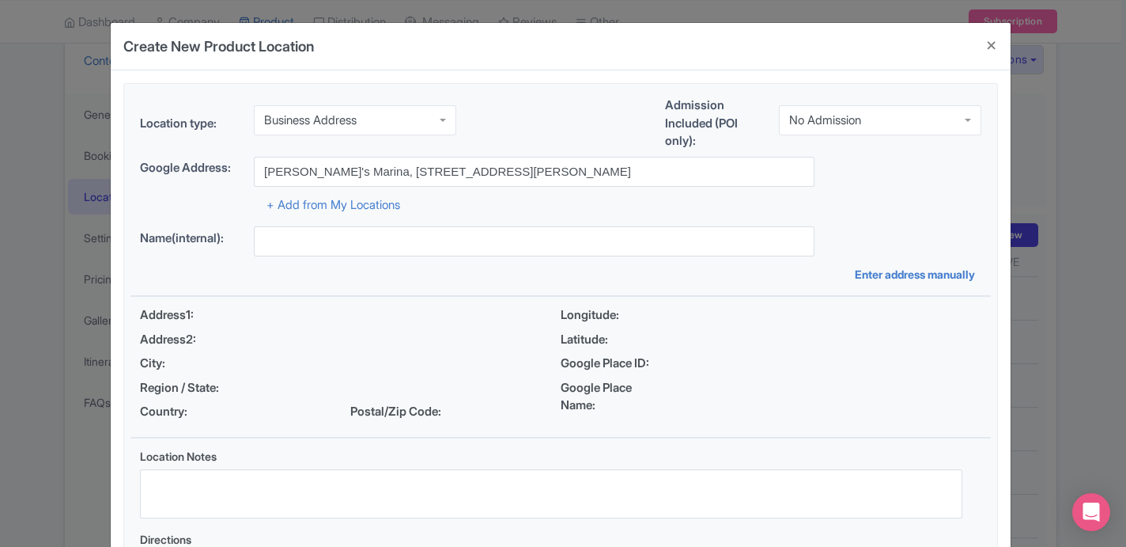
type input "[PERSON_NAME]'s Marina, [STREET_ADDRESS][PERSON_NAME]"
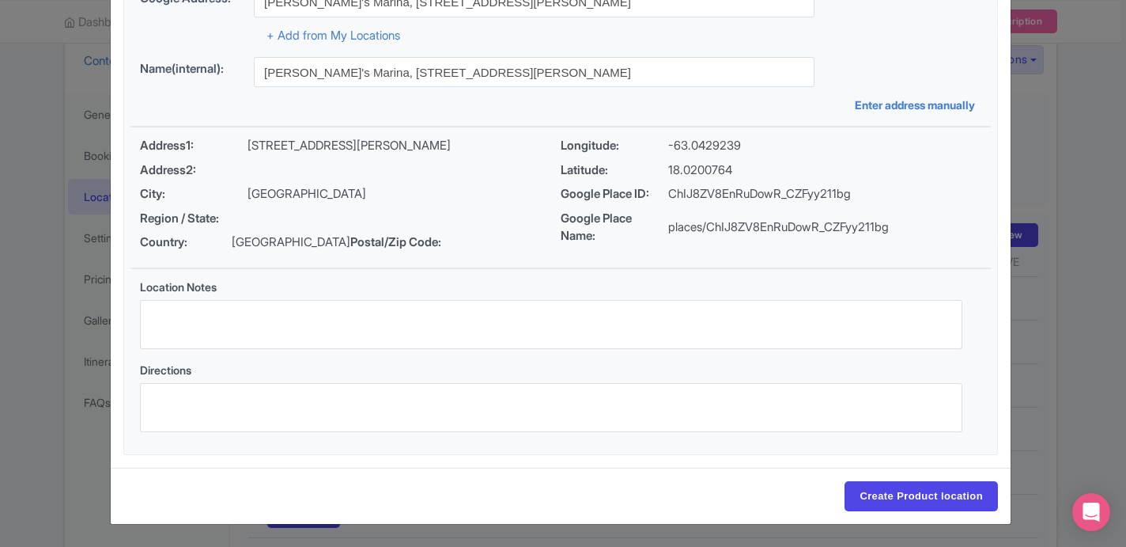
scroll to position [170, 0]
click at [920, 492] on input "Create Product location" at bounding box center [921, 496] width 153 height 30
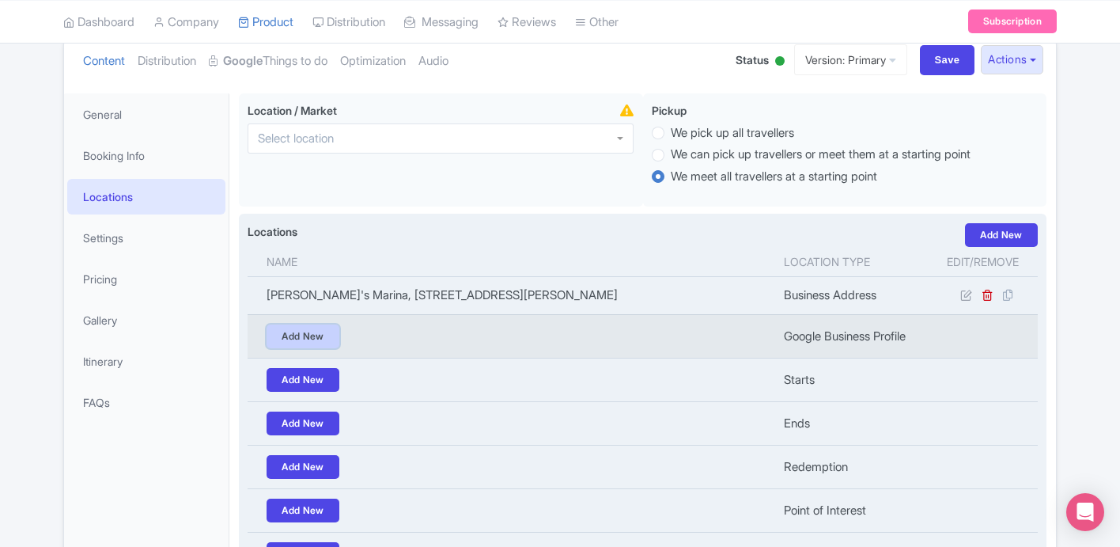
click at [325, 332] on link "Add New" at bounding box center [303, 336] width 73 height 24
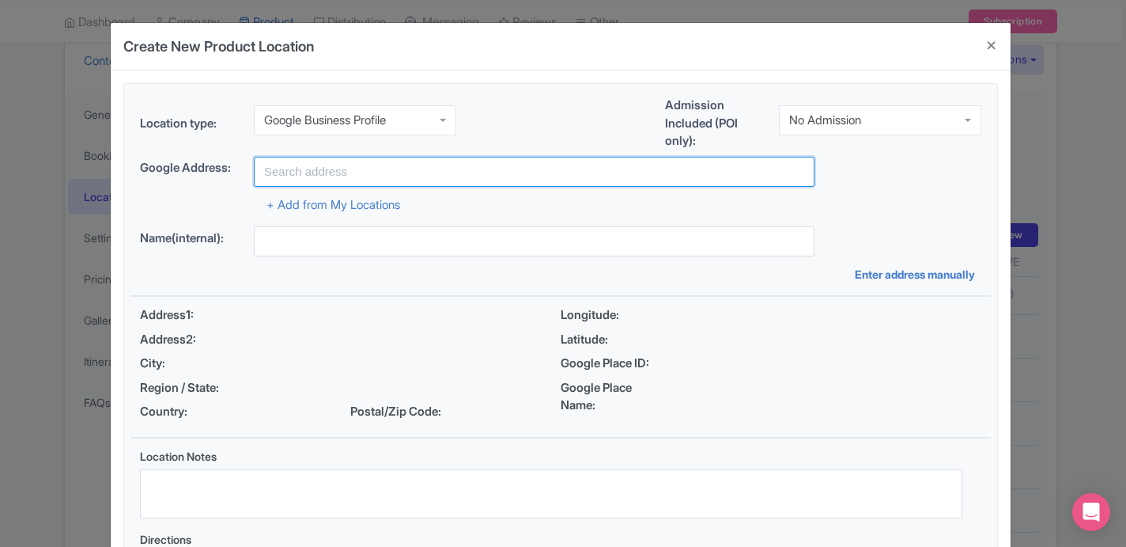
click at [367, 172] on input "text" at bounding box center [534, 172] width 561 height 30
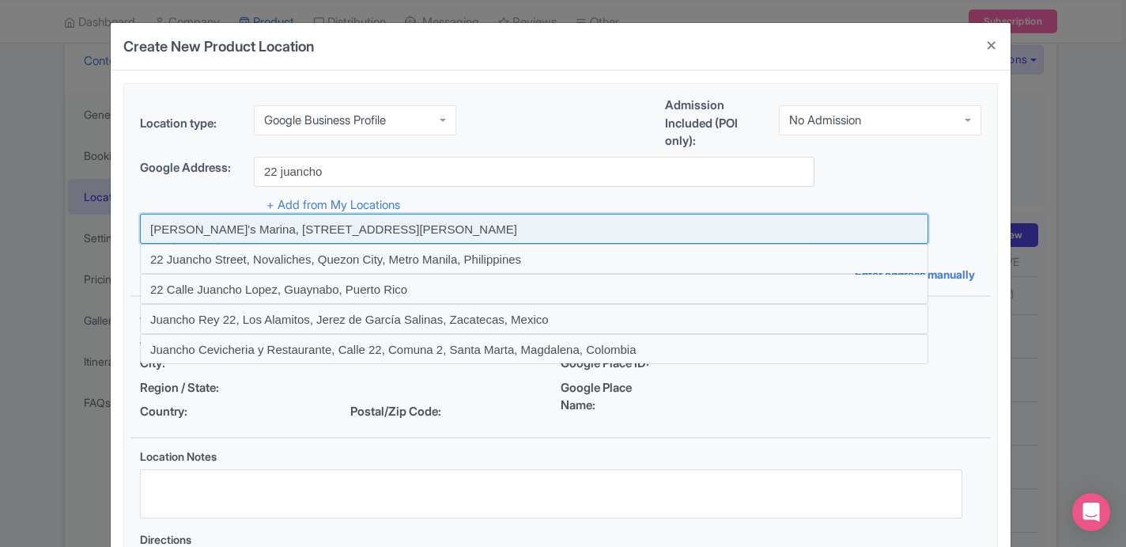
click at [362, 224] on input at bounding box center [534, 229] width 789 height 30
type input "[PERSON_NAME]'s Marina, [STREET_ADDRESS][PERSON_NAME]"
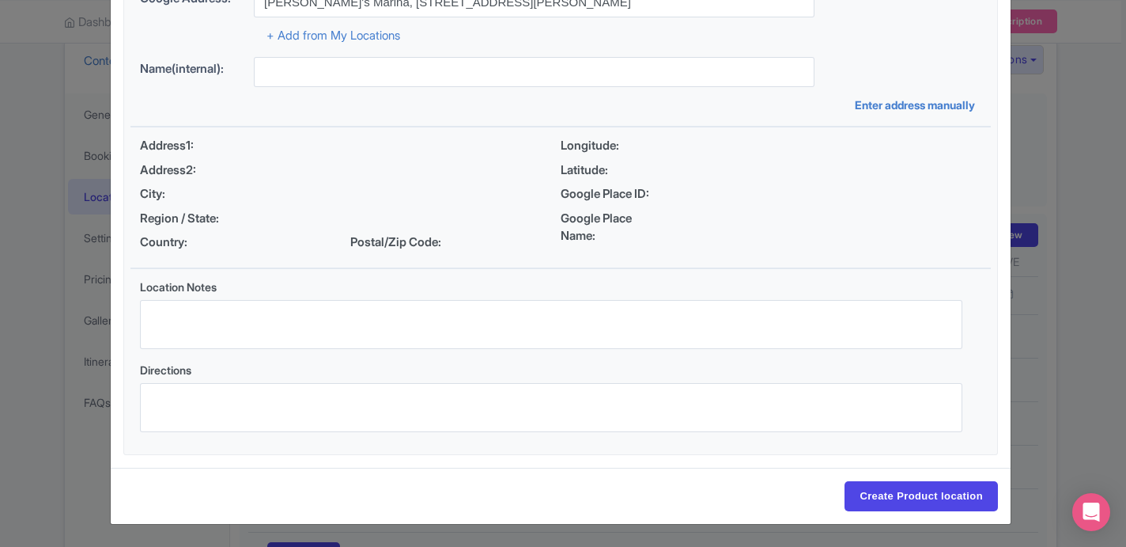
type input "[PERSON_NAME]'s Marina, [STREET_ADDRESS][PERSON_NAME]"
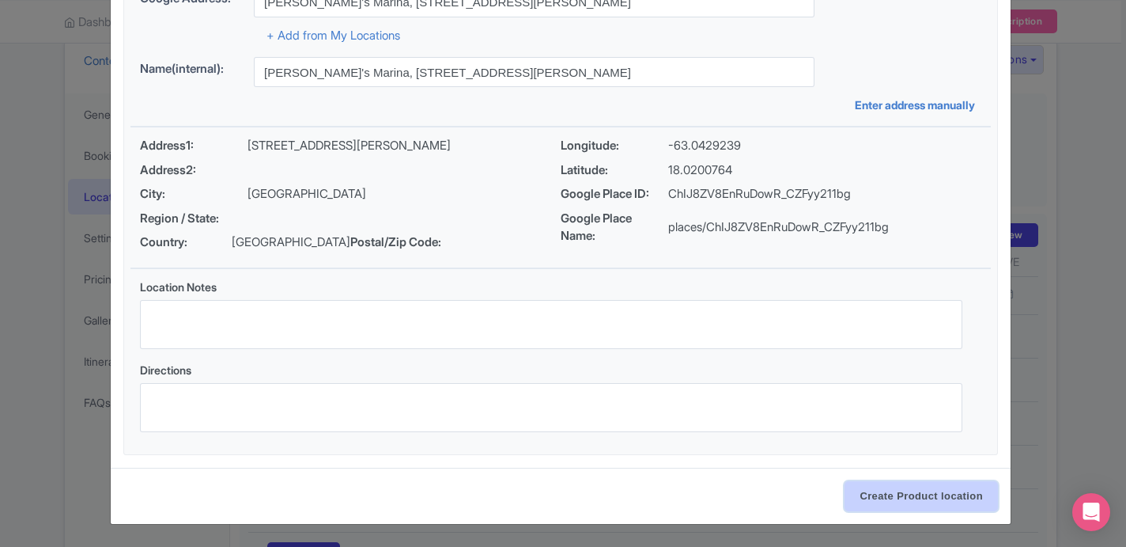
click at [924, 485] on input "Create Product location" at bounding box center [921, 496] width 153 height 30
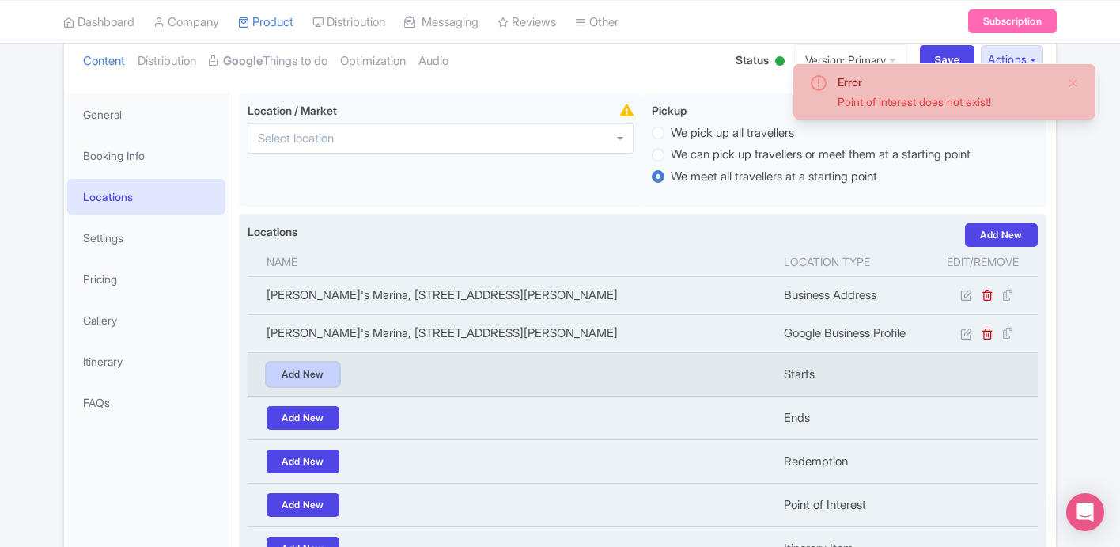
click at [317, 381] on link "Add New" at bounding box center [303, 374] width 73 height 24
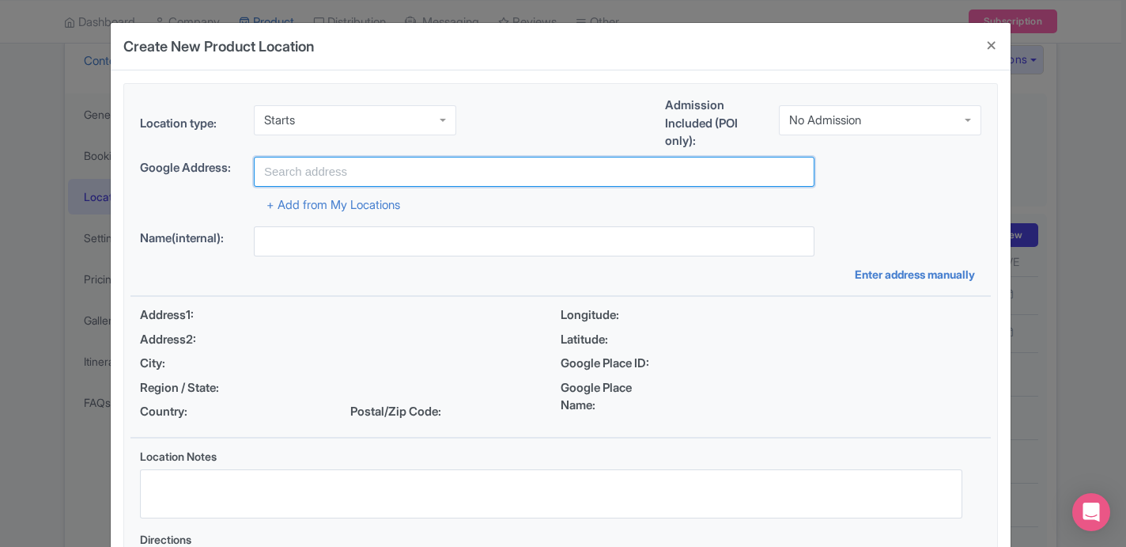
click at [344, 183] on input "text" at bounding box center [534, 172] width 561 height 30
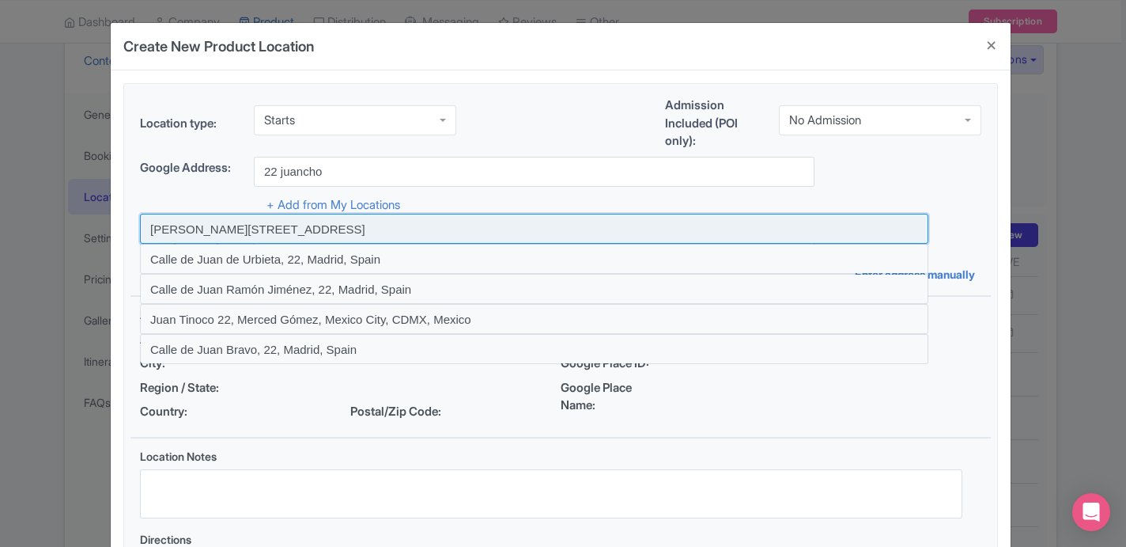
click at [311, 229] on input at bounding box center [534, 229] width 789 height 30
type input "Juan Moya Morales 22, Ñuñoa, Chile"
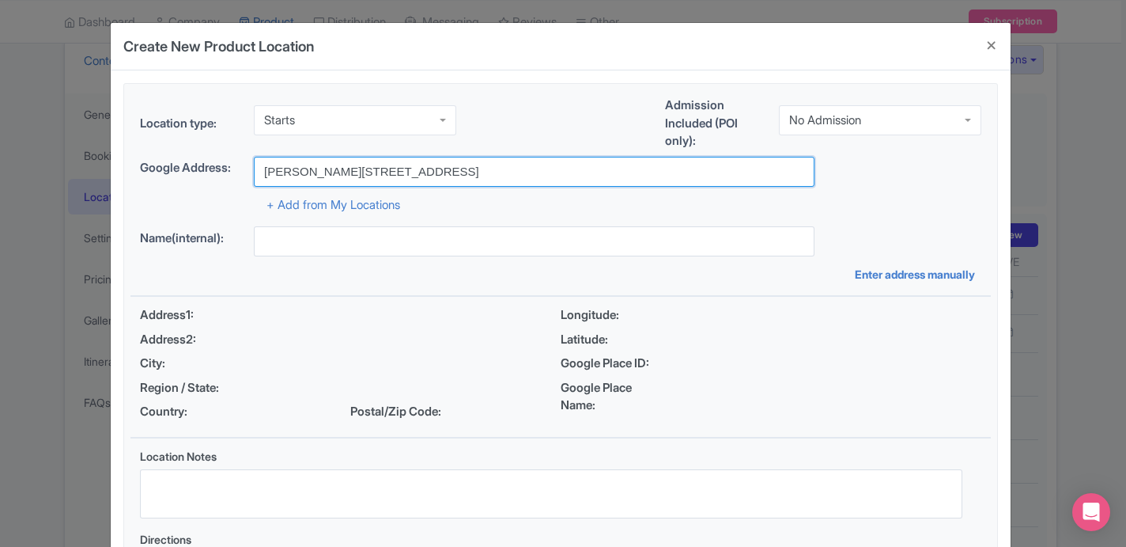
click at [361, 168] on input "Juan Moya Morales 22, Ñuñoa, Chile" at bounding box center [534, 172] width 561 height 30
type input "Juan Moya Morales 22, Ñuñoa, Chile"
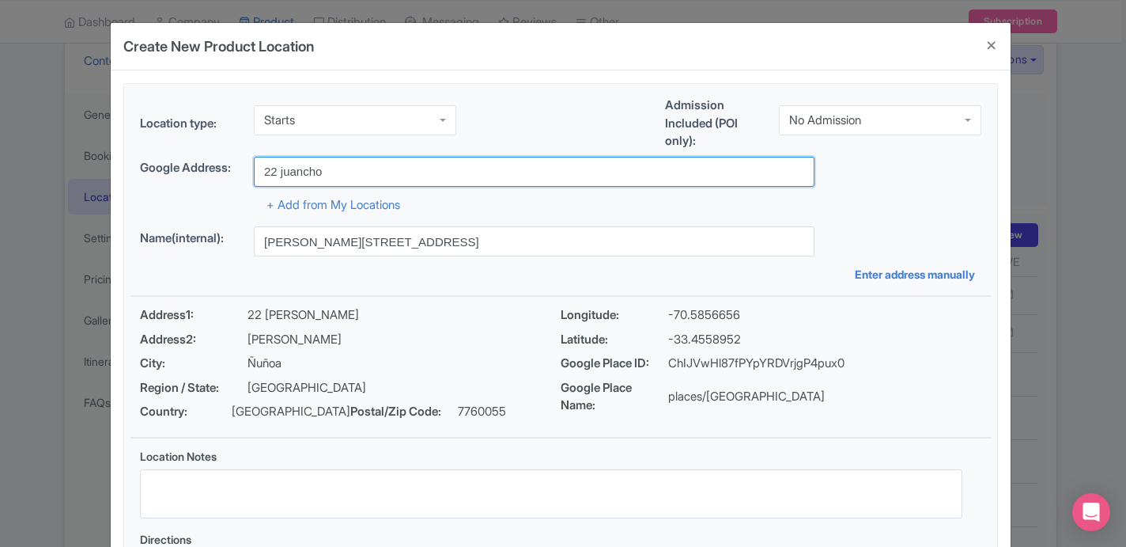
click at [358, 180] on input "22 juancho" at bounding box center [534, 172] width 561 height 30
type input "22 juancho"
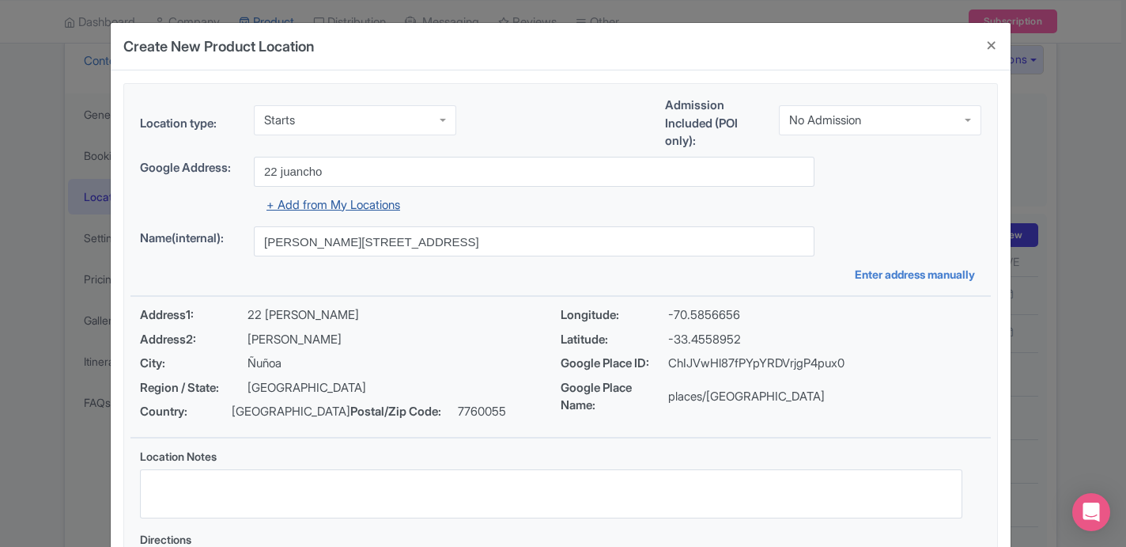
click at [376, 206] on link "+ Add from My Locations" at bounding box center [334, 204] width 134 height 15
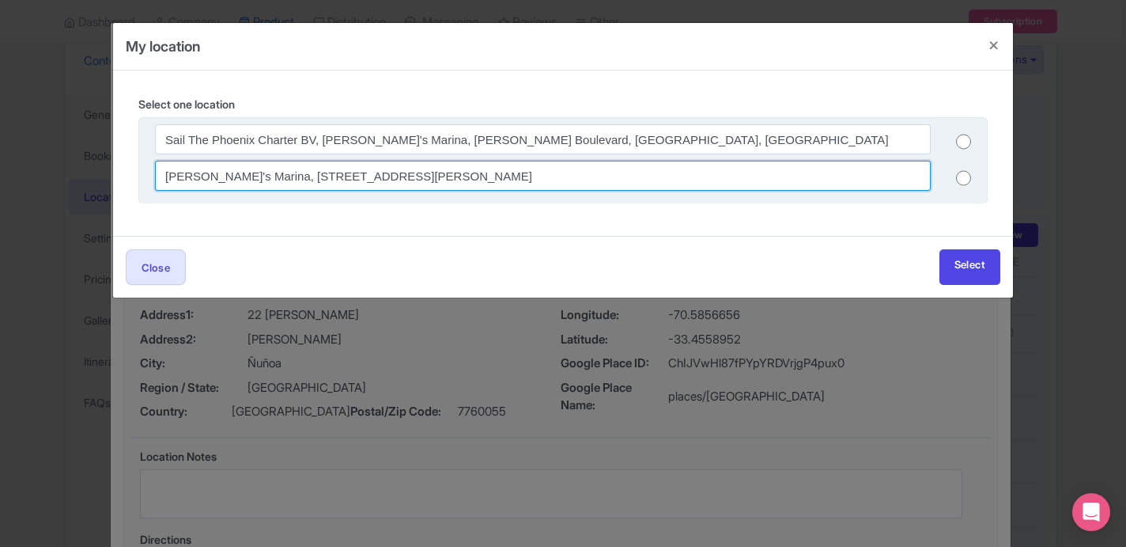
click at [354, 165] on input "[PERSON_NAME]'s Marina, [STREET_ADDRESS][PERSON_NAME]" at bounding box center [543, 176] width 776 height 30
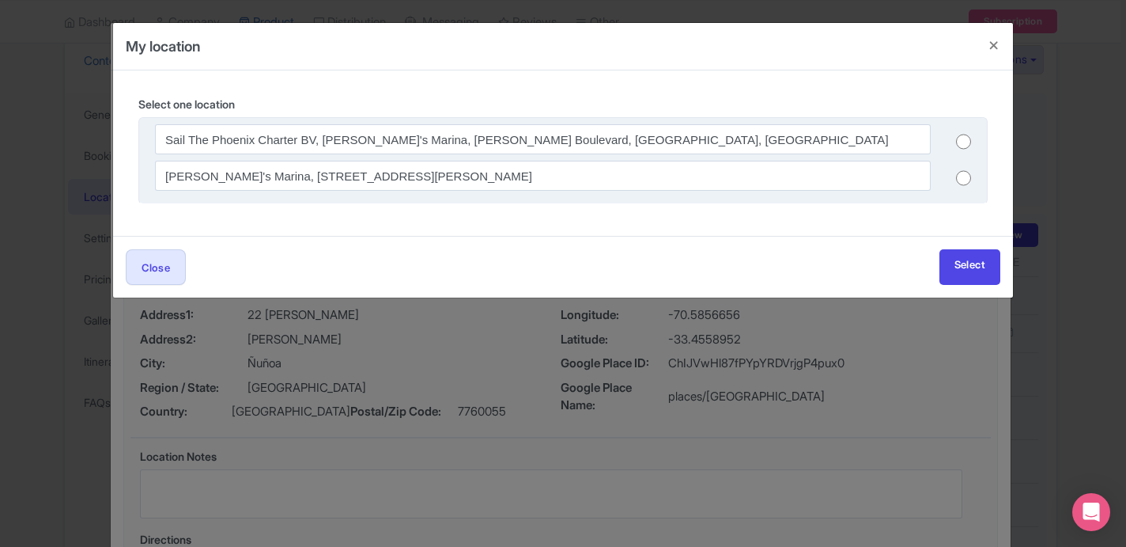
click at [965, 174] on input "radio" at bounding box center [963, 178] width 15 height 16
radio input "true"
click at [971, 243] on div "Close Select" at bounding box center [563, 267] width 900 height 62
click at [970, 259] on link "Select" at bounding box center [970, 267] width 61 height 36
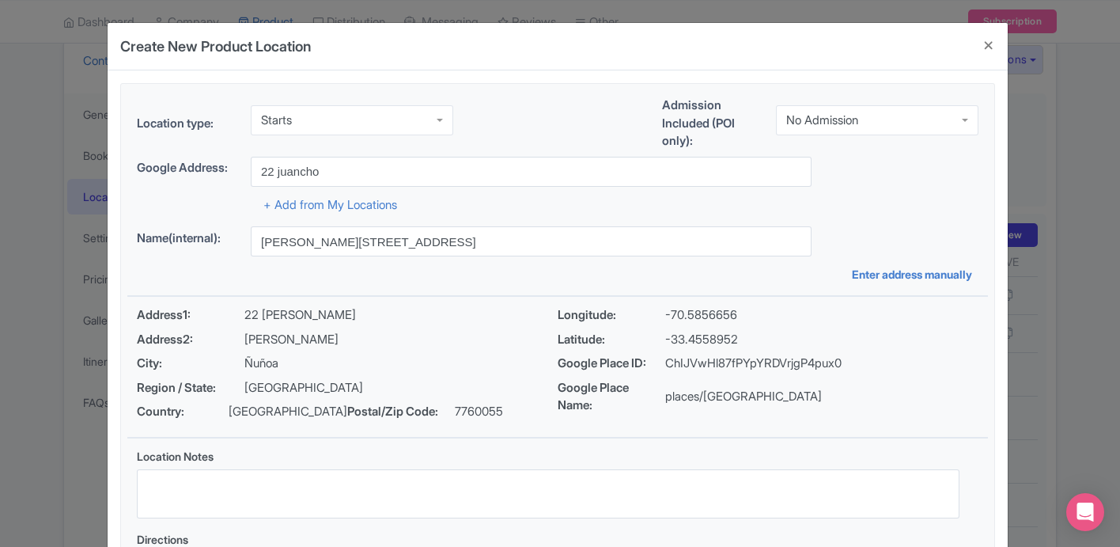
type input "22 juancho"
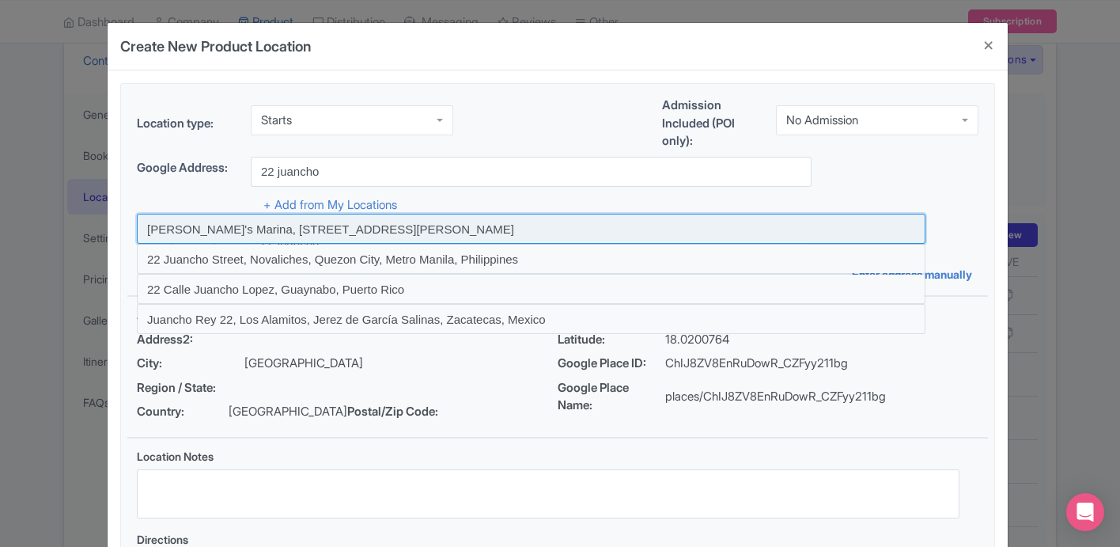
click at [708, 237] on input at bounding box center [531, 229] width 789 height 30
type input "[PERSON_NAME]'s Marina, [STREET_ADDRESS][PERSON_NAME]"
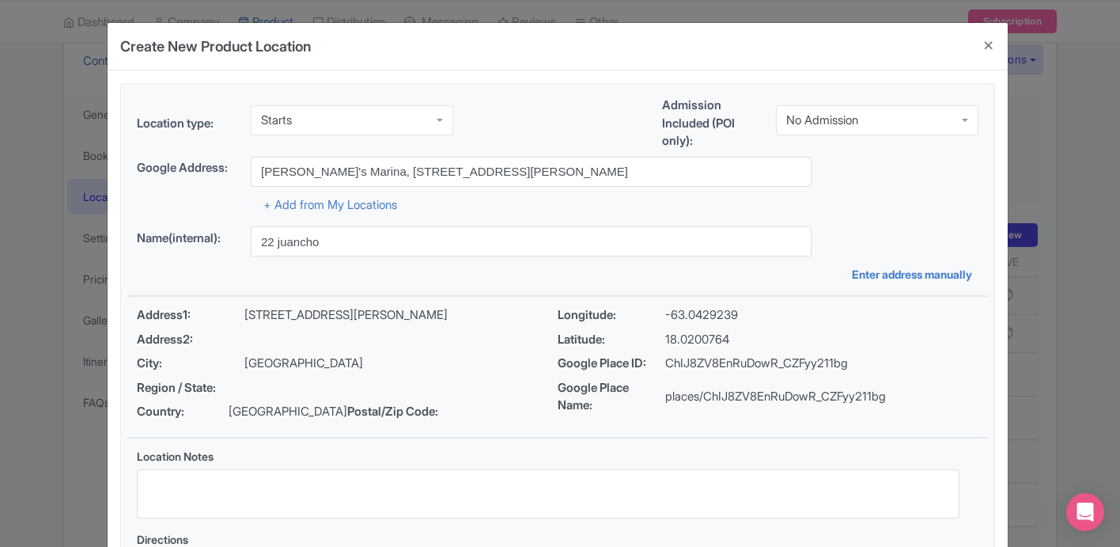
type input "[PERSON_NAME]'s Marina, [STREET_ADDRESS][PERSON_NAME]"
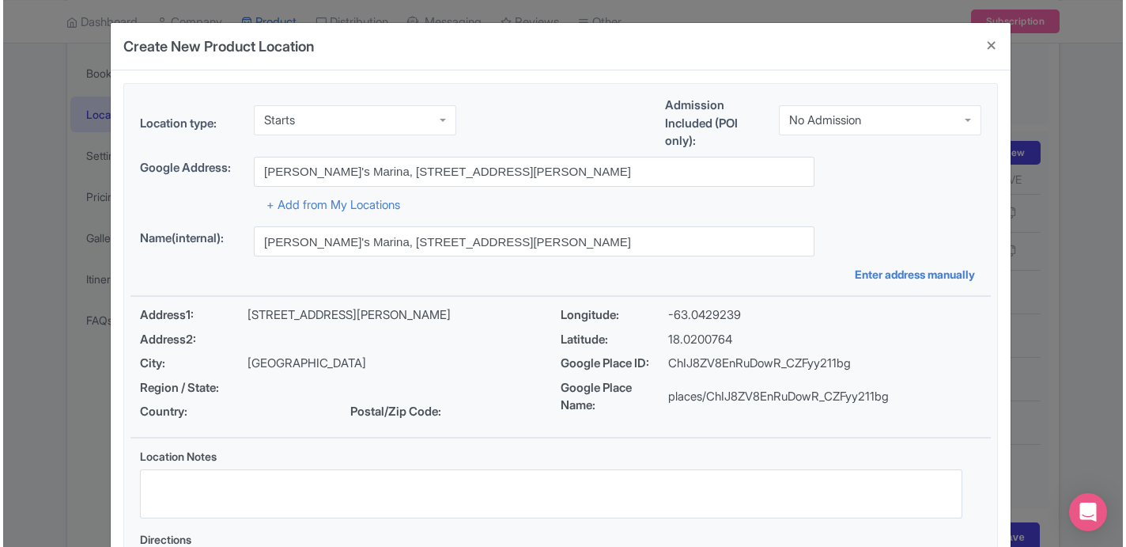
scroll to position [357, 0]
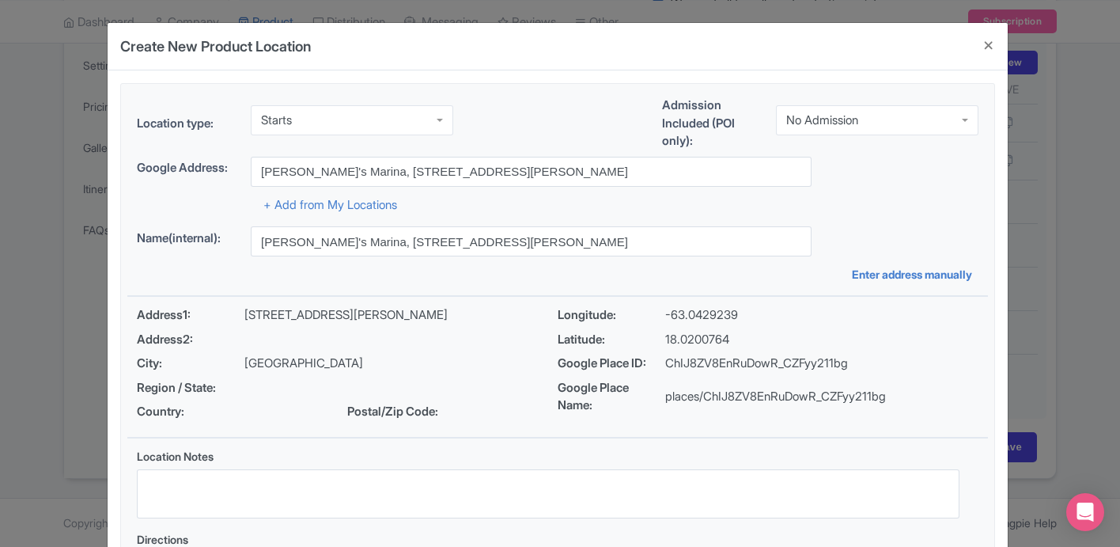
drag, startPoint x: 853, startPoint y: 52, endPoint x: 815, endPoint y: 36, distance: 42.2
click at [815, 36] on div "Create New Product Location" at bounding box center [558, 46] width 900 height 47
click at [985, 49] on button "Close" at bounding box center [989, 45] width 38 height 45
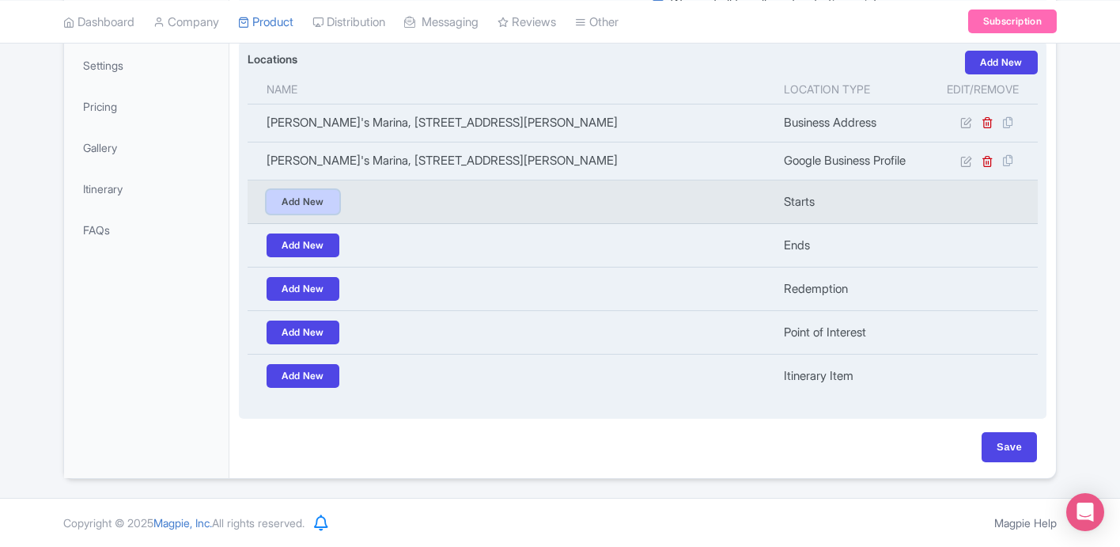
click at [315, 202] on link "Add New" at bounding box center [303, 202] width 73 height 24
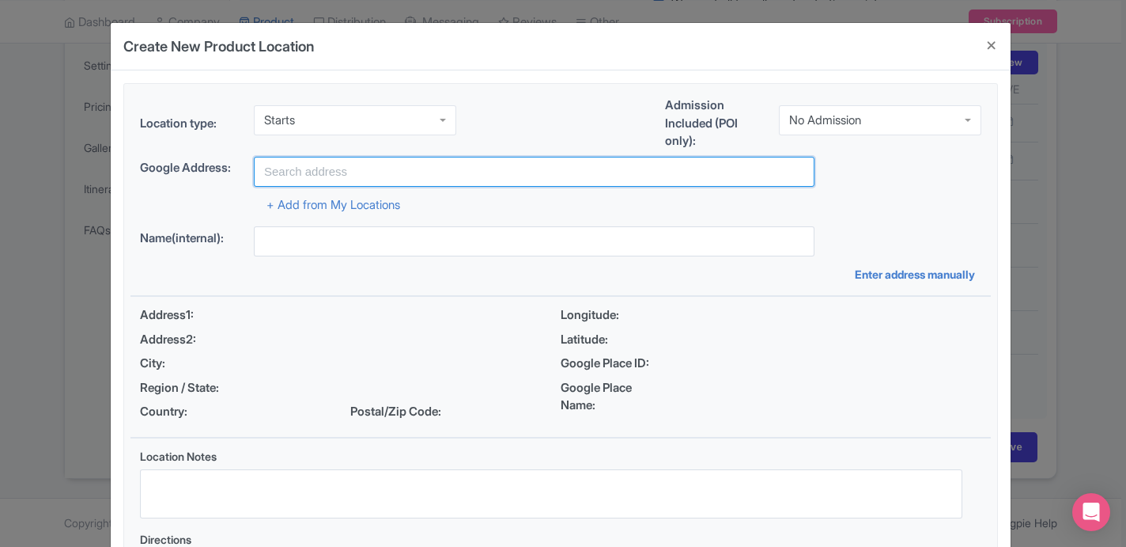
click at [369, 161] on input "text" at bounding box center [534, 172] width 561 height 30
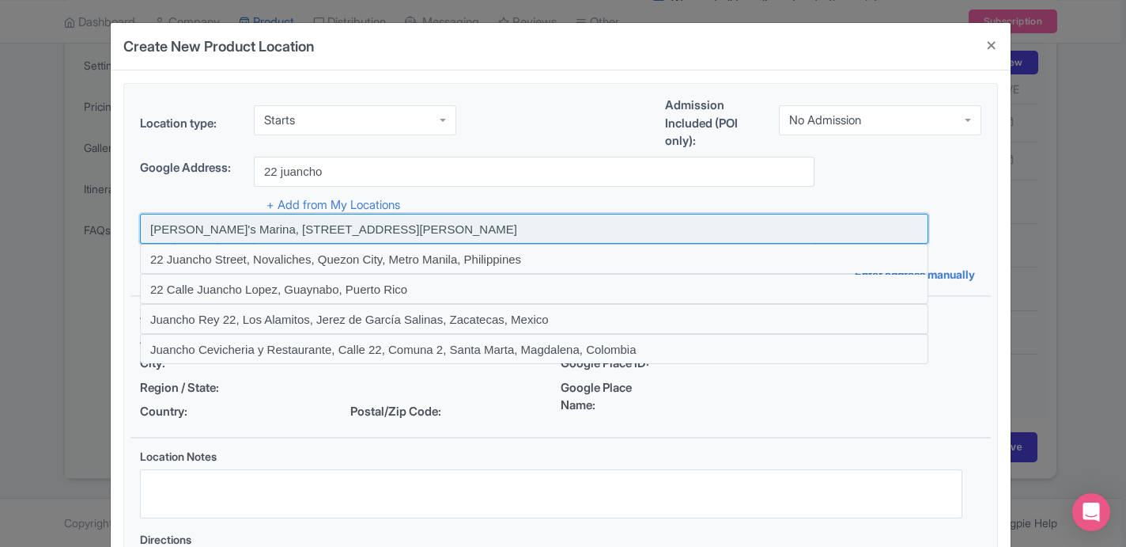
click at [297, 230] on input at bounding box center [534, 229] width 789 height 30
type input "[PERSON_NAME]'s Marina, [STREET_ADDRESS][PERSON_NAME]"
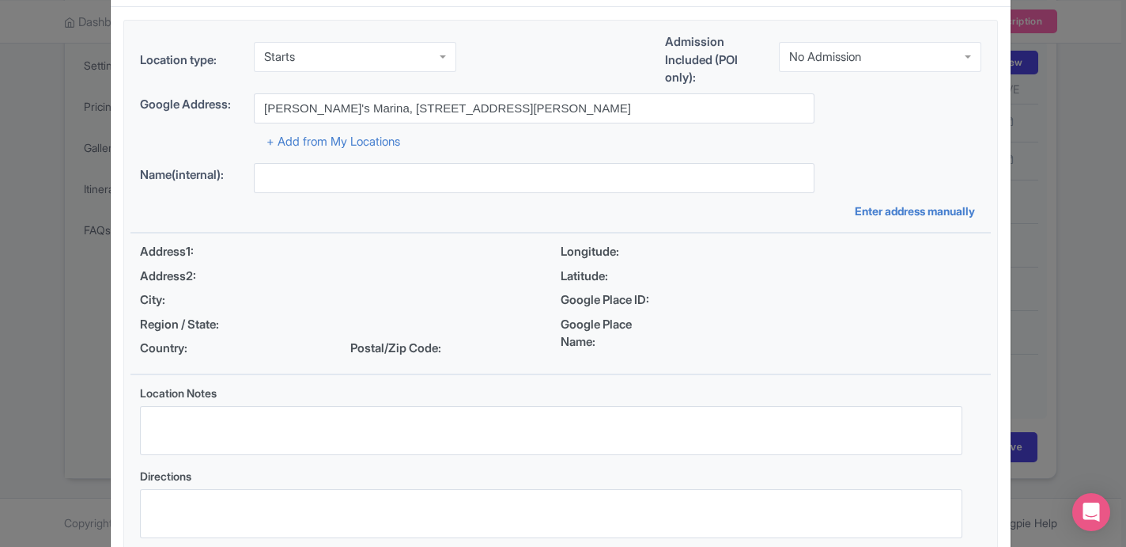
type input "[PERSON_NAME]'s Marina, [STREET_ADDRESS][PERSON_NAME]"
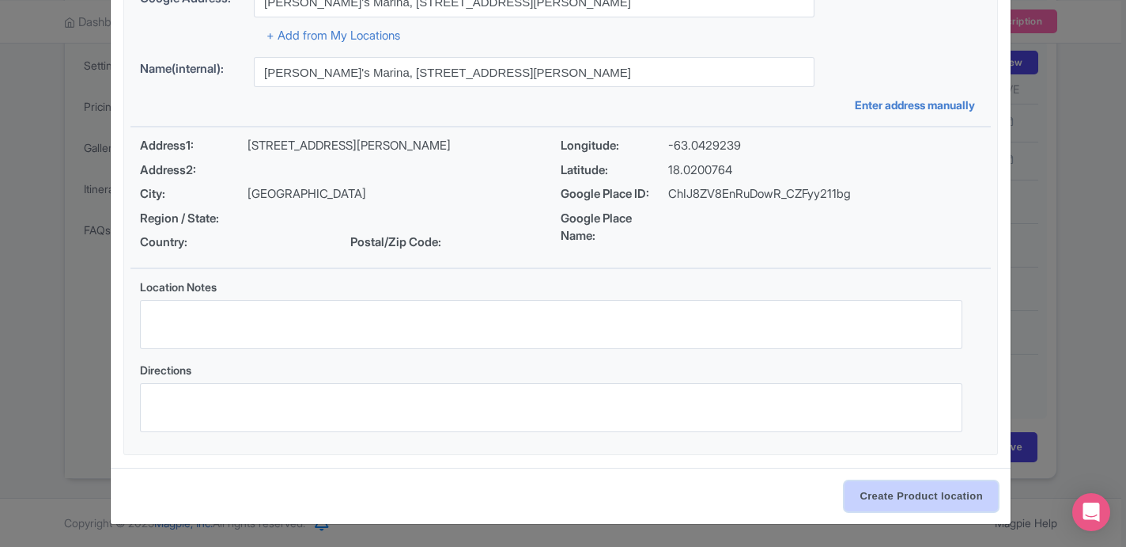
click at [907, 490] on input "Create Product location" at bounding box center [921, 496] width 153 height 30
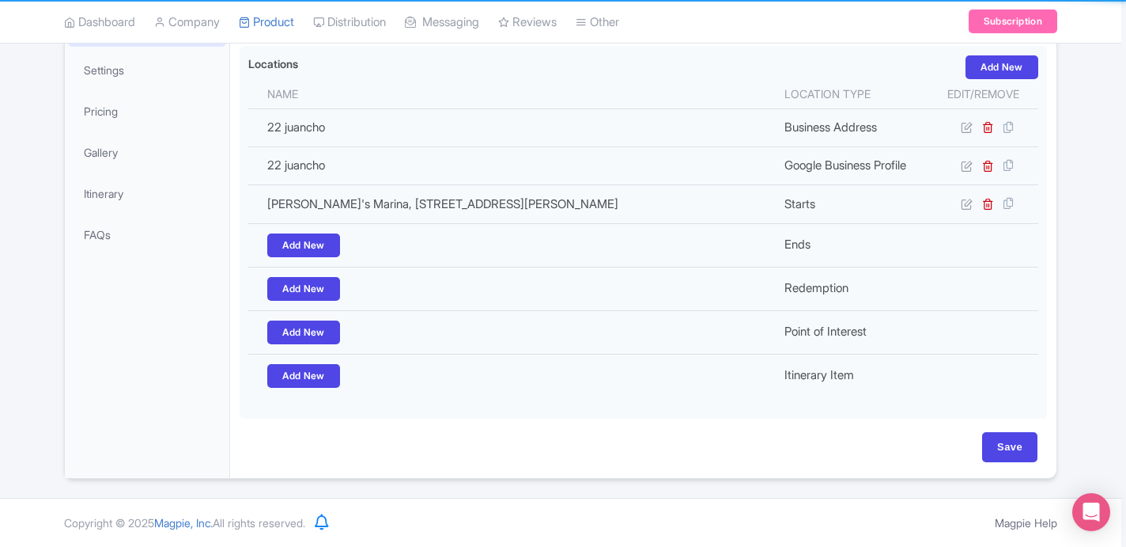
scroll to position [352, 0]
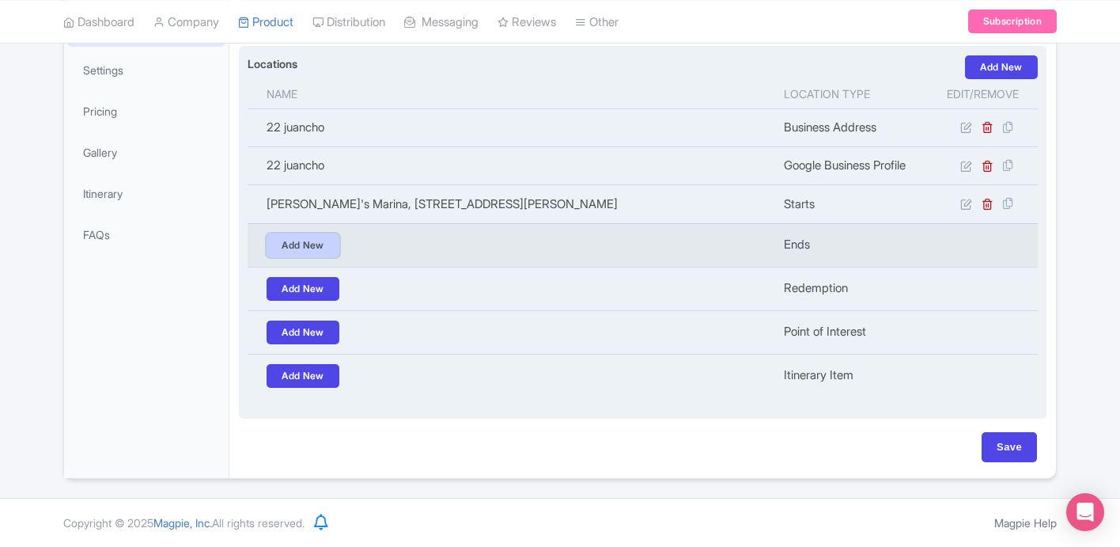
click at [310, 245] on link "Add New" at bounding box center [303, 245] width 73 height 24
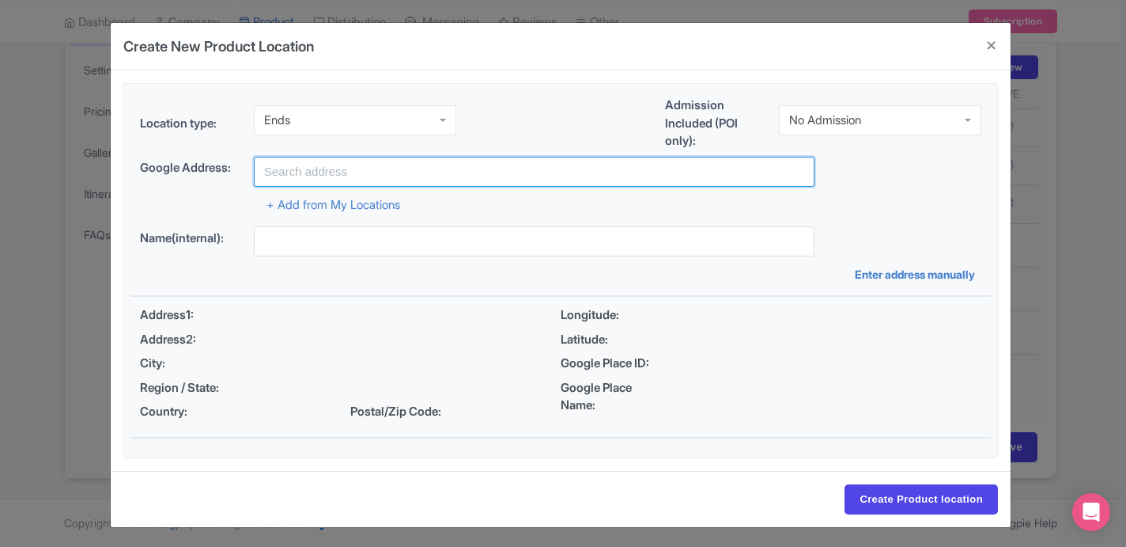
click at [328, 163] on input "text" at bounding box center [534, 172] width 561 height 30
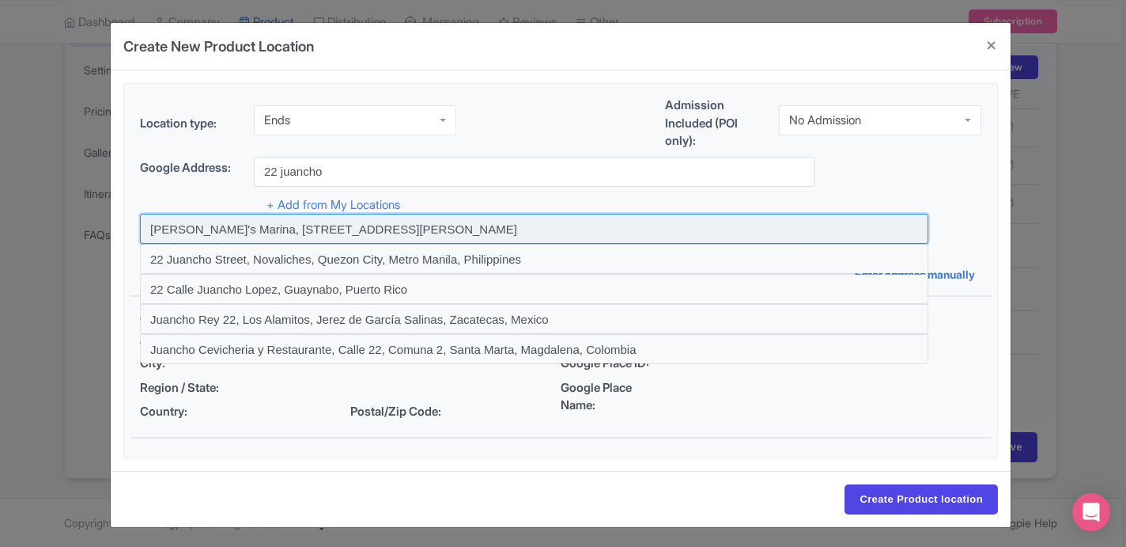
click at [284, 218] on input at bounding box center [534, 229] width 789 height 30
type input "[PERSON_NAME]'s Marina, [STREET_ADDRESS][PERSON_NAME]"
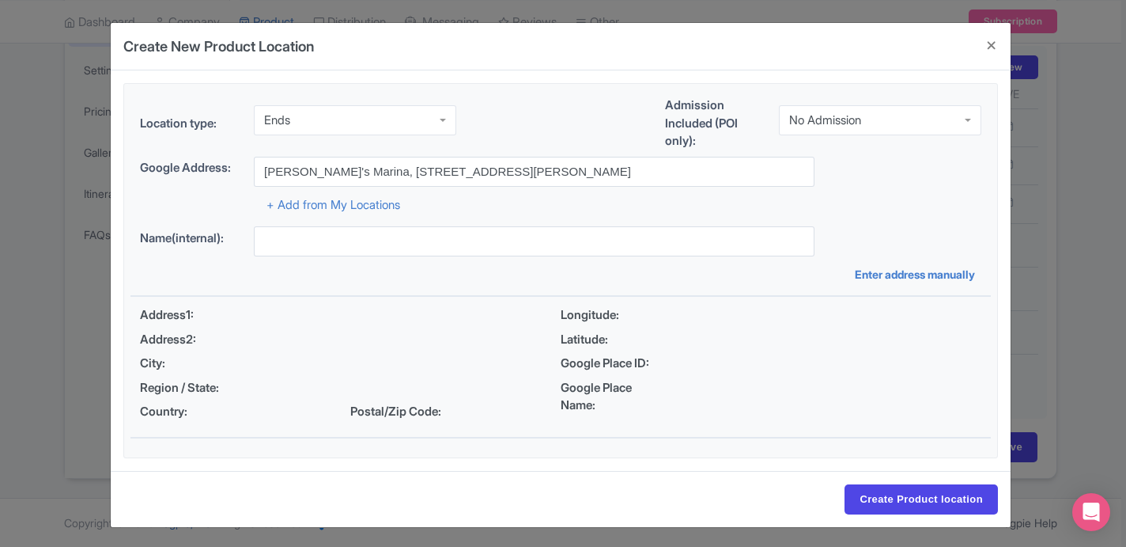
type input "[PERSON_NAME]'s Marina, [STREET_ADDRESS][PERSON_NAME]"
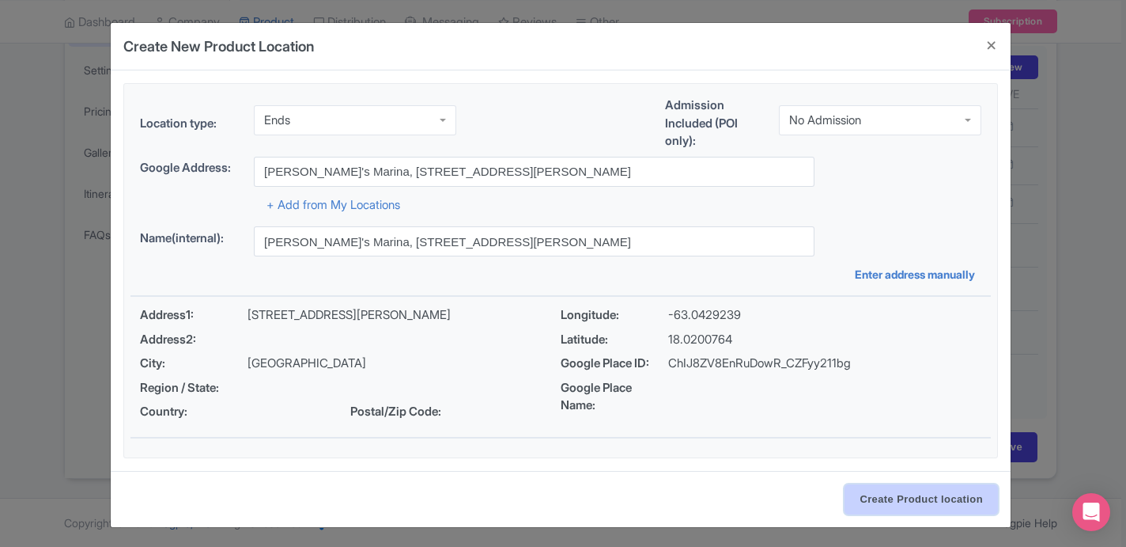
click at [898, 504] on input "Create Product location" at bounding box center [921, 499] width 153 height 30
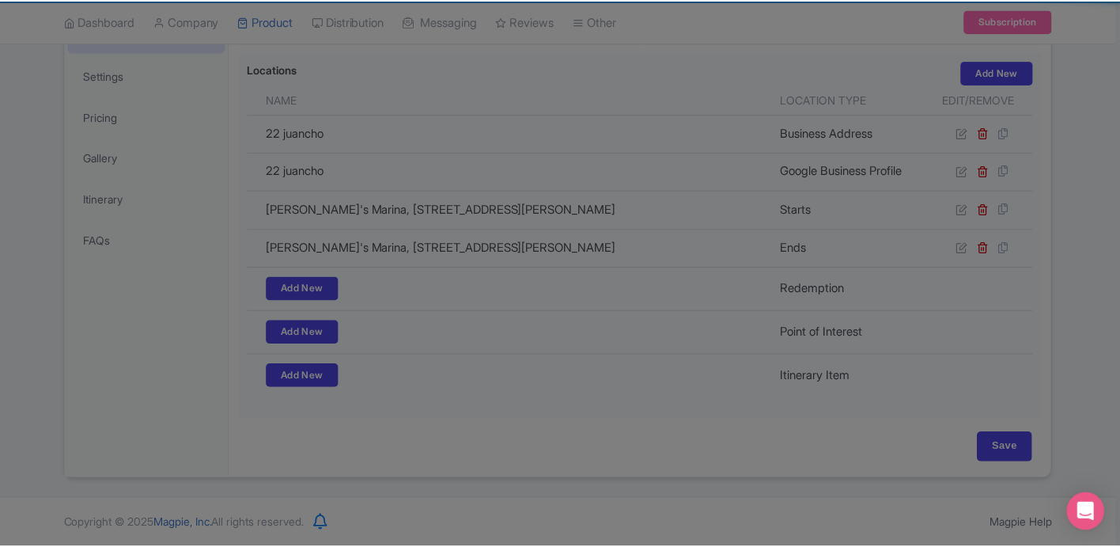
scroll to position [346, 0]
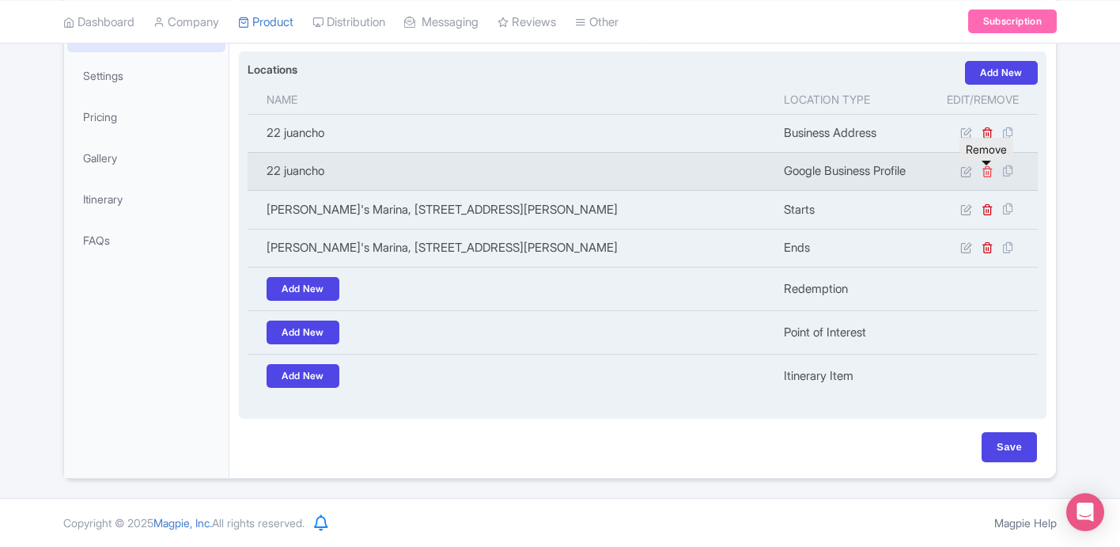
click at [989, 168] on icon at bounding box center [988, 171] width 12 height 12
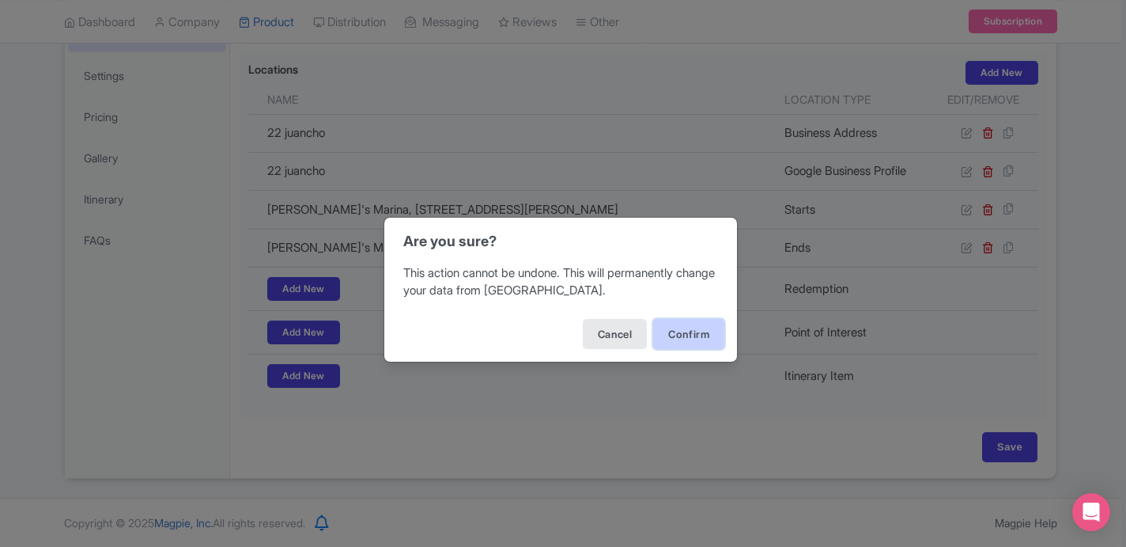
click at [710, 331] on button "Confirm" at bounding box center [688, 334] width 71 height 30
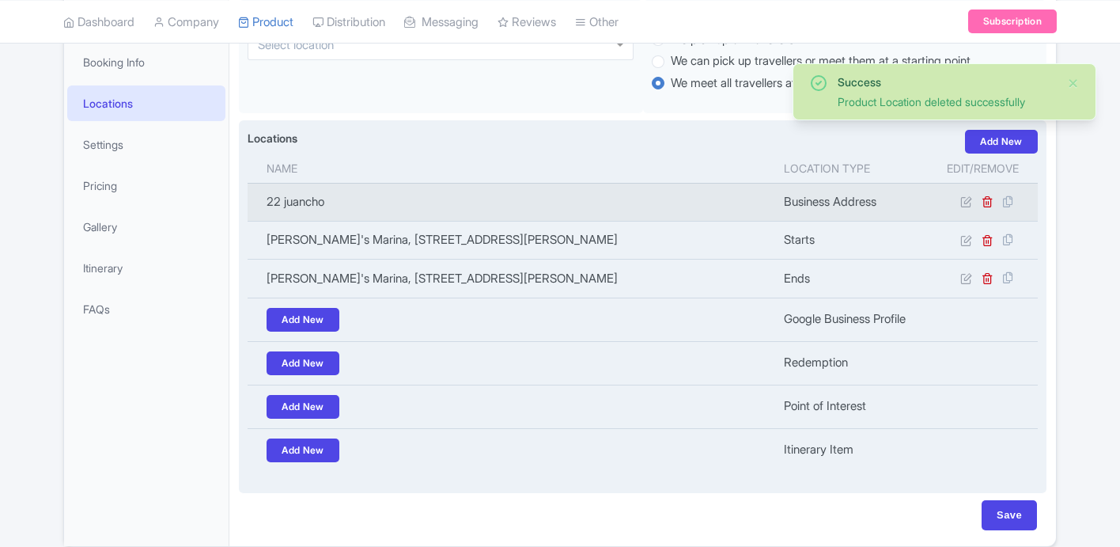
scroll to position [275, 0]
click at [983, 206] on icon at bounding box center [988, 201] width 12 height 12
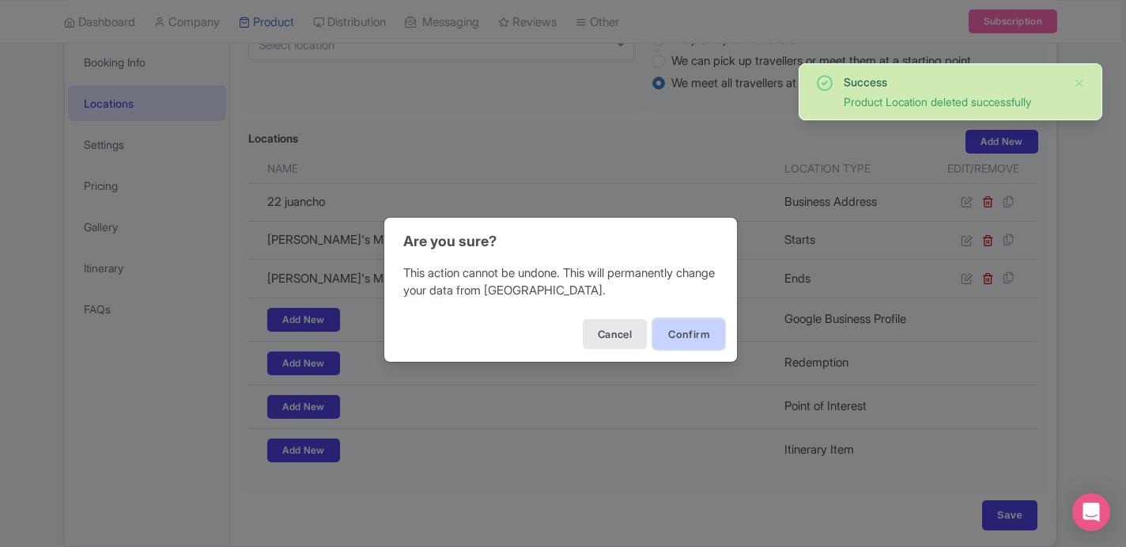
click at [703, 335] on button "Confirm" at bounding box center [688, 334] width 71 height 30
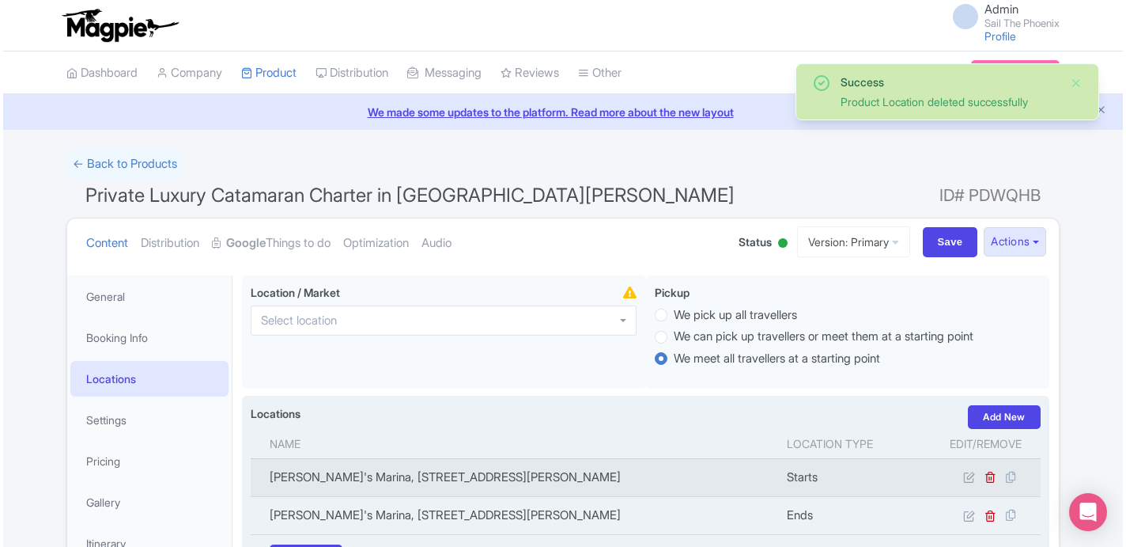
scroll to position [275, 0]
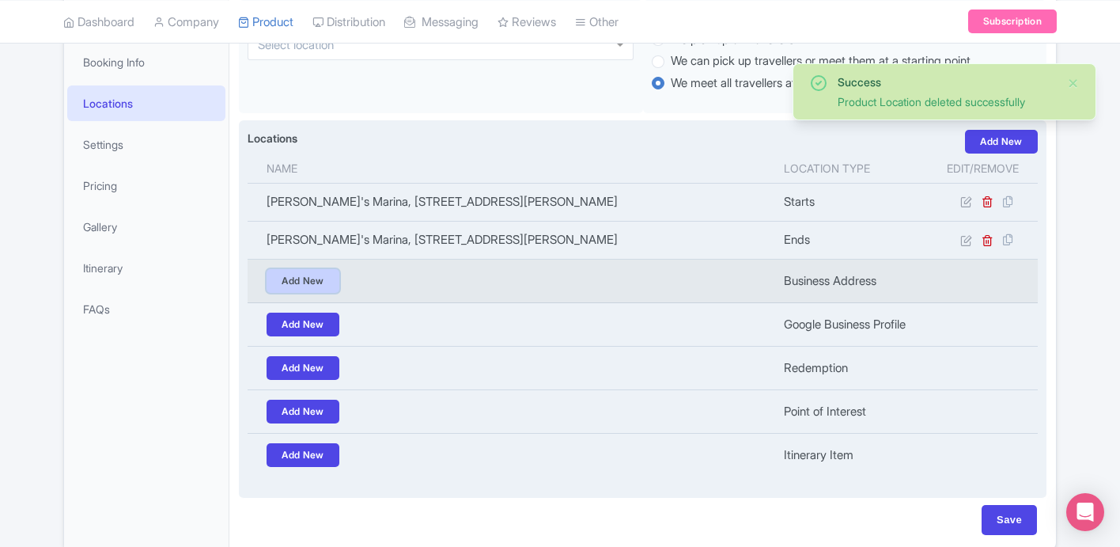
click at [267, 290] on link "Add New" at bounding box center [303, 281] width 73 height 24
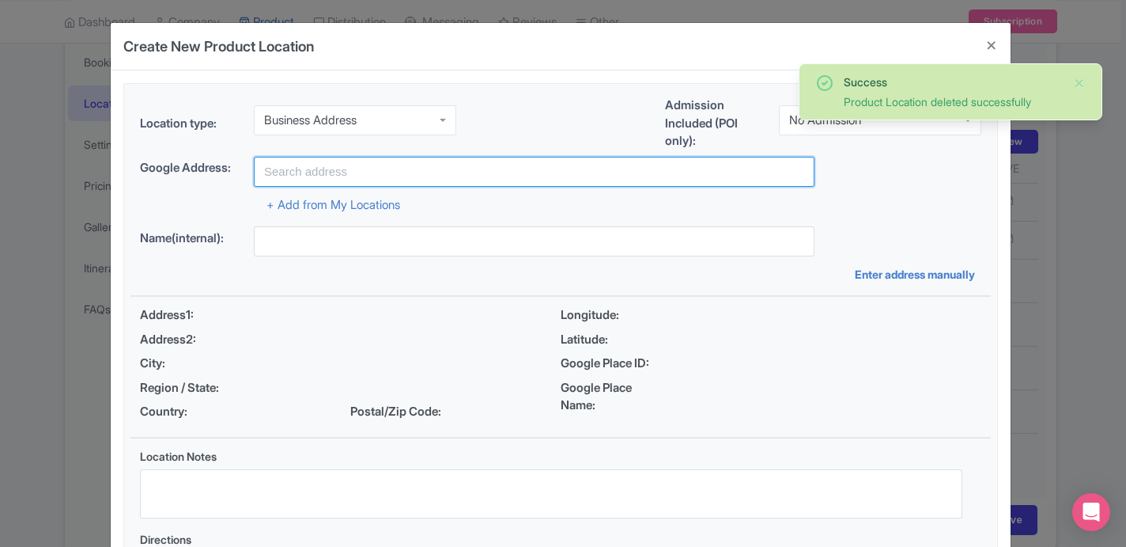
click at [350, 168] on input "text" at bounding box center [534, 172] width 561 height 30
click at [350, 170] on input "text" at bounding box center [534, 172] width 561 height 30
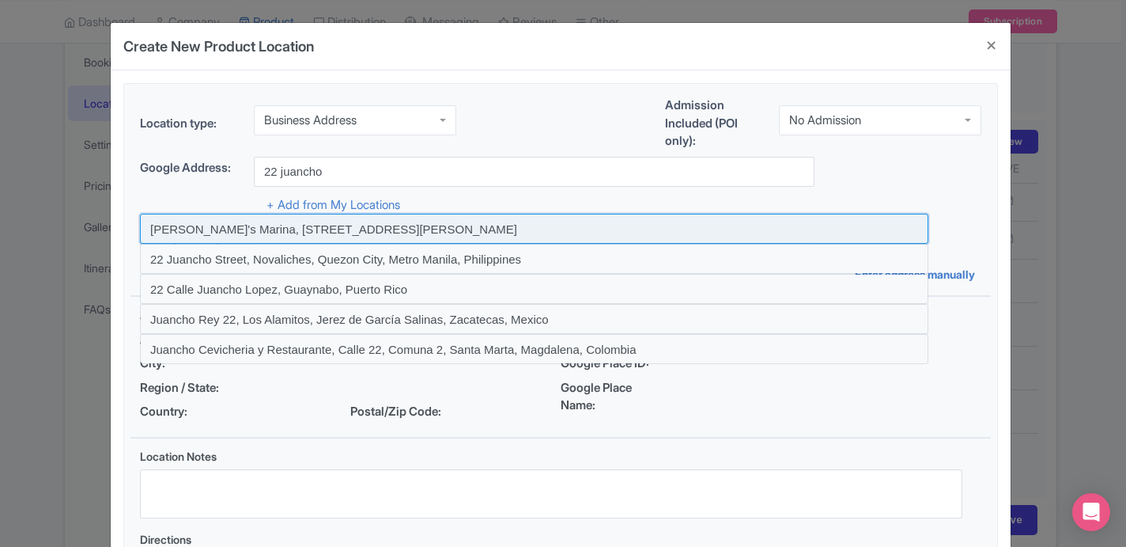
click at [334, 225] on input at bounding box center [534, 229] width 789 height 30
type input "[PERSON_NAME]'s Marina, [STREET_ADDRESS][PERSON_NAME]"
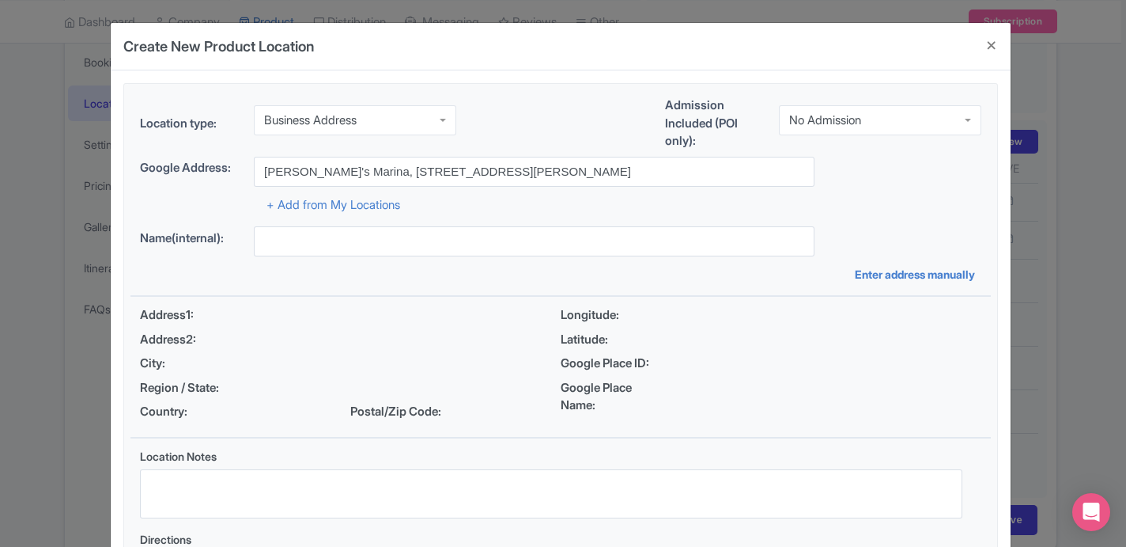
type input "[PERSON_NAME]'s Marina, [STREET_ADDRESS][PERSON_NAME]"
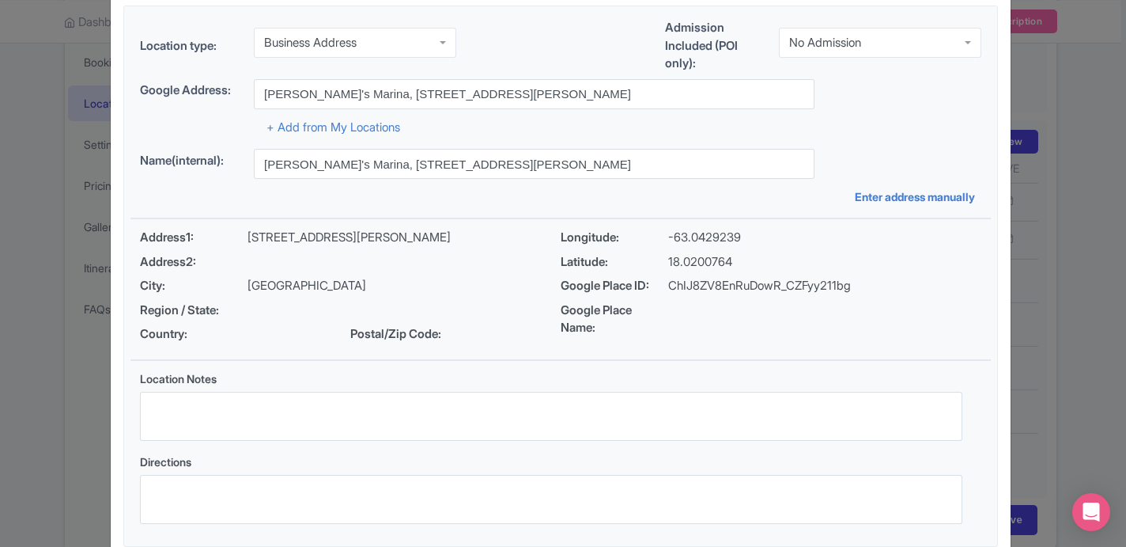
scroll to position [170, 0]
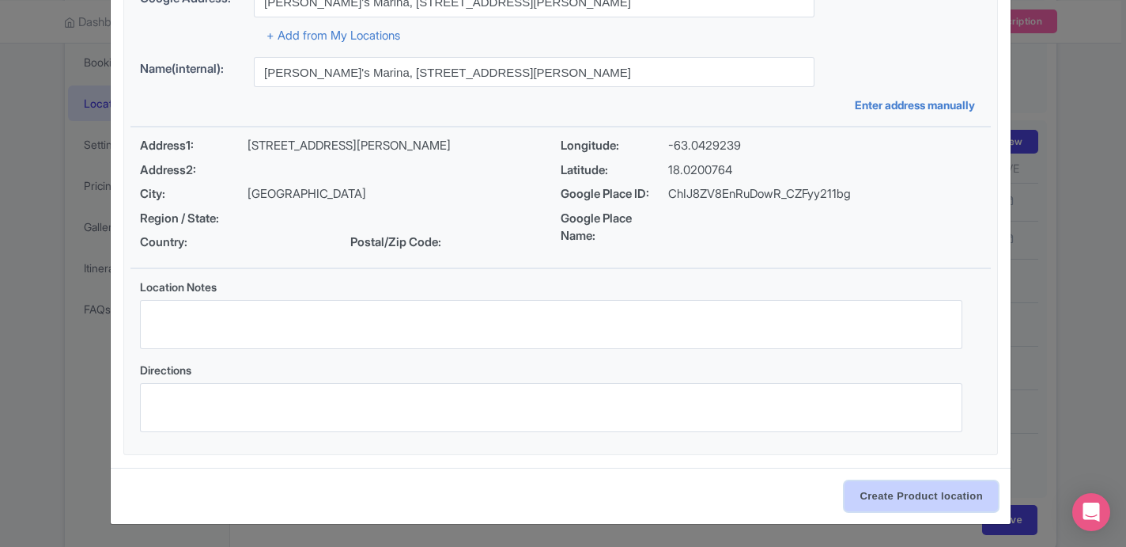
click at [900, 490] on input "Create Product location" at bounding box center [921, 496] width 153 height 30
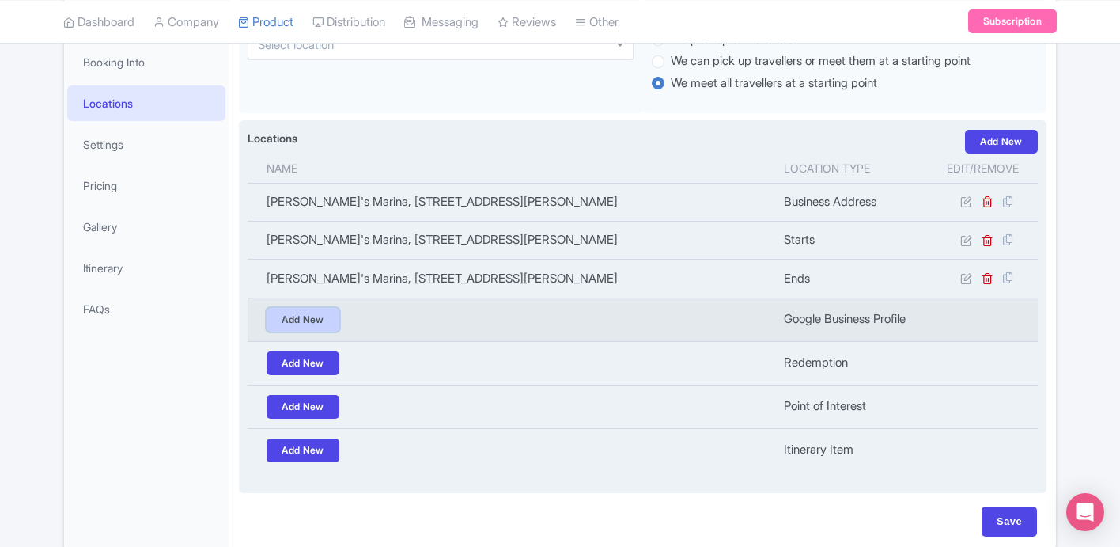
click at [317, 319] on link "Add New" at bounding box center [303, 320] width 73 height 24
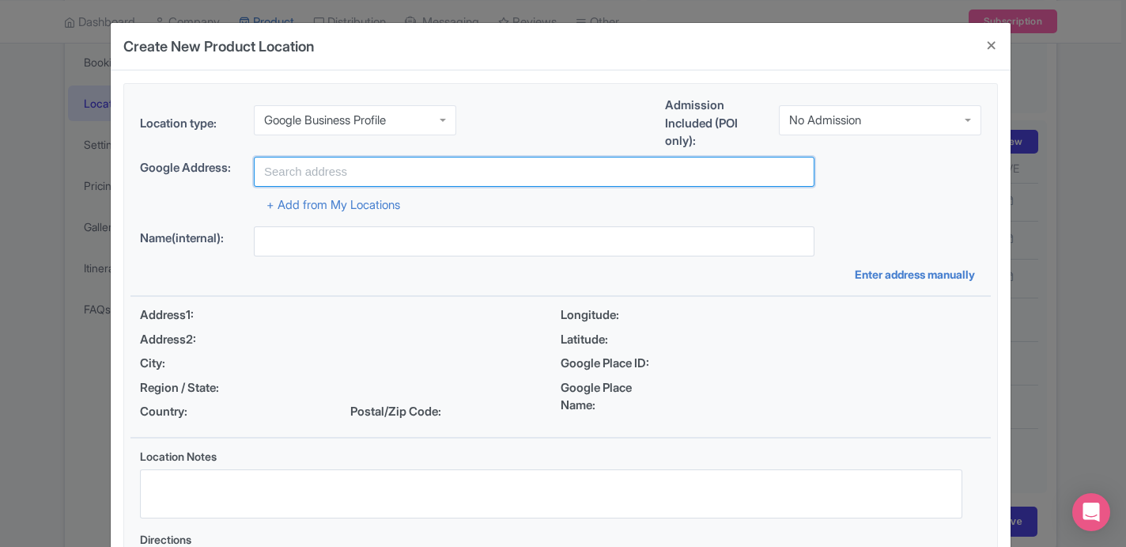
click at [346, 176] on input "text" at bounding box center [534, 172] width 561 height 30
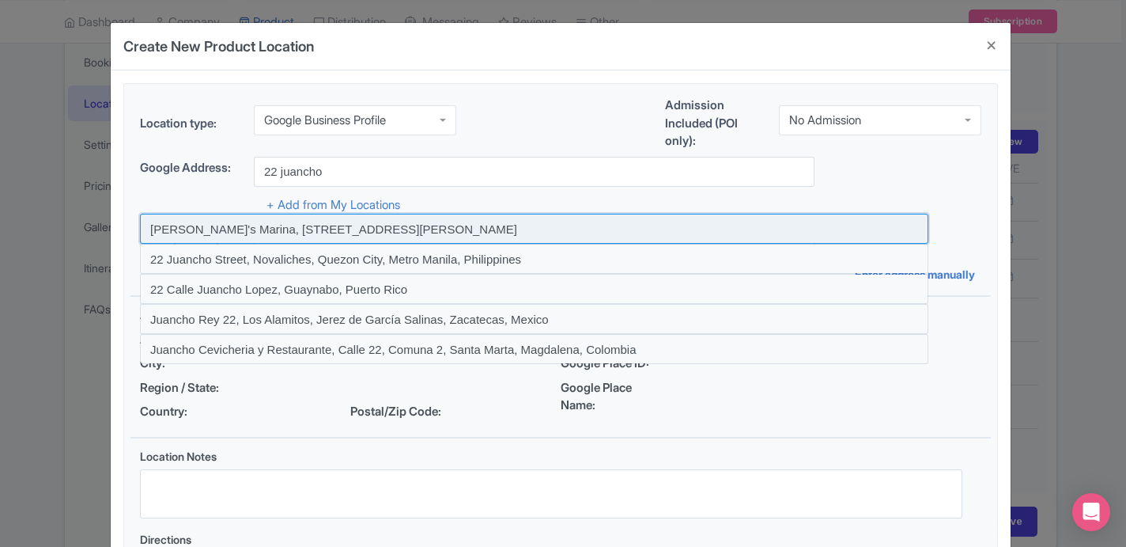
click at [315, 232] on input at bounding box center [534, 229] width 789 height 30
type input "[PERSON_NAME]'s Marina, [STREET_ADDRESS][PERSON_NAME]"
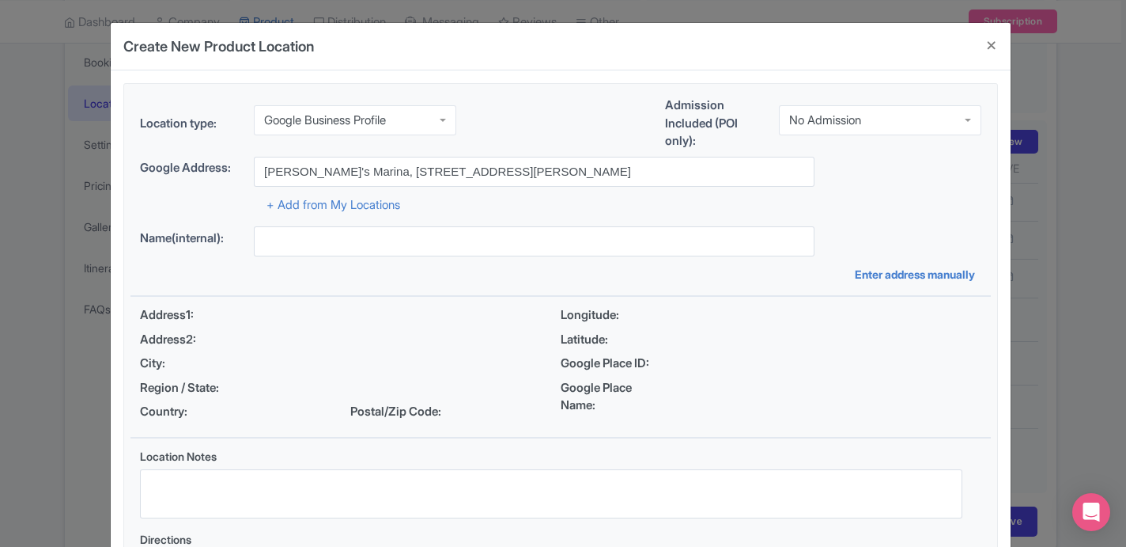
type input "[PERSON_NAME]'s Marina, [STREET_ADDRESS][PERSON_NAME]"
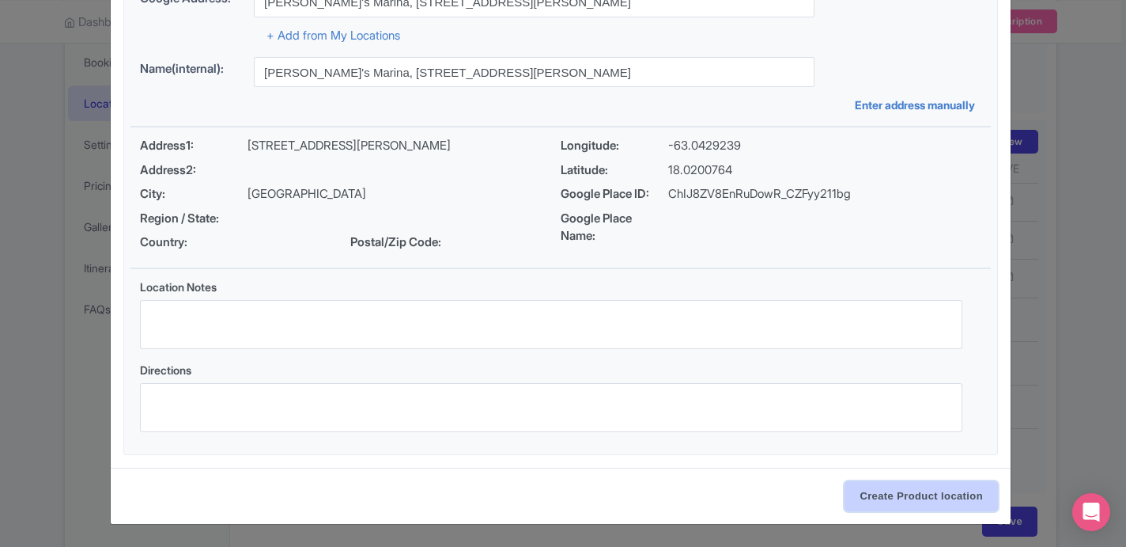
click at [926, 487] on input "Create Product location" at bounding box center [921, 496] width 153 height 30
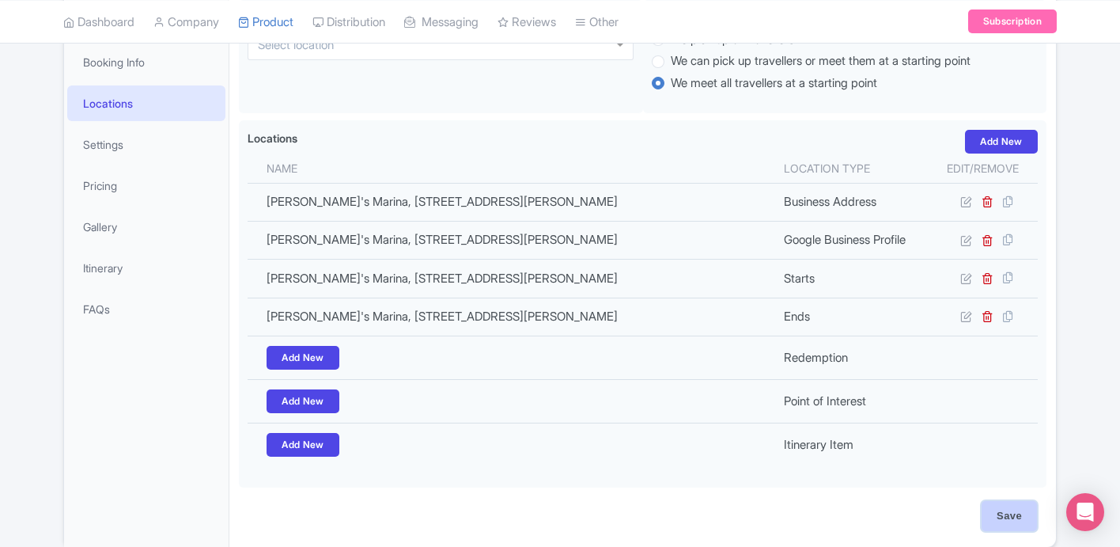
click at [995, 509] on input "Save" at bounding box center [1009, 516] width 55 height 30
type input "Update Product"
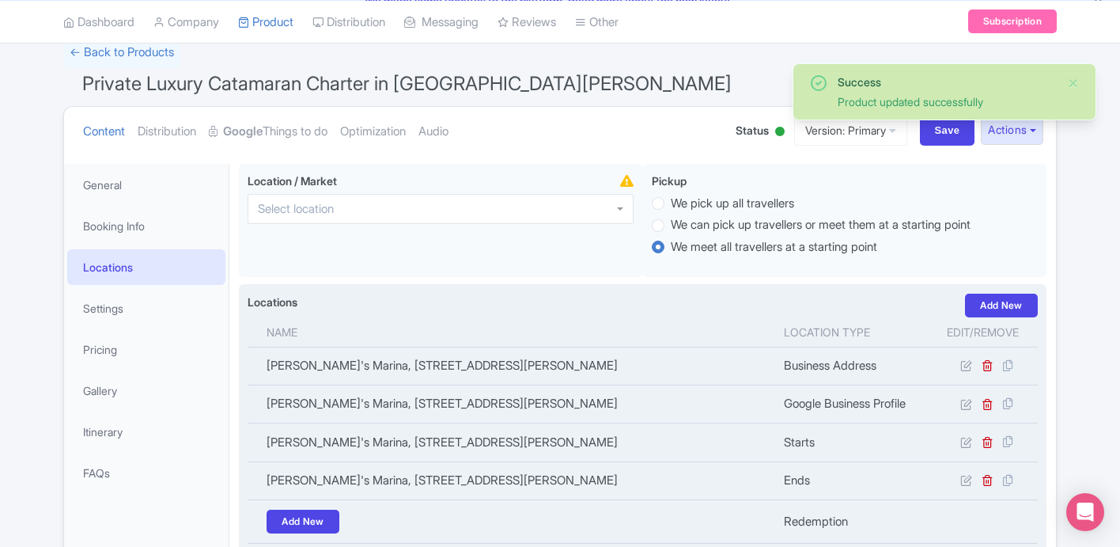
scroll to position [102, 0]
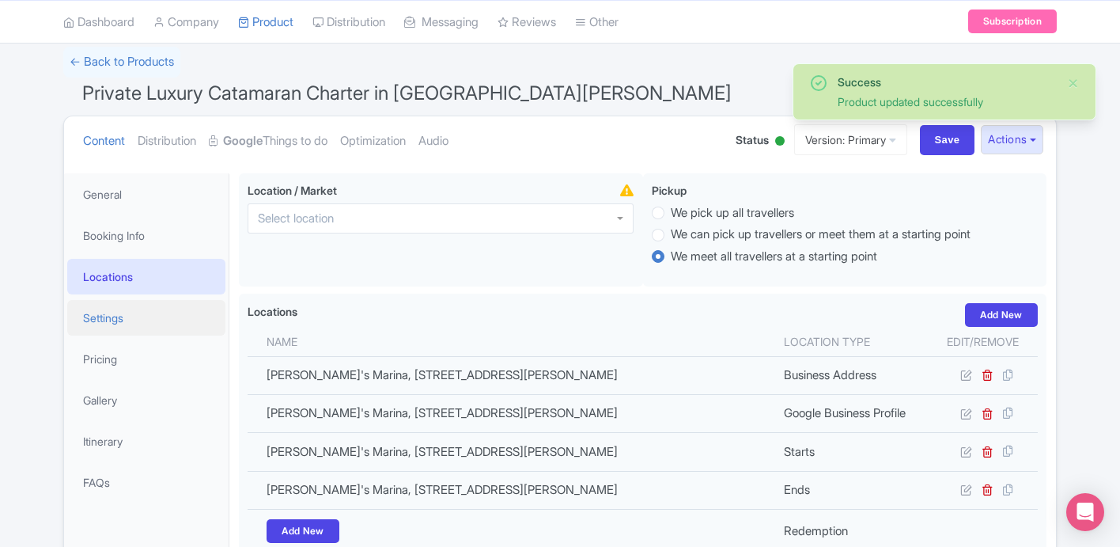
click at [128, 305] on link "Settings" at bounding box center [146, 318] width 158 height 36
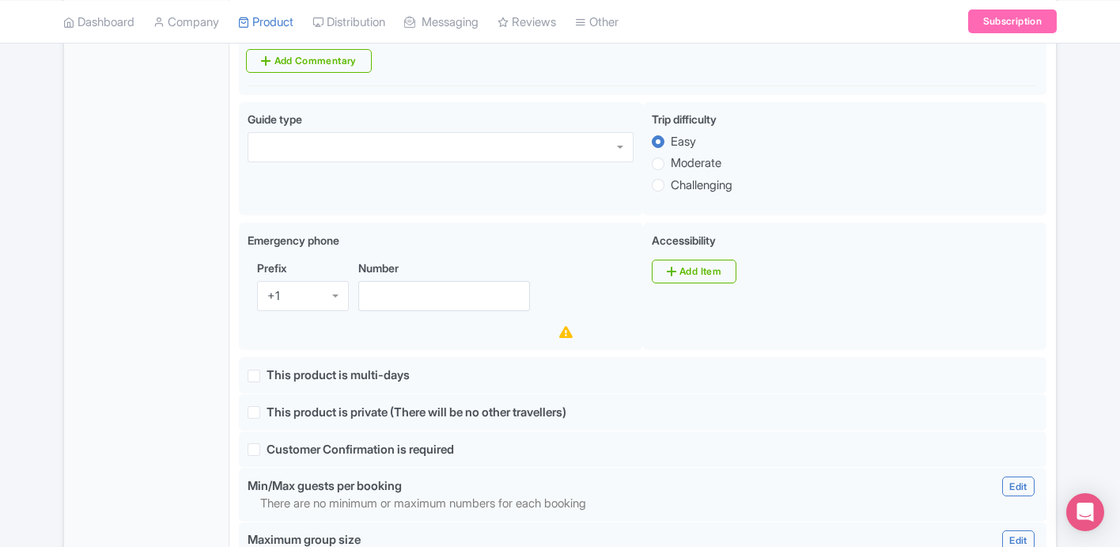
scroll to position [848, 0]
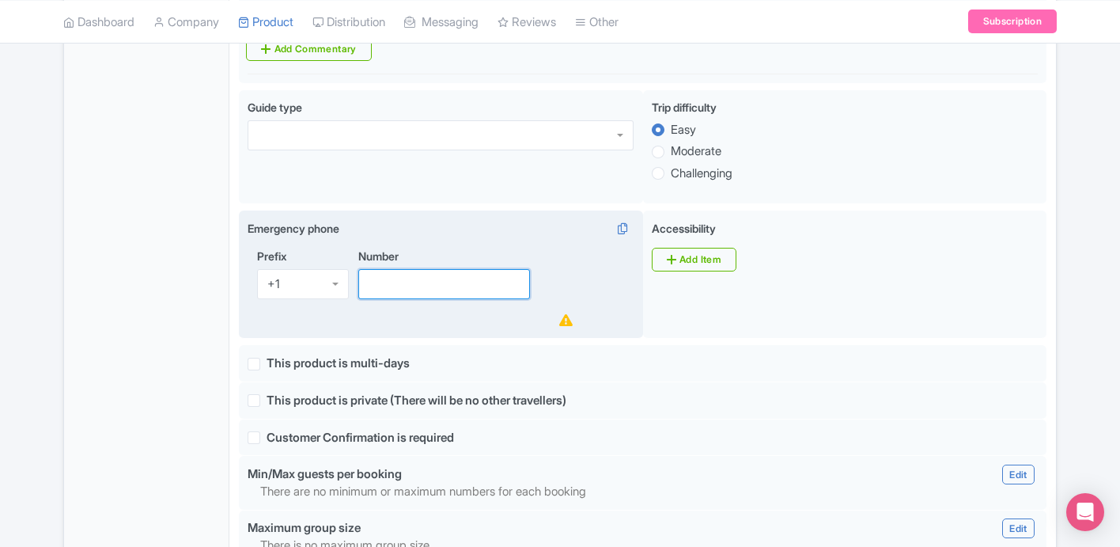
click at [391, 283] on input "Number" at bounding box center [444, 284] width 172 height 30
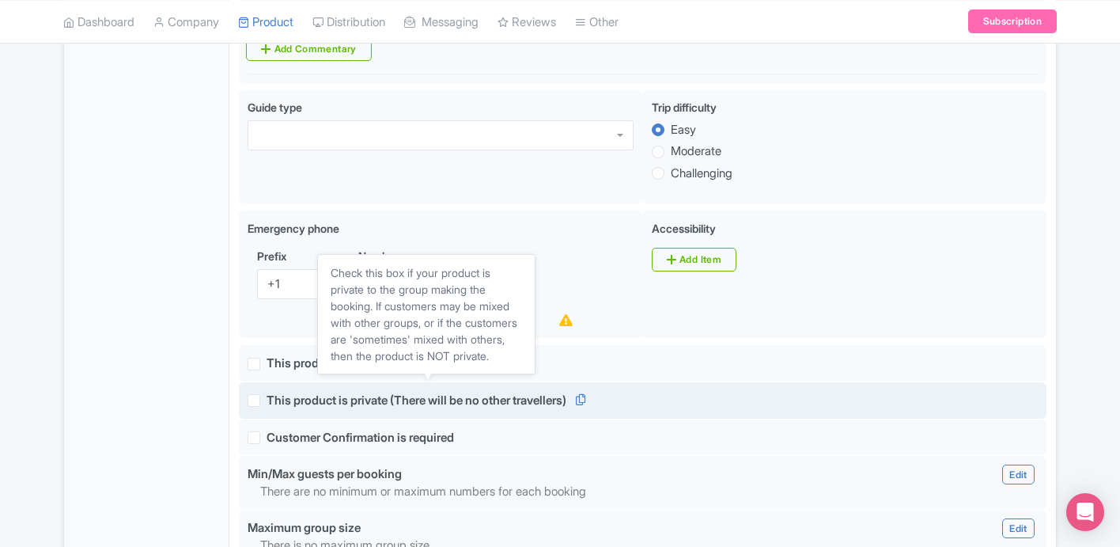
type input "7215549955"
click at [358, 401] on span "This product is private (There will be no other travellers)" at bounding box center [417, 399] width 300 height 15
click at [277, 401] on input "This product is private (There will be no other travellers)" at bounding box center [272, 396] width 10 height 10
checkbox input "true"
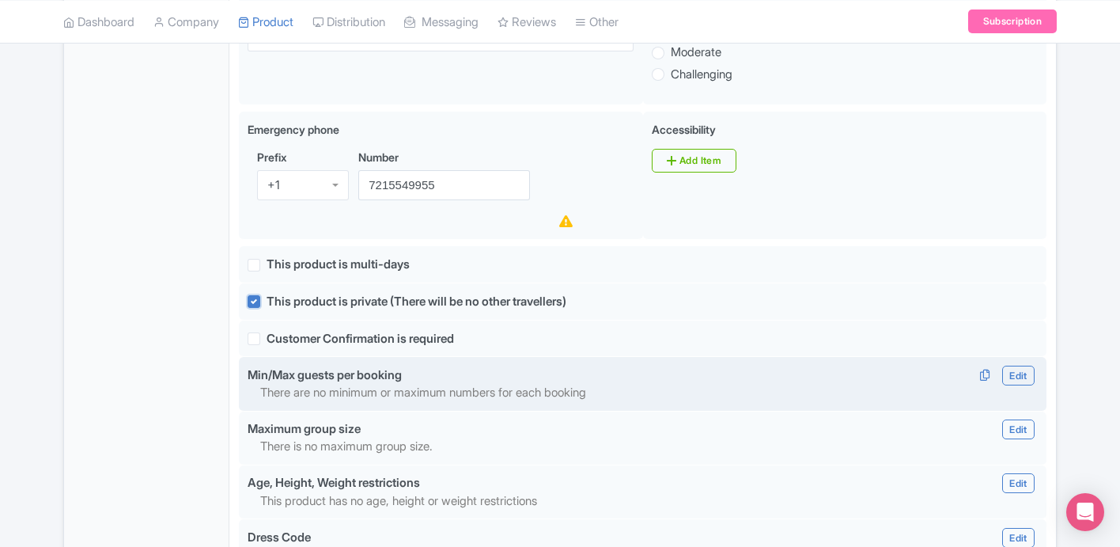
scroll to position [950, 0]
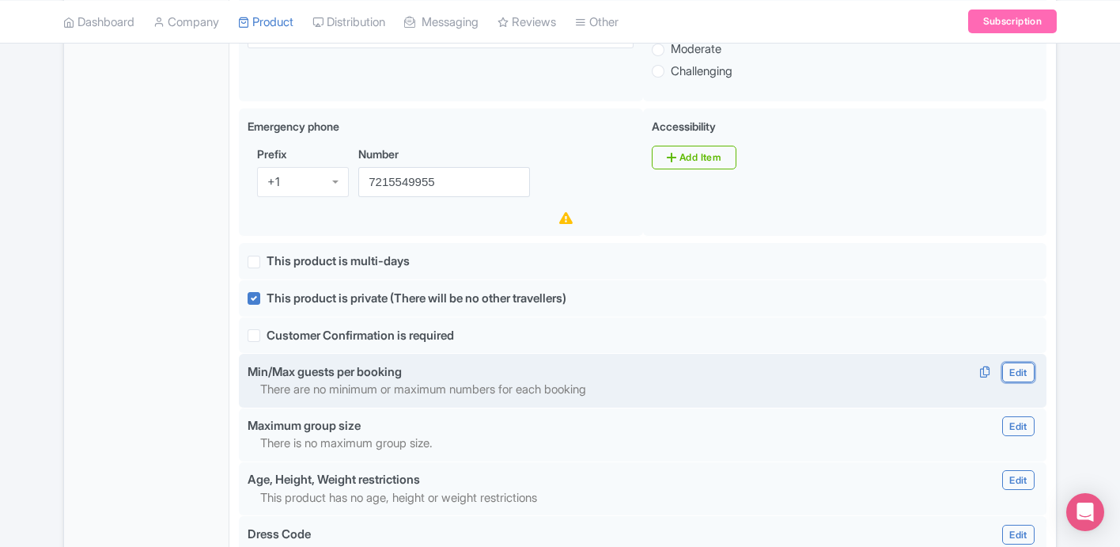
click at [1012, 380] on link "Edit" at bounding box center [1018, 372] width 32 height 20
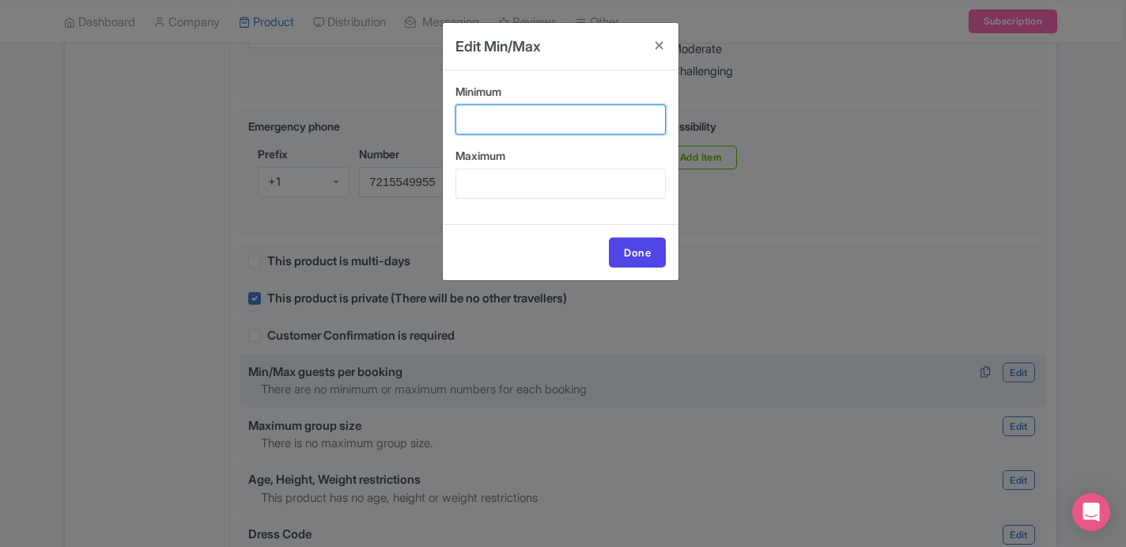
click at [518, 112] on input "Minimum" at bounding box center [561, 119] width 210 height 30
type input "1"
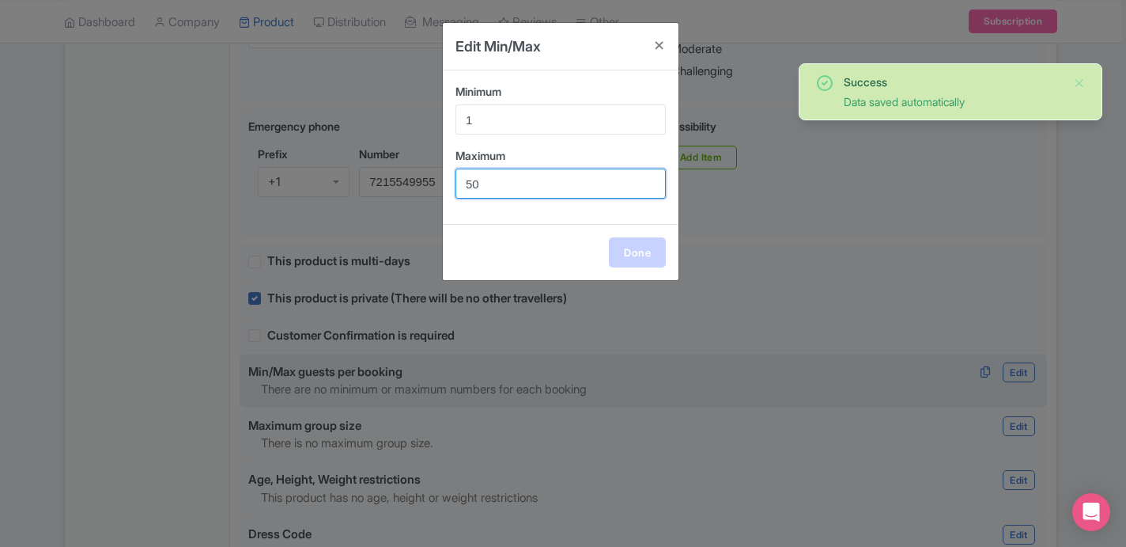
type input "50"
click at [650, 248] on link "Done" at bounding box center [637, 252] width 57 height 30
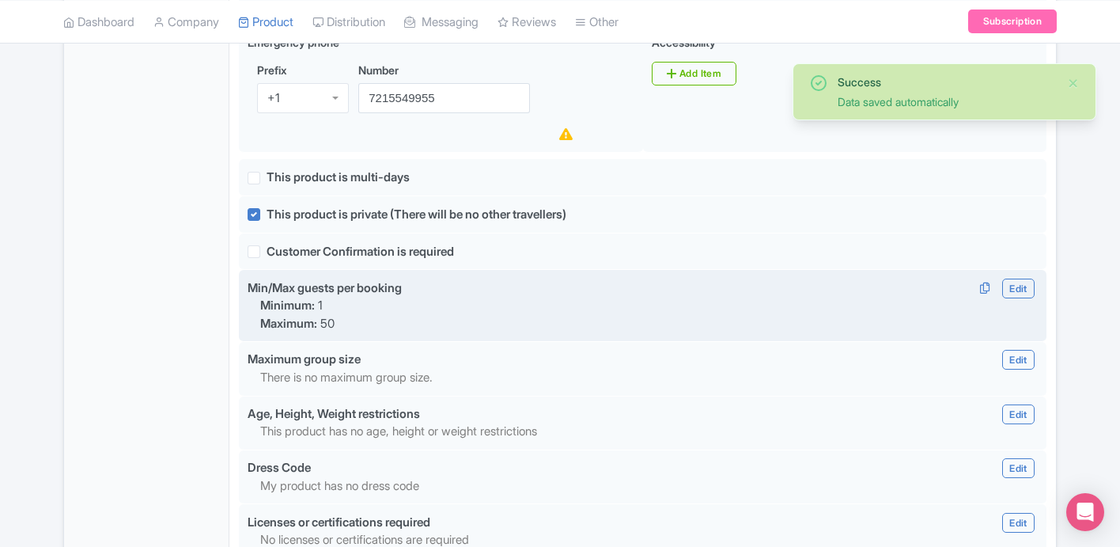
scroll to position [1036, 0]
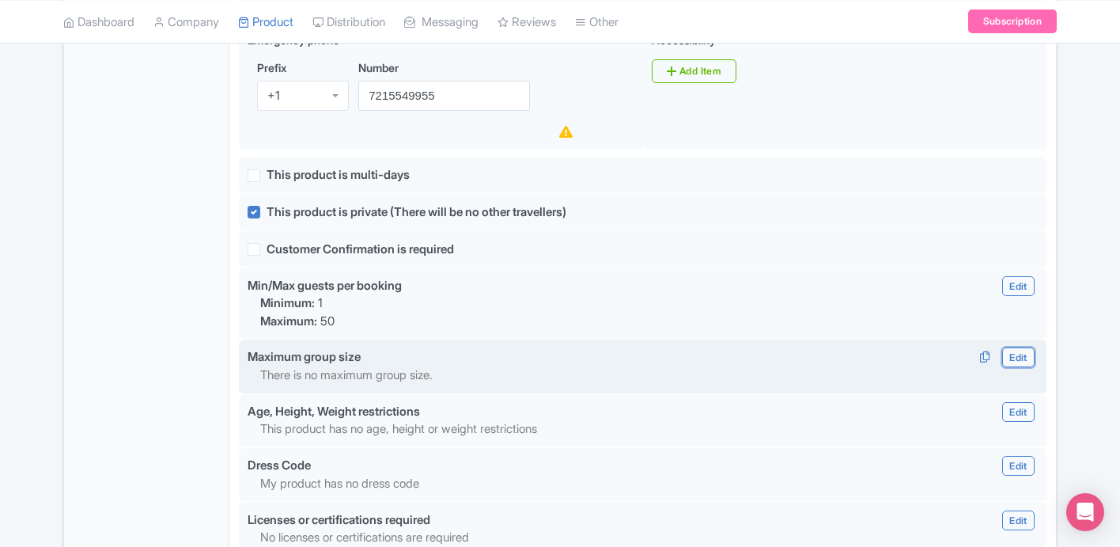
click at [1021, 363] on link "Edit" at bounding box center [1018, 357] width 32 height 20
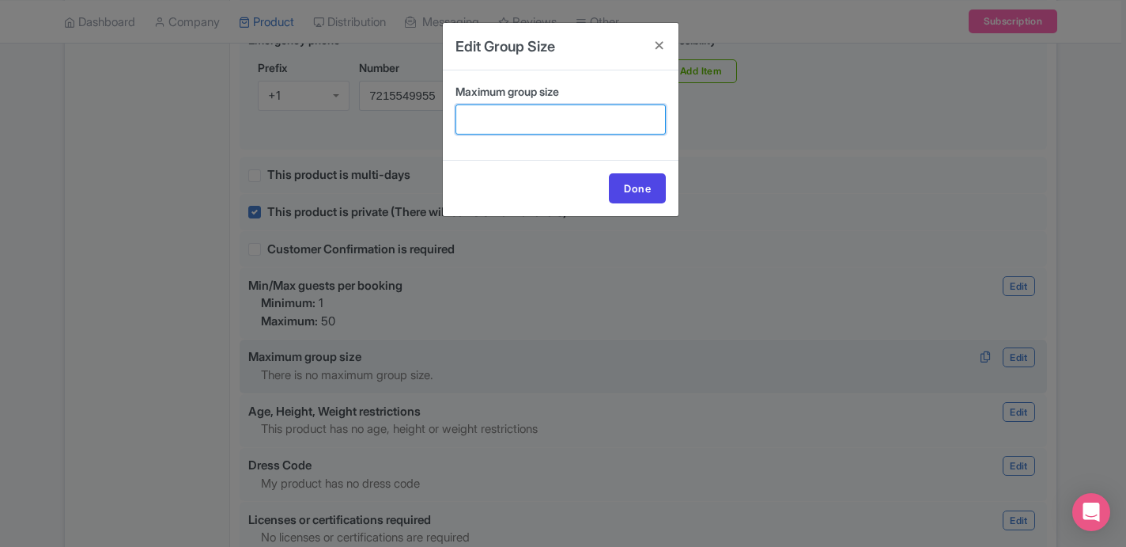
click at [523, 123] on input "Maximum group size" at bounding box center [561, 119] width 210 height 30
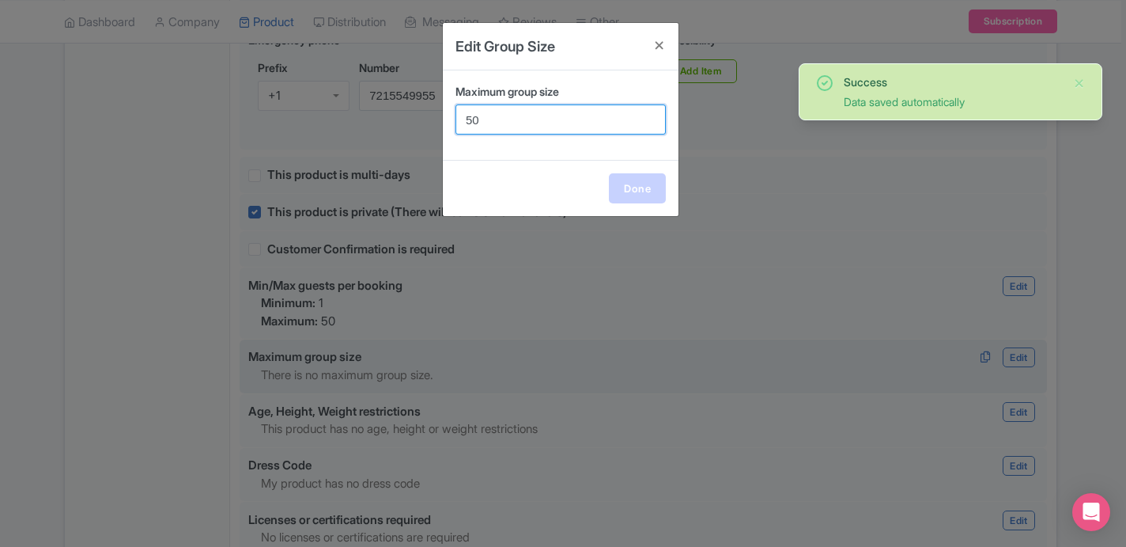
type input "50"
click at [632, 202] on link "Done" at bounding box center [637, 188] width 57 height 30
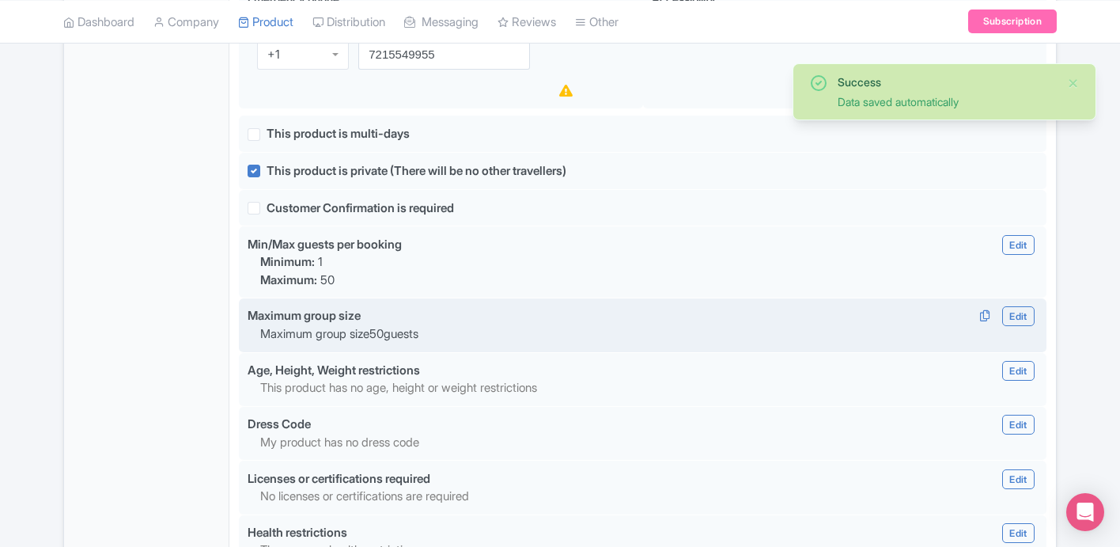
scroll to position [1088, 0]
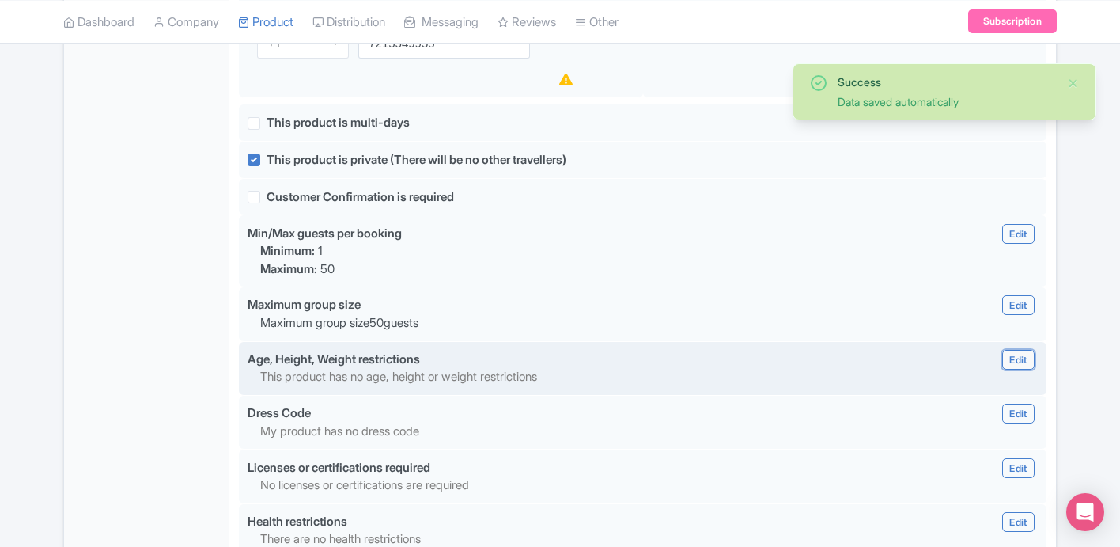
click at [1023, 369] on link "Edit" at bounding box center [1018, 360] width 32 height 20
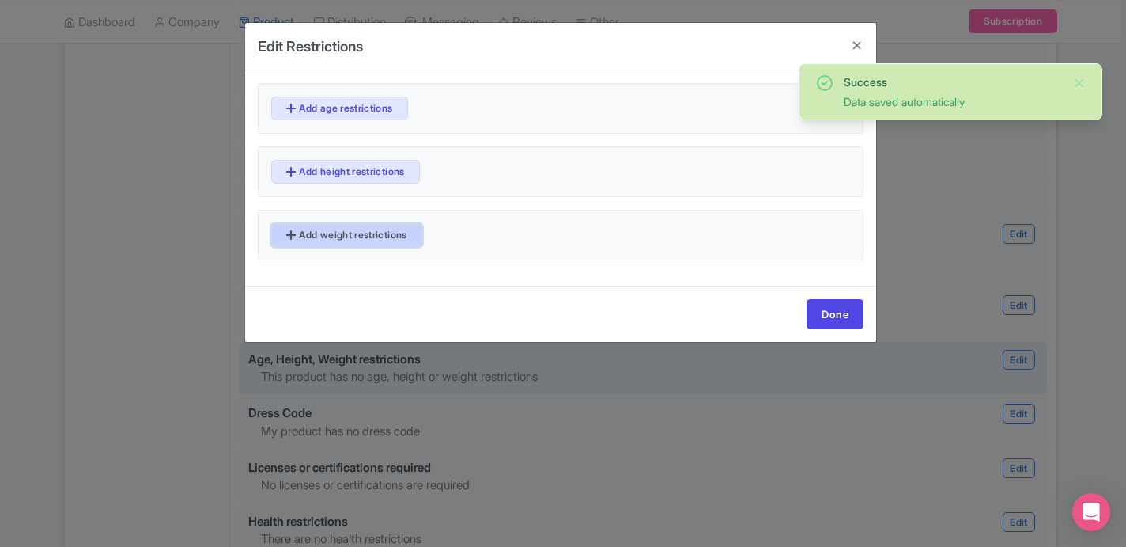
click at [403, 234] on link "Add weight restrictions" at bounding box center [346, 235] width 151 height 24
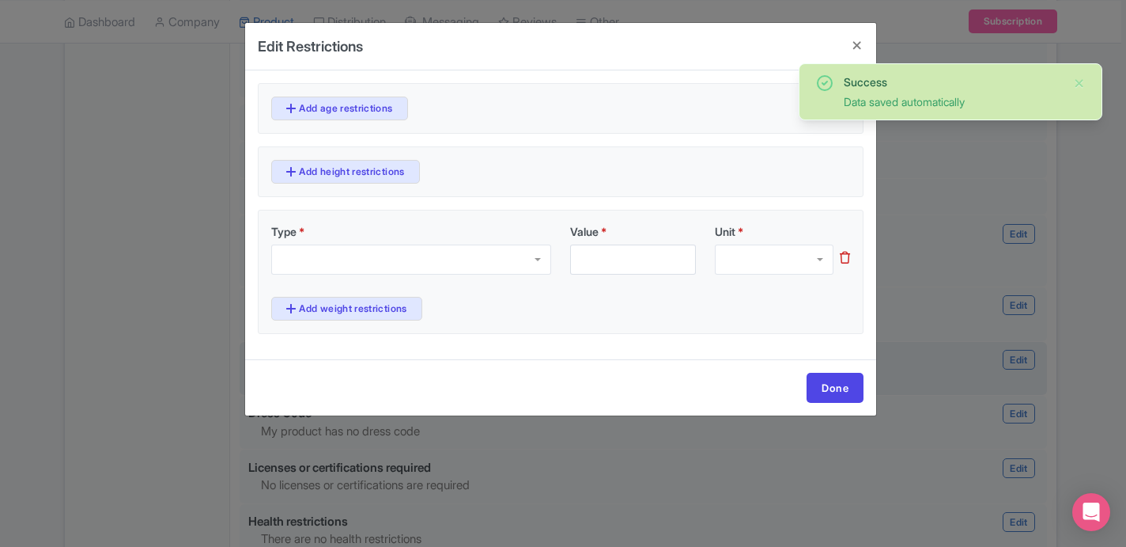
click at [486, 263] on div at bounding box center [411, 259] width 280 height 30
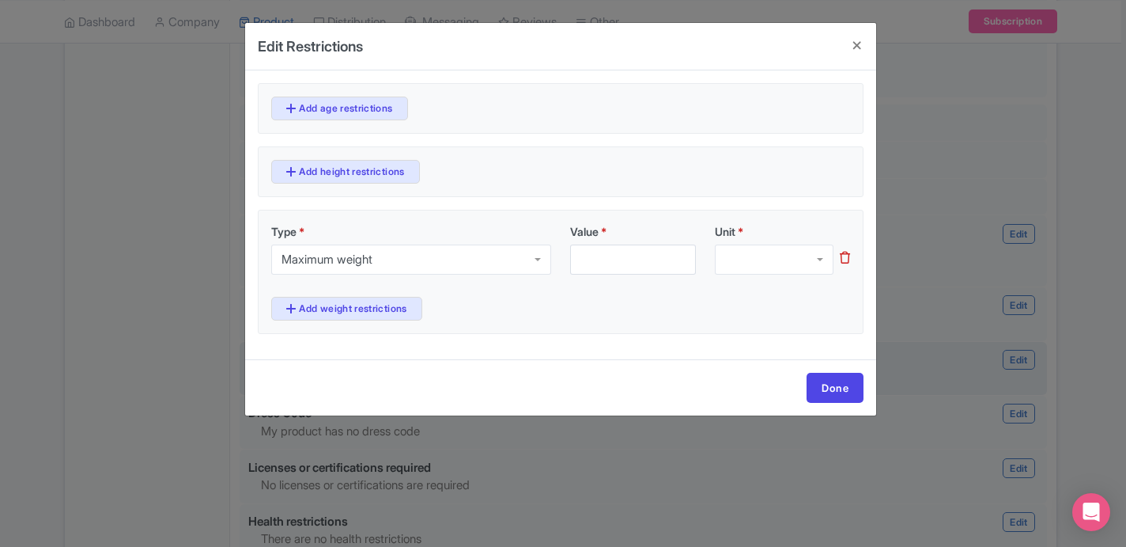
click at [611, 275] on div "Type * Maximum weight Maximum weight Maximum weight Minimum weight Value * Unit…" at bounding box center [560, 255] width 579 height 64
click at [611, 268] on input "Value *" at bounding box center [633, 259] width 126 height 30
type input "325"
click at [753, 263] on div at bounding box center [774, 259] width 119 height 30
click at [825, 386] on link "Done" at bounding box center [835, 388] width 57 height 30
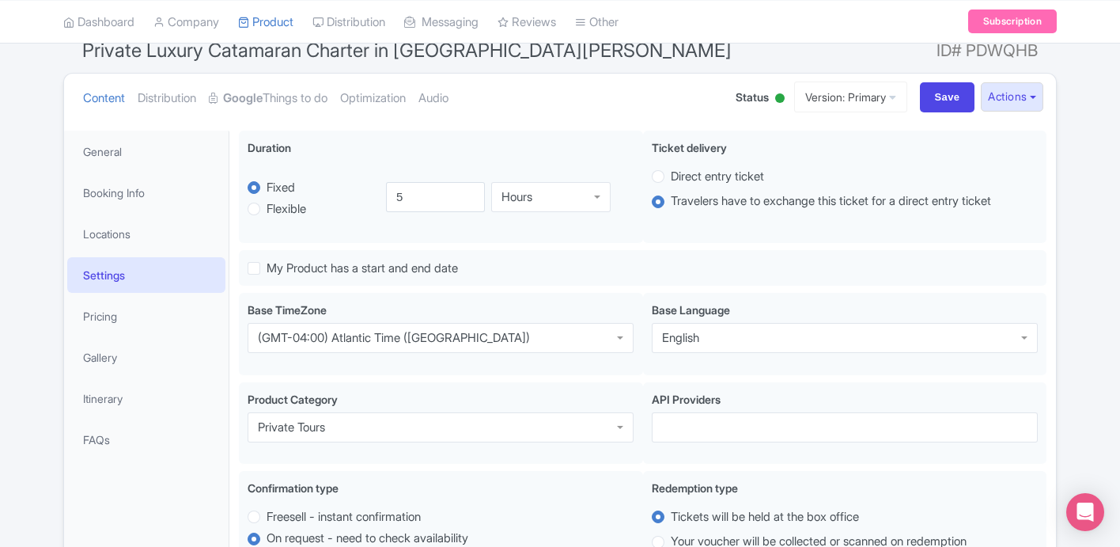
scroll to position [0, 0]
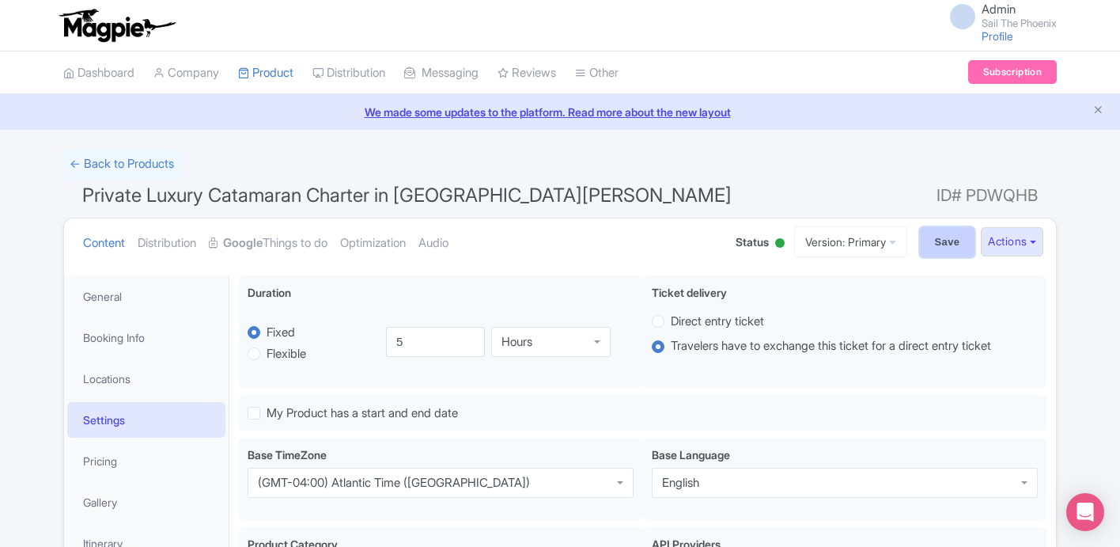
click at [933, 247] on input "Save" at bounding box center [947, 242] width 55 height 30
type input "Saving..."
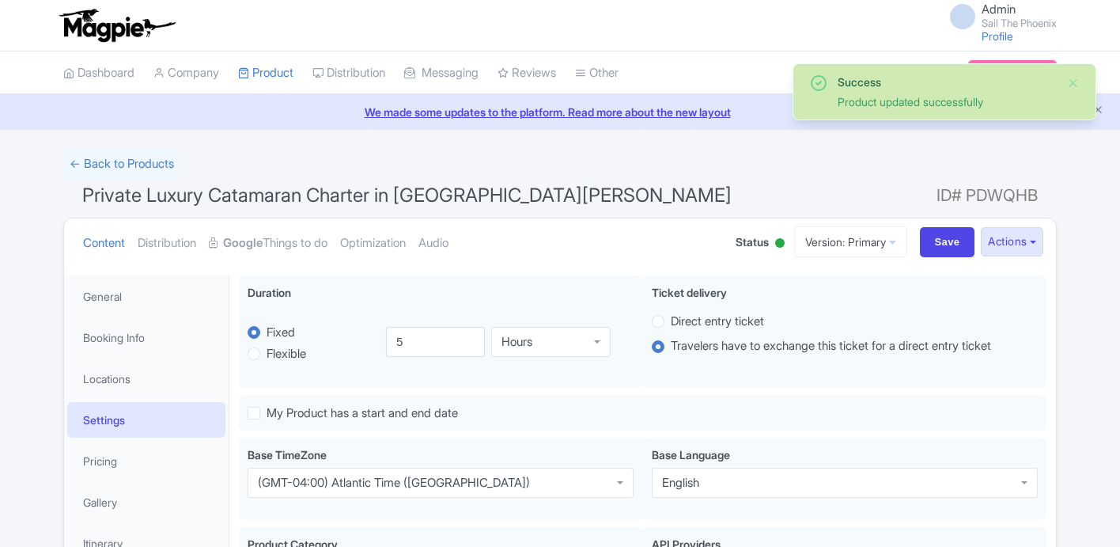
scroll to position [275, 0]
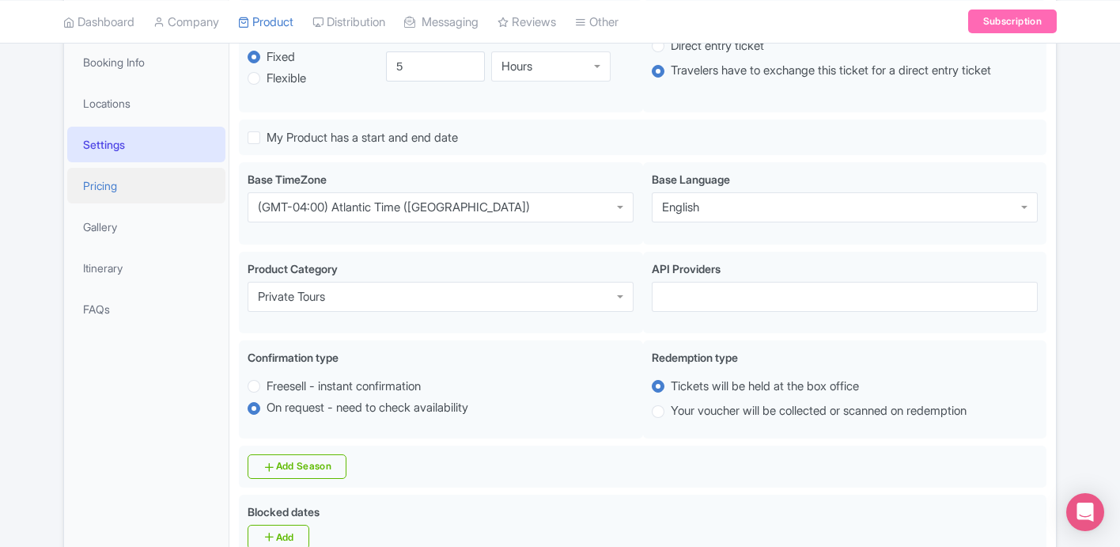
click at [136, 184] on link "Pricing" at bounding box center [146, 186] width 158 height 36
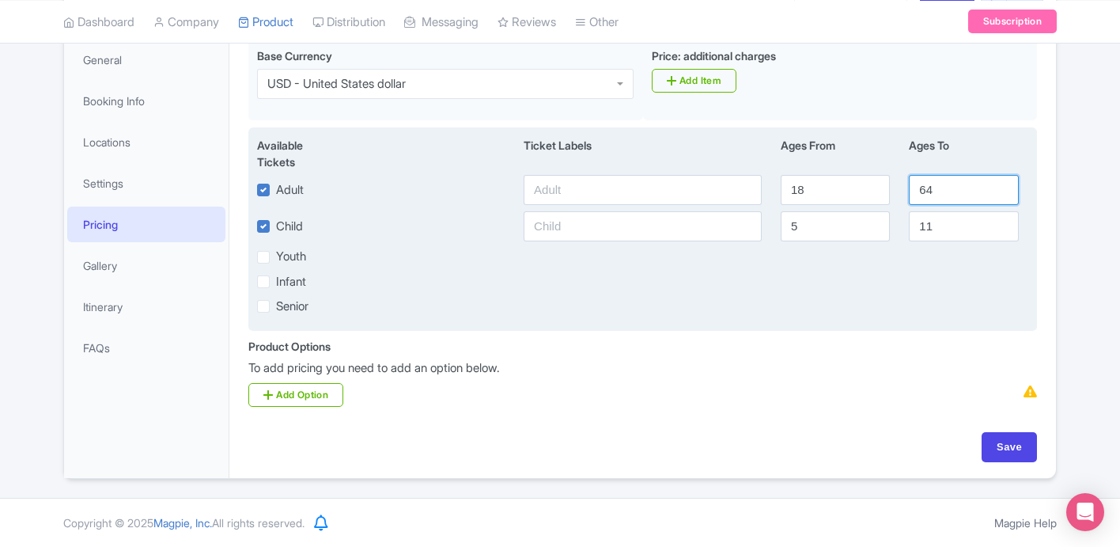
drag, startPoint x: 922, startPoint y: 191, endPoint x: 937, endPoint y: 192, distance: 15.1
click at [937, 192] on input "64" at bounding box center [963, 190] width 109 height 30
type input "100"
drag, startPoint x: 934, startPoint y: 229, endPoint x: 919, endPoint y: 229, distance: 15.0
click at [919, 229] on input "11" at bounding box center [963, 226] width 109 height 30
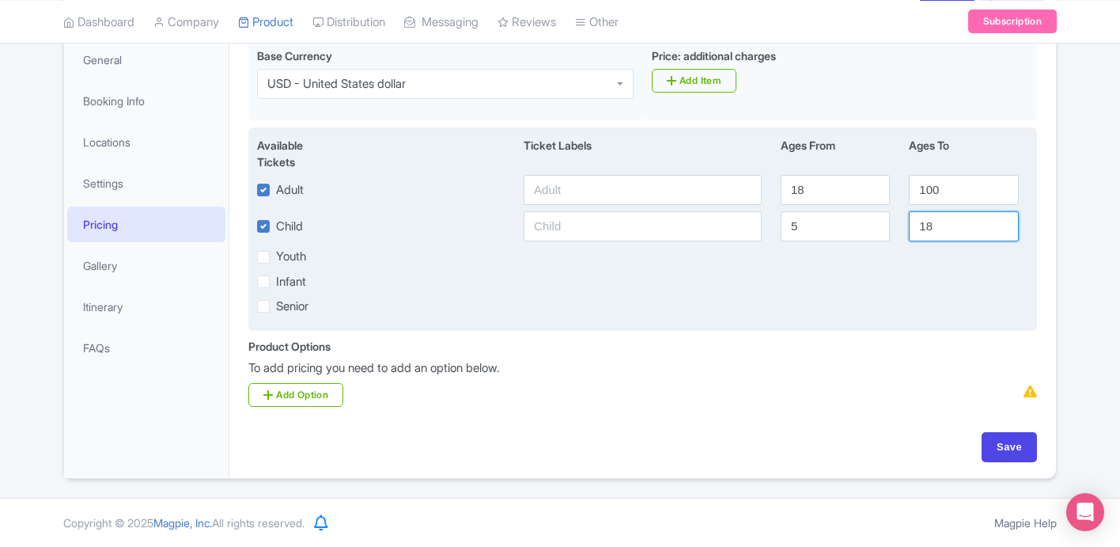
type input "18"
click at [276, 279] on label "Infant" at bounding box center [291, 282] width 30 height 18
click at [276, 279] on input "Infant" at bounding box center [281, 277] width 10 height 10
checkbox input "true"
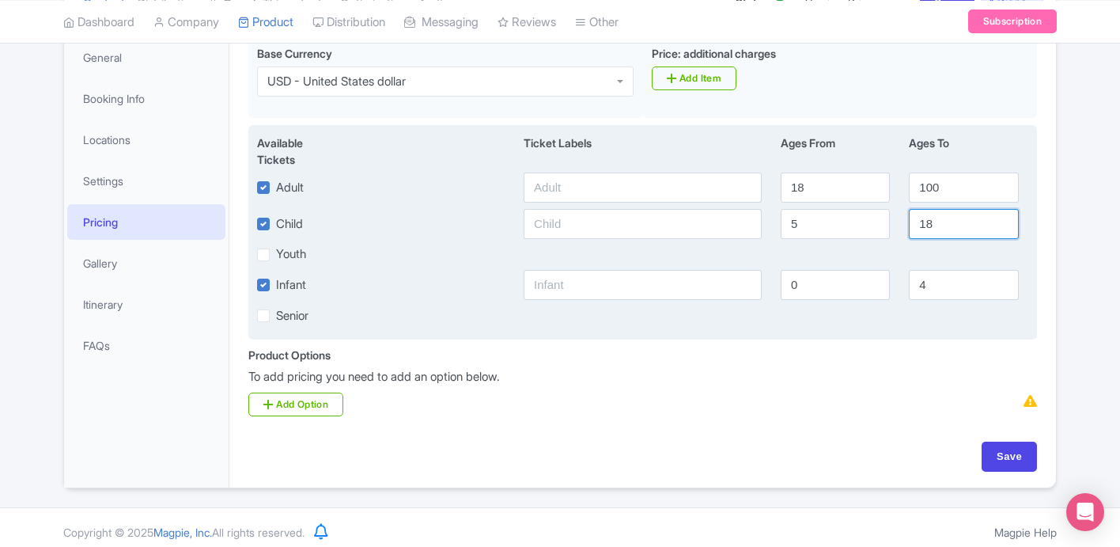
drag, startPoint x: 932, startPoint y: 219, endPoint x: 922, endPoint y: 219, distance: 9.5
click at [922, 219] on input "18" at bounding box center [963, 224] width 109 height 30
type input "12"
drag, startPoint x: 825, startPoint y: 180, endPoint x: 781, endPoint y: 180, distance: 44.3
click at [781, 180] on input "18" at bounding box center [835, 187] width 109 height 30
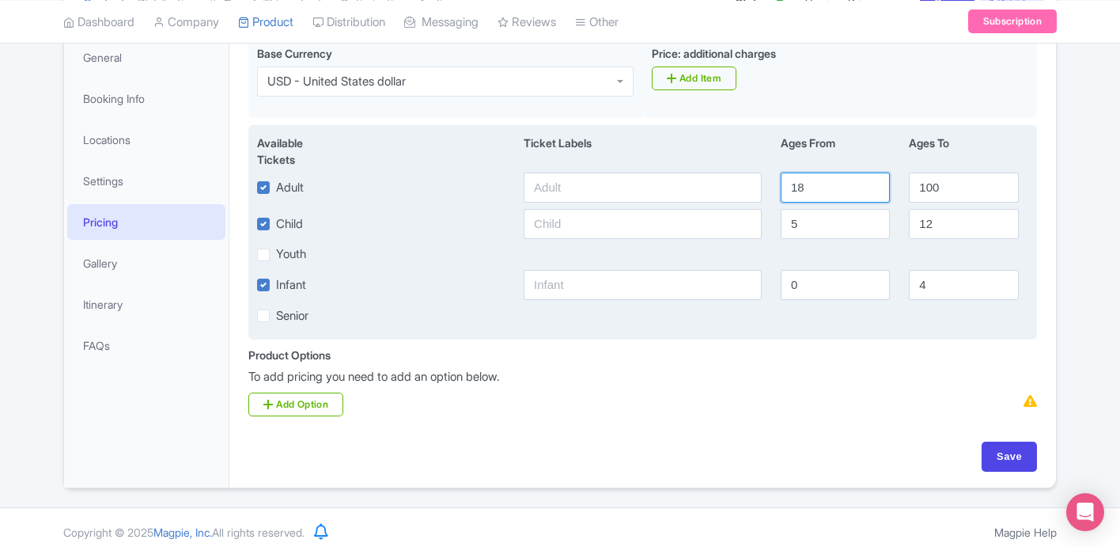
click at [804, 195] on input "18" at bounding box center [835, 187] width 109 height 30
type input "12"
click at [276, 252] on label "Youth" at bounding box center [291, 254] width 30 height 18
click at [276, 252] on input "Youth" at bounding box center [281, 250] width 10 height 10
checkbox input "true"
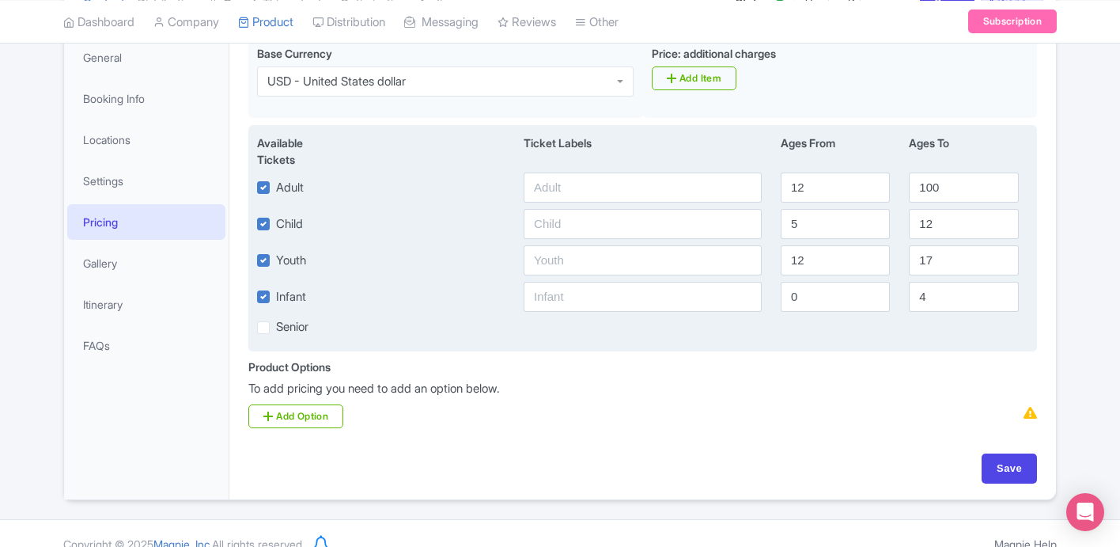
click at [276, 301] on label "Infant" at bounding box center [291, 297] width 30 height 18
click at [276, 297] on input "Infant" at bounding box center [281, 292] width 10 height 10
checkbox input "false"
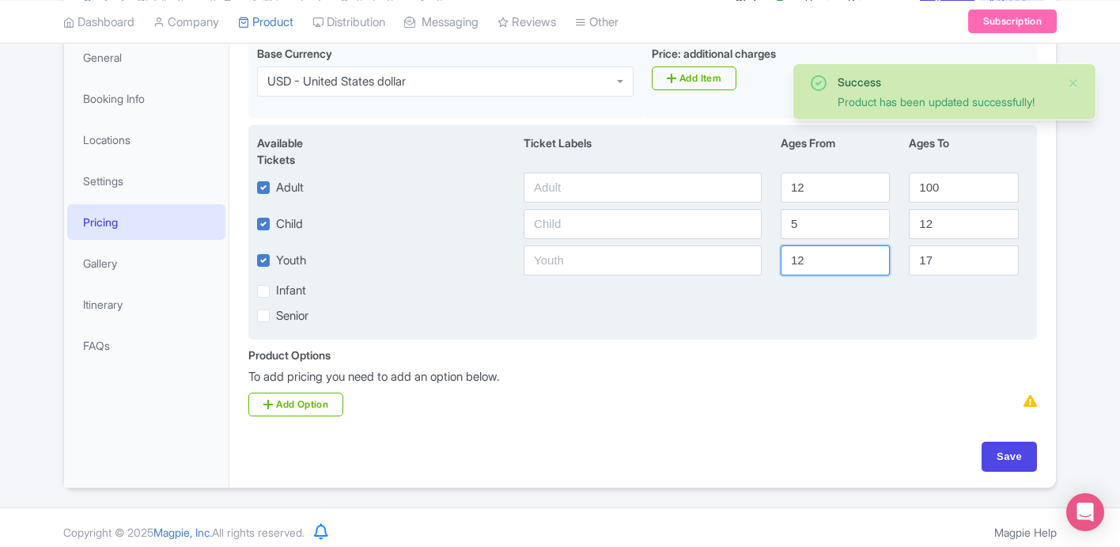
drag, startPoint x: 810, startPoint y: 259, endPoint x: 777, endPoint y: 259, distance: 33.2
click at [777, 259] on div "12" at bounding box center [835, 260] width 128 height 30
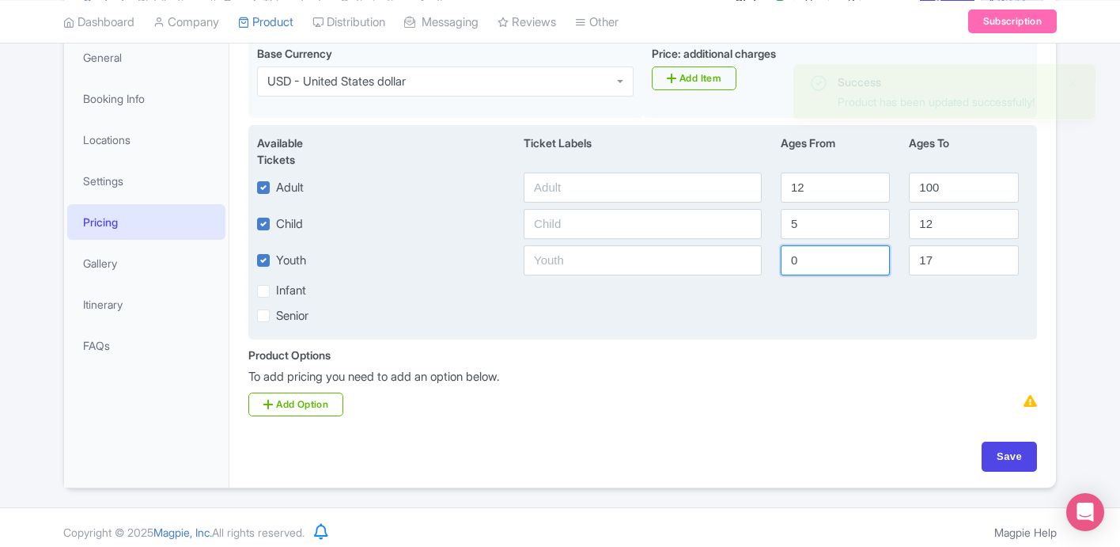
type input "0"
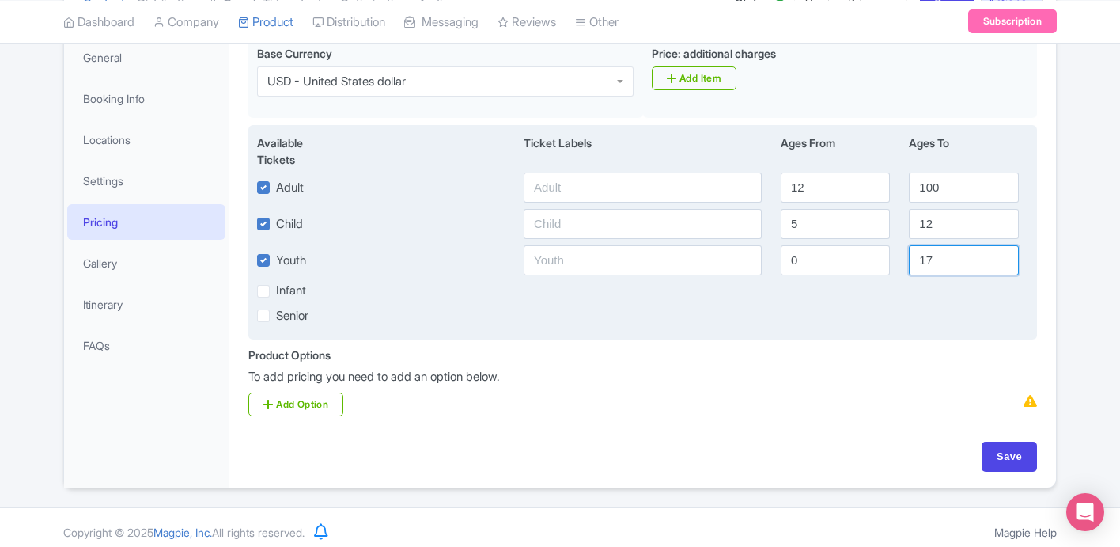
drag, startPoint x: 937, startPoint y: 255, endPoint x: 891, endPoint y: 255, distance: 45.9
click at [891, 255] on div "Youth 0 17" at bounding box center [643, 260] width 790 height 30
type input "5"
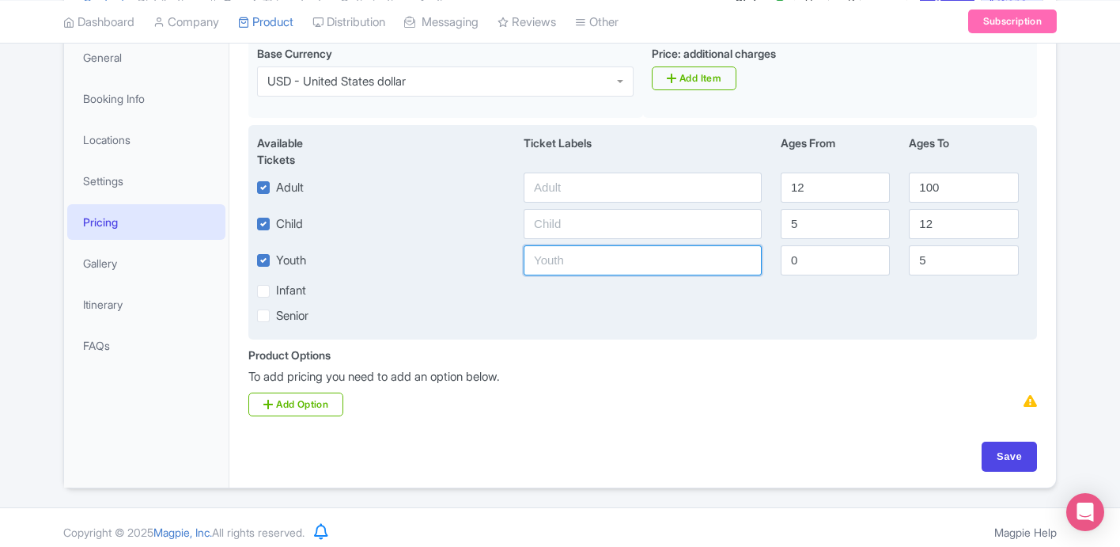
click at [713, 260] on input "text" at bounding box center [643, 260] width 238 height 30
type input "$0"
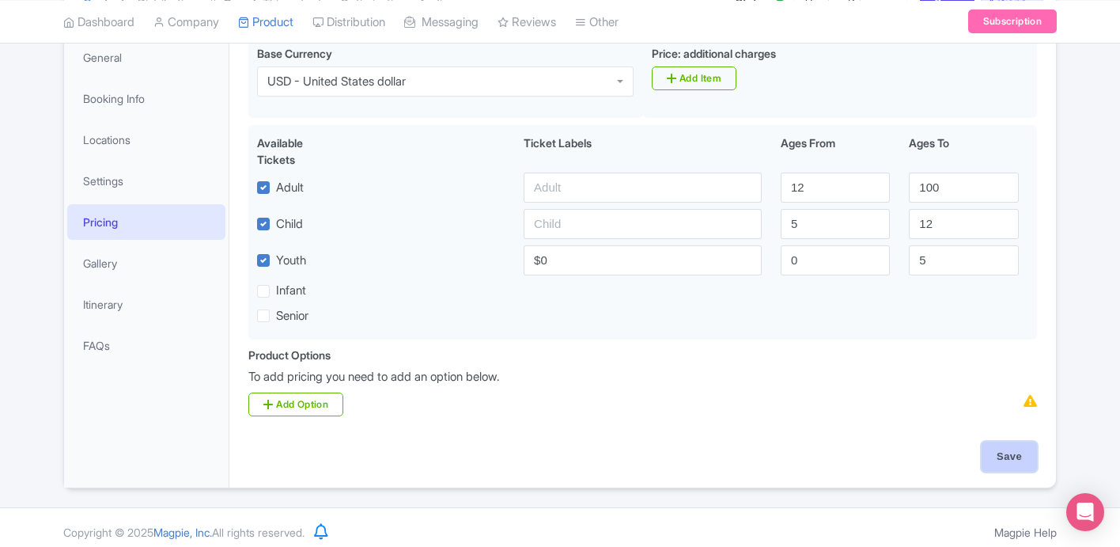
click at [1009, 448] on input "Save" at bounding box center [1009, 456] width 55 height 30
type input "Update Product"
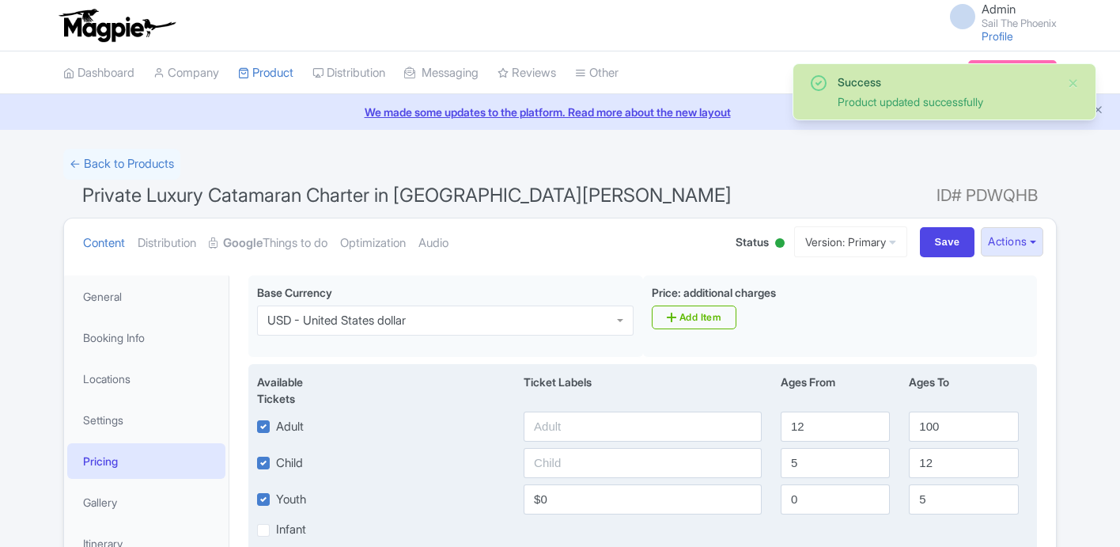
scroll to position [250, 0]
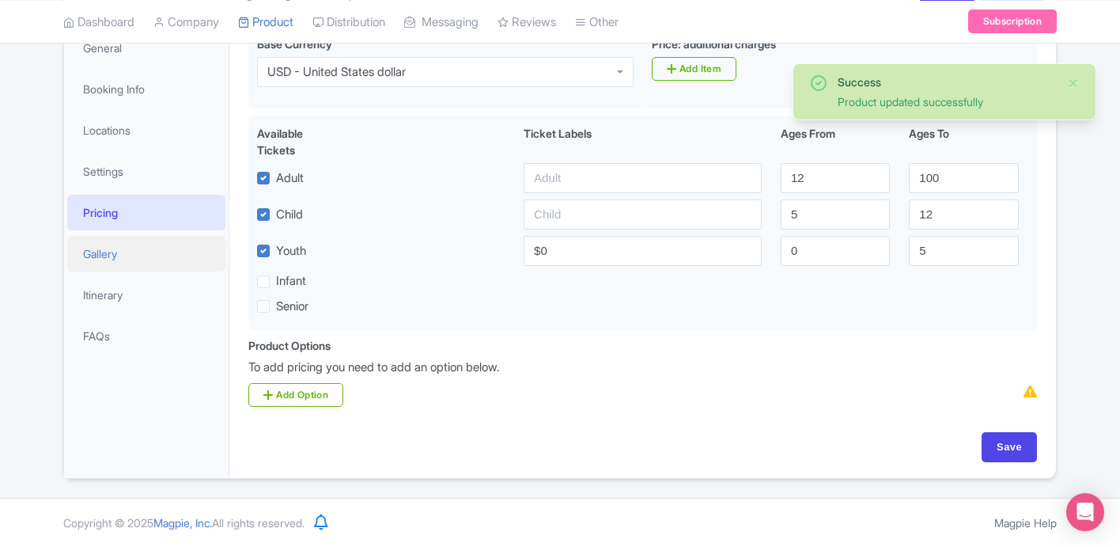
click at [159, 245] on link "Gallery" at bounding box center [146, 254] width 158 height 36
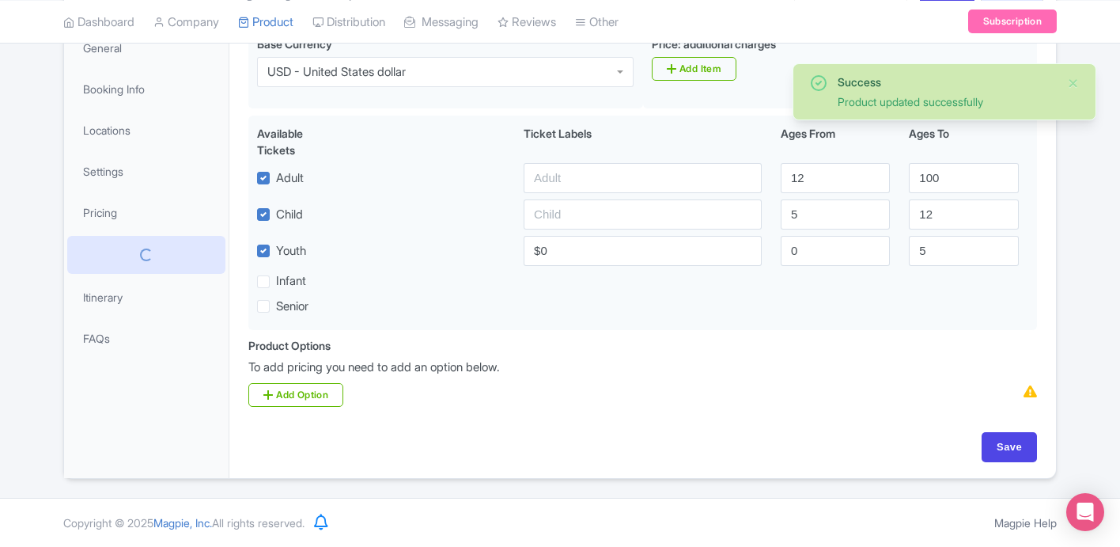
scroll to position [146, 0]
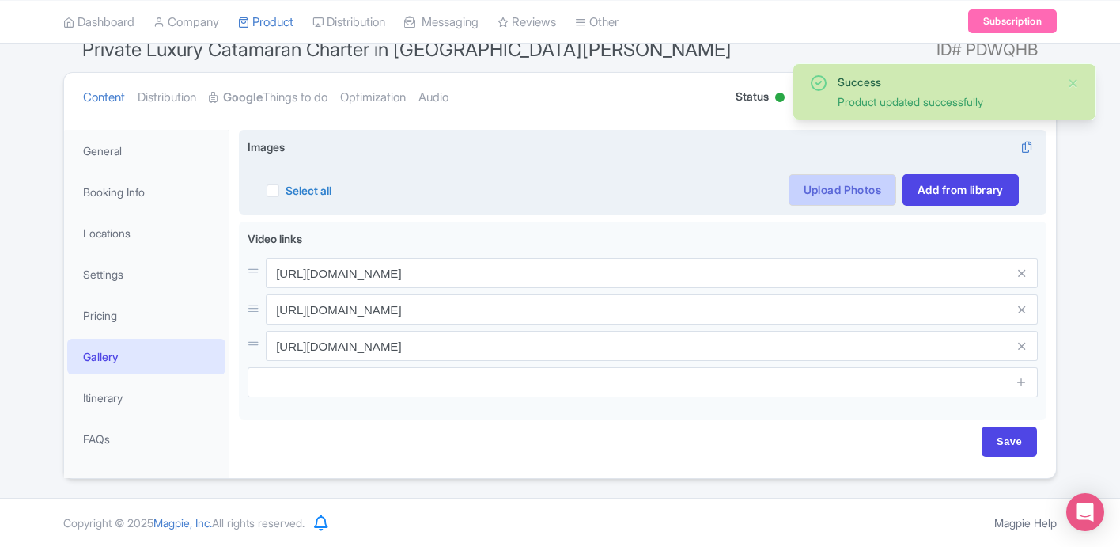
click at [807, 181] on link "Upload Photos" at bounding box center [843, 190] width 108 height 32
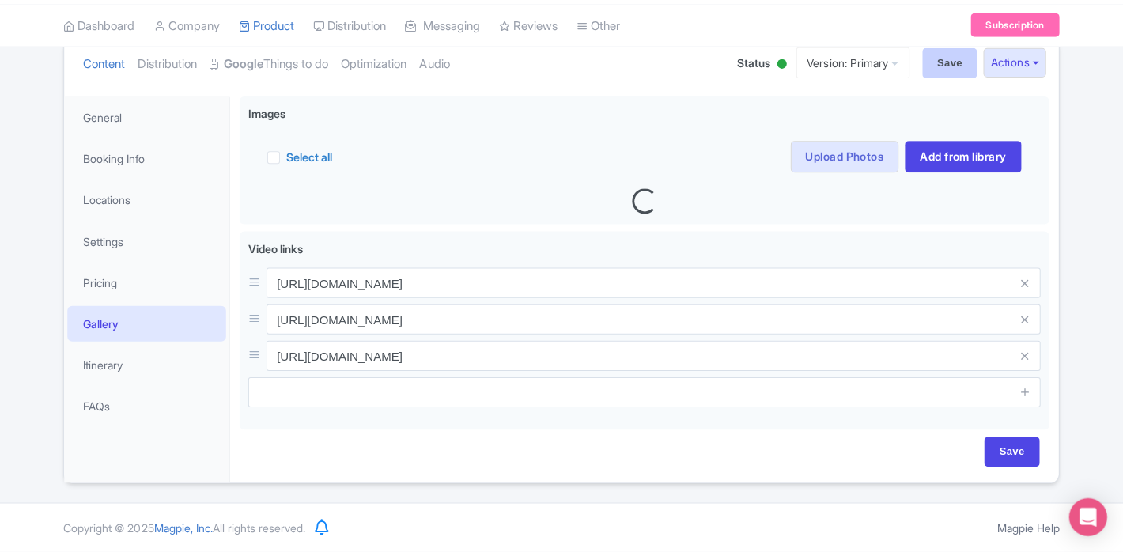
scroll to position [189, 0]
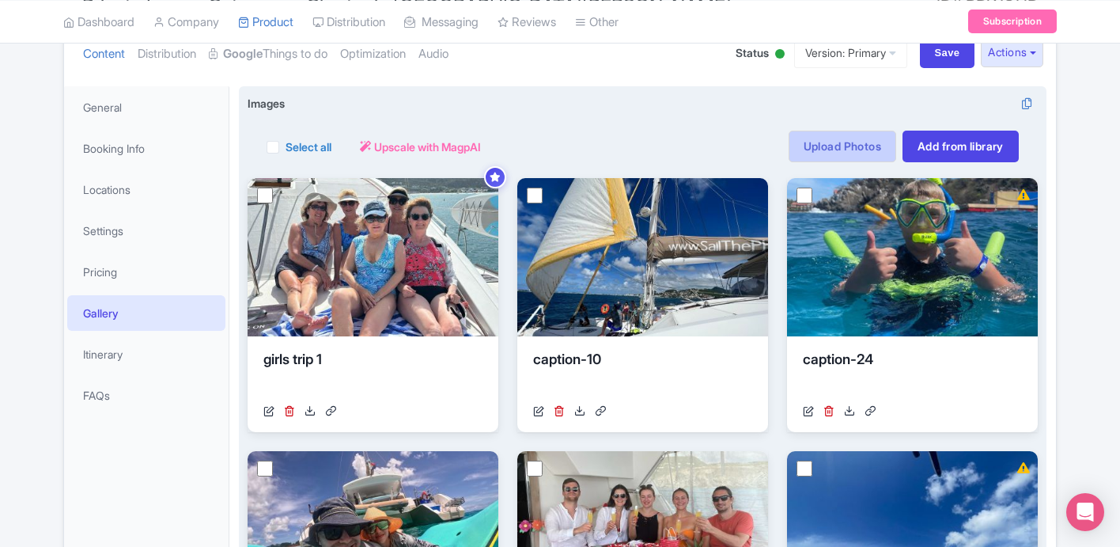
click at [864, 146] on link "Upload Photos" at bounding box center [843, 147] width 108 height 32
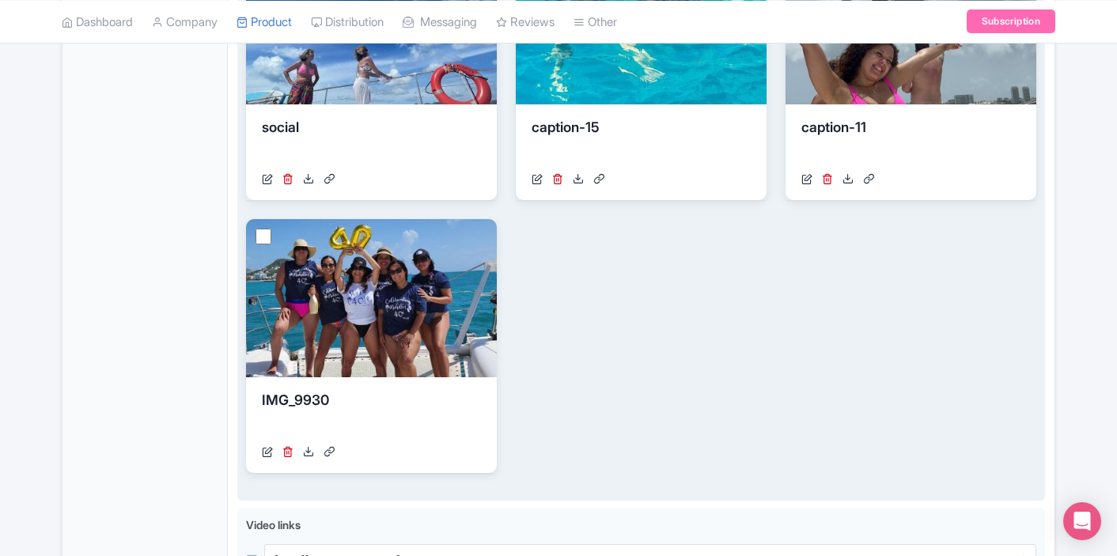
scroll to position [1070, 0]
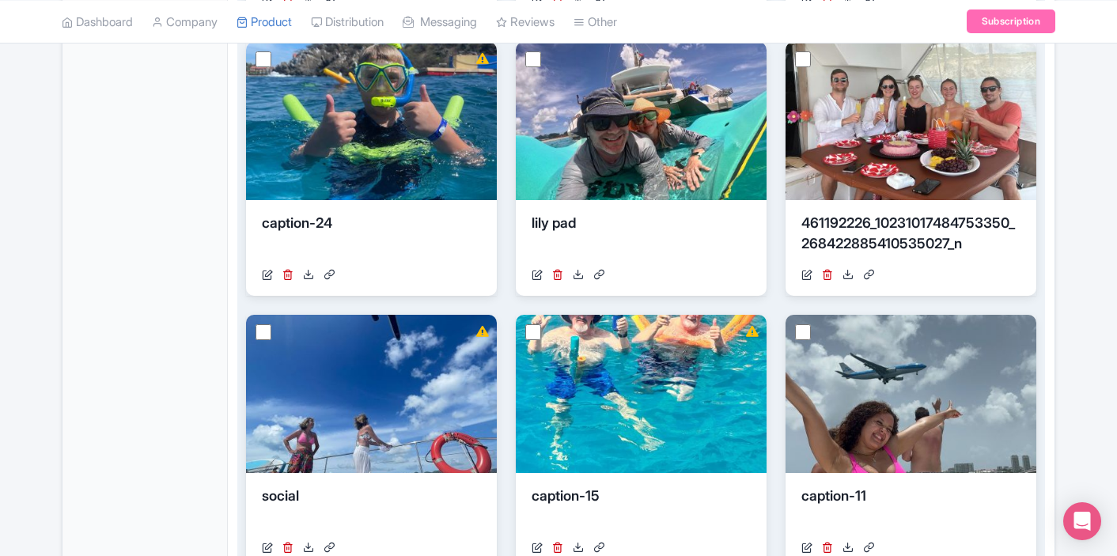
scroll to position [597, 0]
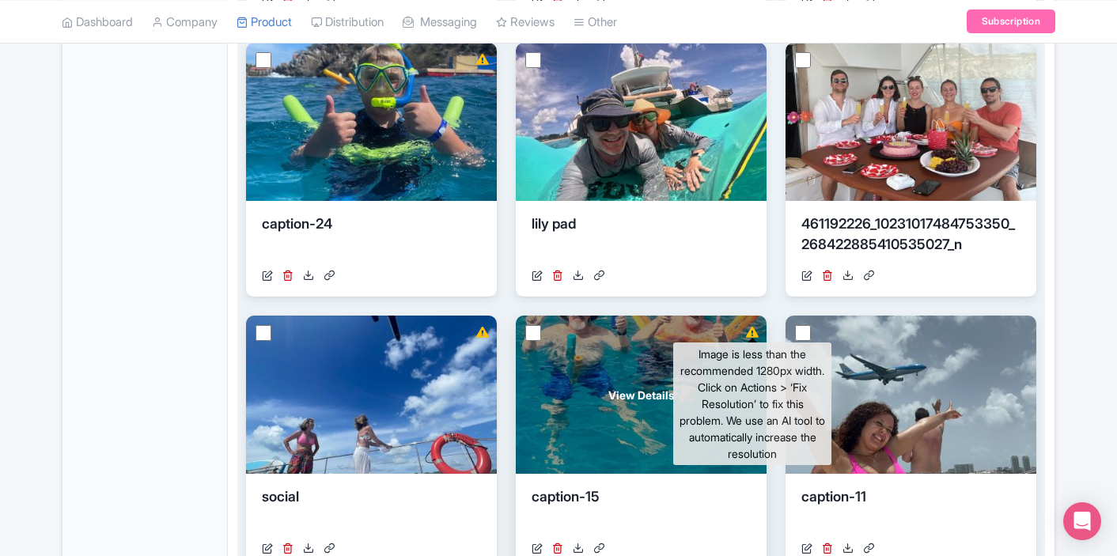
click at [751, 331] on icon at bounding box center [752, 332] width 13 height 11
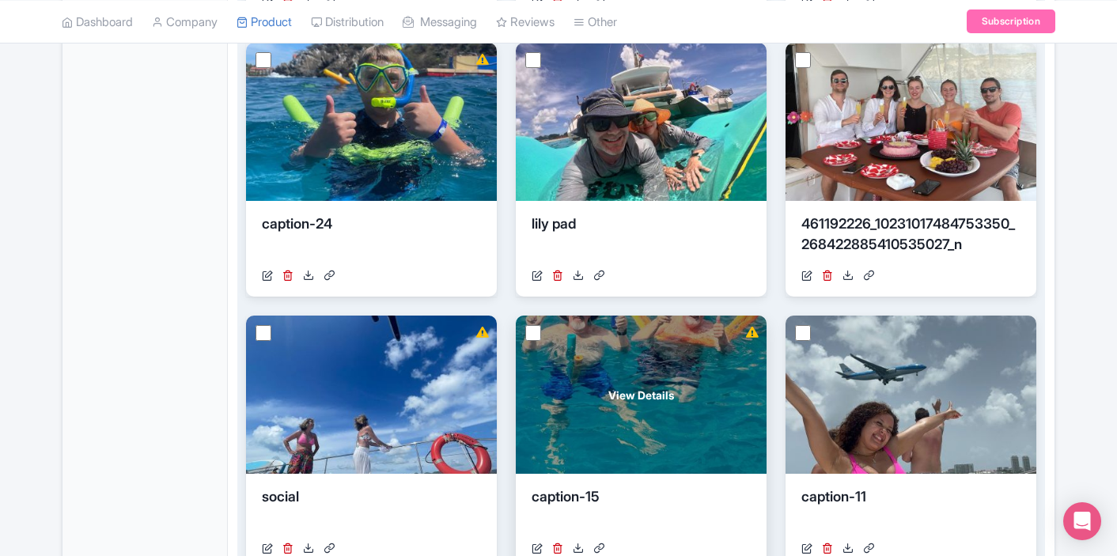
click at [532, 331] on input "checkbox" at bounding box center [533, 333] width 16 height 16
checkbox input "true"
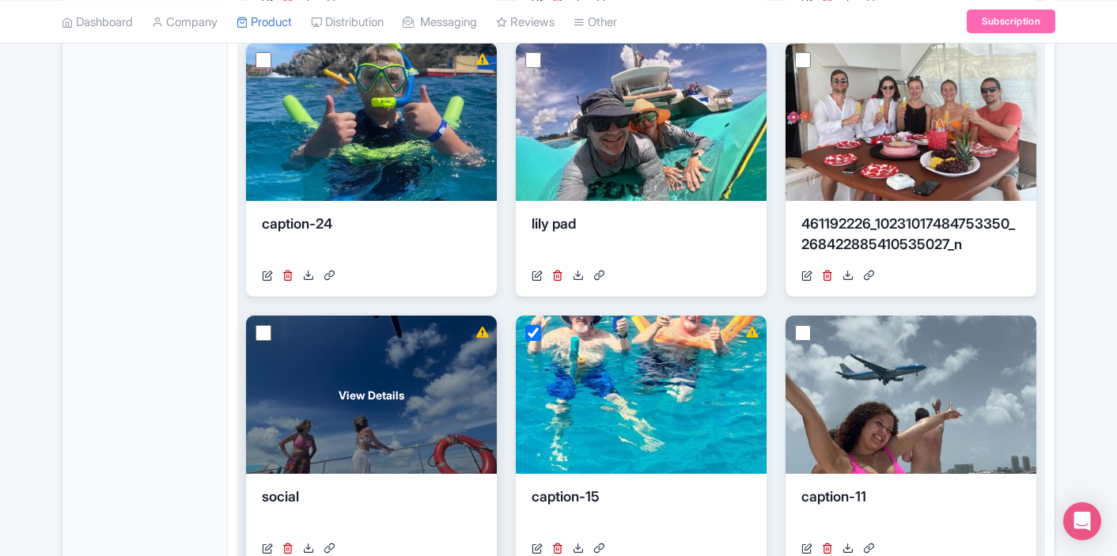
click at [268, 329] on input "checkbox" at bounding box center [263, 333] width 16 height 16
checkbox input "true"
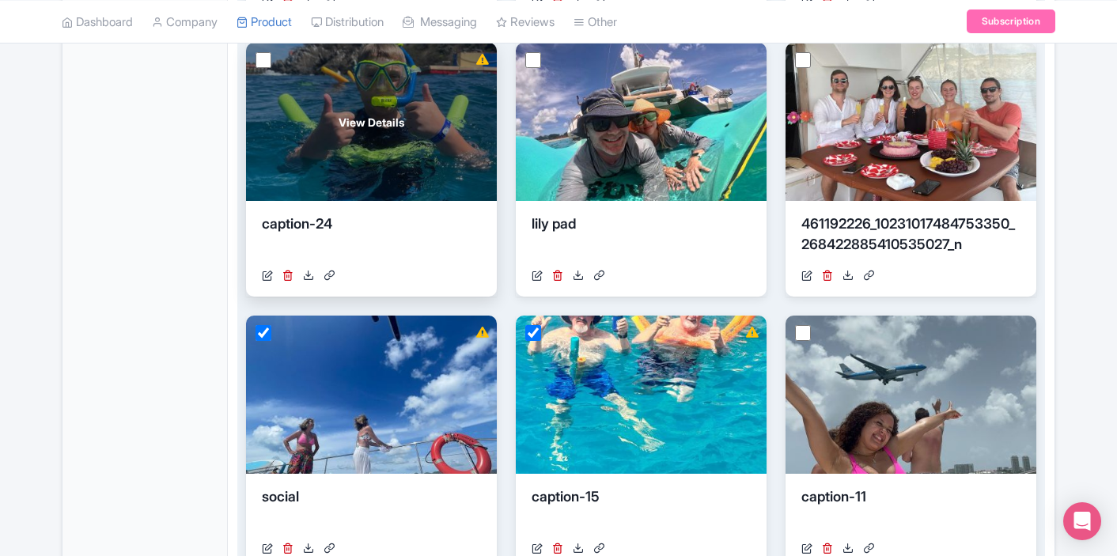
click at [267, 65] on input "checkbox" at bounding box center [263, 60] width 16 height 16
checkbox input "true"
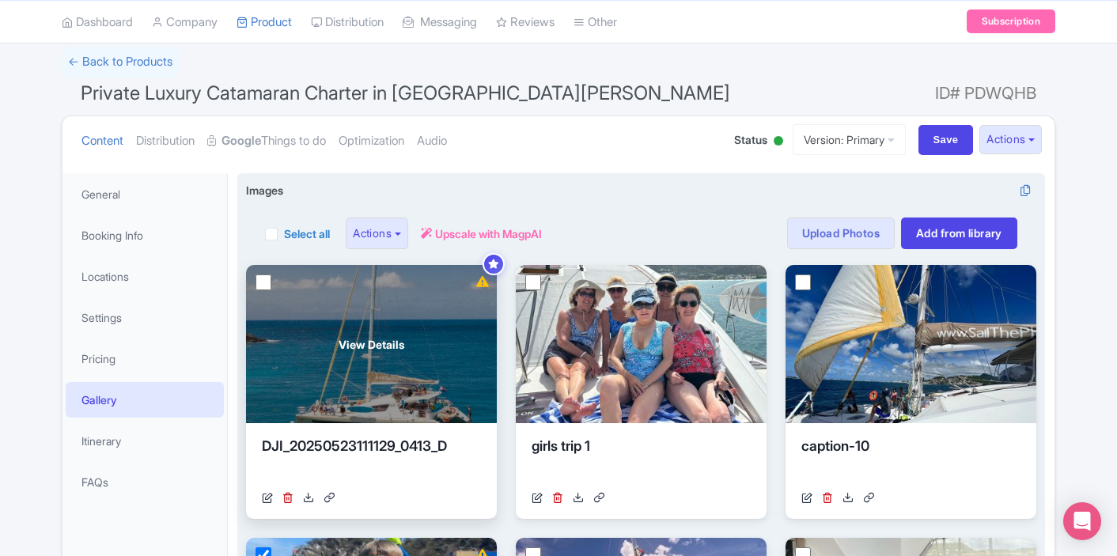
scroll to position [107, 0]
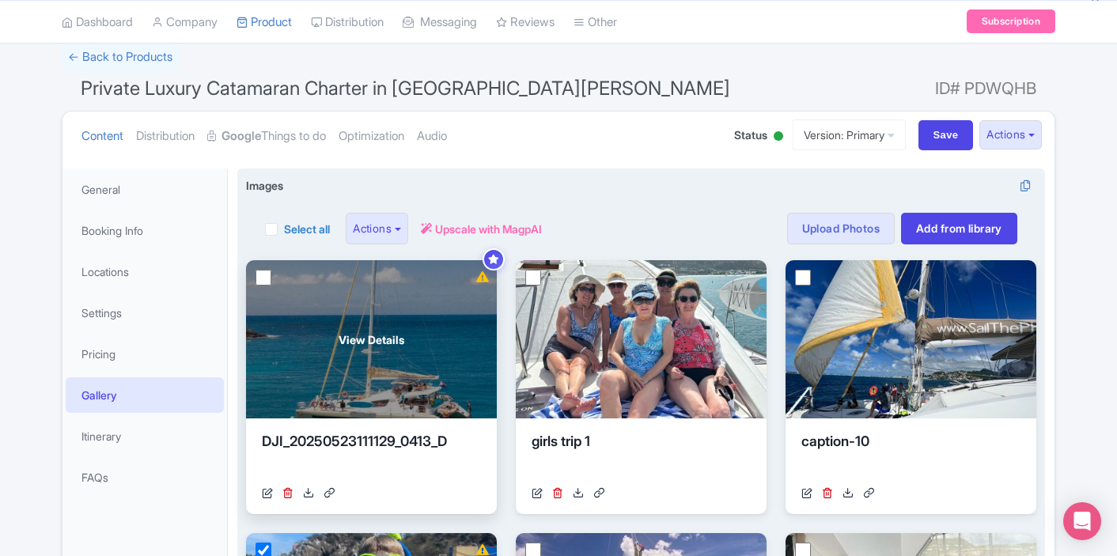
click at [266, 275] on input "checkbox" at bounding box center [263, 278] width 16 height 16
checkbox input "true"
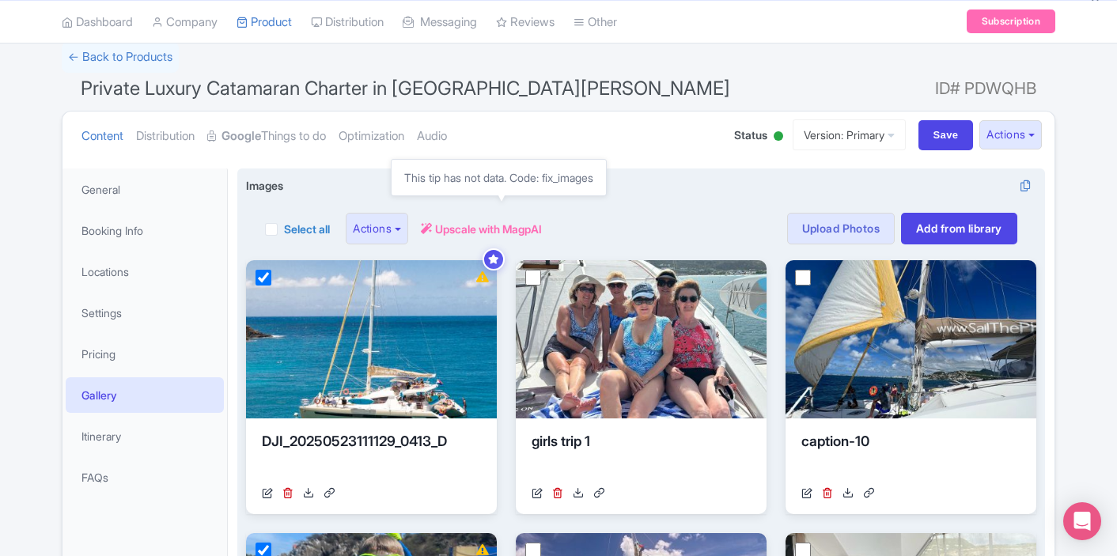
click at [475, 233] on span "Upscale with MagpAI" at bounding box center [488, 229] width 107 height 17
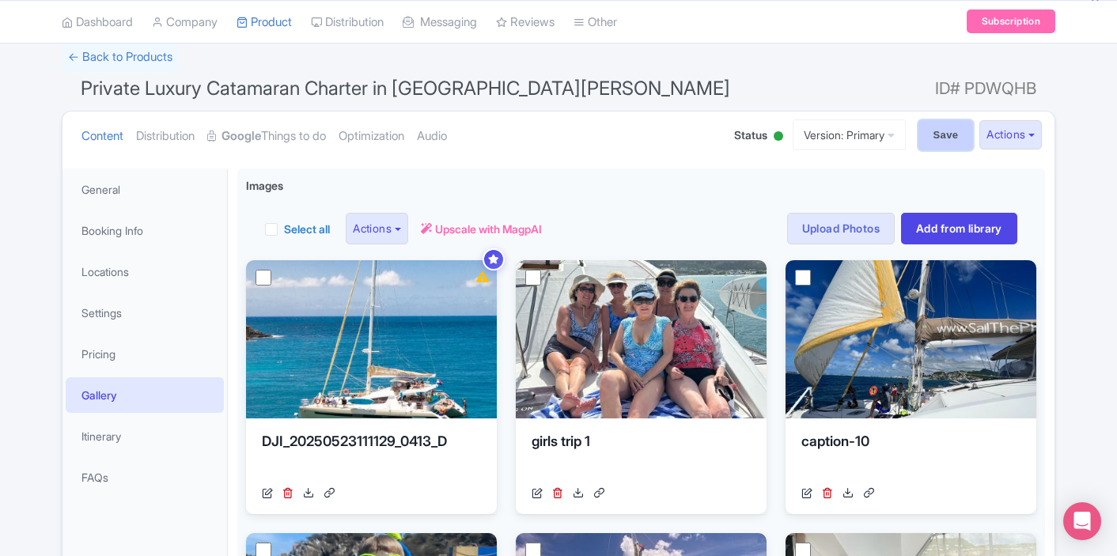
click at [933, 142] on input "Save" at bounding box center [945, 135] width 55 height 30
type input "Saving..."
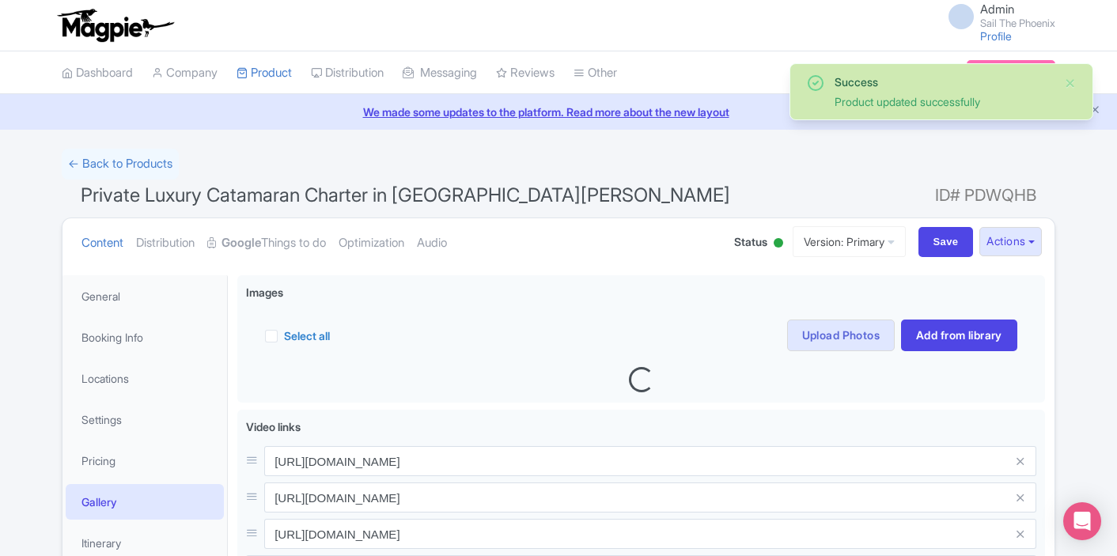
scroll to position [173, 0]
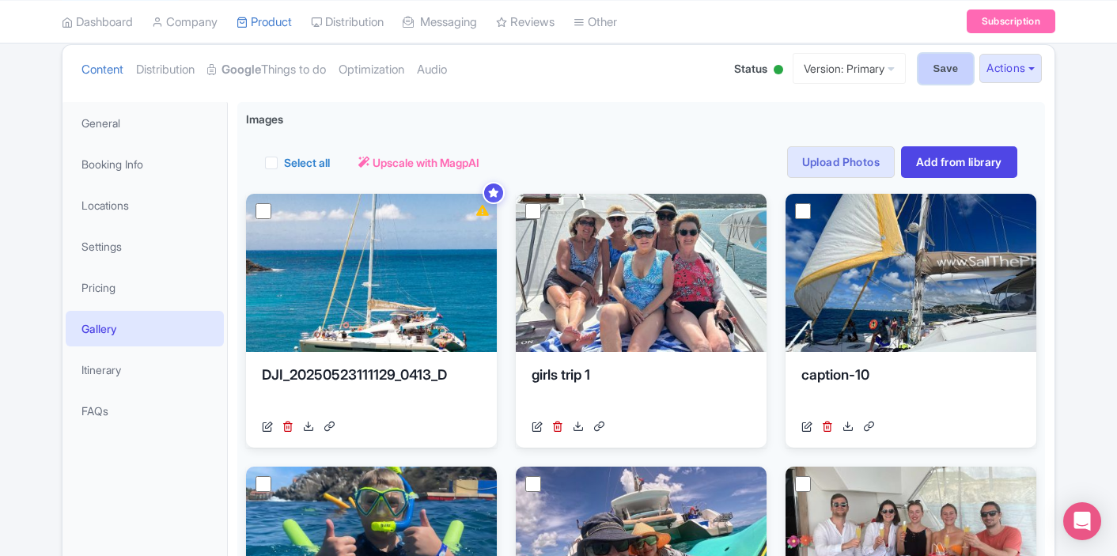
click at [928, 72] on input "Save" at bounding box center [945, 69] width 55 height 30
type input "Saving..."
